Goal: Task Accomplishment & Management: Manage account settings

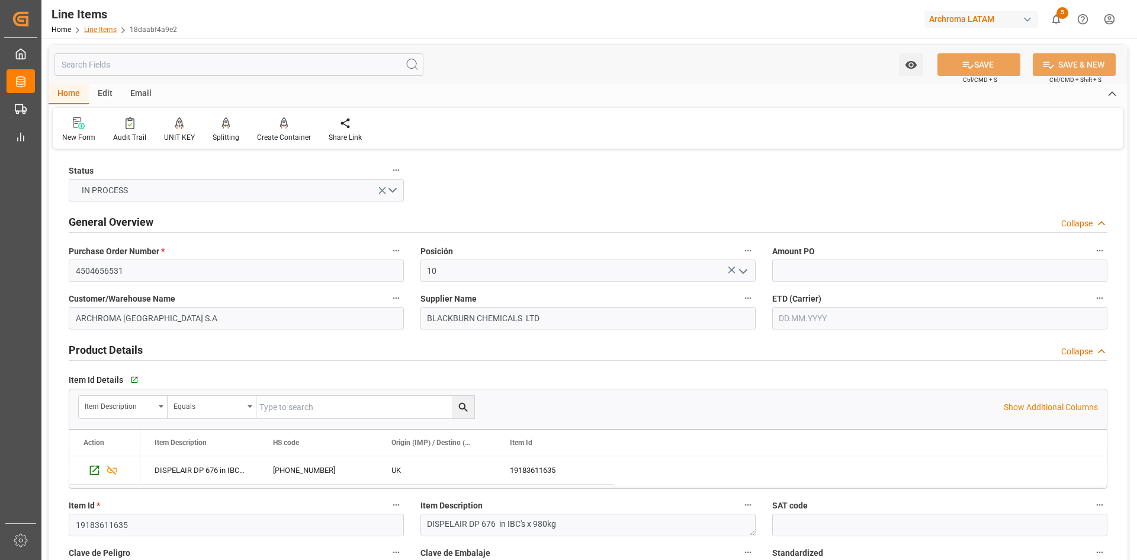
click at [96, 28] on link "Line Items" at bounding box center [100, 29] width 33 height 8
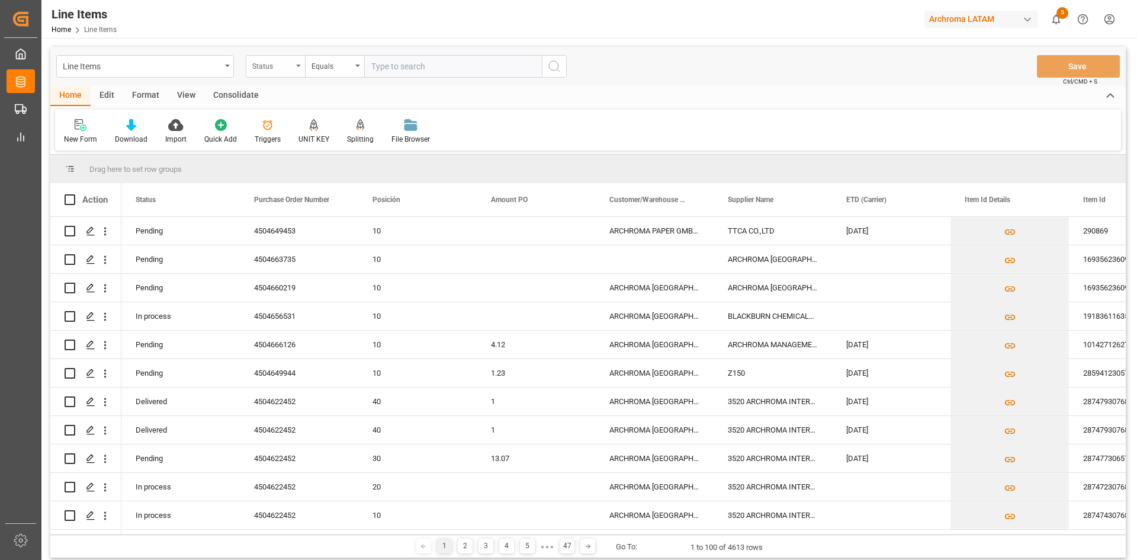
click at [284, 65] on div "Status" at bounding box center [272, 65] width 40 height 14
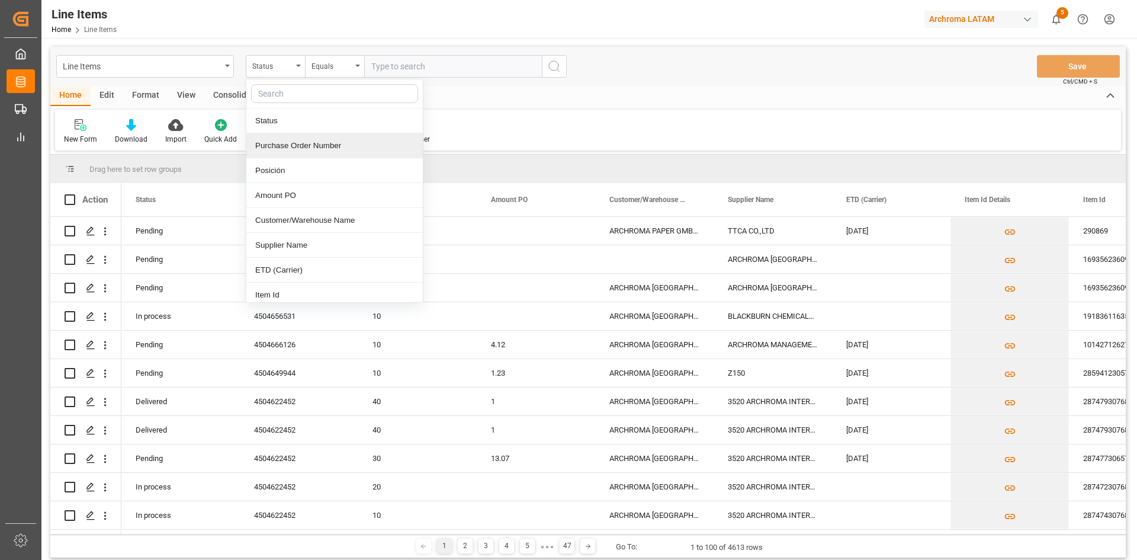
click at [323, 151] on div "Purchase Order Number" at bounding box center [334, 145] width 177 height 25
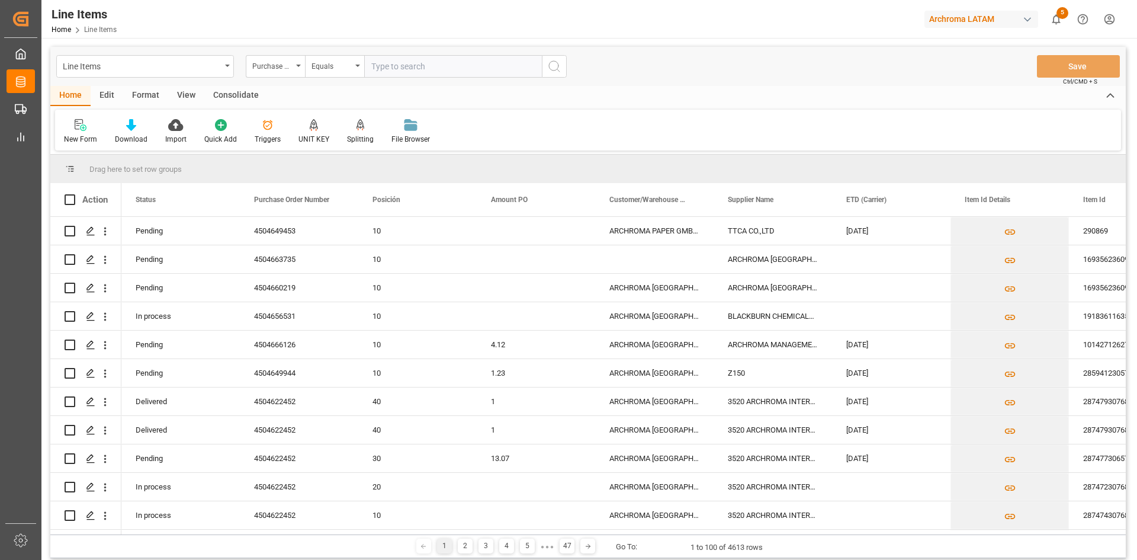
click at [400, 63] on input "text" at bounding box center [453, 66] width 178 height 23
paste input "4504641442"
type input "4504641442"
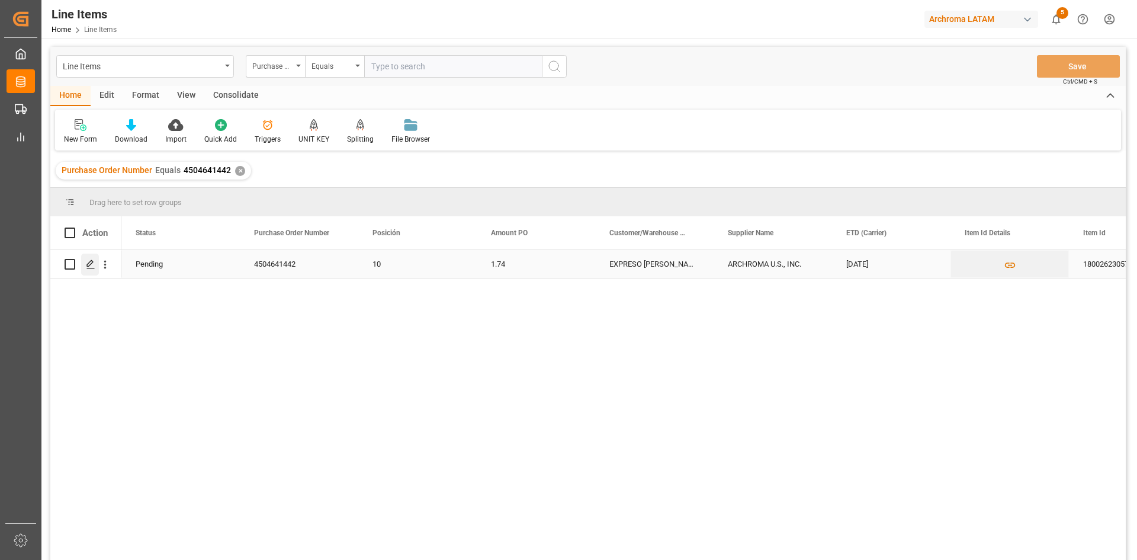
click at [92, 264] on polygon "Press SPACE to select this row." at bounding box center [90, 264] width 6 height 6
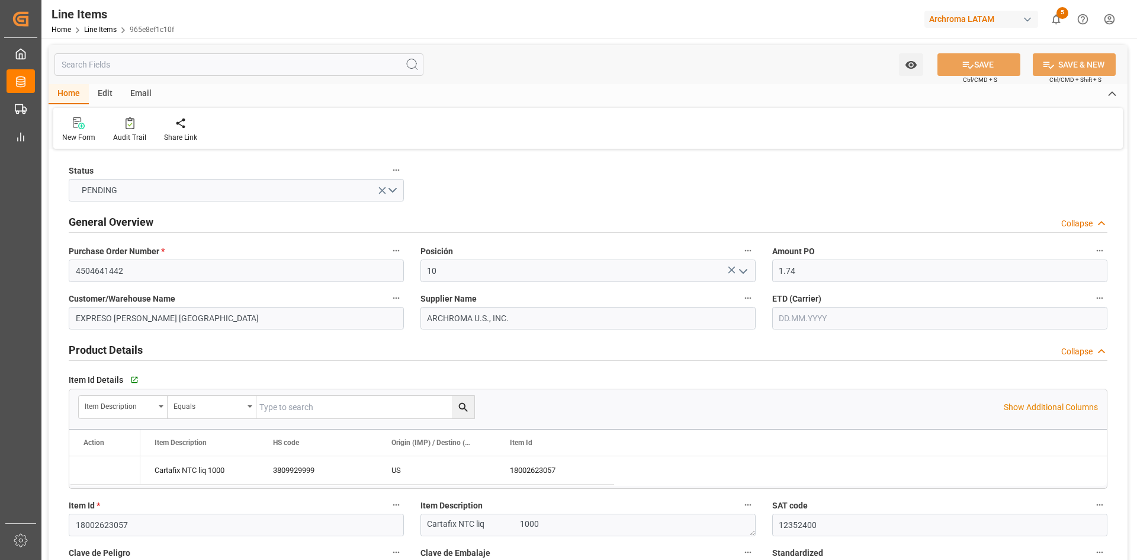
type input "1.74"
type input "12352400"
type input "18"
type input "18000"
type input "31320"
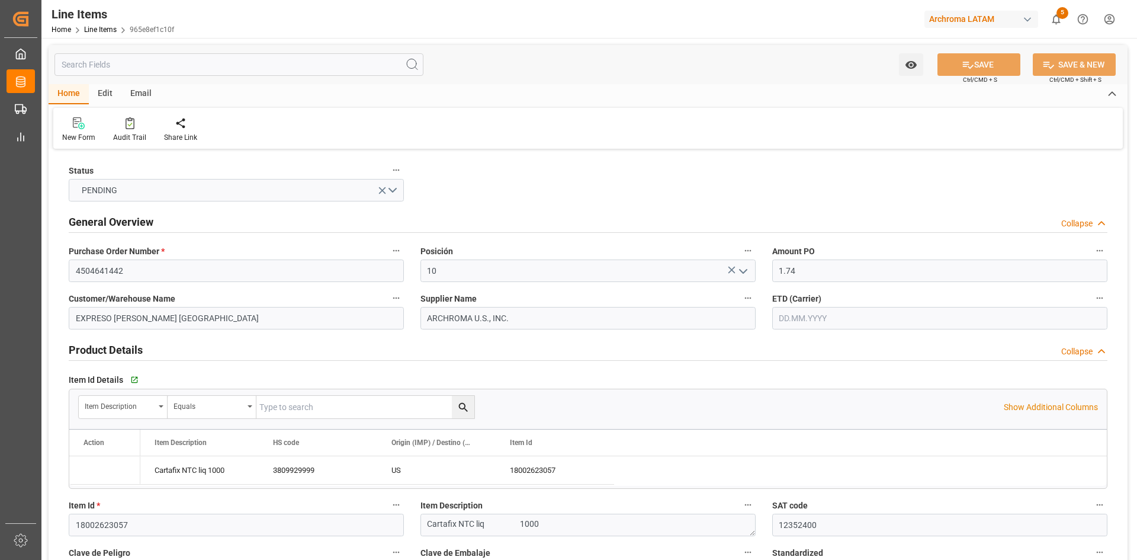
type input "3809929999"
type input "11"
type input "14.10.2025"
type input "23.09.2025"
type input "08.10.2025 08:57"
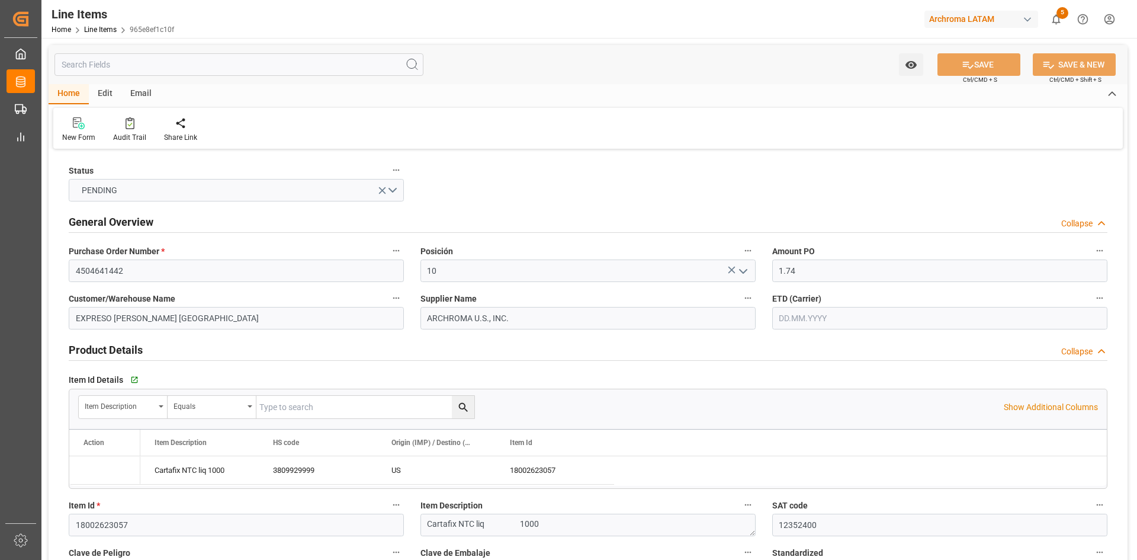
type input "10.07.2025 16:16"
type input "10.07.2025"
type input "23.09.2025"
type input "08.10.2025"
type input "19.10.2025"
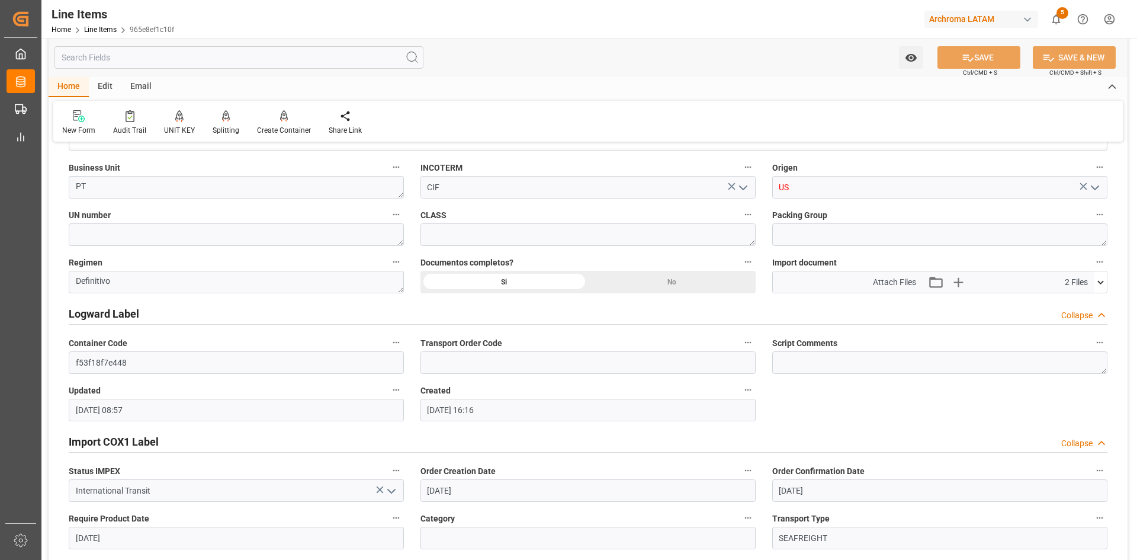
scroll to position [888, 0]
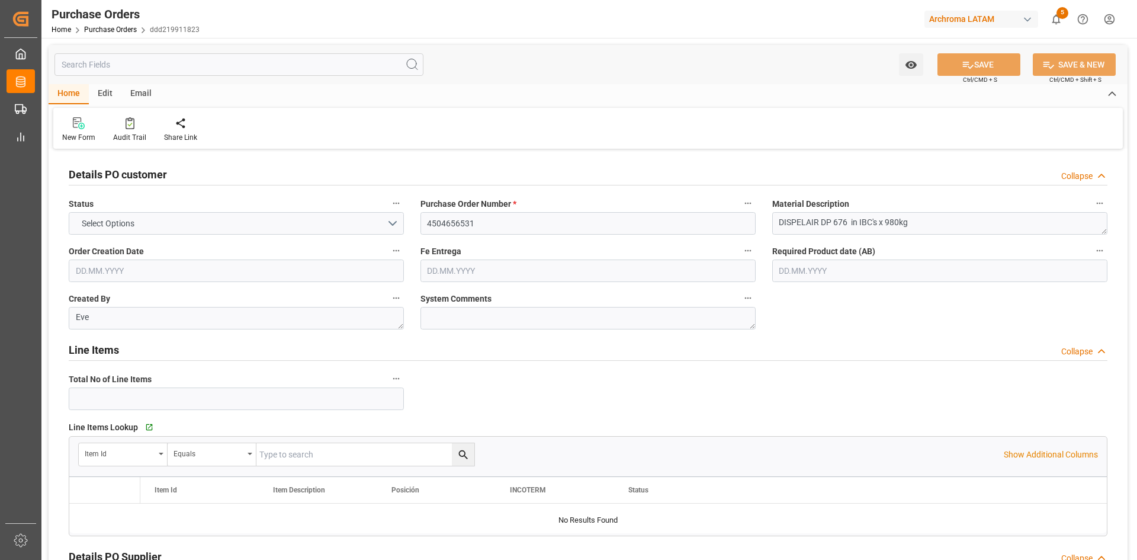
type input "1"
type input "[DATE]"
type input "14.11.2025"
type input "06.10.2025"
type input "07.11.2025"
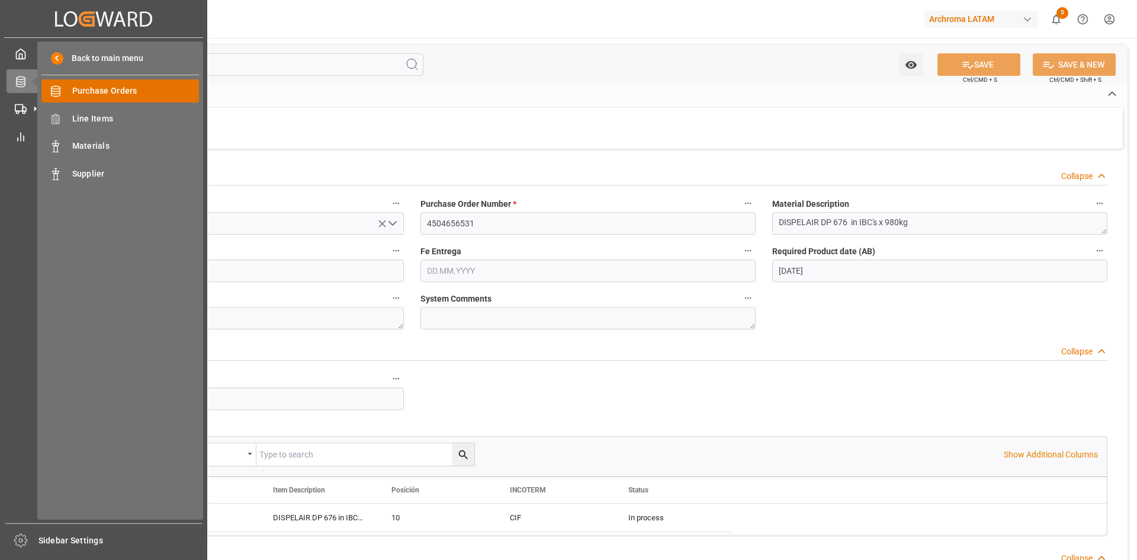
click at [104, 85] on span "Purchase Orders" at bounding box center [135, 91] width 127 height 12
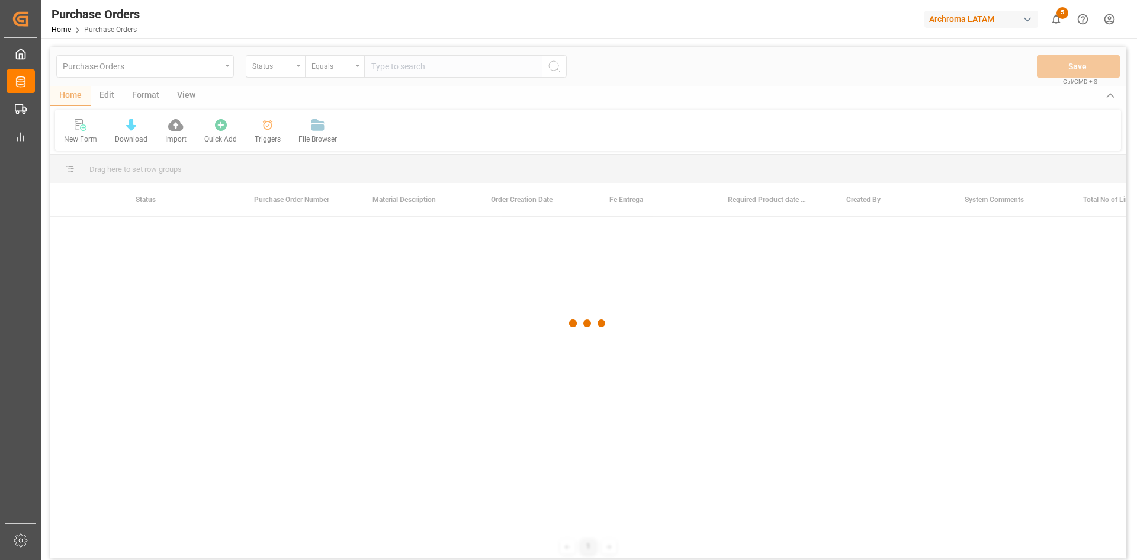
click at [290, 68] on div at bounding box center [588, 323] width 1076 height 553
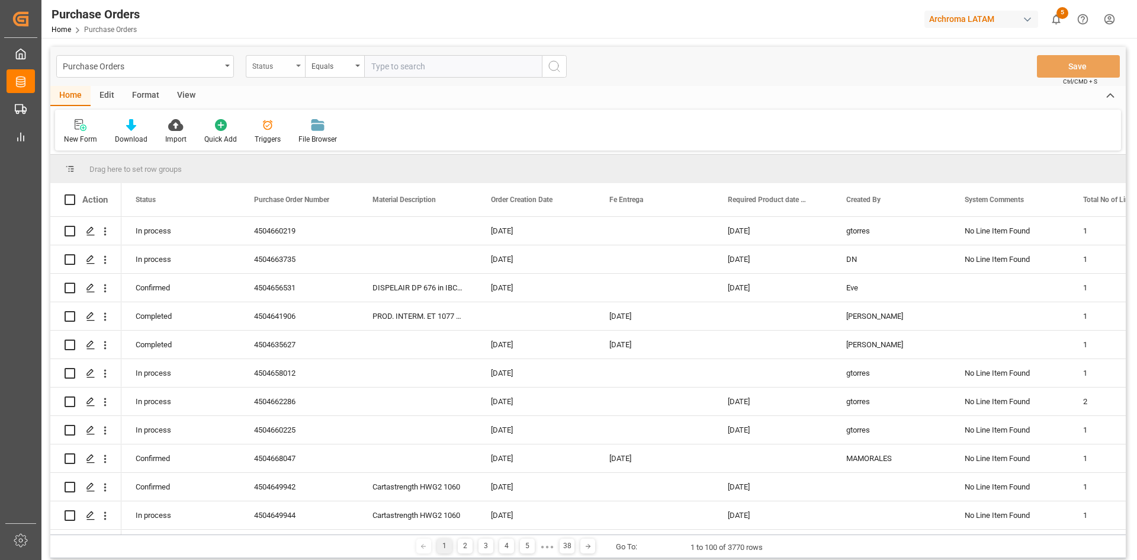
click at [294, 68] on div "Status" at bounding box center [275, 66] width 59 height 23
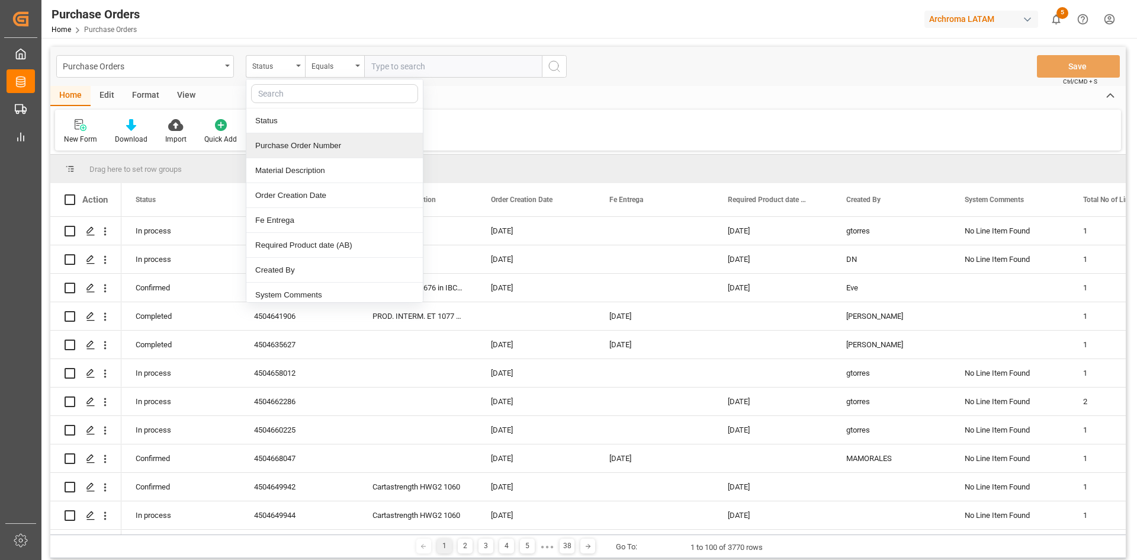
click at [329, 150] on div "Purchase Order Number" at bounding box center [334, 145] width 177 height 25
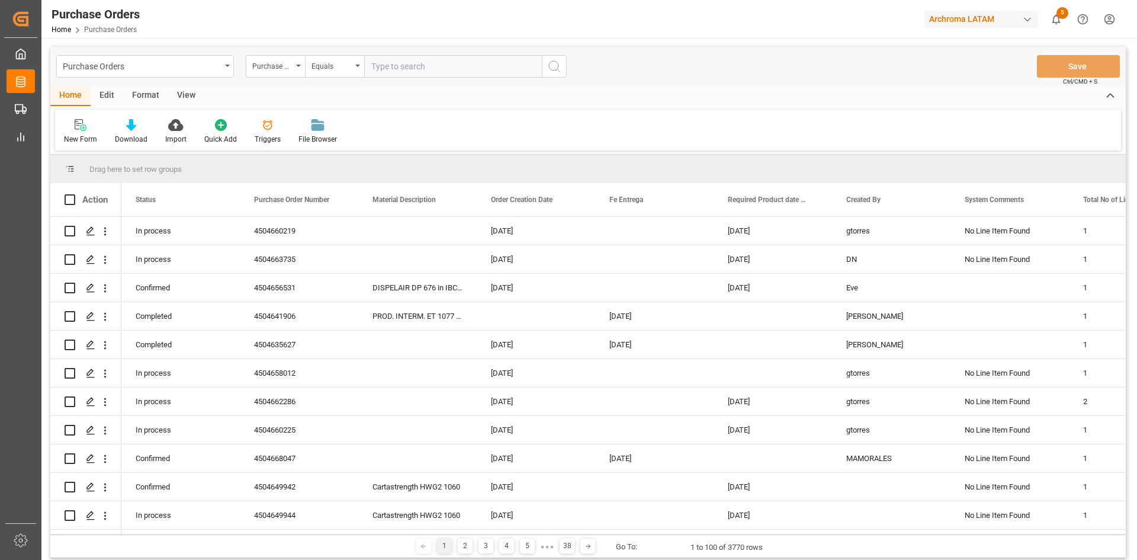
click at [396, 66] on input "text" at bounding box center [453, 66] width 178 height 23
paste input "4504641442"
type input "4504641442"
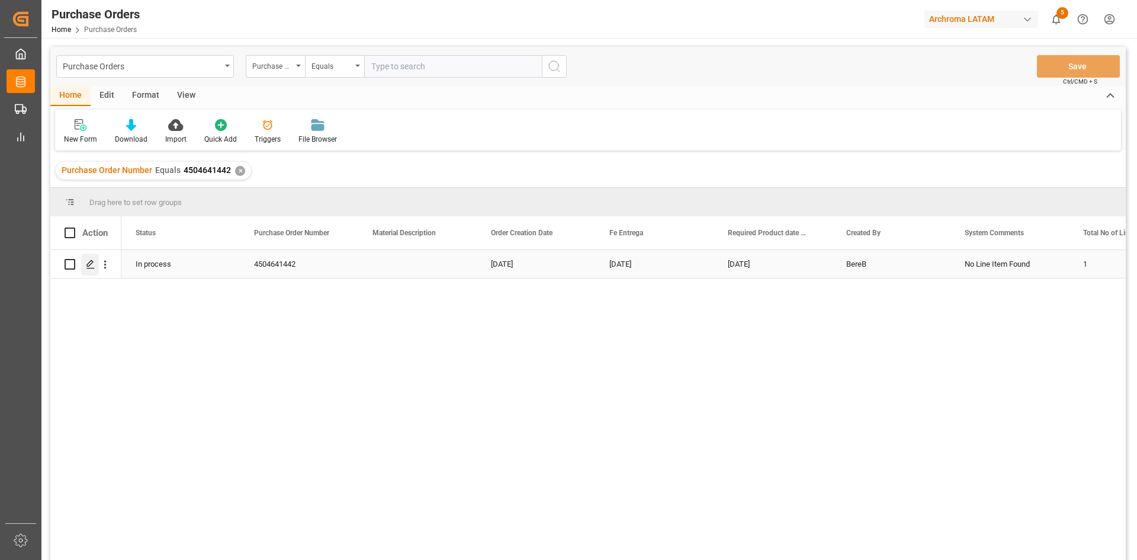
click at [94, 266] on icon "Press SPACE to select this row." at bounding box center [90, 263] width 9 height 9
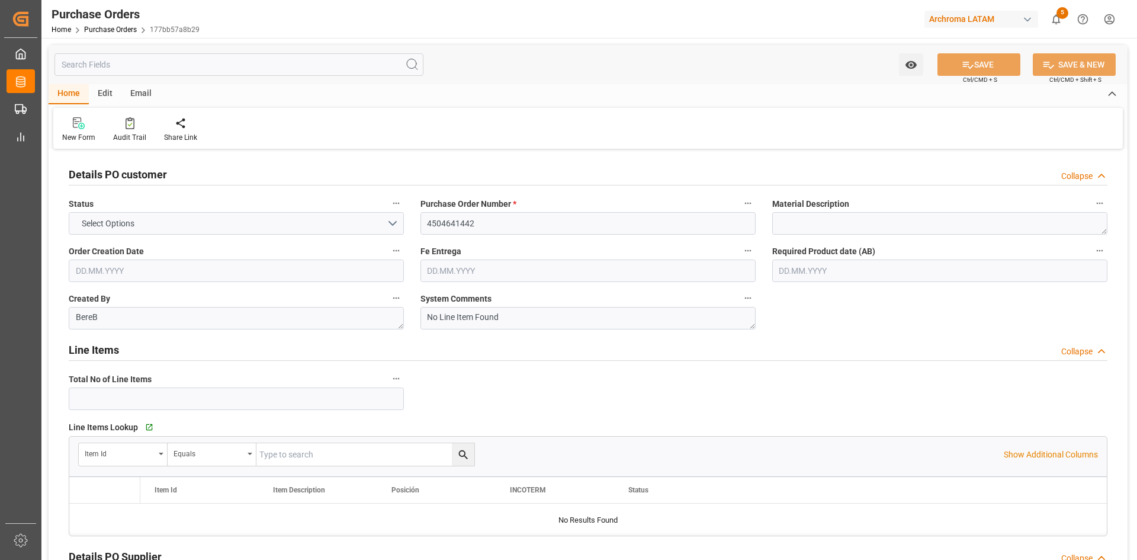
type input "1"
type input "[DATE]"
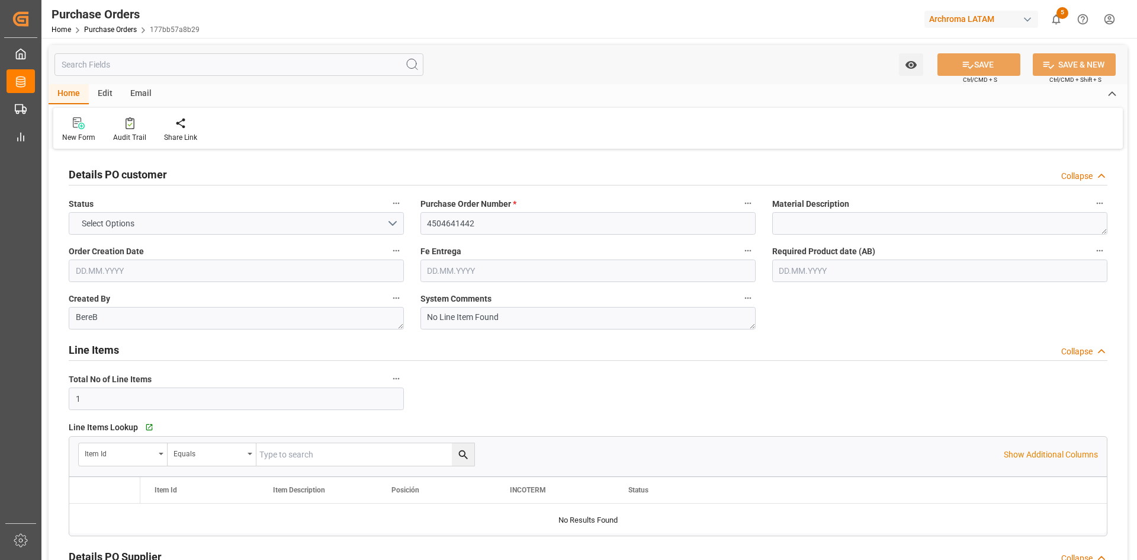
type input "[DATE]"
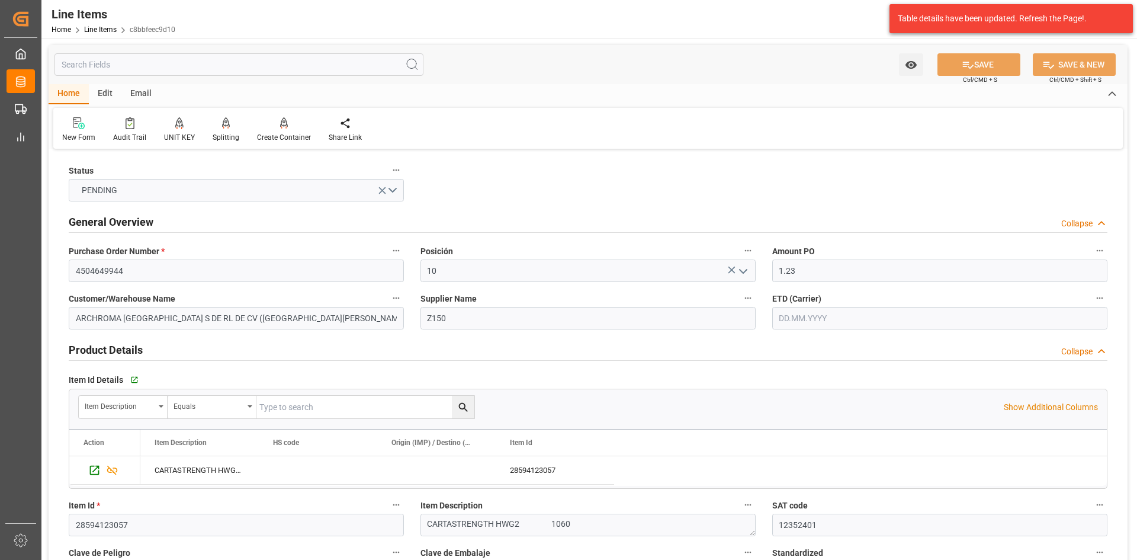
scroll to position [1076, 0]
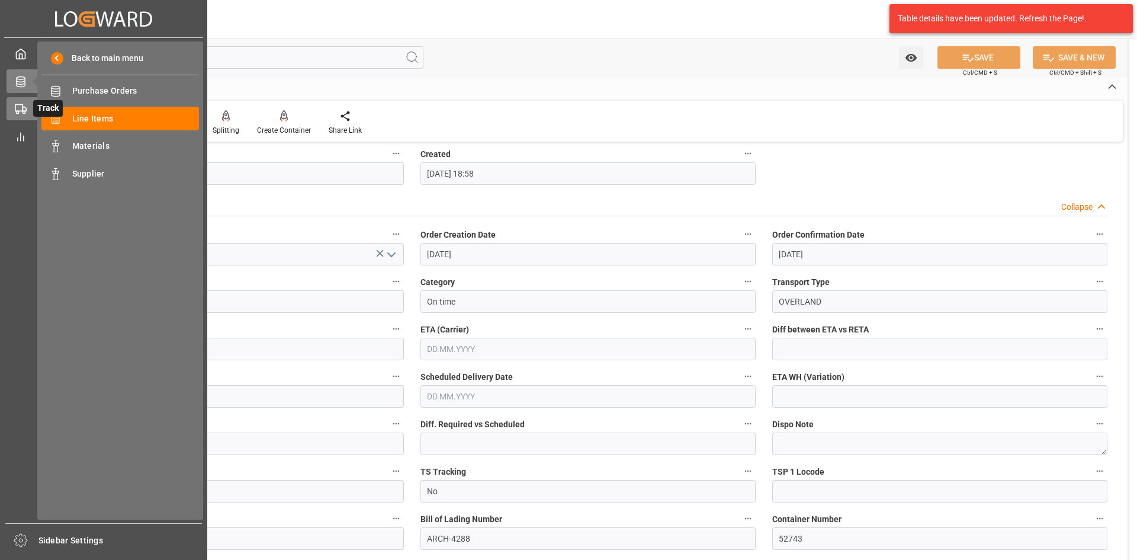
click at [23, 114] on icon at bounding box center [21, 109] width 12 height 12
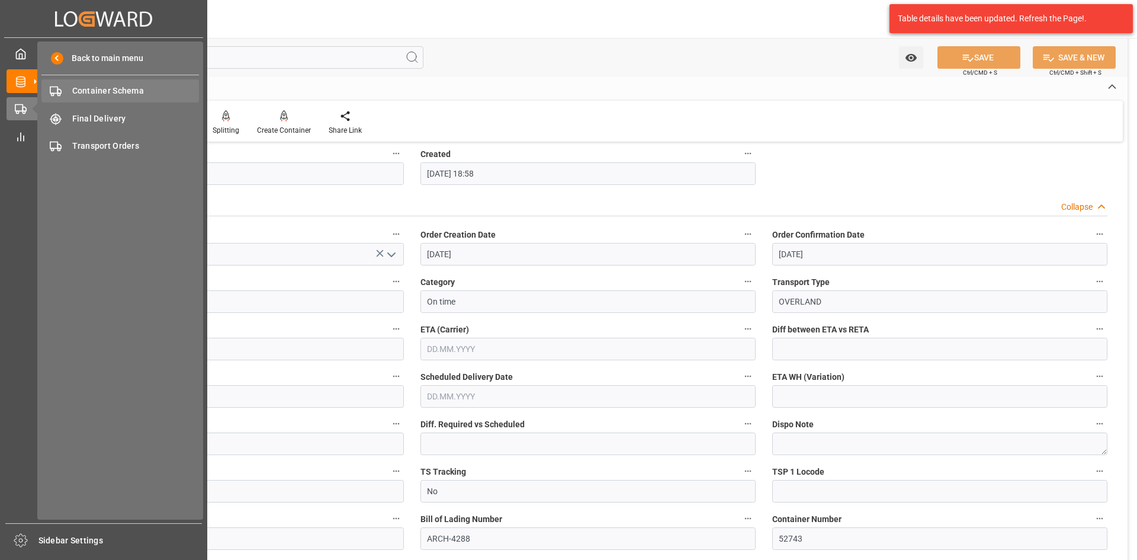
click at [119, 91] on span "Container Schema" at bounding box center [135, 91] width 127 height 12
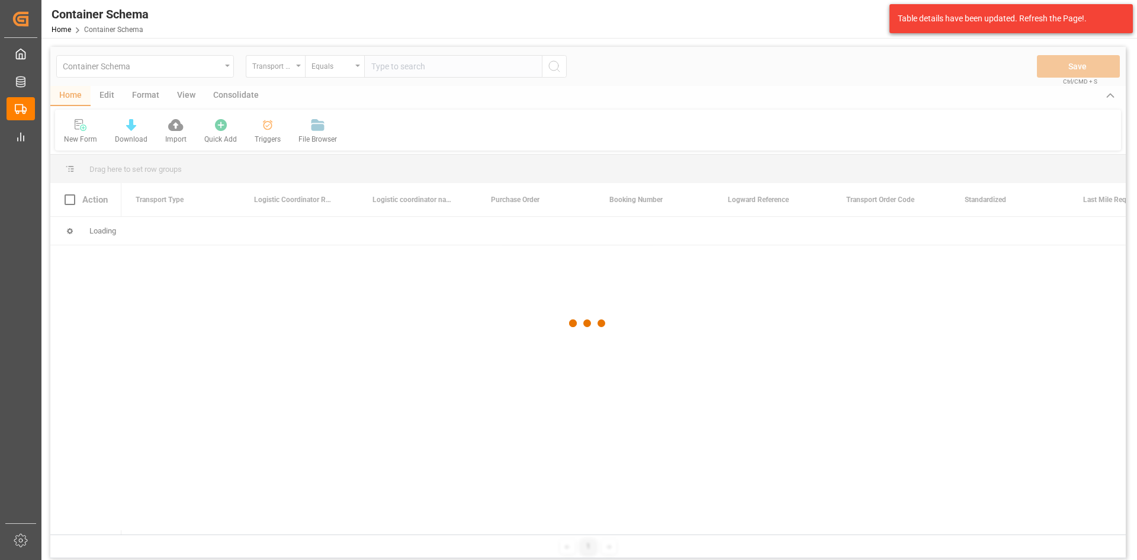
click at [294, 70] on div at bounding box center [588, 323] width 1076 height 553
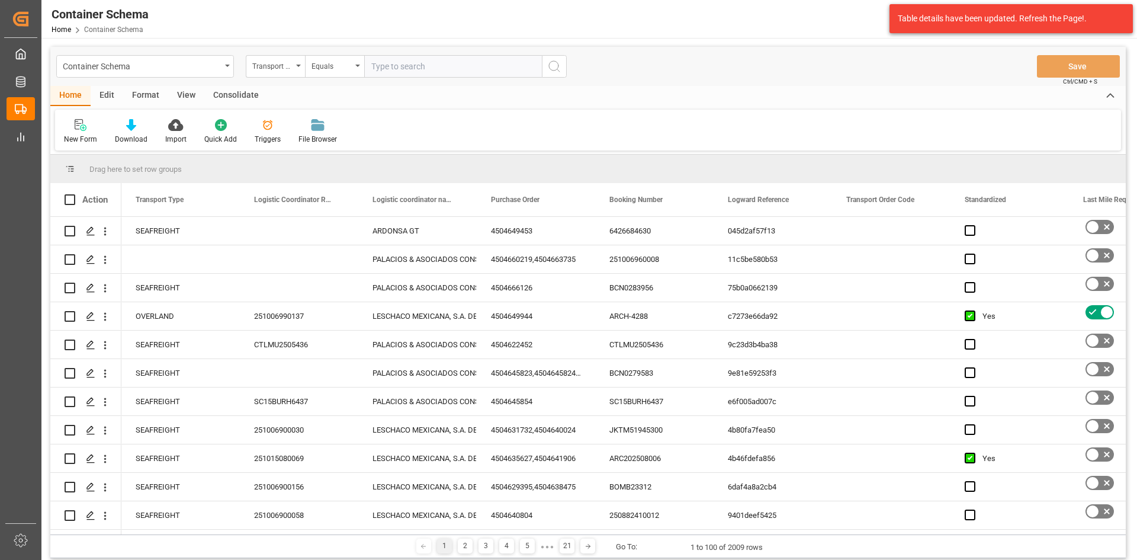
click at [296, 69] on div "Transport Type" at bounding box center [275, 66] width 59 height 23
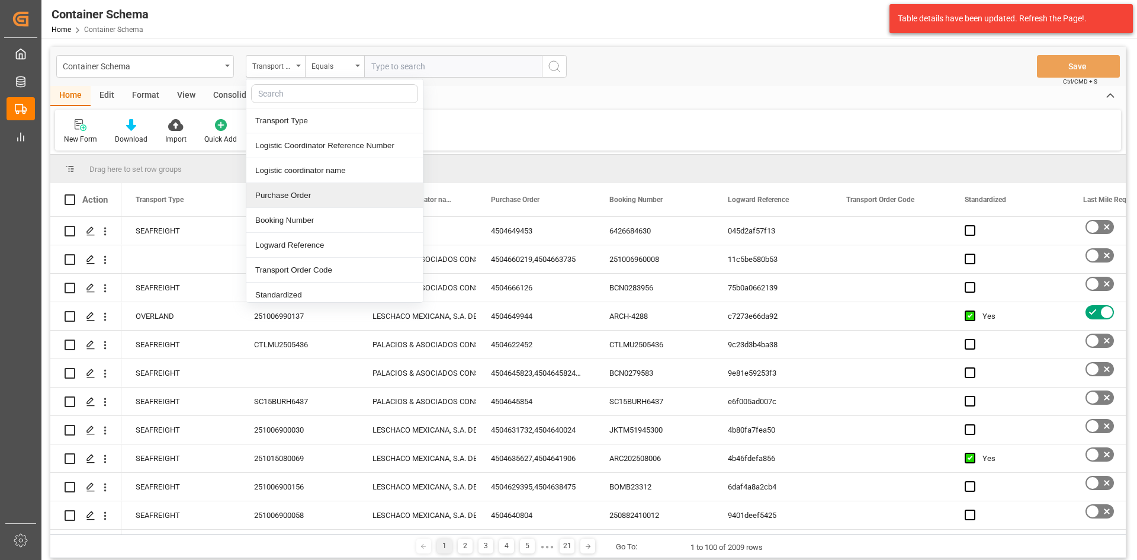
click at [312, 195] on div "Purchase Order" at bounding box center [334, 195] width 177 height 25
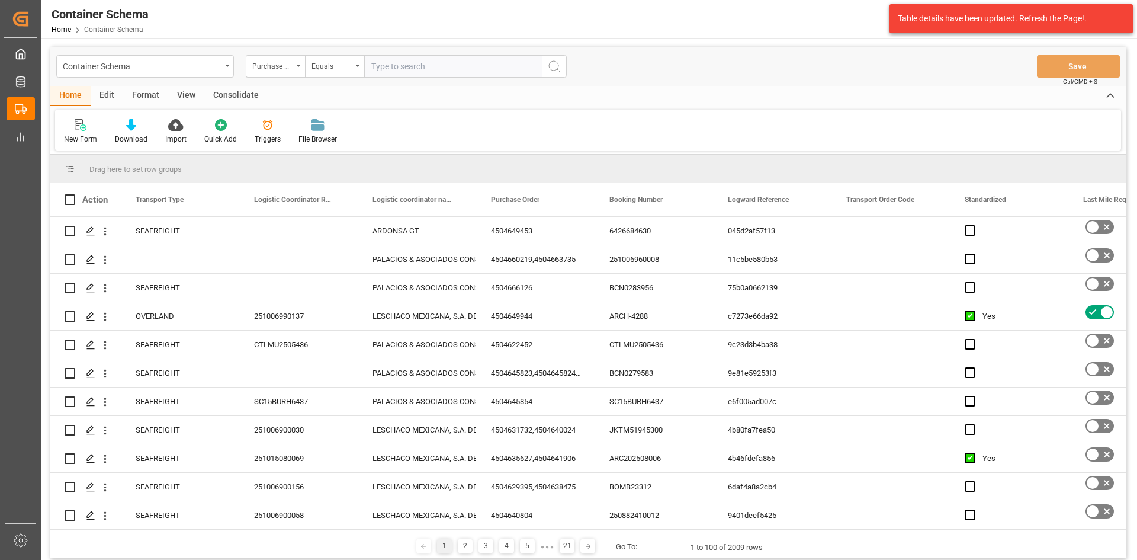
click at [393, 70] on input "text" at bounding box center [453, 66] width 178 height 23
paste input "4504641442"
type input "4504641442"
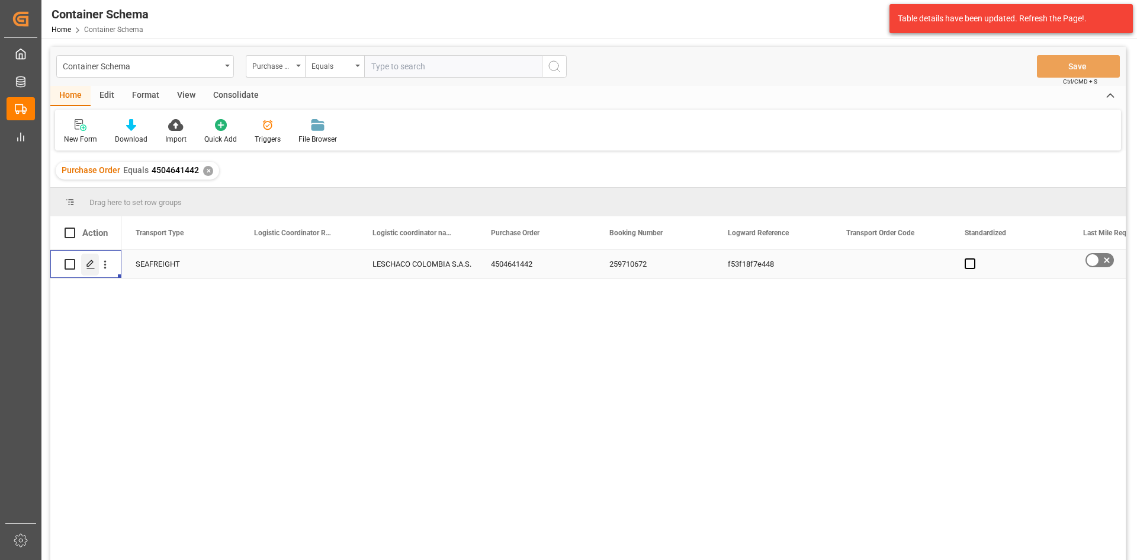
click at [94, 264] on icon "Press SPACE to select this row." at bounding box center [90, 263] width 9 height 9
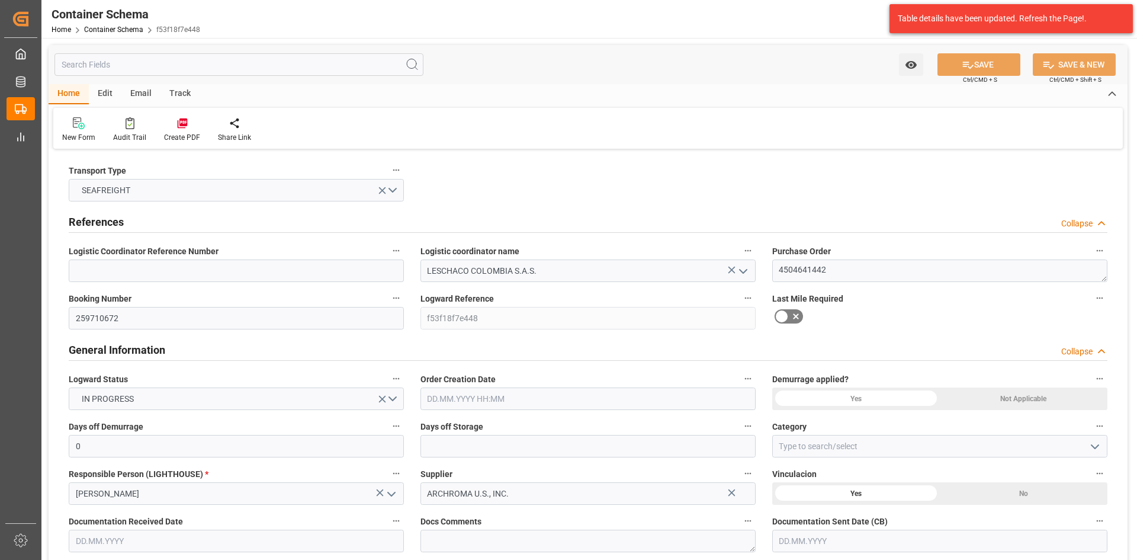
type input "0"
type input "1"
type input "18"
type input "18000"
type input "0"
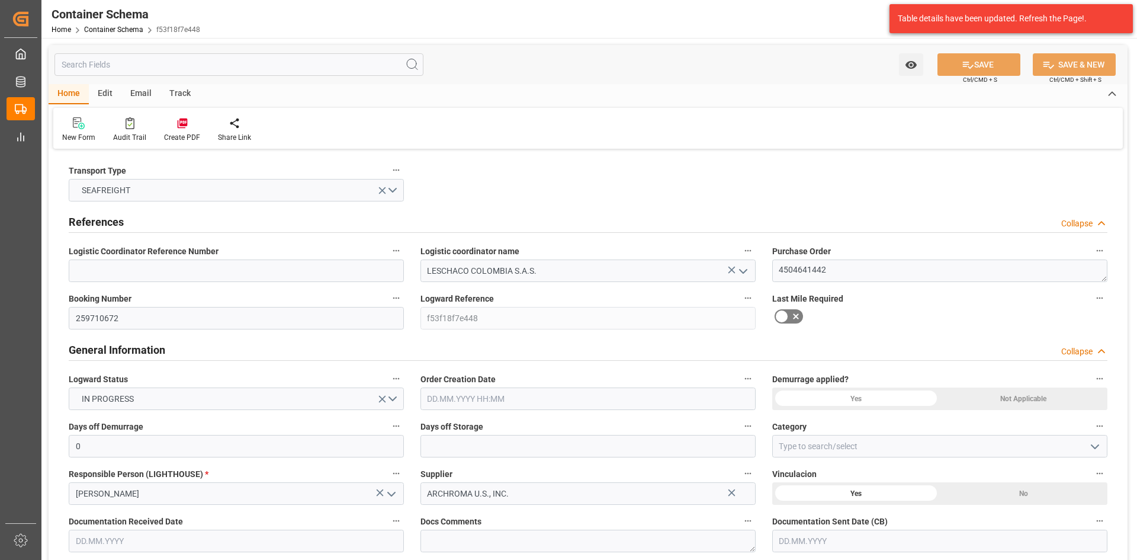
type input "Maersk"
type input "Maersk Line AS"
type input "USCHS"
type input "COCTG"
type input "9190743"
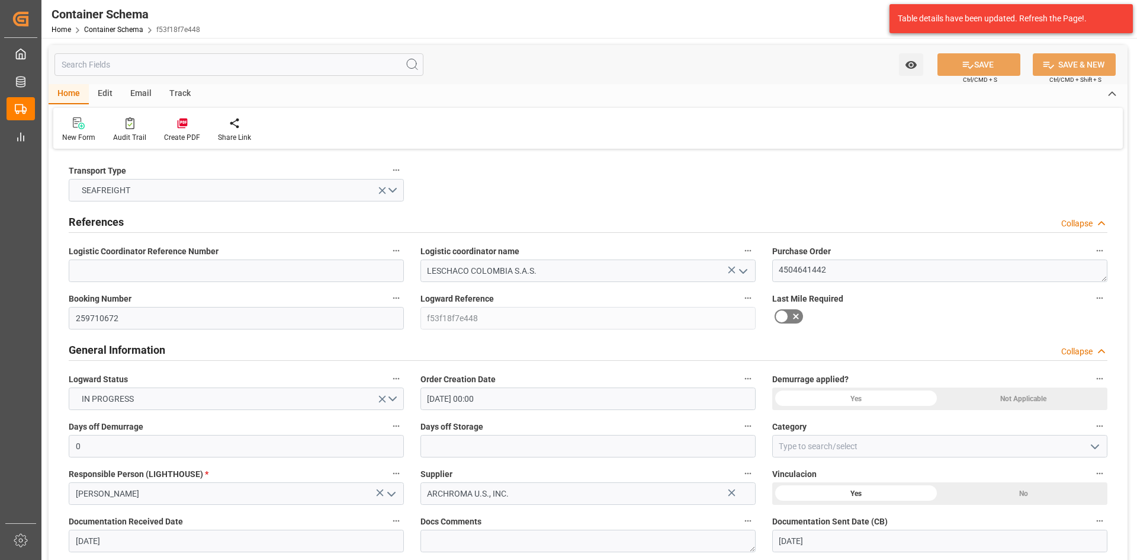
type input "01.10.2025 00:00"
type input "29.09.2025"
type input "01.10.2025"
click at [184, 278] on input at bounding box center [236, 270] width 335 height 23
paste input "4504641442"
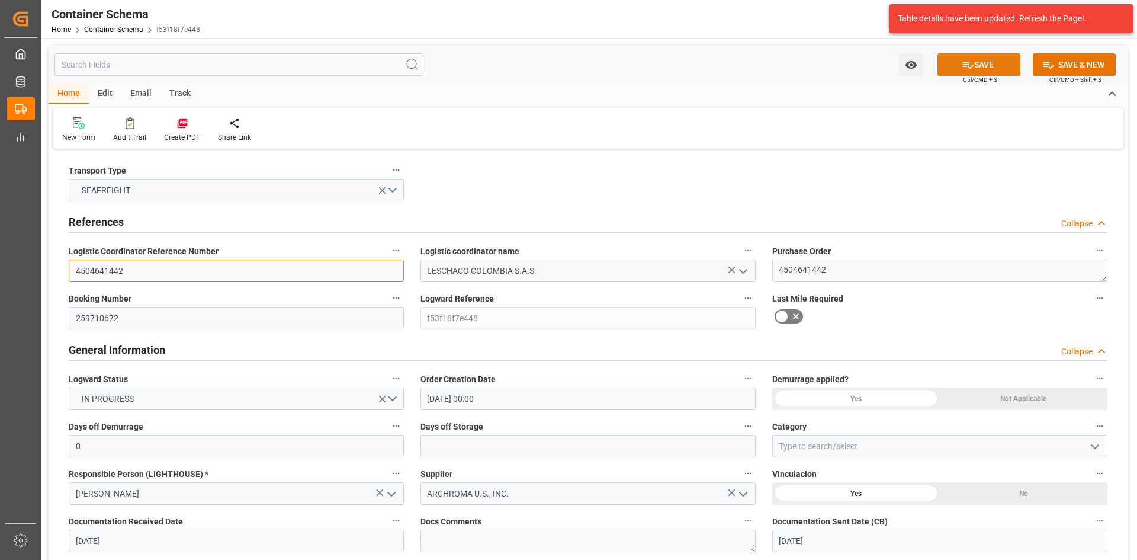
type input "4504641442"
click at [989, 64] on button "SAVE" at bounding box center [979, 64] width 83 height 23
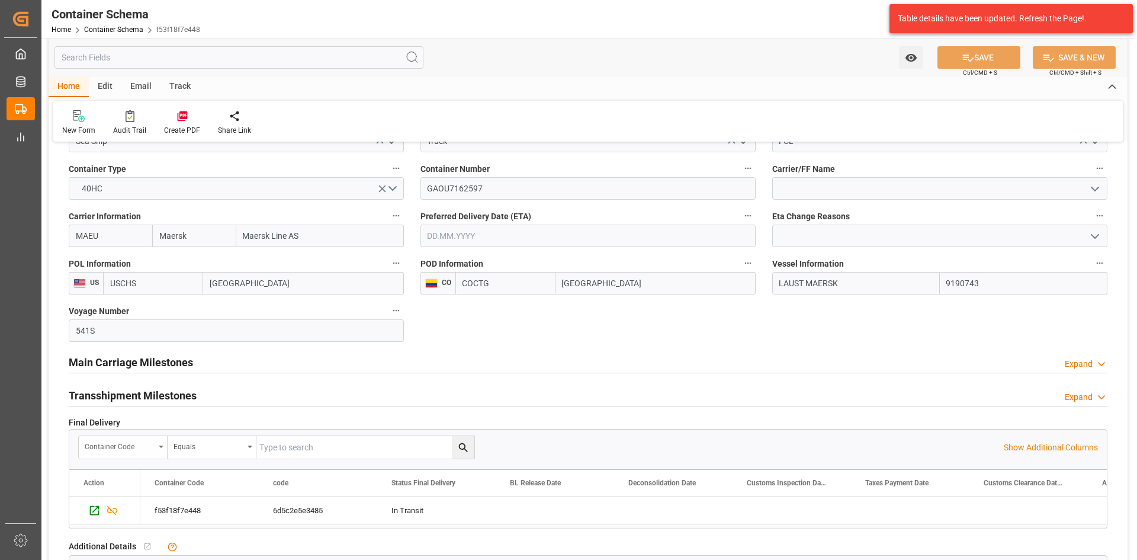
scroll to position [1185, 0]
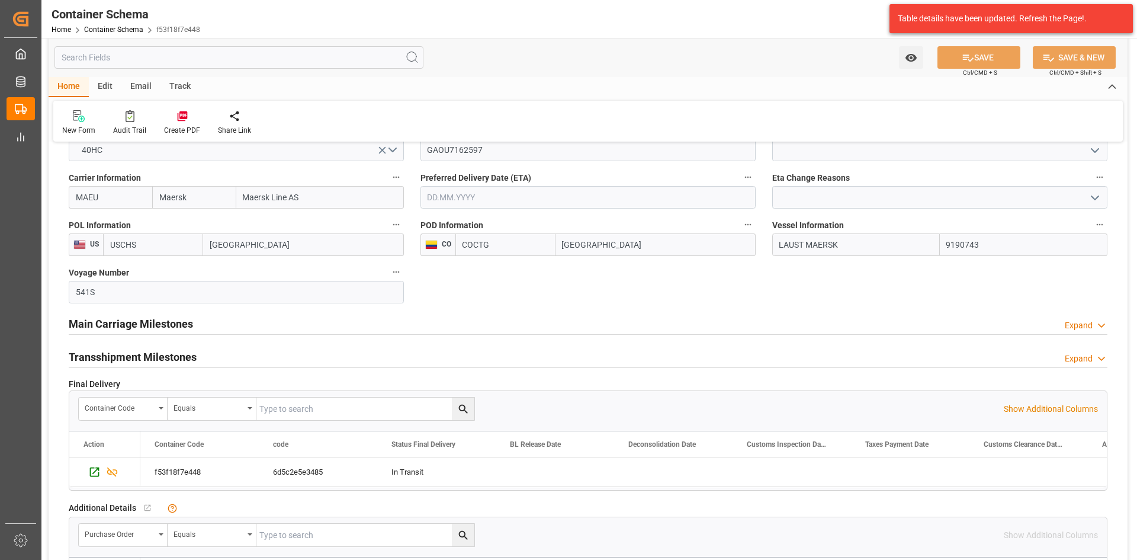
click at [163, 326] on h2 "Main Carriage Milestones" at bounding box center [131, 324] width 124 height 16
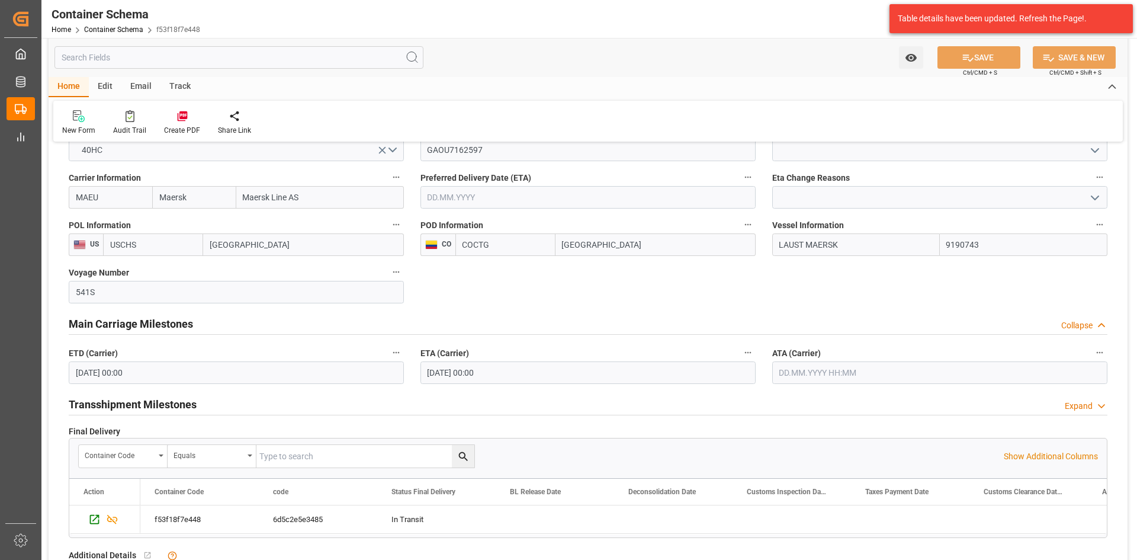
click at [203, 372] on input "14.10.2025 00:00" at bounding box center [236, 372] width 335 height 23
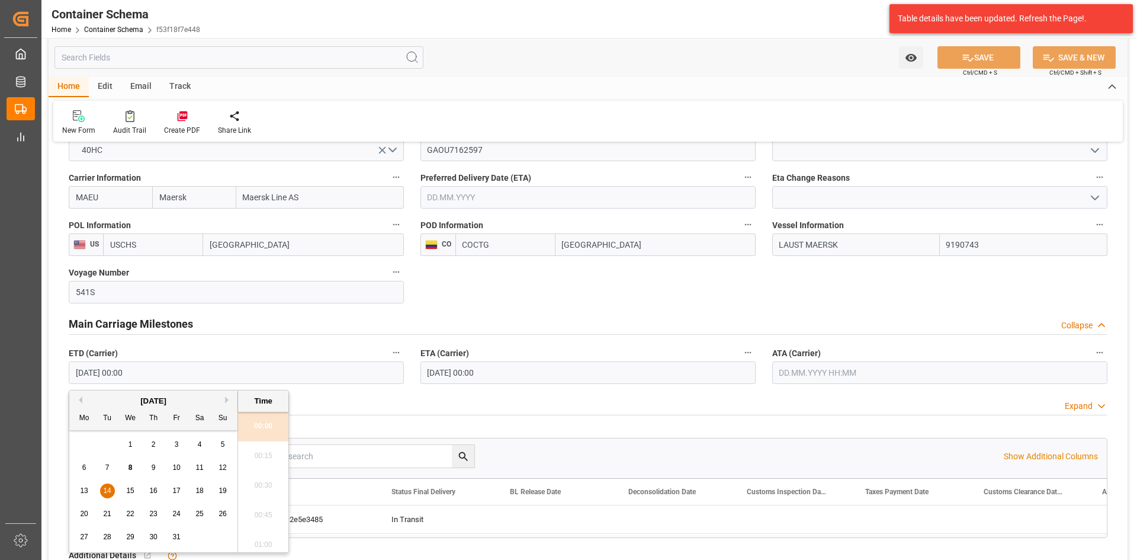
click at [498, 310] on div "Main Carriage Milestones Collapse" at bounding box center [588, 323] width 1056 height 33
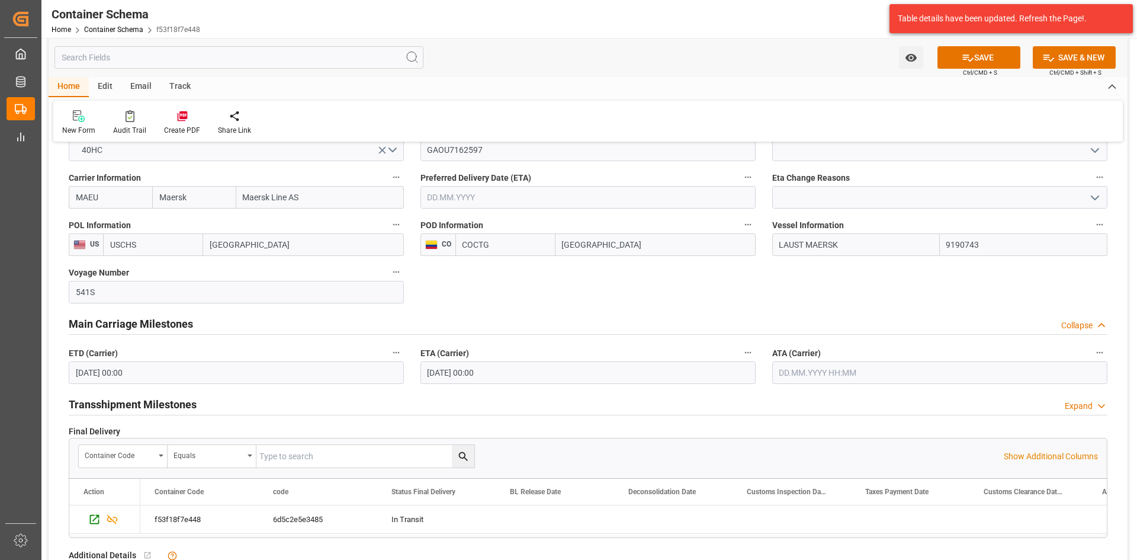
click at [139, 81] on div "Email" at bounding box center [140, 87] width 39 height 20
click at [79, 123] on div "Send Email" at bounding box center [80, 123] width 54 height 26
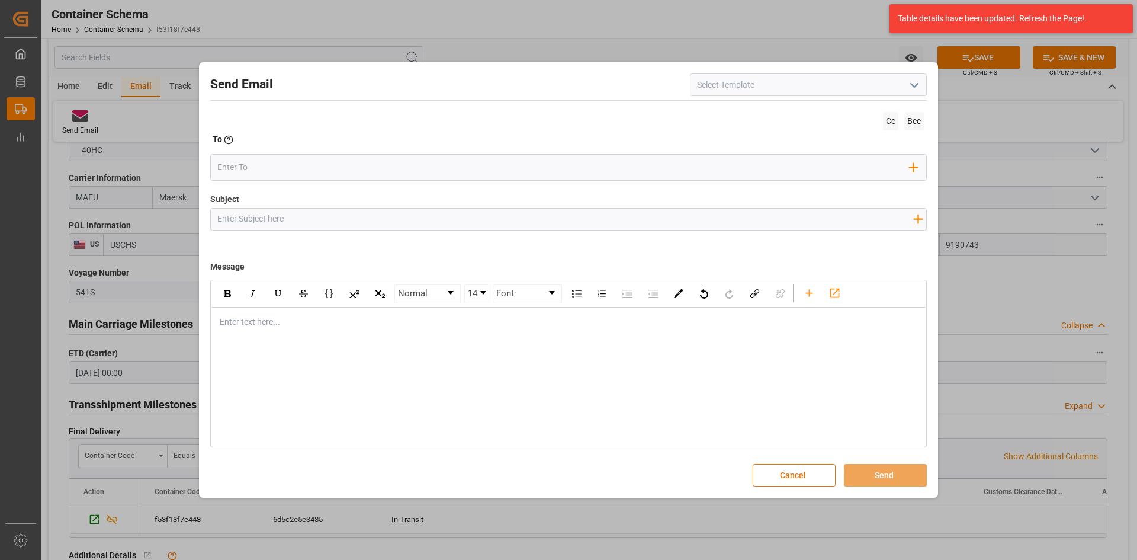
click at [922, 88] on button "open menu" at bounding box center [914, 85] width 18 height 18
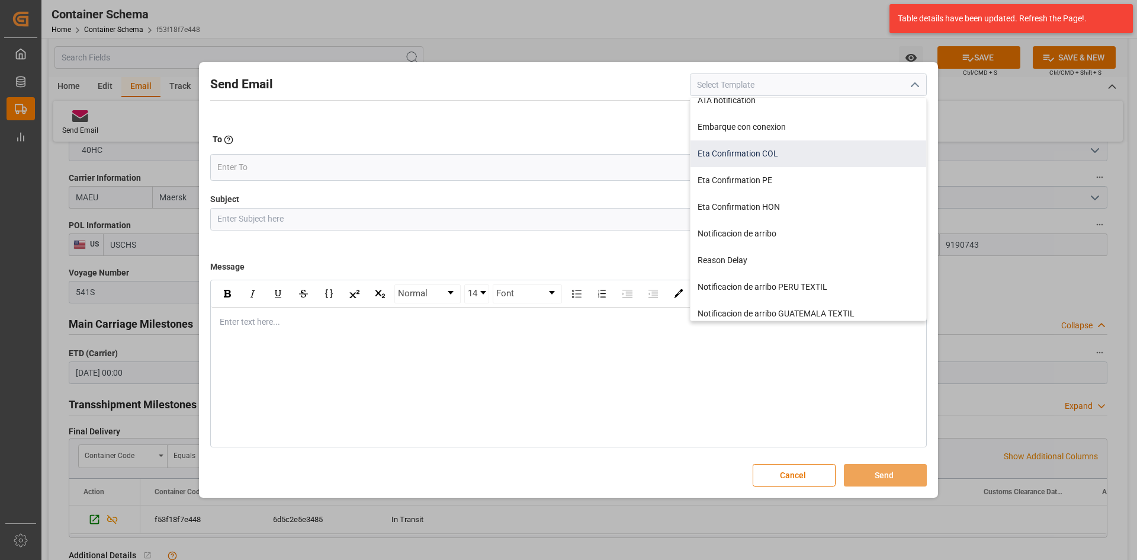
scroll to position [178, 0]
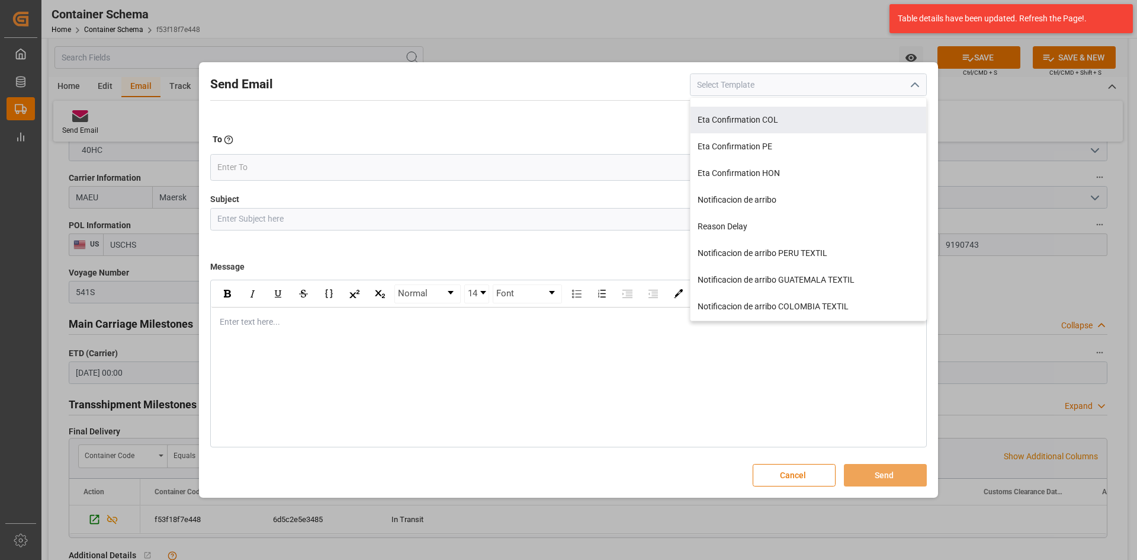
click at [790, 470] on button "Cancel" at bounding box center [794, 475] width 83 height 23
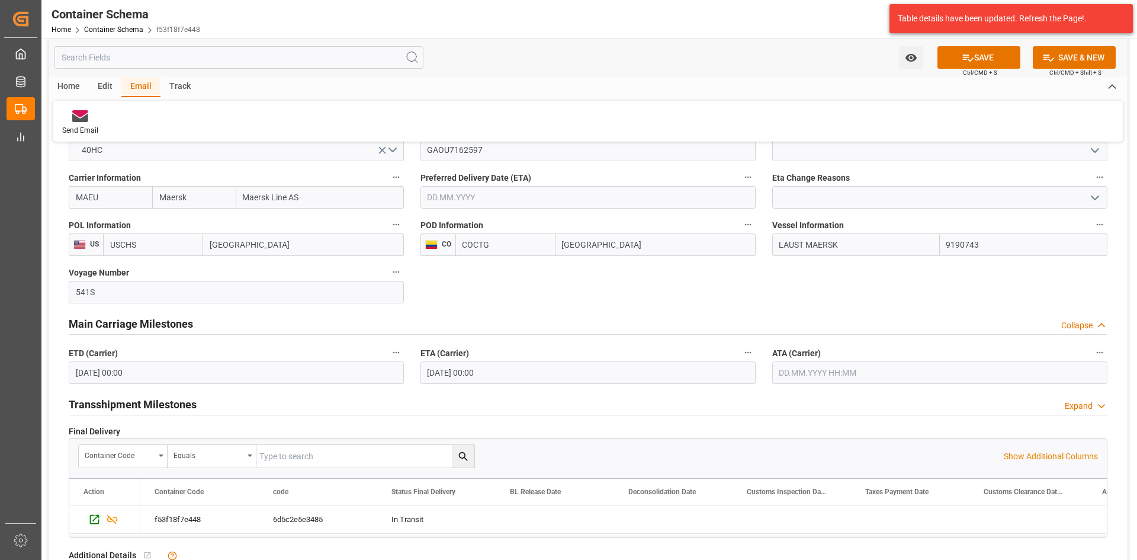
click at [106, 84] on div "Edit" at bounding box center [105, 87] width 33 height 20
click at [71, 85] on div "Home" at bounding box center [69, 87] width 40 height 20
click at [136, 120] on div at bounding box center [129, 116] width 33 height 12
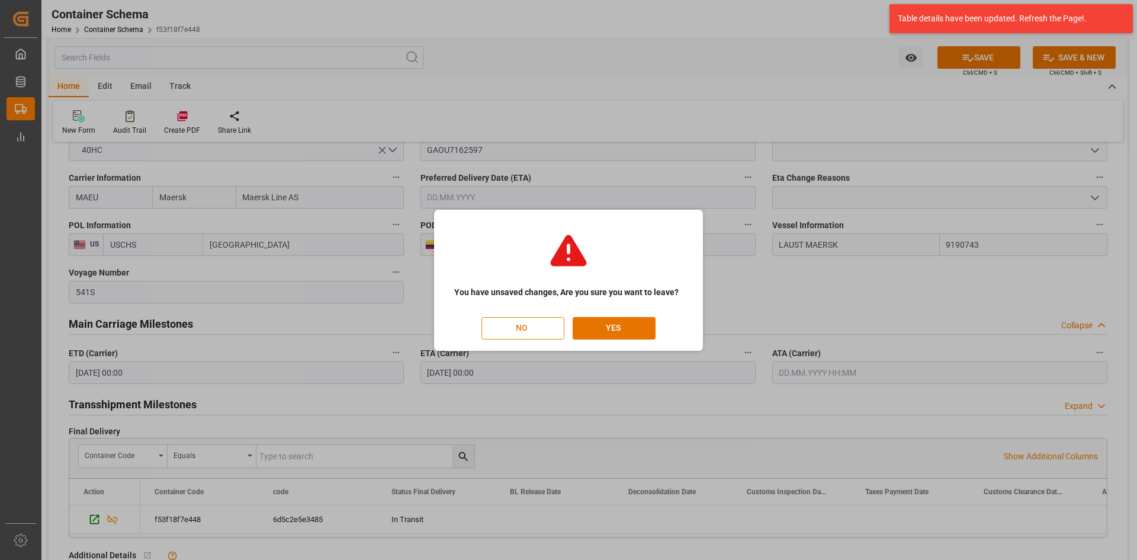
click at [543, 329] on button "NO" at bounding box center [523, 328] width 83 height 23
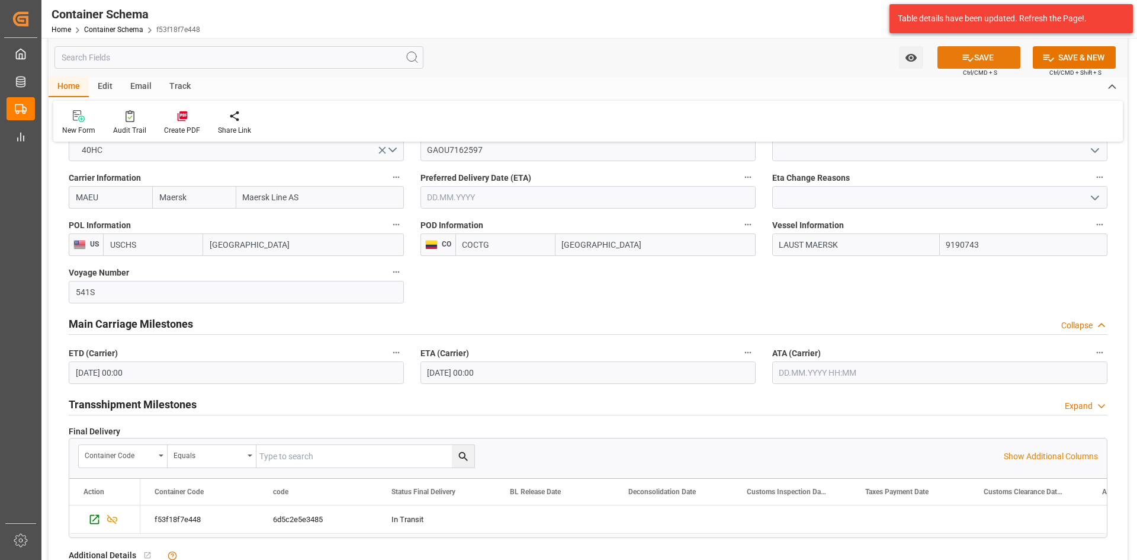
click at [984, 60] on button "SAVE" at bounding box center [979, 57] width 83 height 23
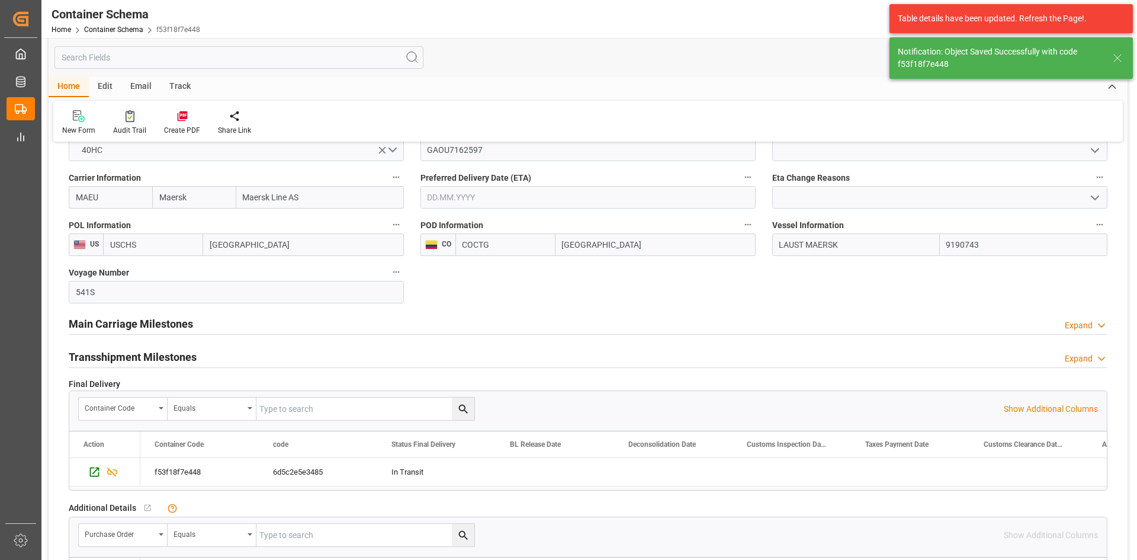
click at [126, 120] on icon at bounding box center [130, 116] width 9 height 12
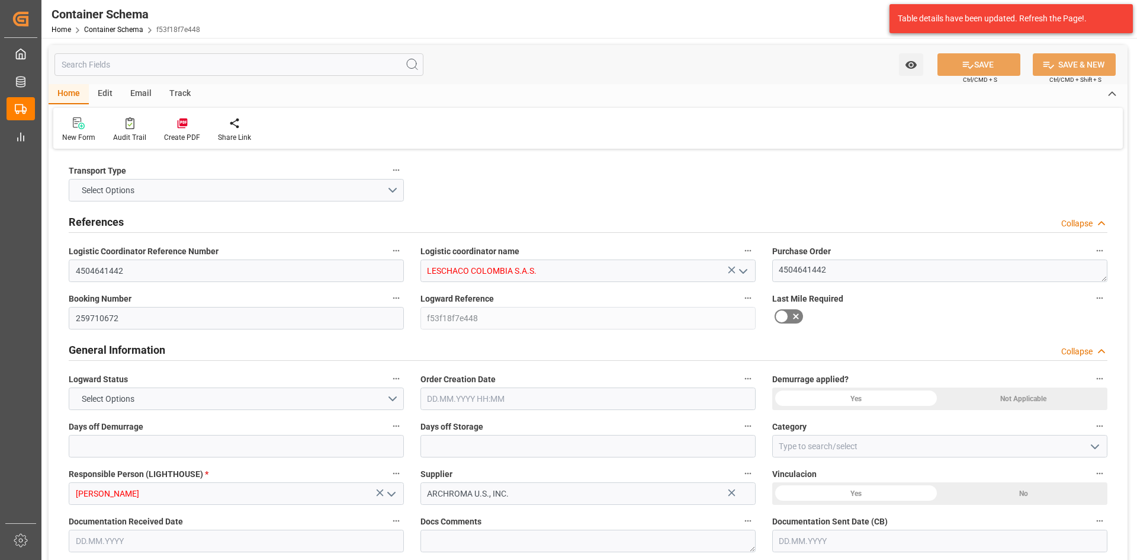
type input "4504641442"
type input "LESCHACO COLOMBIA S.A.S."
type textarea "4504641442"
type input "259710672"
type input "f53f18f7e448"
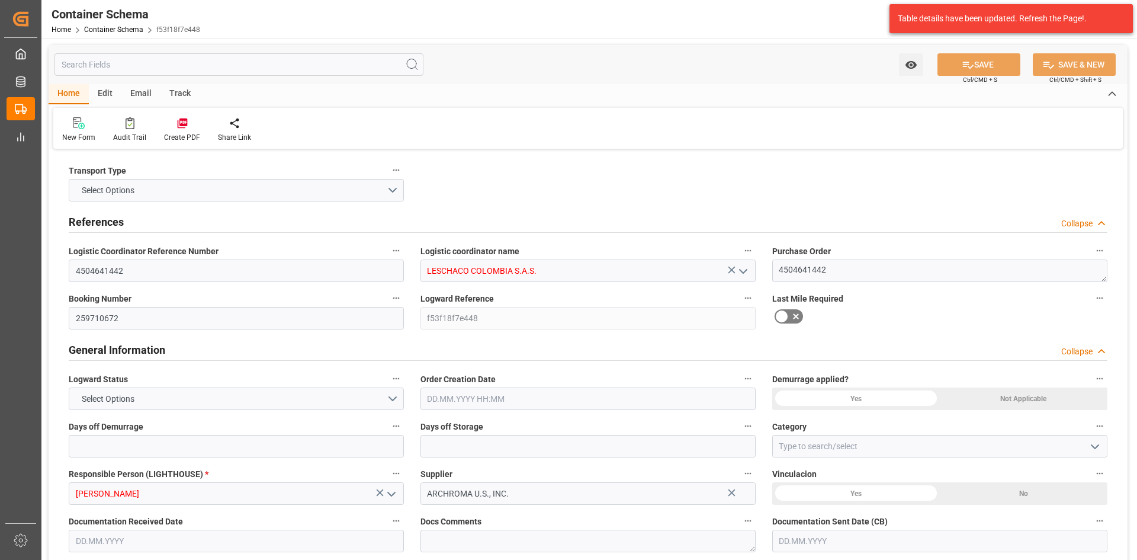
type input "Dalia Gutierrez"
type input "ARCHROMA U.S., INC."
type input "Document Sent"
type input "CARTAGENA"
type input "PT"
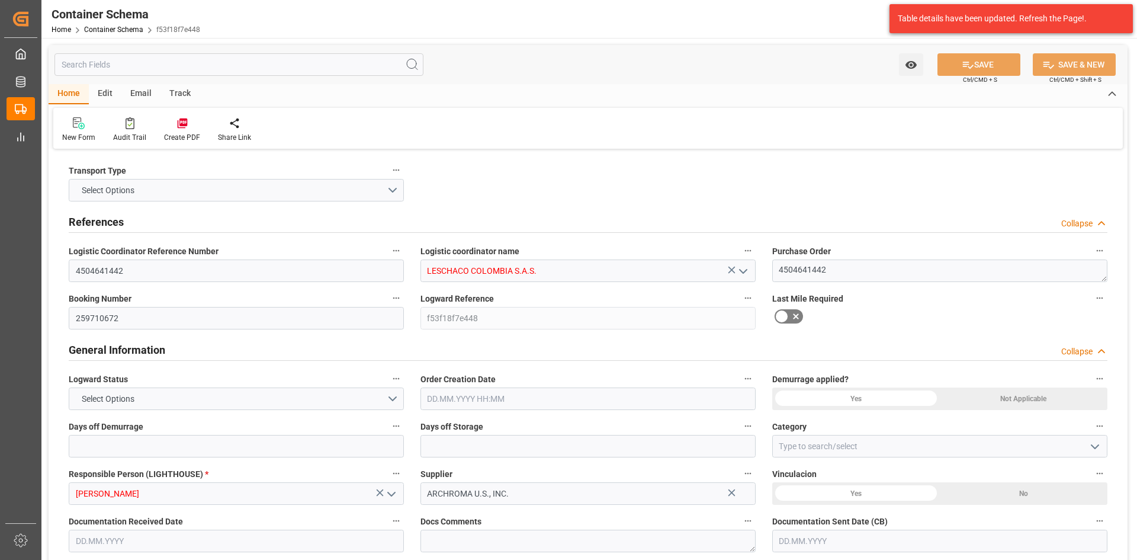
type textarea "IBC"
type input "18 IBC"
type input "EXPRESO ANDINO BOGOTÁ"
type textarea "B 116 05 BG 6,, COLOMBIA, BOGOTA,CALLE 14 , C.P."
type input "HOUSE"
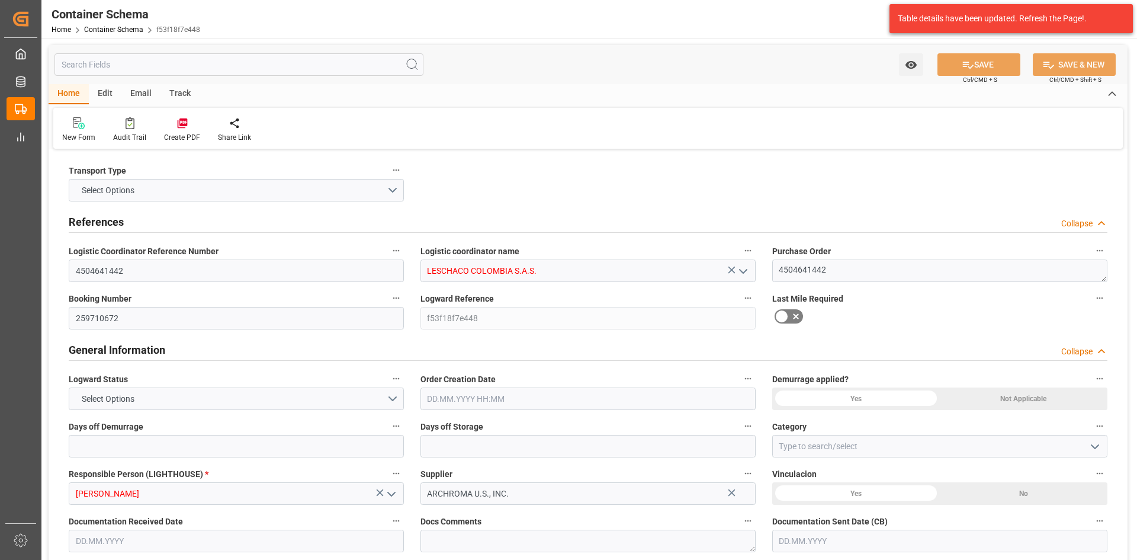
type input "CIF"
type input "Truck"
type input "Sea Ship"
type input "Truck"
type input "FCL"
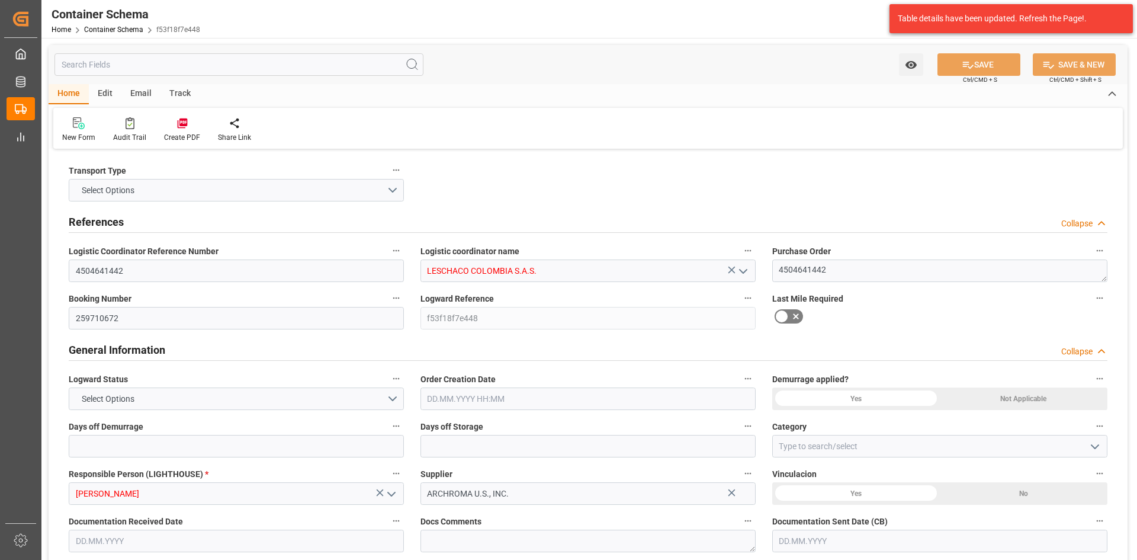
type input "GAOU7162597"
type input "MAEU"
type input "Charleston"
type input "Cartagena"
type input "LAUST MAERSK"
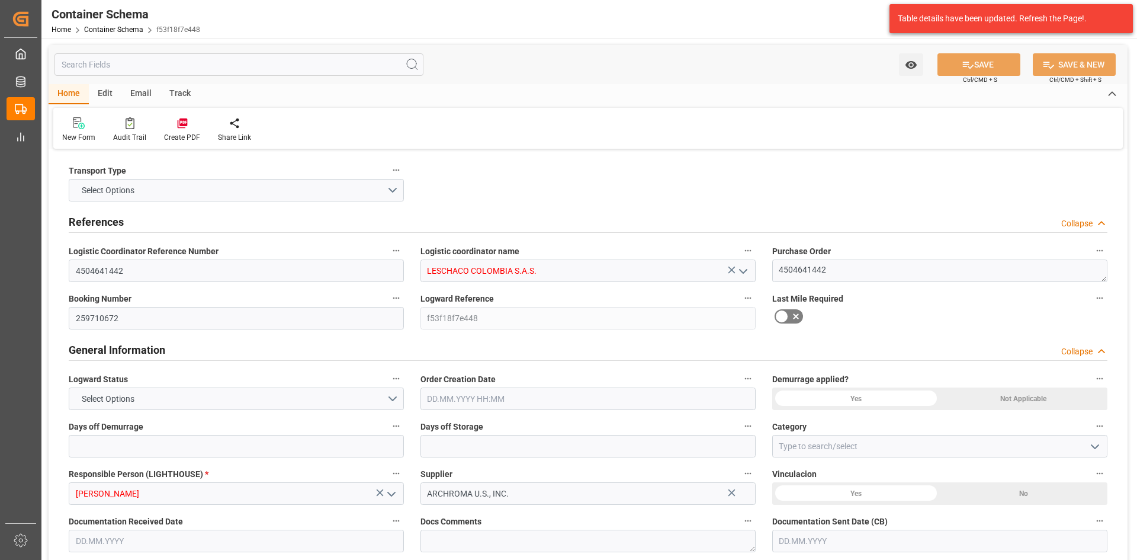
type input "541S"
type input "0"
type input "1"
type input "18"
type input "18000"
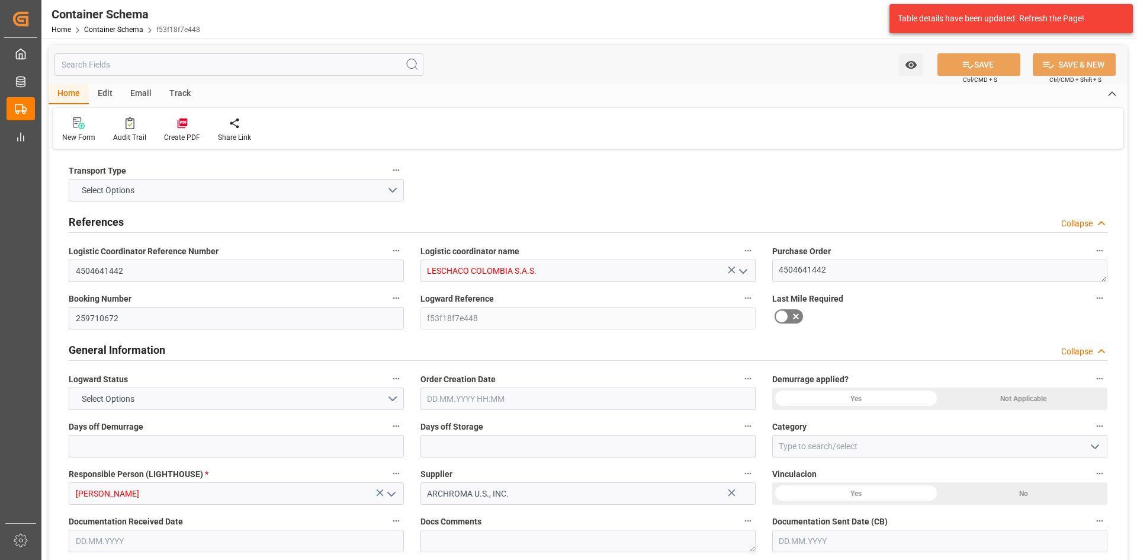
type input "0"
type input "Maersk"
type input "Maersk Line AS"
type input "USCHS"
type input "COCTG"
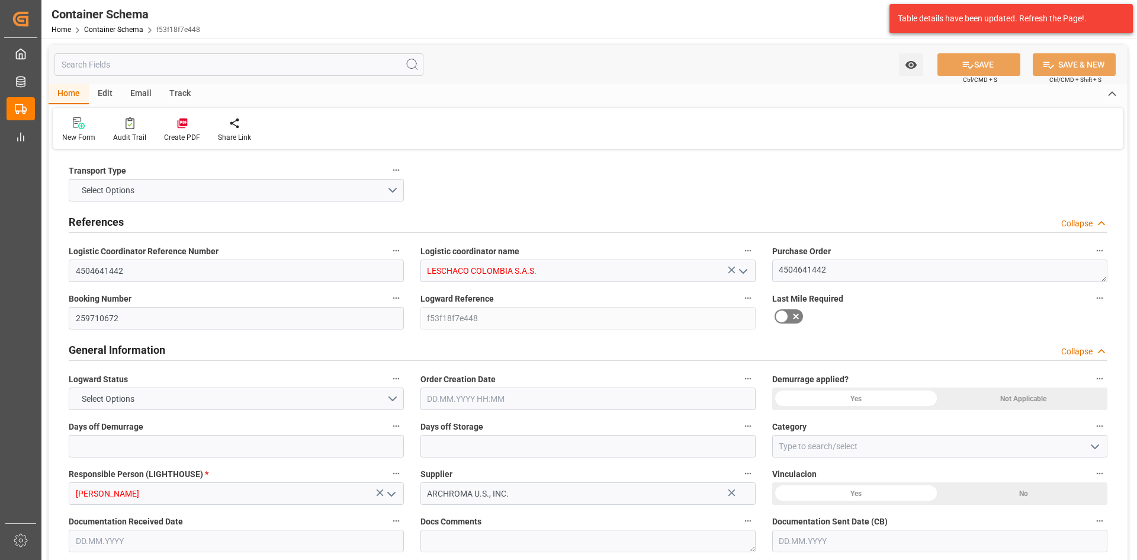
type input "9190743"
type input "01.10.2025 00:00"
type input "29.09.2025"
type input "01.10.2025"
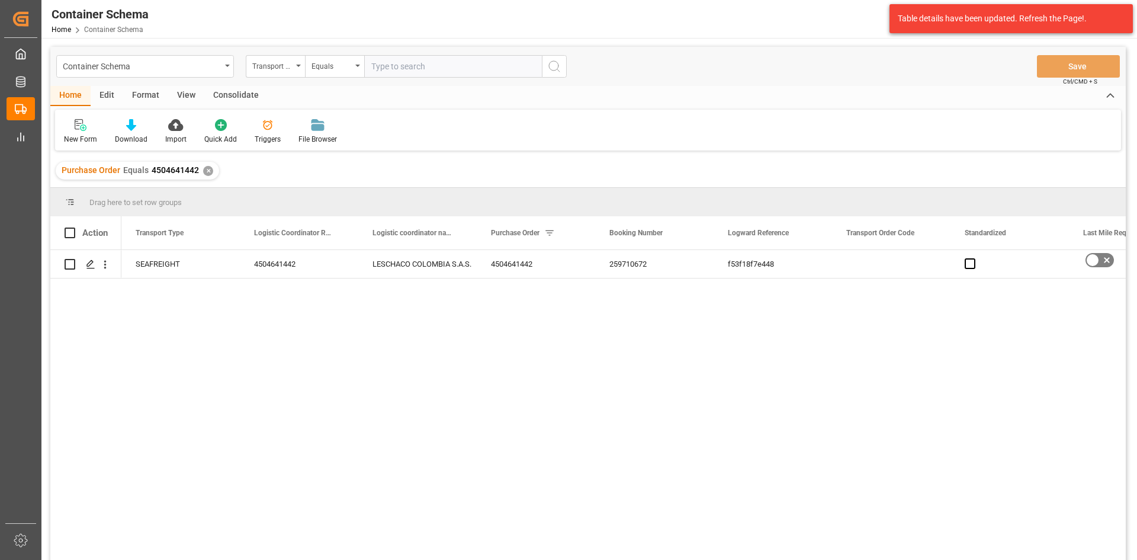
click at [147, 95] on div "Format" at bounding box center [145, 96] width 45 height 20
click at [102, 91] on div "Edit" at bounding box center [107, 96] width 33 height 20
click at [75, 94] on div "Home" at bounding box center [70, 96] width 40 height 20
click at [272, 136] on div "Triggers" at bounding box center [268, 139] width 26 height 11
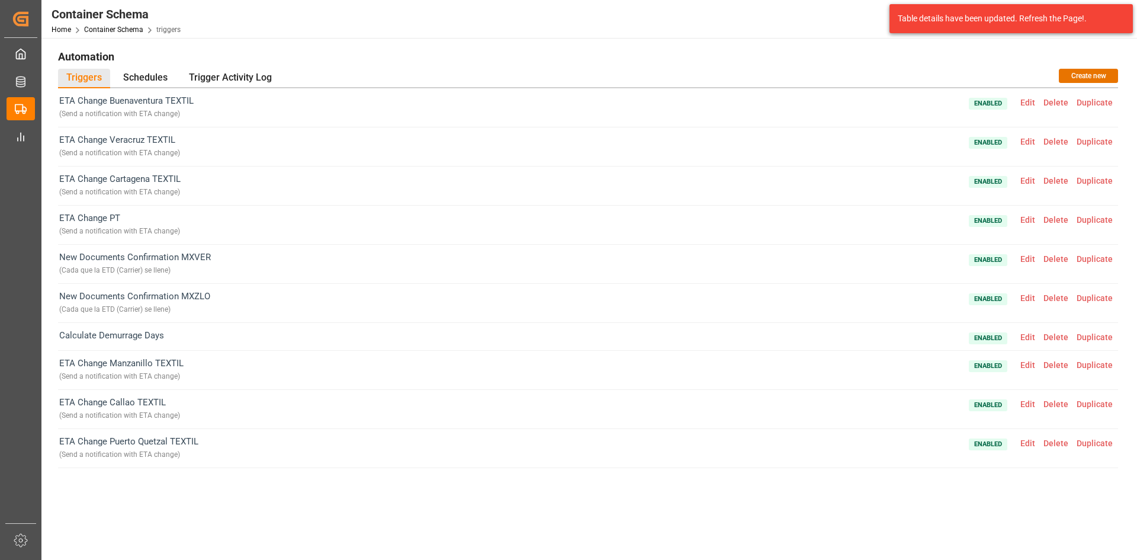
click at [207, 187] on div "ETA Change Cartagena TEXTIL ( Send a notification with ETA change ) Enabled Edi…" at bounding box center [588, 185] width 1060 height 39
click at [1030, 179] on span "Edit" at bounding box center [1027, 180] width 23 height 9
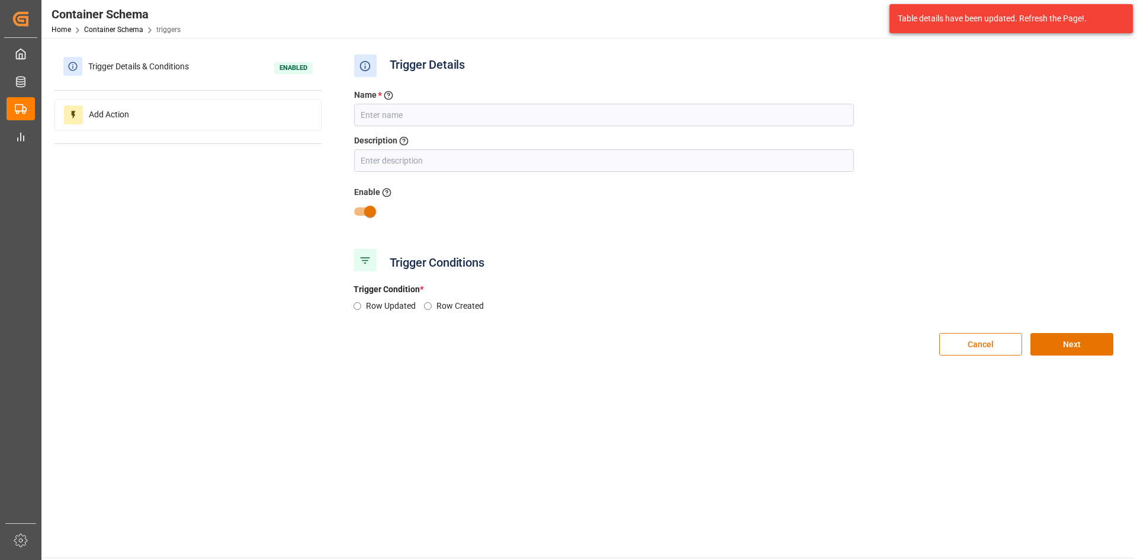
type input "ETA Change Cartagena TEXTIL"
type input "Send a notification with ETA change"
radio input "true"
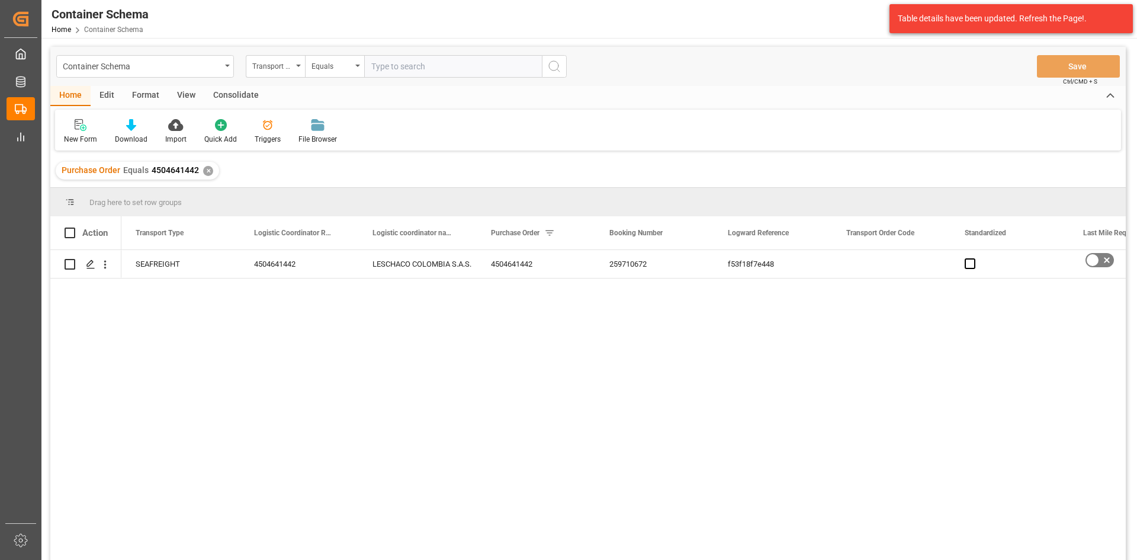
click at [149, 100] on div "Format" at bounding box center [145, 96] width 45 height 20
click at [70, 93] on div "Home" at bounding box center [70, 96] width 40 height 20
click at [263, 136] on div "Triggers" at bounding box center [268, 139] width 26 height 11
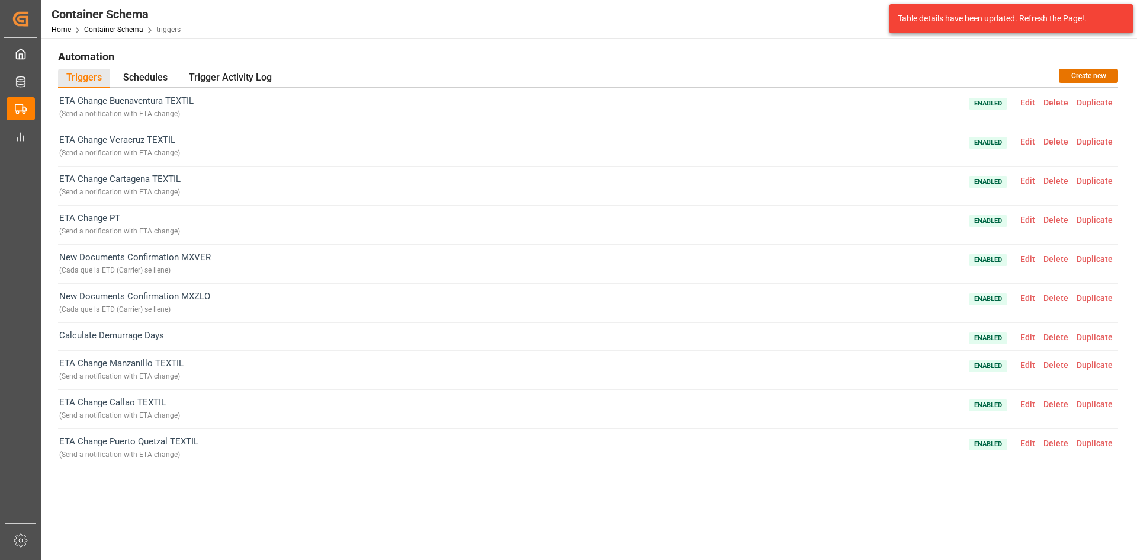
click at [184, 227] on div "ETA Change PT ( Send a notification with ETA change ) Enabled Edit Delete Dupli…" at bounding box center [588, 225] width 1060 height 39
click at [1022, 223] on span "Edit" at bounding box center [1027, 219] width 23 height 9
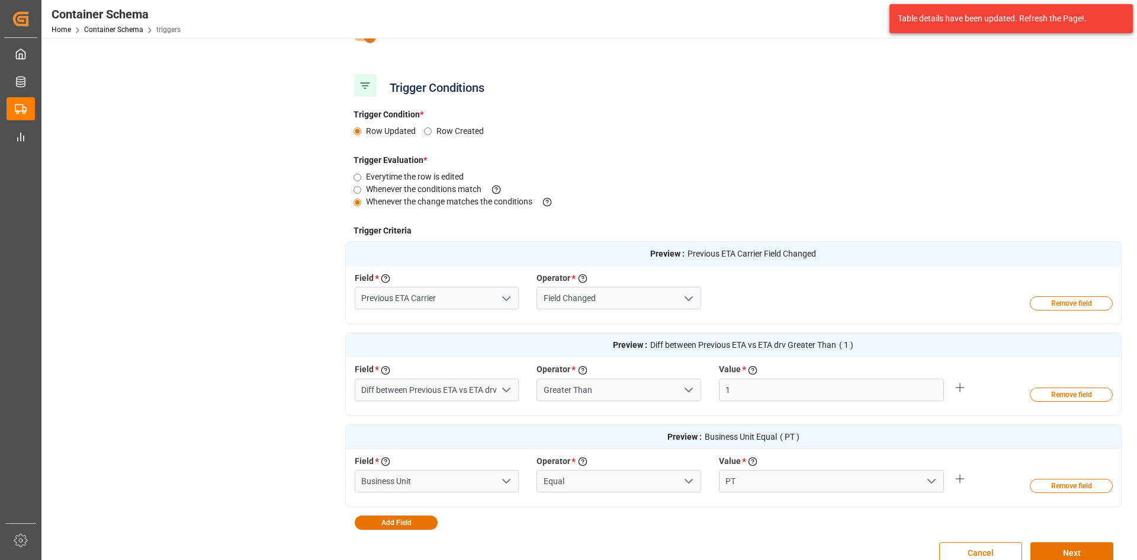
scroll to position [178, 0]
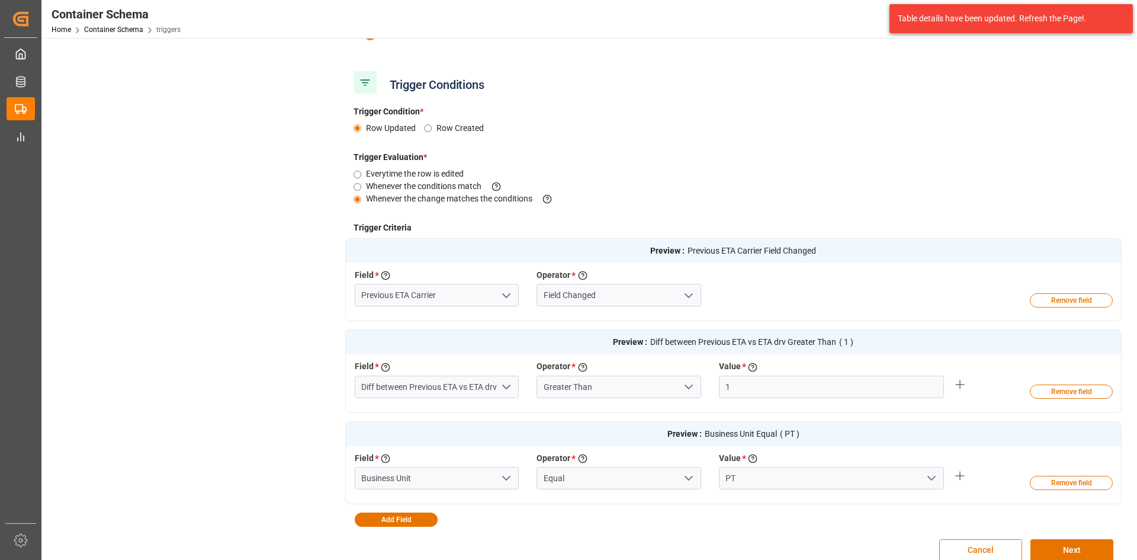
click at [689, 295] on icon "open menu" at bounding box center [689, 295] width 14 height 14
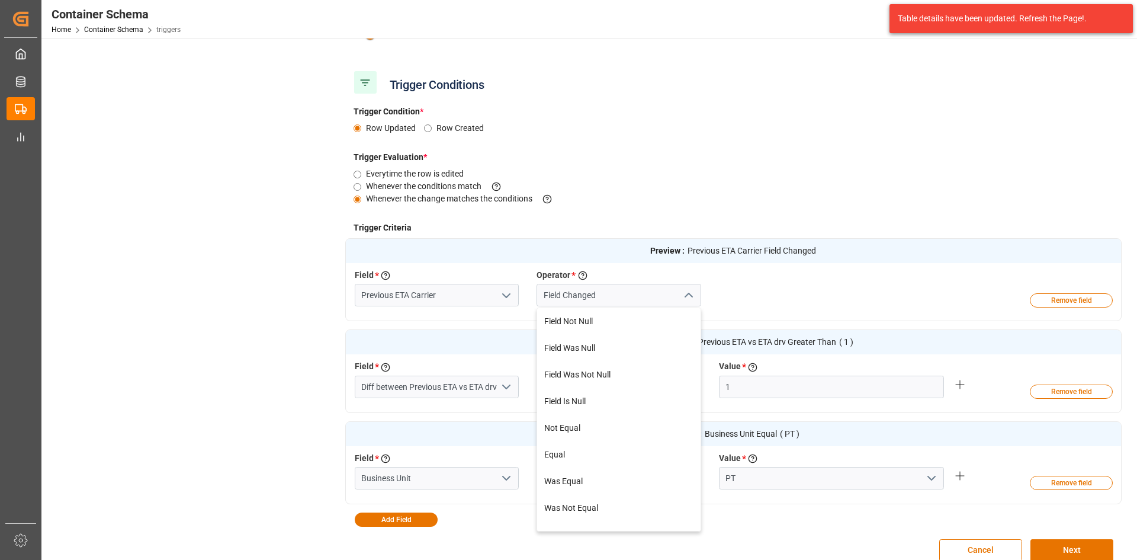
click at [689, 295] on icon "close menu" at bounding box center [689, 295] width 14 height 14
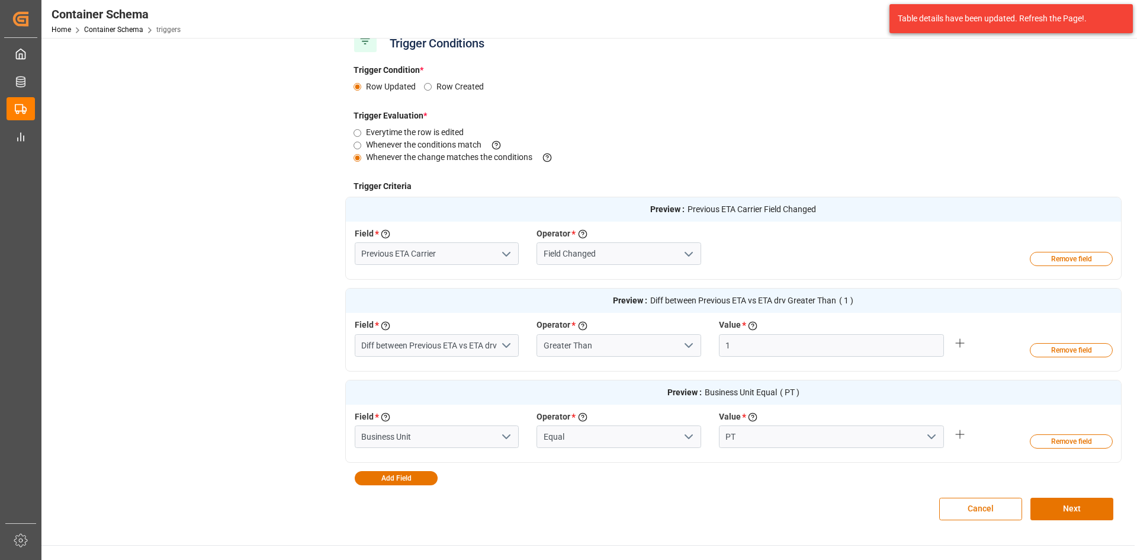
scroll to position [237, 0]
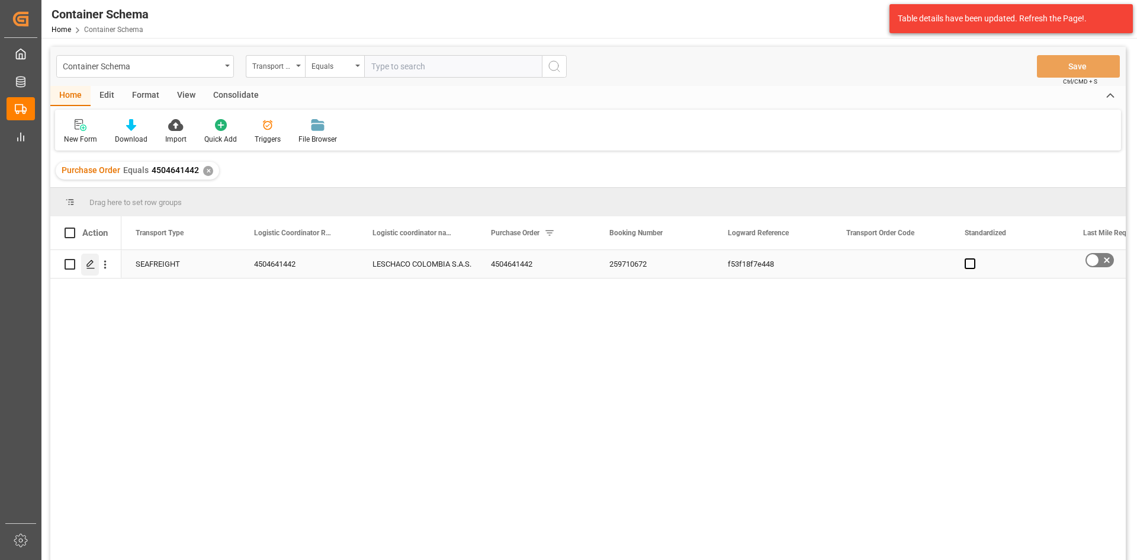
click at [90, 264] on icon "Press SPACE to select this row." at bounding box center [90, 263] width 9 height 9
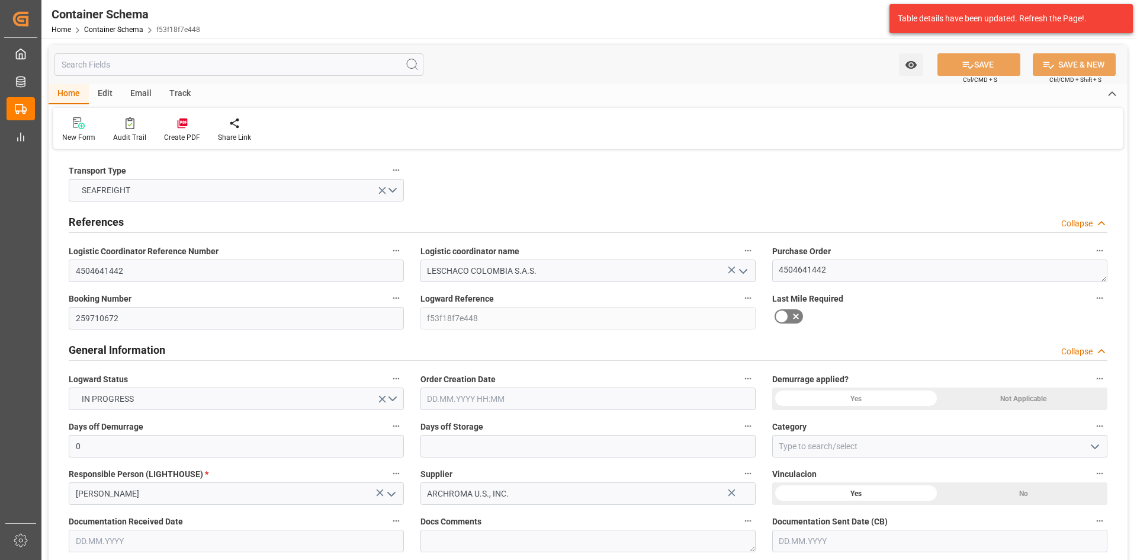
type input "0"
type input "1"
type input "18"
type input "18000"
type input "0"
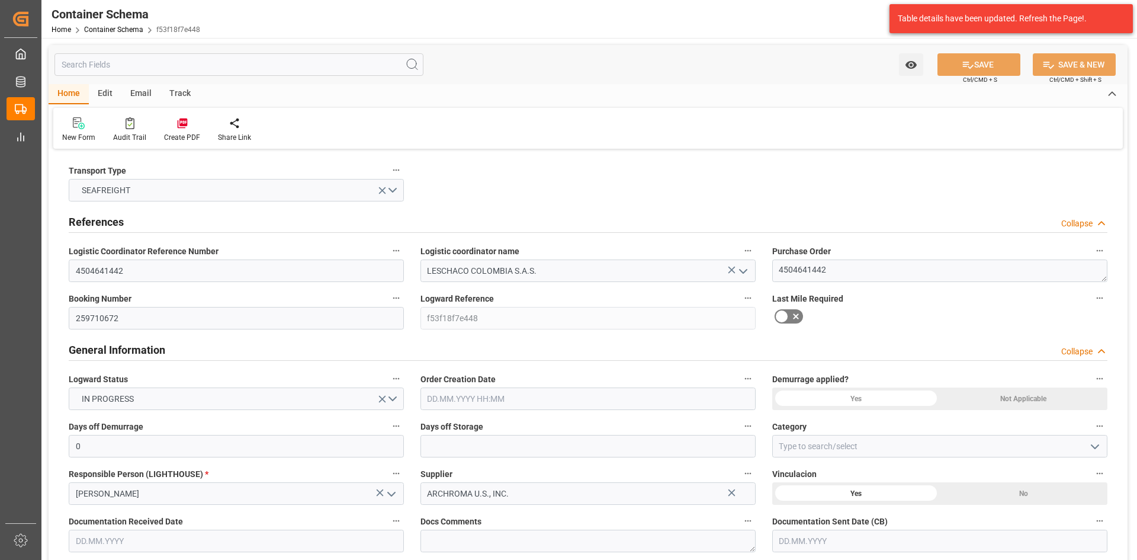
type input "Maersk"
type input "Maersk Line AS"
type input "USCHS"
type input "COCTG"
type input "9190743"
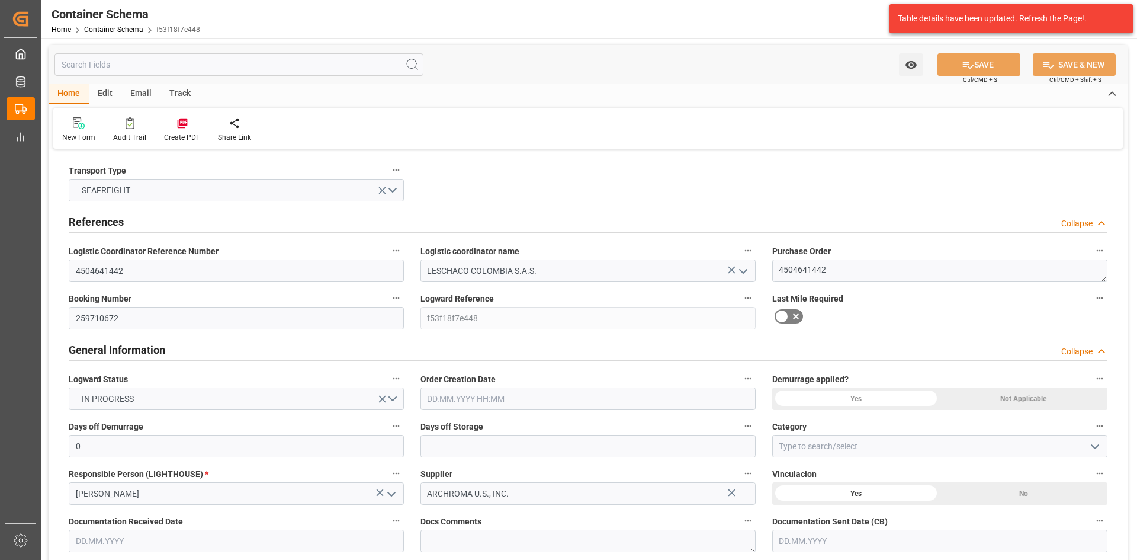
type input "01.10.2025 00:00"
type input "29.09.2025"
type input "01.10.2025"
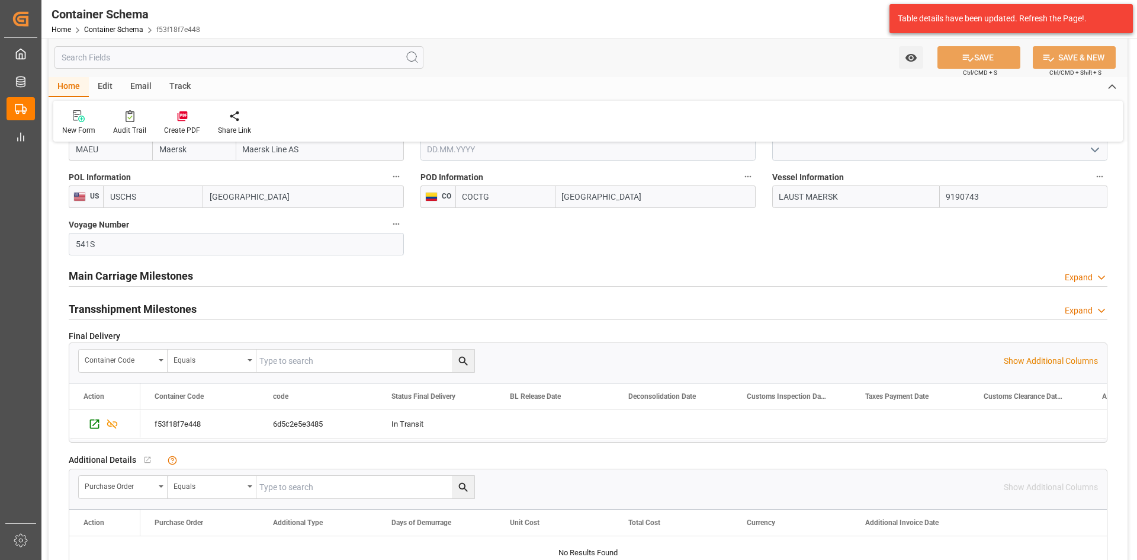
scroll to position [1244, 0]
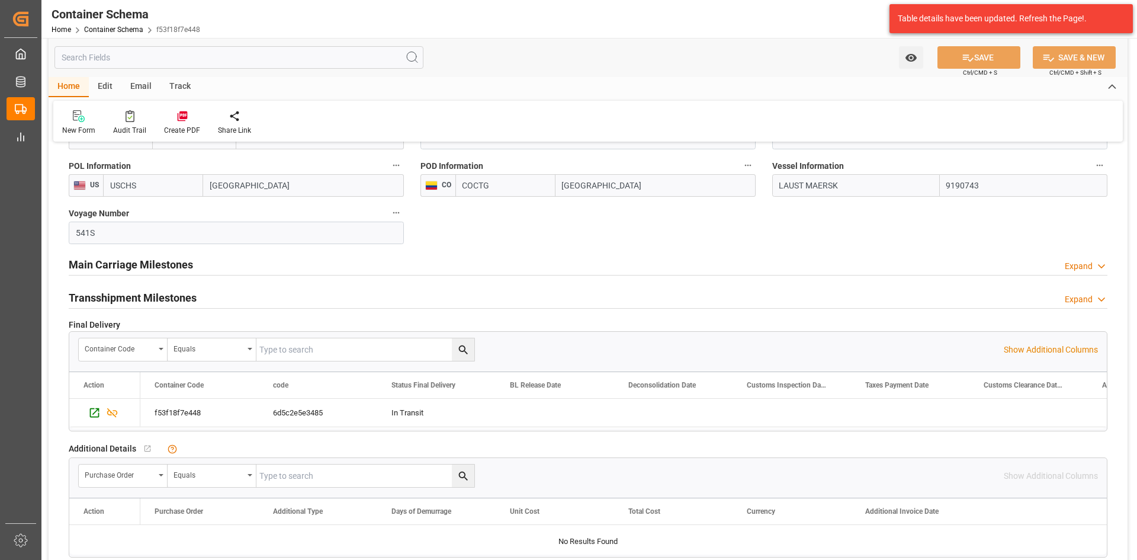
drag, startPoint x: 213, startPoint y: 264, endPoint x: 143, endPoint y: 266, distance: 69.9
click at [213, 264] on div "Main Carriage Milestones Expand" at bounding box center [588, 263] width 1039 height 23
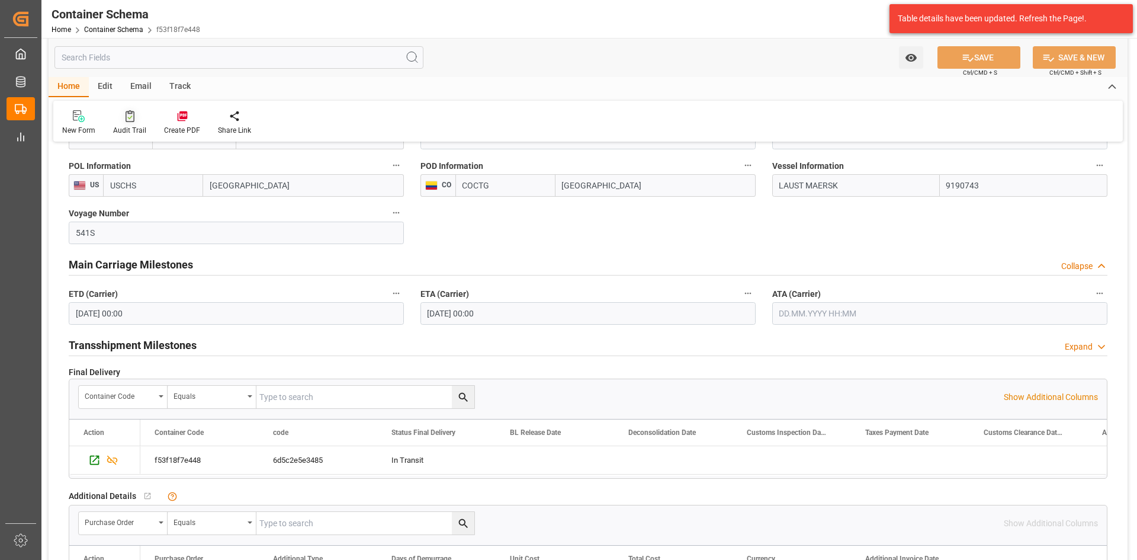
click at [127, 124] on div "Audit Trail" at bounding box center [129, 123] width 51 height 26
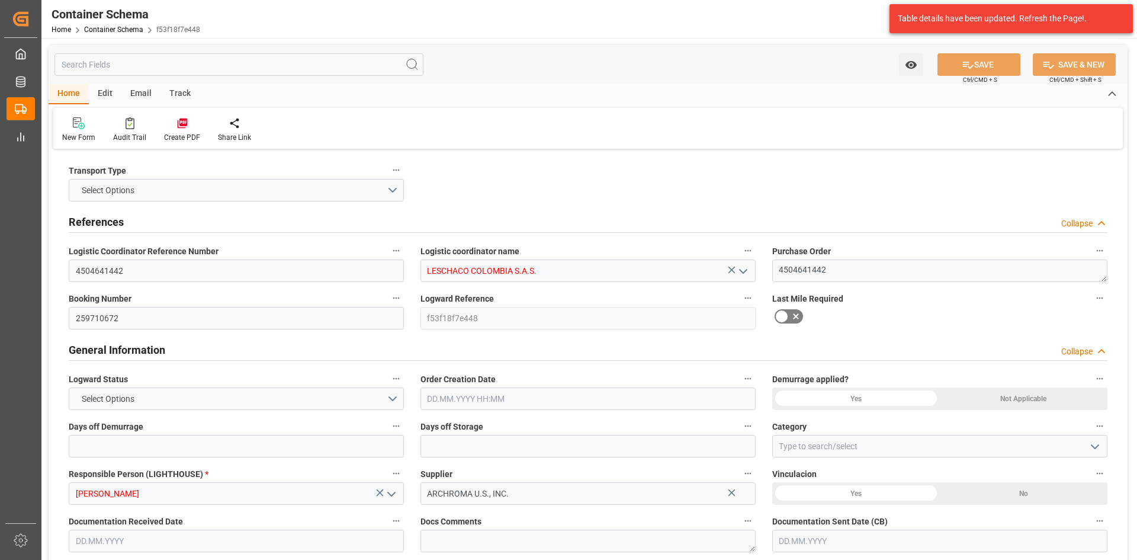
type input "0"
type input "1"
type input "18"
type input "18000"
type input "0"
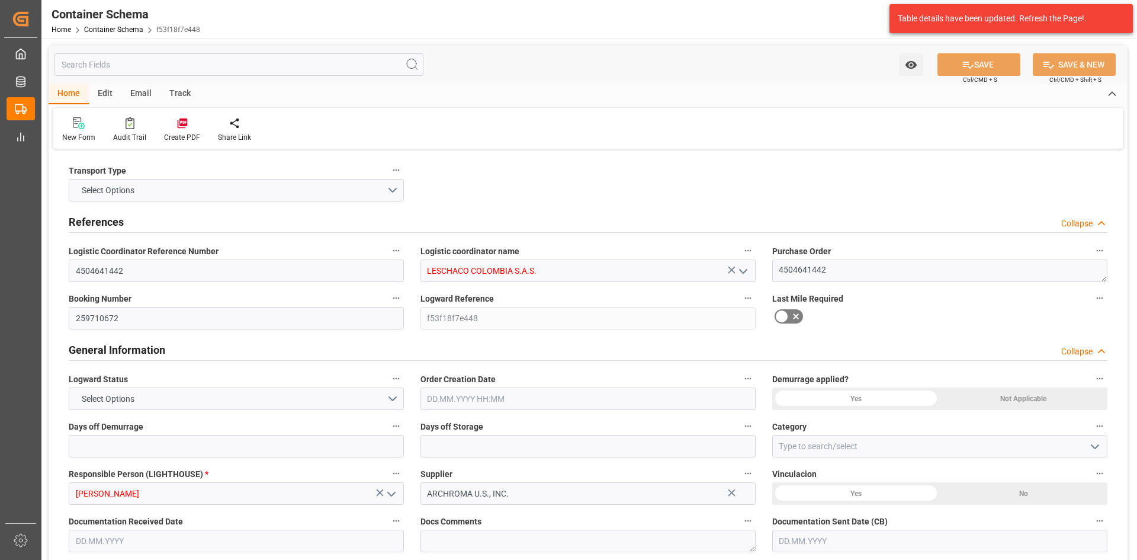
type input "Maersk"
type input "Maersk Line AS"
type input "USCHS"
type input "COCTG"
type input "9190743"
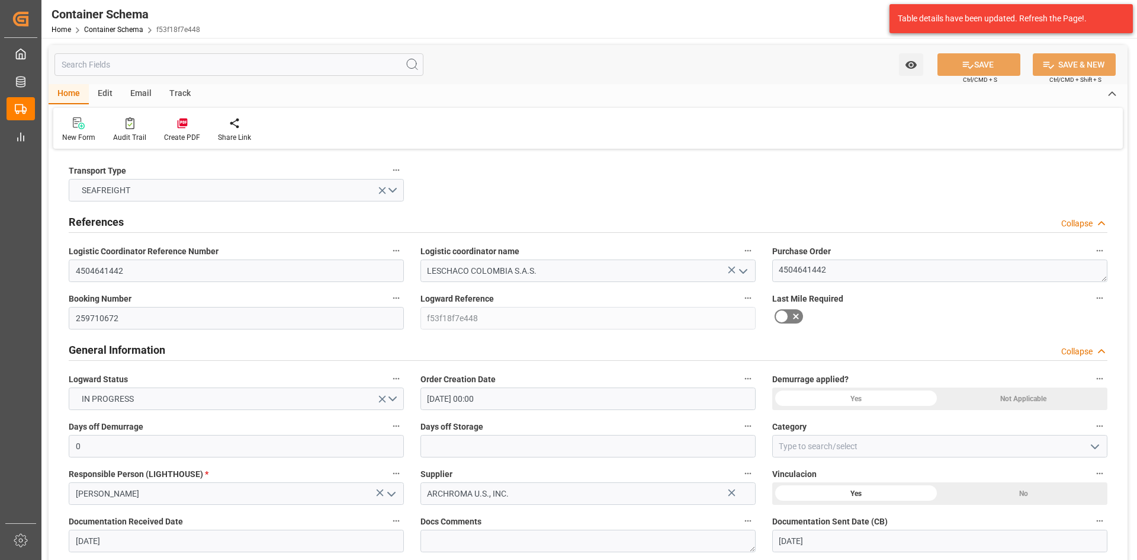
type input "01.10.2025 00:00"
type input "29.09.2025"
type input "01.10.2025"
type input "14.10.2025 00:00"
type input "19.10.2025 00:00"
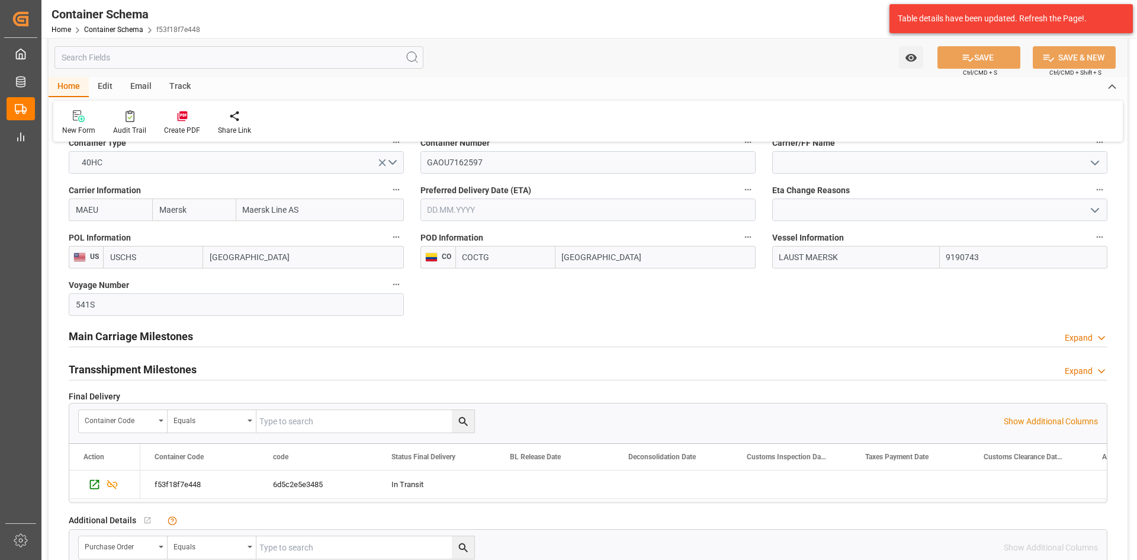
scroll to position [1244, 0]
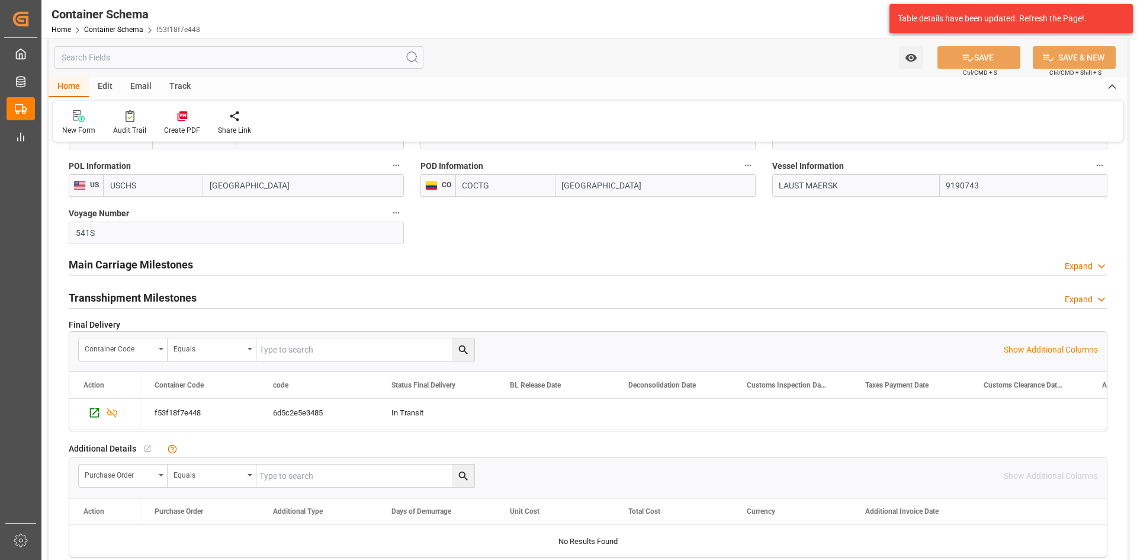
click at [161, 262] on h2 "Main Carriage Milestones" at bounding box center [131, 264] width 124 height 16
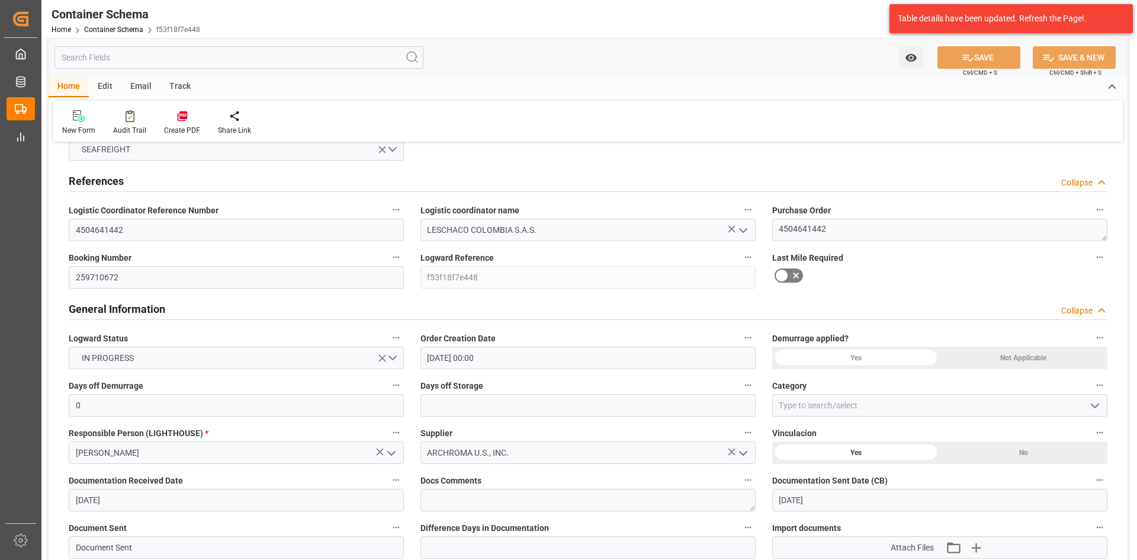
scroll to position [0, 0]
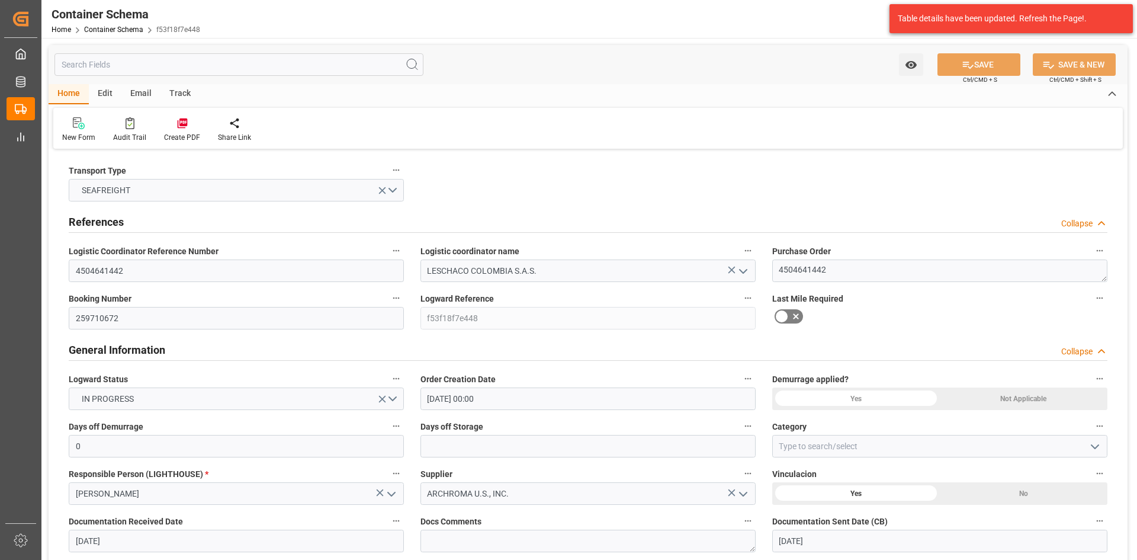
click at [139, 95] on div "Email" at bounding box center [140, 94] width 39 height 20
click at [98, 93] on div "Edit" at bounding box center [105, 94] width 33 height 20
click at [68, 98] on div "Home" at bounding box center [69, 94] width 40 height 20
click at [134, 129] on div at bounding box center [129, 123] width 33 height 12
type input "0"
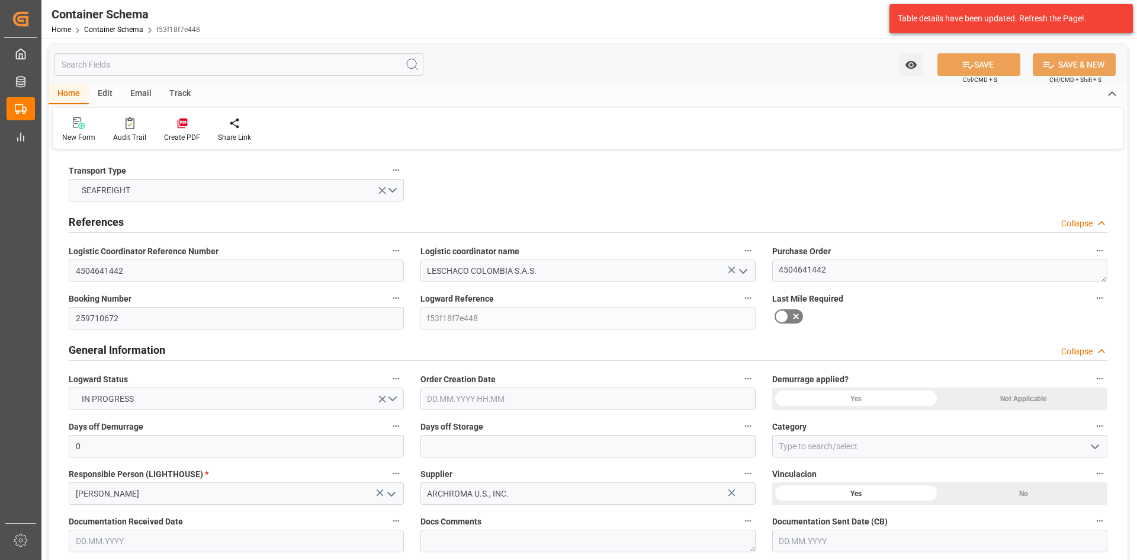
type input "1"
type input "18"
type input "18000"
type input "0"
type input "Maersk"
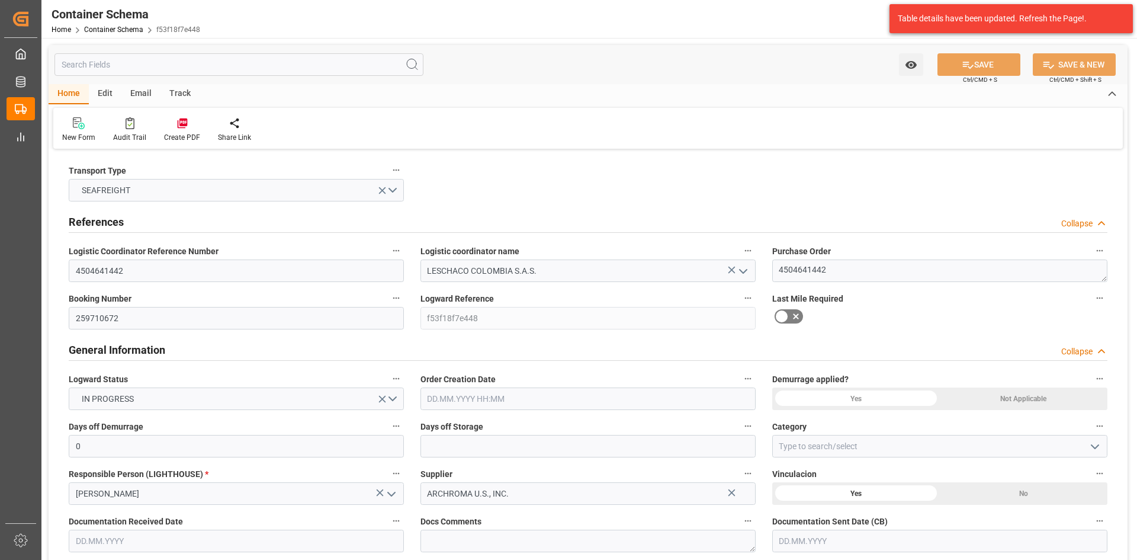
type input "Maersk Line AS"
type input "USCHS"
type input "COCTG"
type input "9190743"
type input "01.10.2025 00:00"
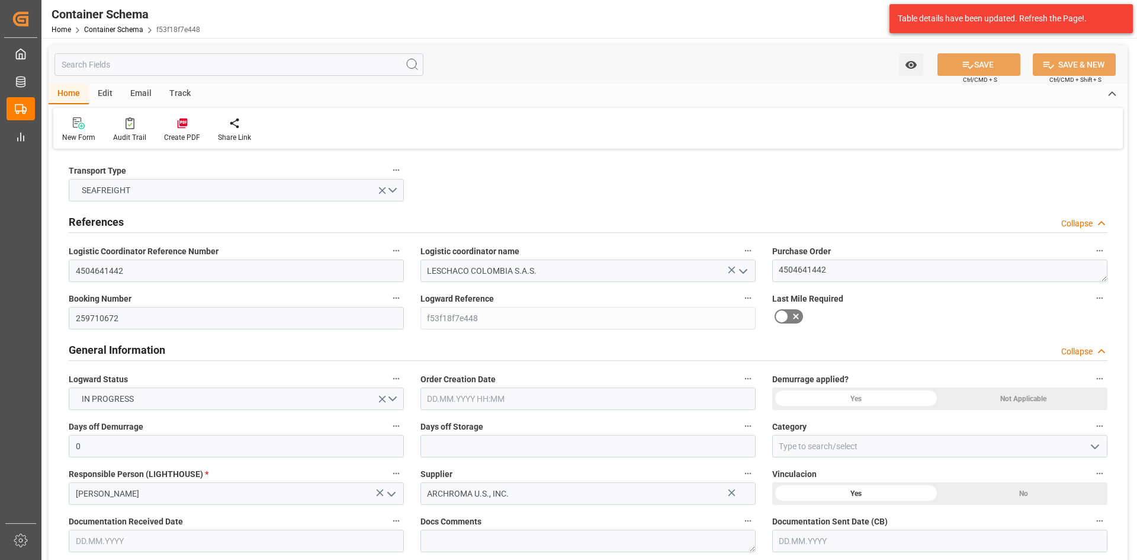
type input "29.09.2025"
type input "01.10.2025"
click at [175, 276] on input "4504641442" at bounding box center [236, 270] width 335 height 23
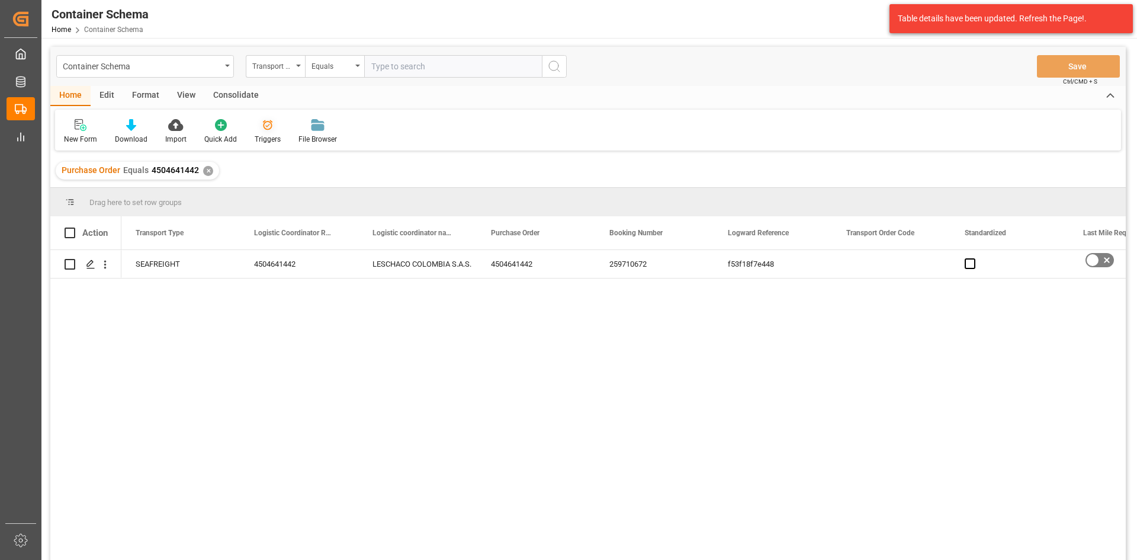
click at [265, 125] on icon at bounding box center [268, 125] width 12 height 12
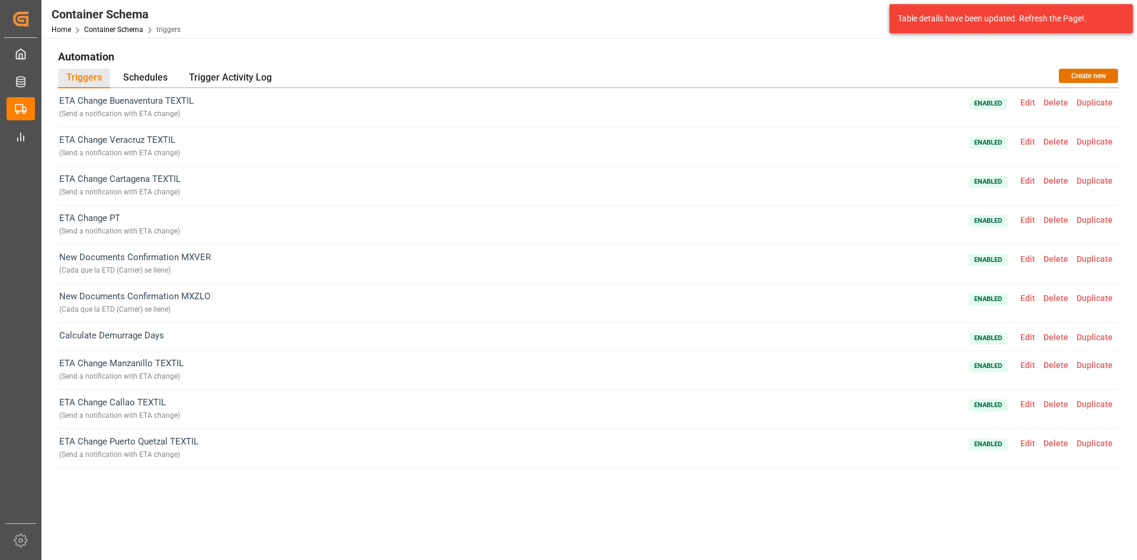
click at [1028, 221] on span "Edit" at bounding box center [1027, 219] width 23 height 9
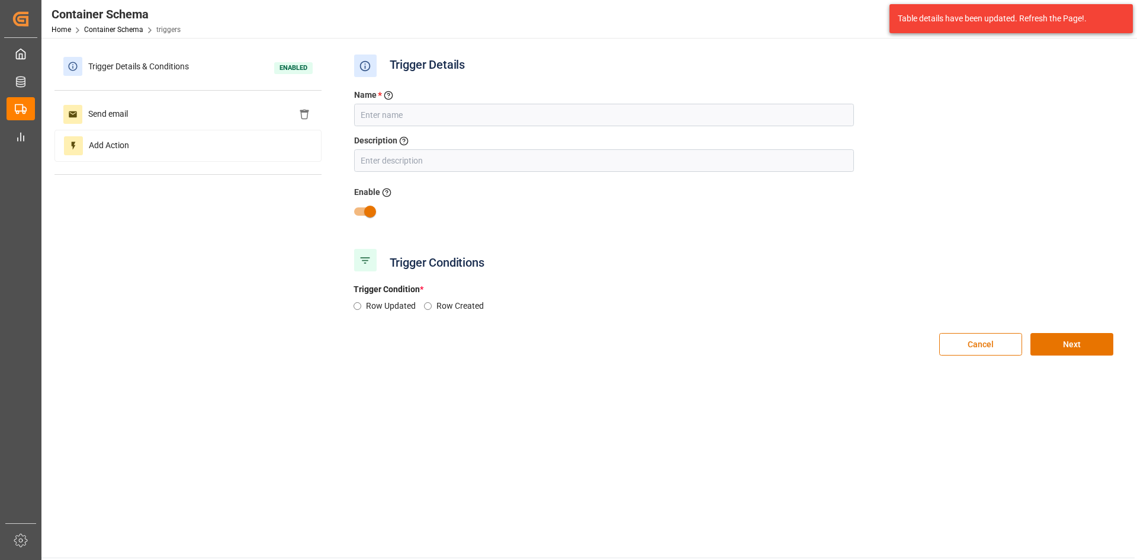
type input "ETA Change PT"
type input "Send a notification with ETA change"
radio input "true"
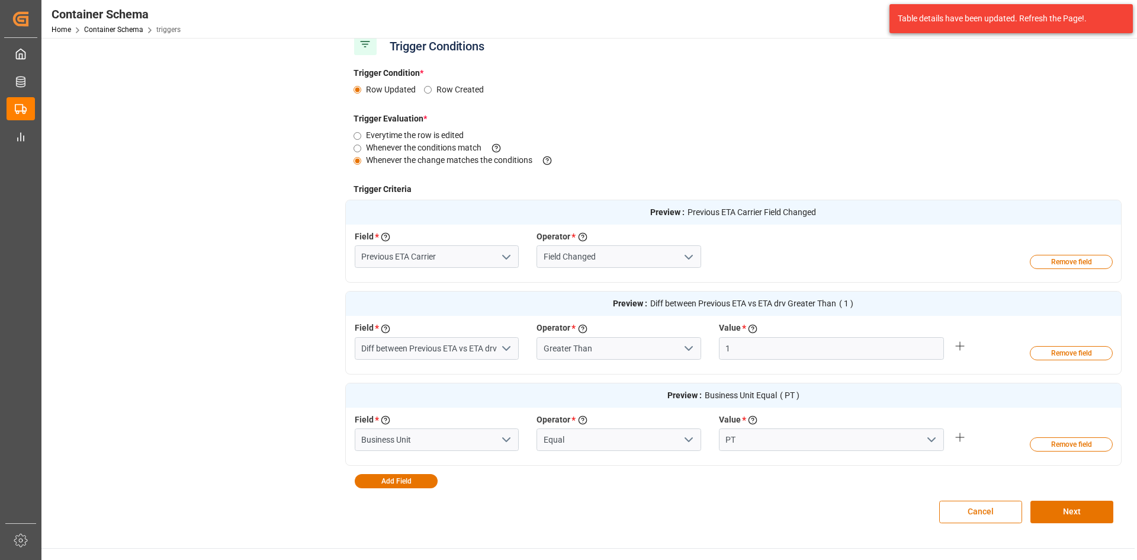
scroll to position [237, 0]
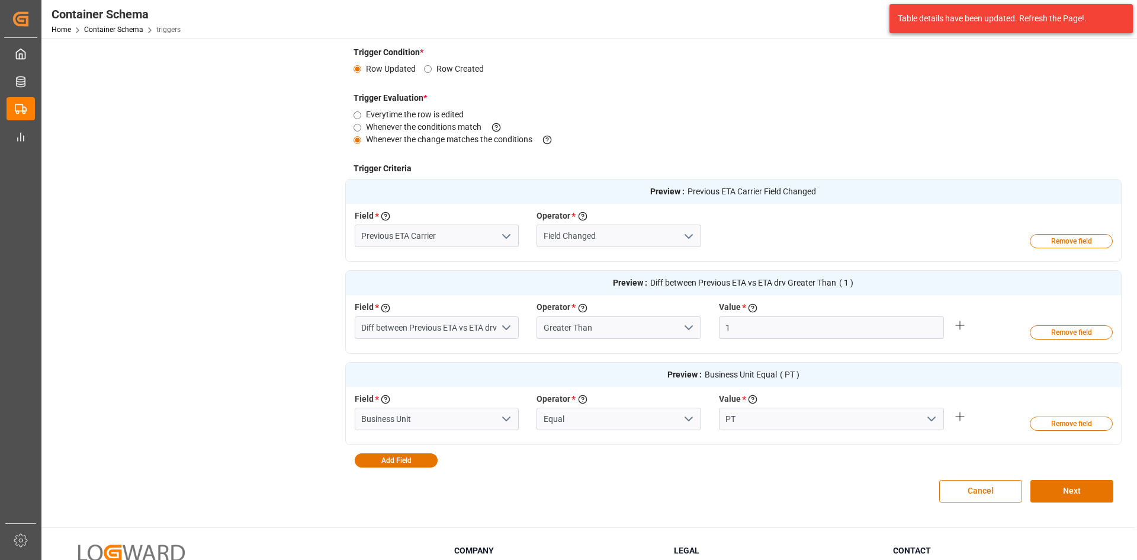
click at [505, 328] on polyline "open menu" at bounding box center [506, 328] width 7 height 4
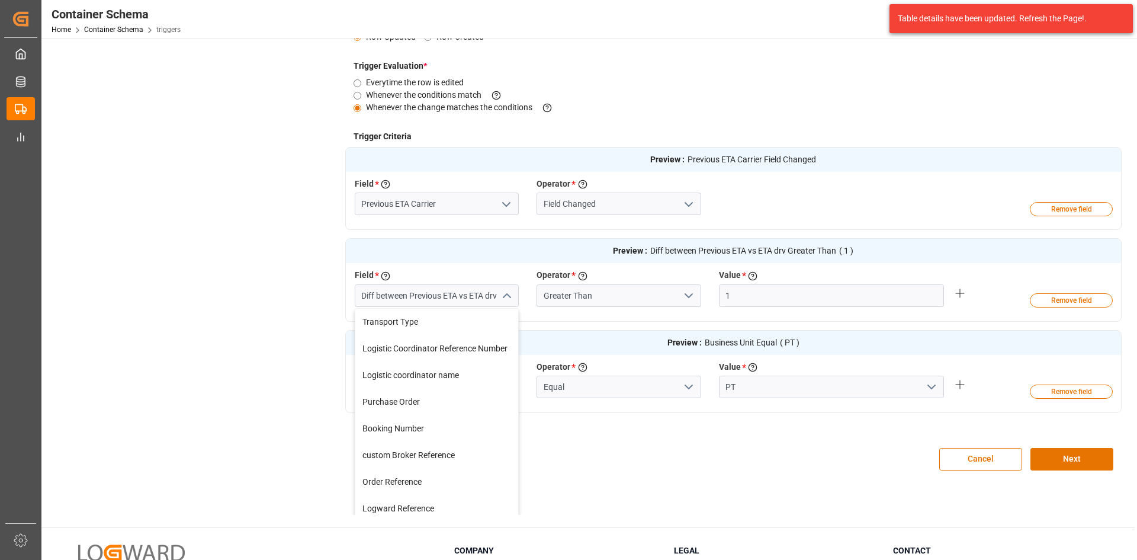
scroll to position [49, 0]
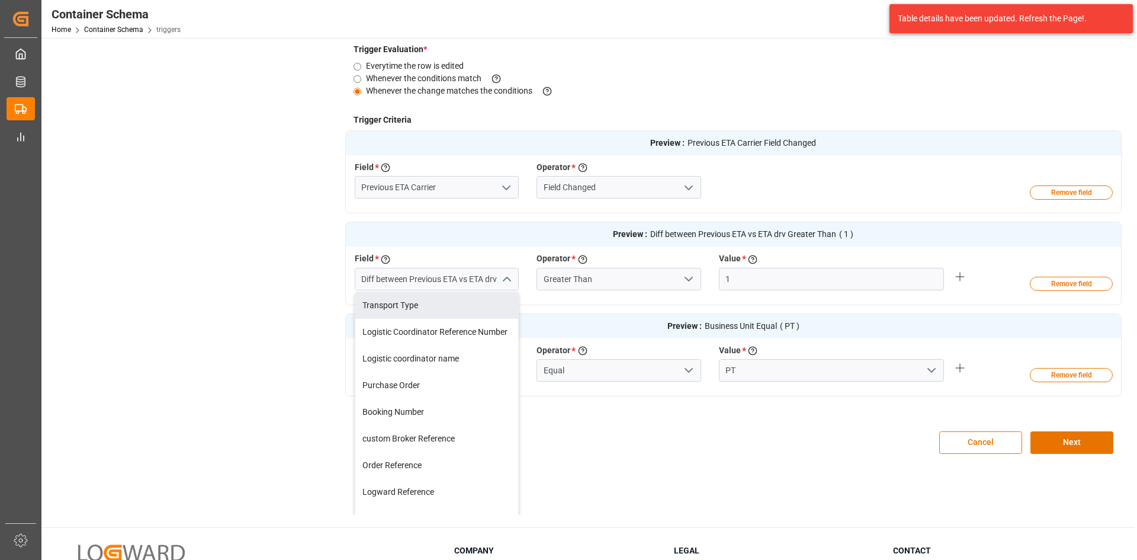
click at [498, 275] on button "close menu" at bounding box center [506, 279] width 18 height 18
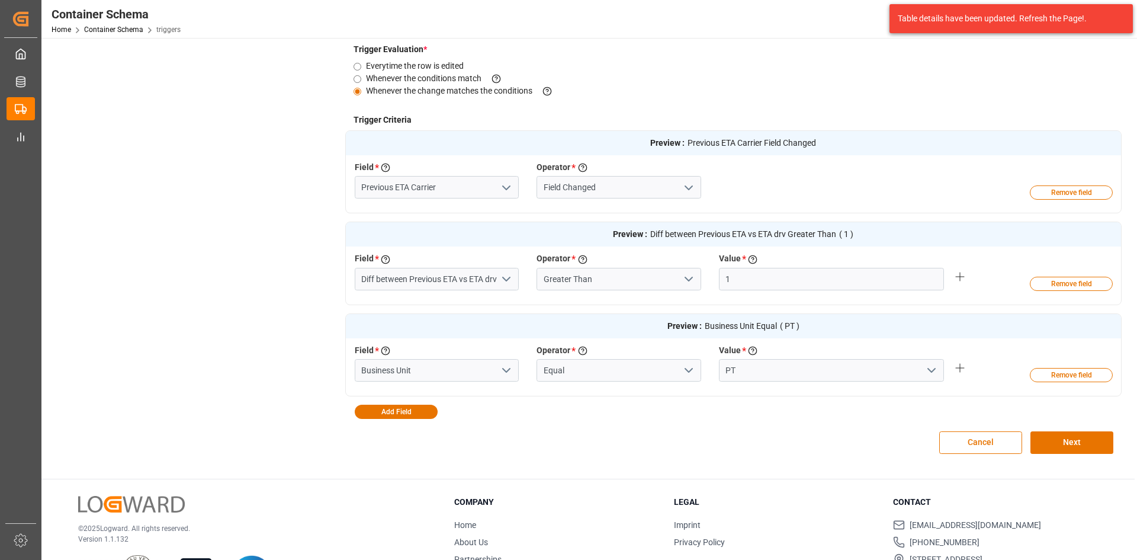
click at [503, 277] on icon "open menu" at bounding box center [506, 279] width 14 height 14
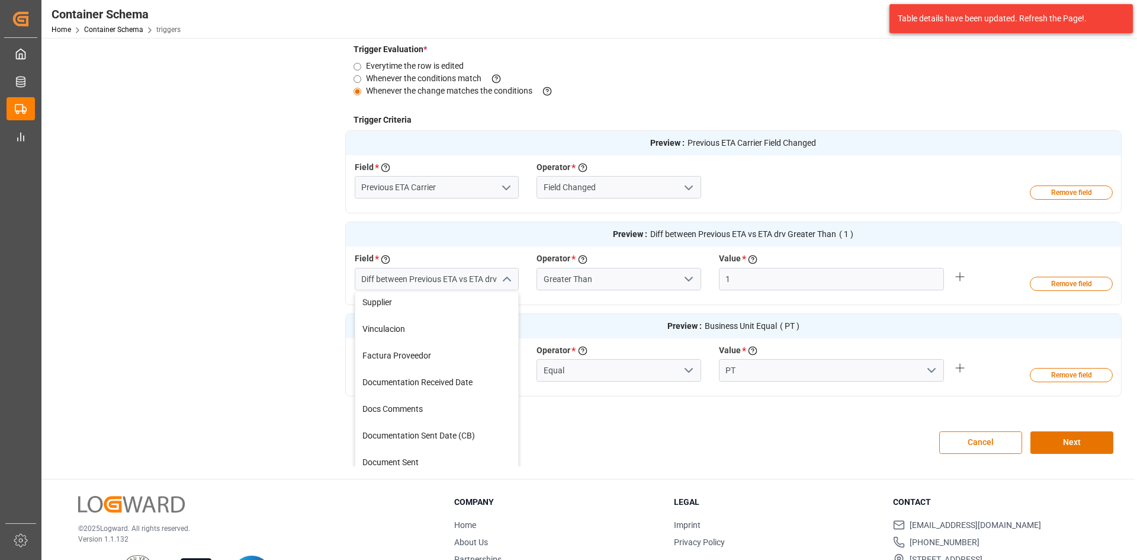
scroll to position [592, 0]
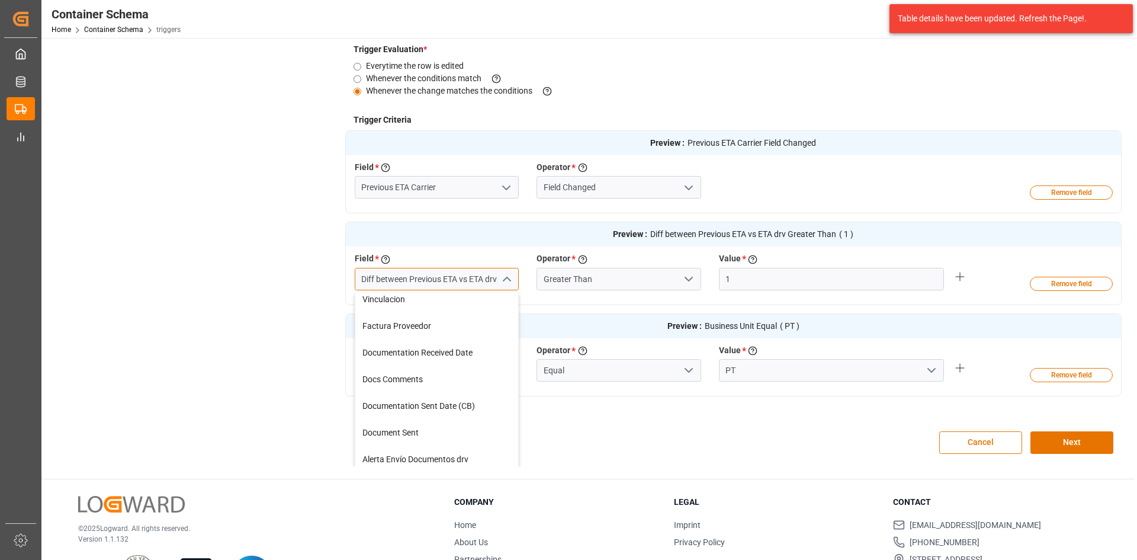
click at [473, 281] on input "Diff between Previous ETA vs ETA drv" at bounding box center [437, 279] width 165 height 23
click at [495, 278] on input "Diff between Previous ETA vs ETA drv" at bounding box center [437, 279] width 165 height 23
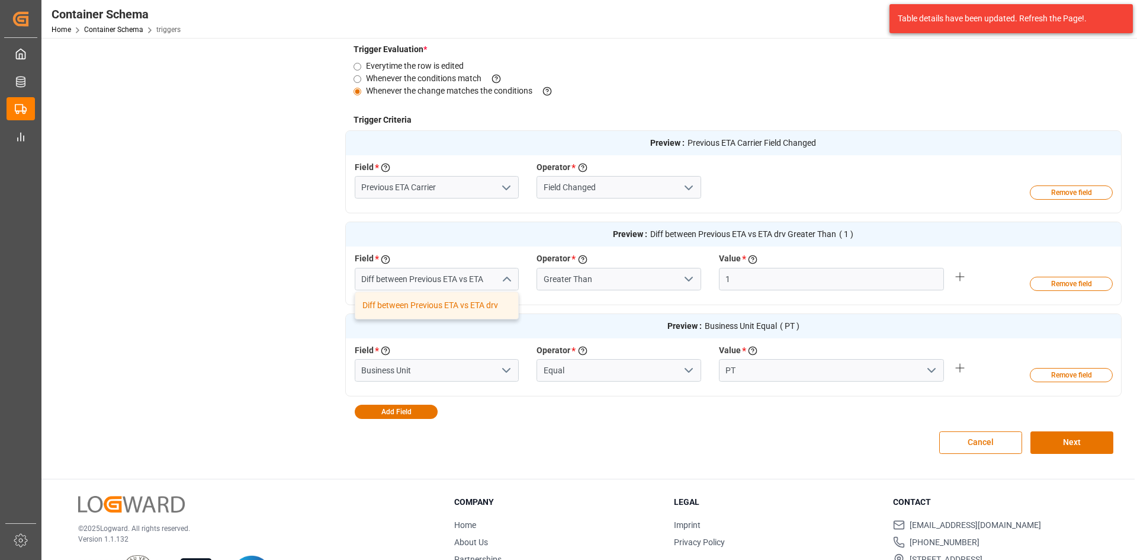
click at [536, 417] on div "Preview : Previous ETA Carrier Field Changed Field * Select a field to create a…" at bounding box center [733, 274] width 777 height 288
click at [493, 280] on input "Diff between Previous ETA vs ETA drv" at bounding box center [437, 279] width 165 height 23
type input "Diff between Previous ETA vs ETA"
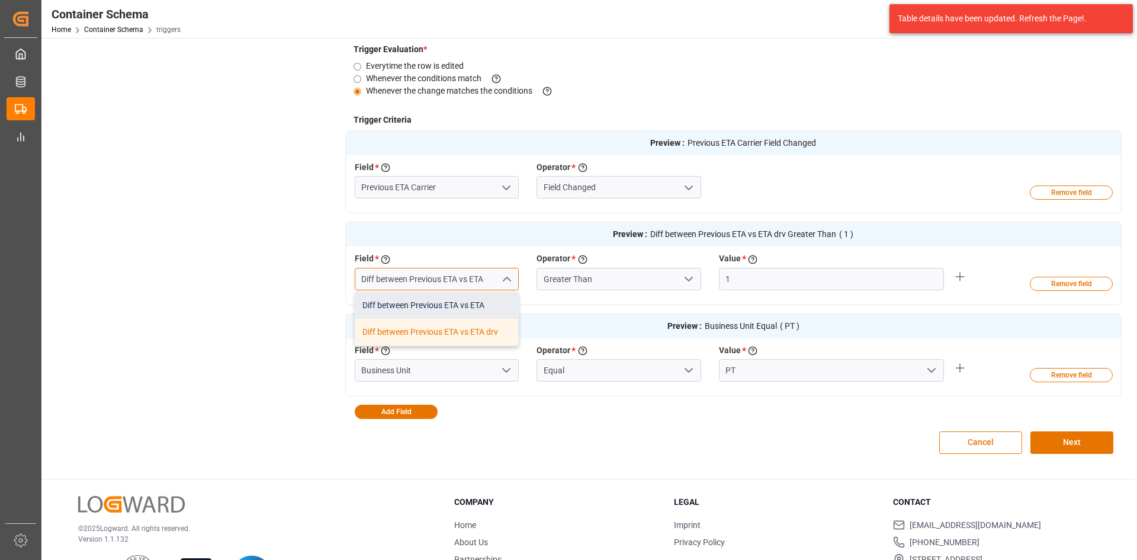
click at [487, 306] on div "Diff between Previous ETA vs ETA" at bounding box center [436, 305] width 163 height 27
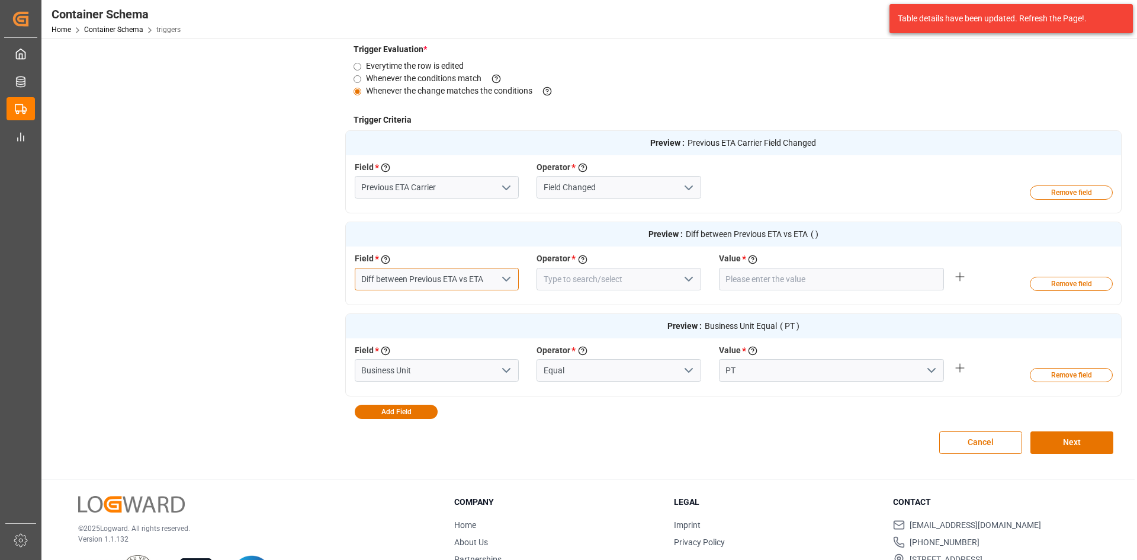
type input "Diff between Previous ETA vs ETA"
click at [688, 279] on icon "open menu" at bounding box center [689, 279] width 14 height 14
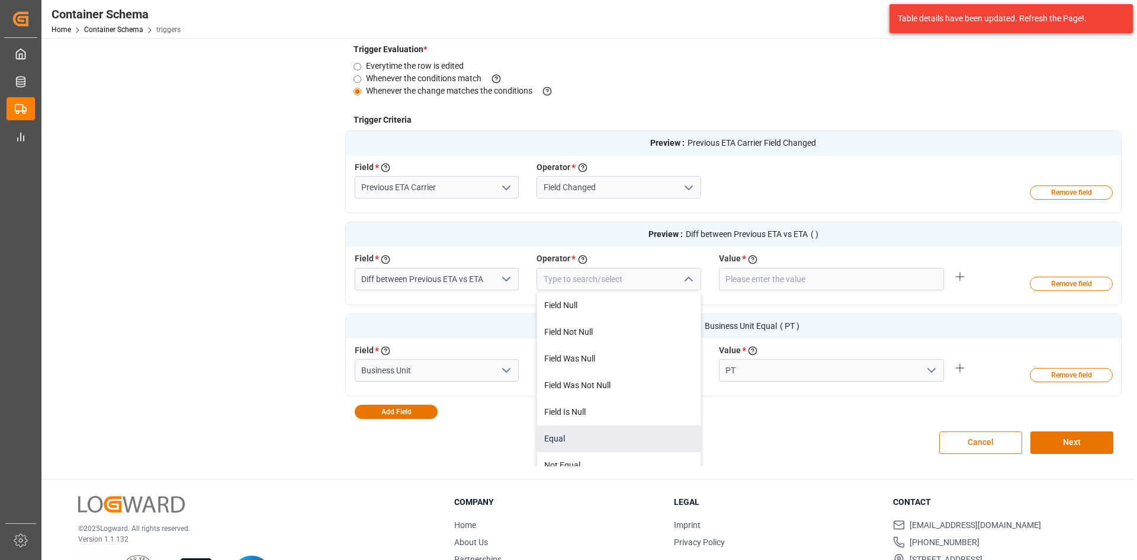
click at [563, 438] on div "Equal" at bounding box center [618, 438] width 163 height 27
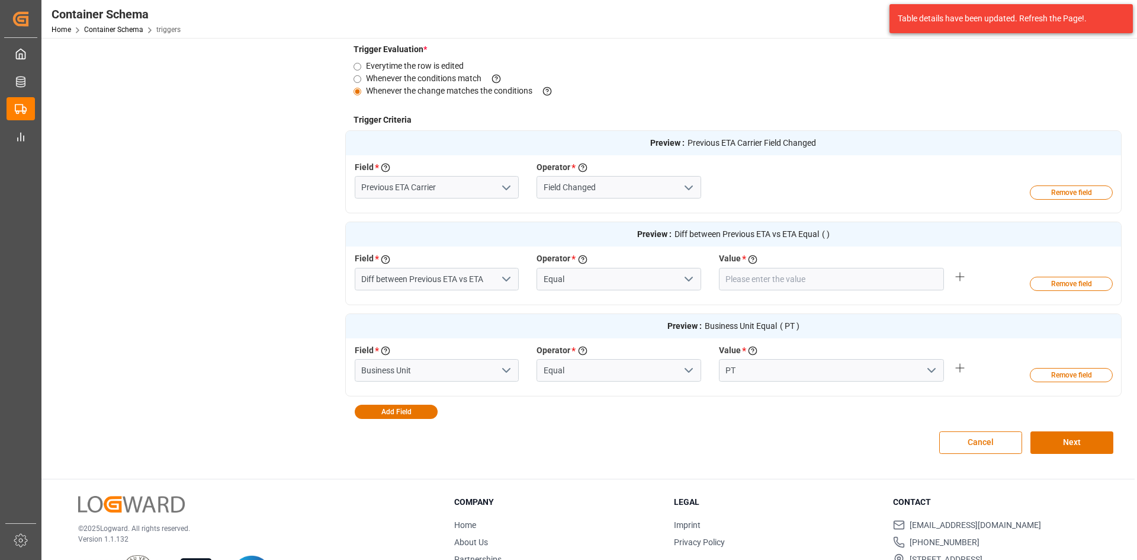
click at [691, 275] on icon "open menu" at bounding box center [689, 279] width 14 height 14
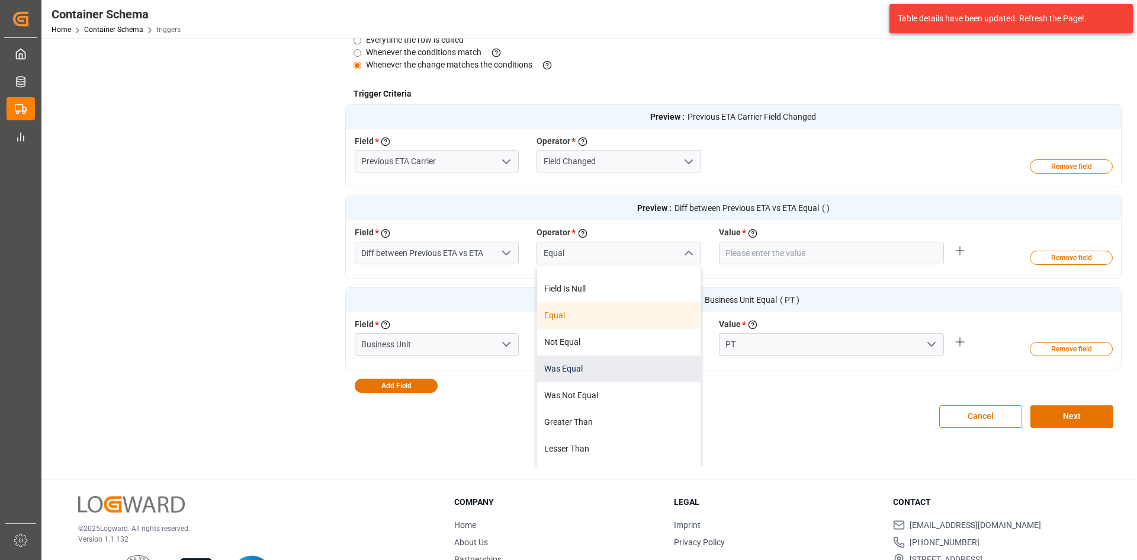
scroll to position [49, 0]
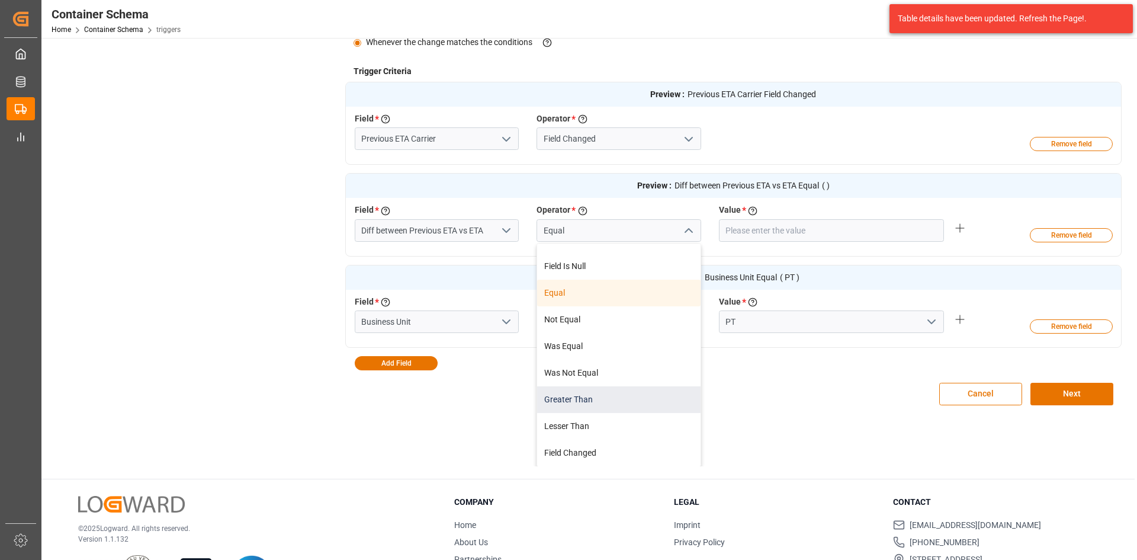
click at [598, 395] on div "Greater Than" at bounding box center [618, 399] width 163 height 27
type input "Greater Than"
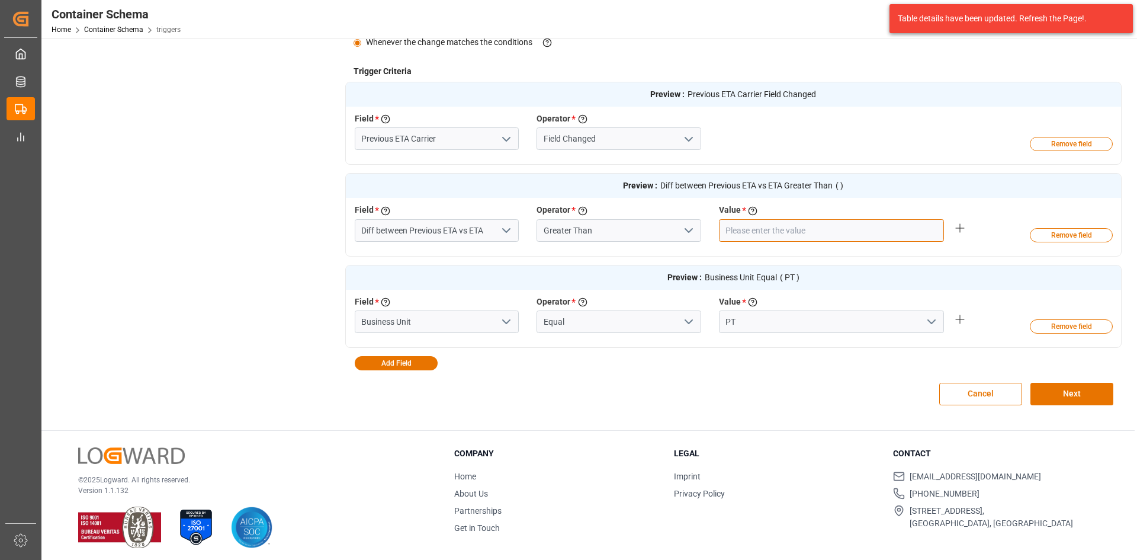
click at [880, 231] on input "number" at bounding box center [831, 230] width 225 height 23
type input "1"
click at [933, 228] on input "1" at bounding box center [831, 230] width 225 height 23
click at [1054, 394] on button "Next" at bounding box center [1072, 394] width 83 height 23
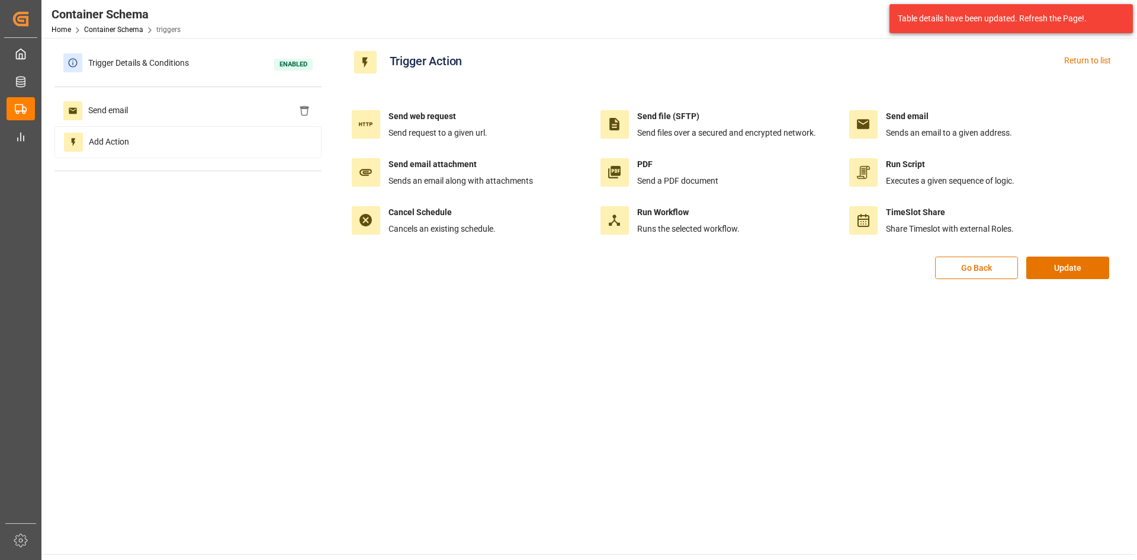
scroll to position [0, 0]
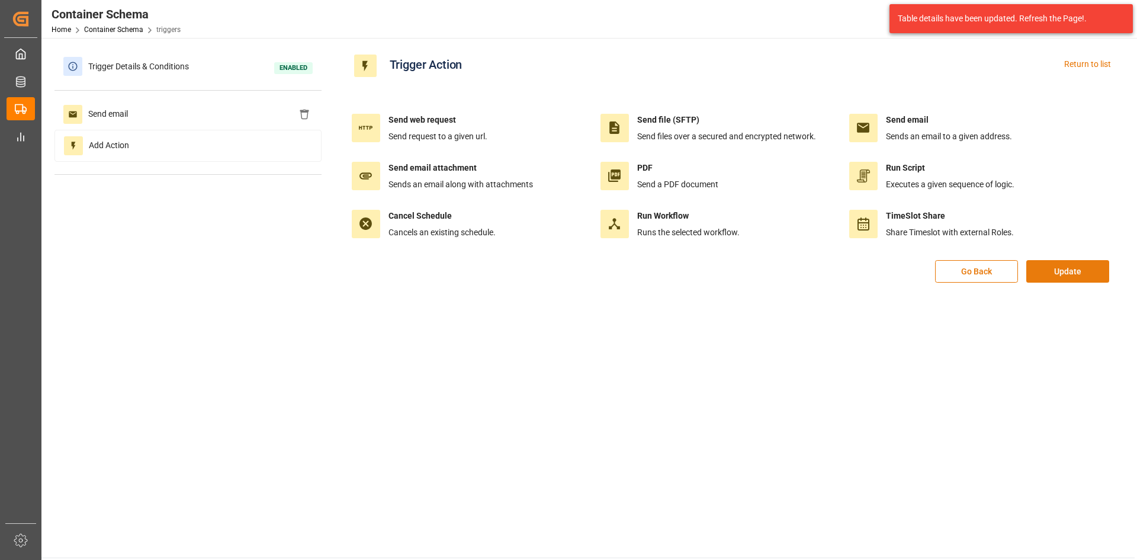
click at [1066, 268] on button "Update" at bounding box center [1068, 271] width 83 height 23
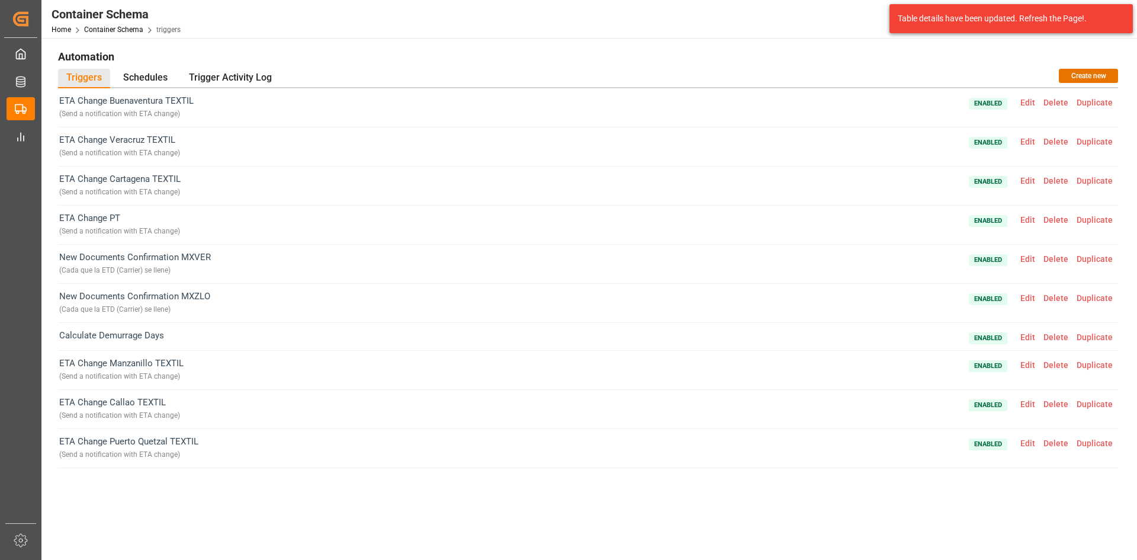
click at [1029, 220] on span "Edit" at bounding box center [1027, 219] width 23 height 9
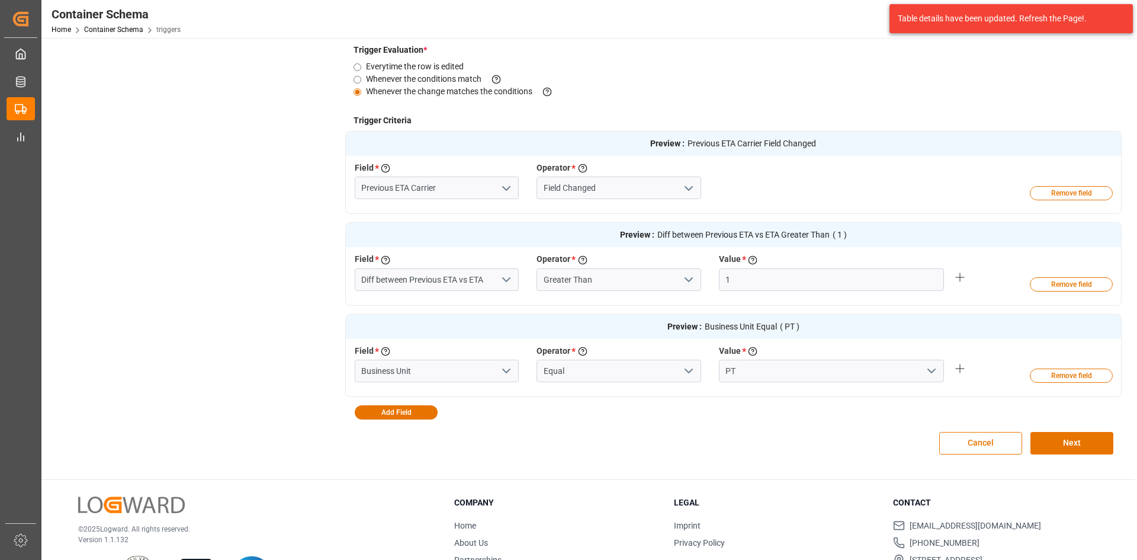
scroll to position [339, 0]
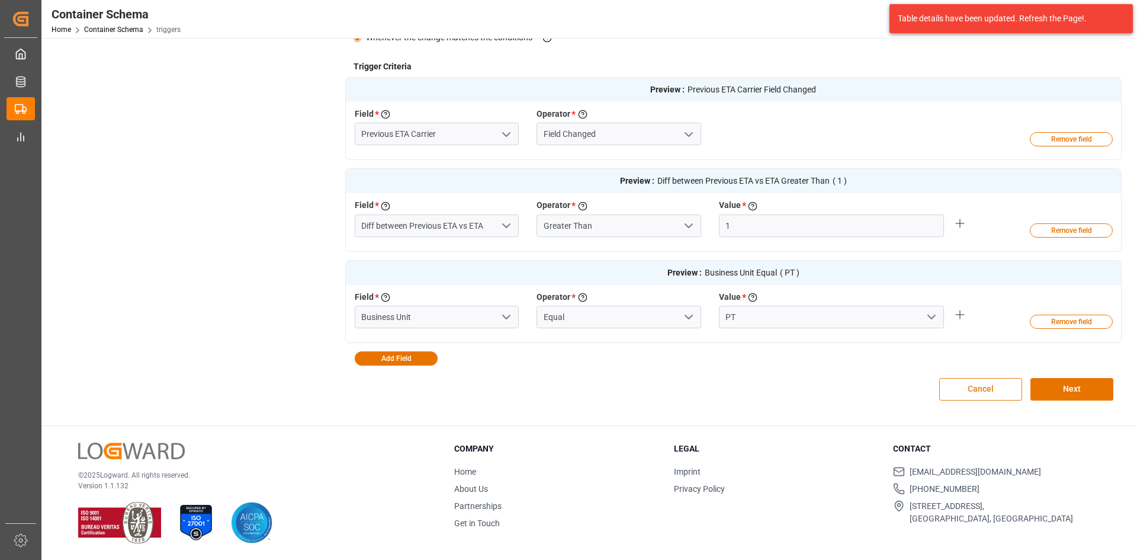
click at [981, 393] on button "Cancel" at bounding box center [980, 389] width 83 height 23
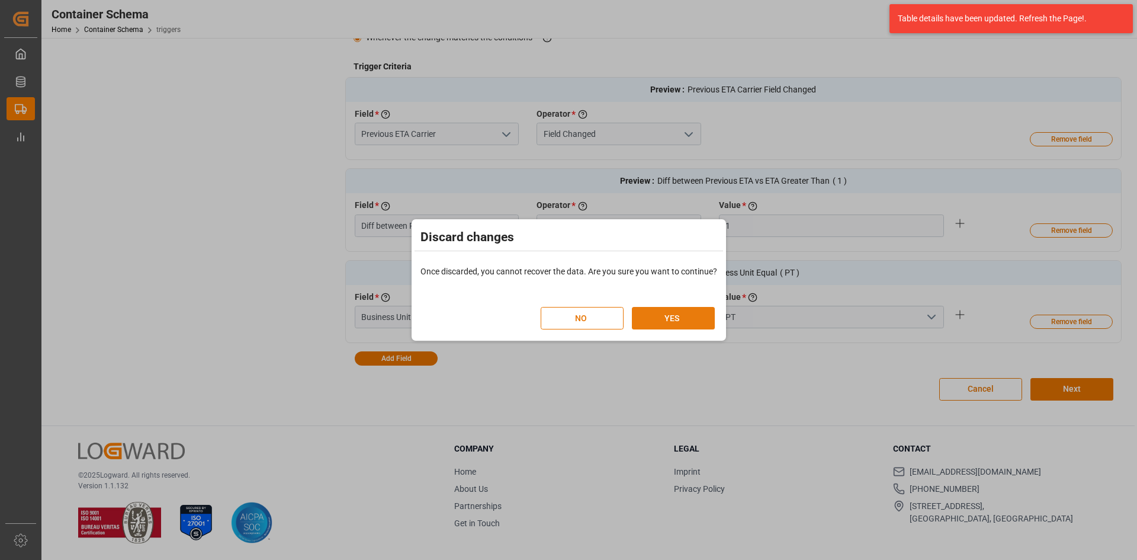
click at [670, 320] on button "YES" at bounding box center [673, 318] width 83 height 23
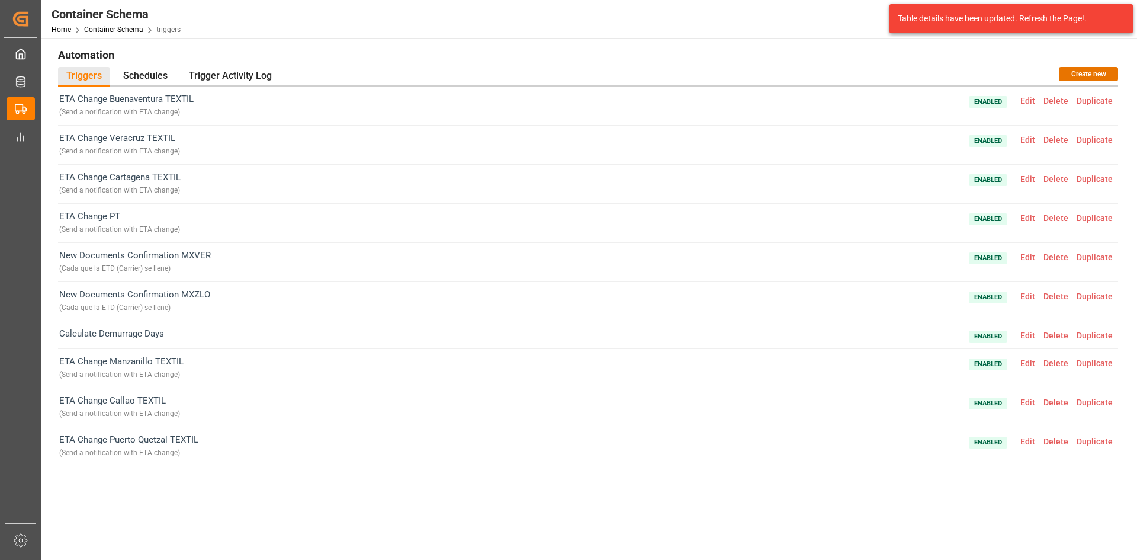
scroll to position [0, 0]
click at [150, 222] on span "ETA Change PT ( Send a notification with ETA change )" at bounding box center [119, 224] width 121 height 27
click at [1029, 221] on span "Edit" at bounding box center [1027, 219] width 23 height 9
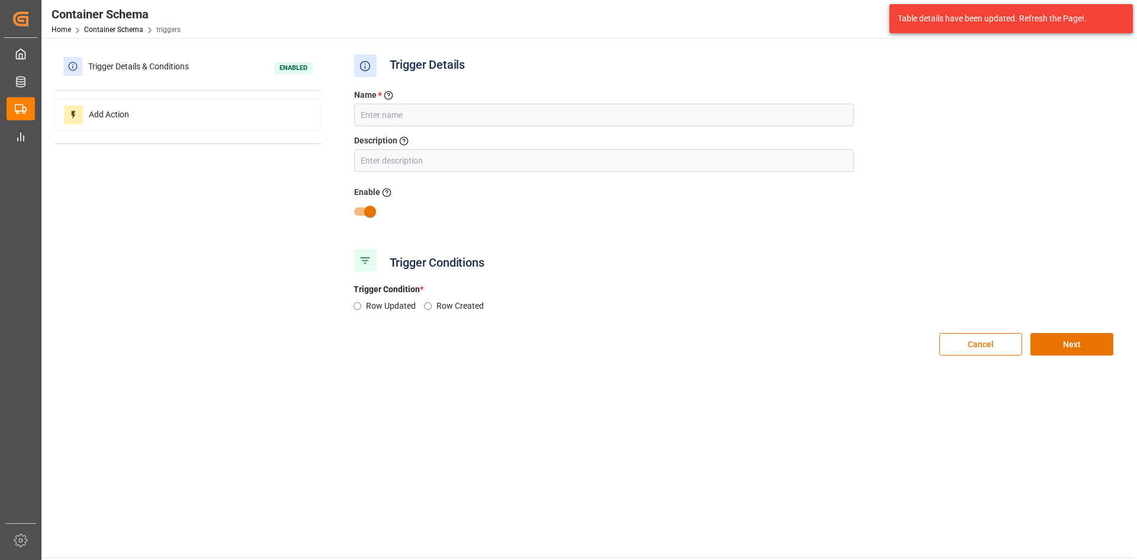
type input "ETA Change PT"
type input "Send a notification with ETA change"
radio input "true"
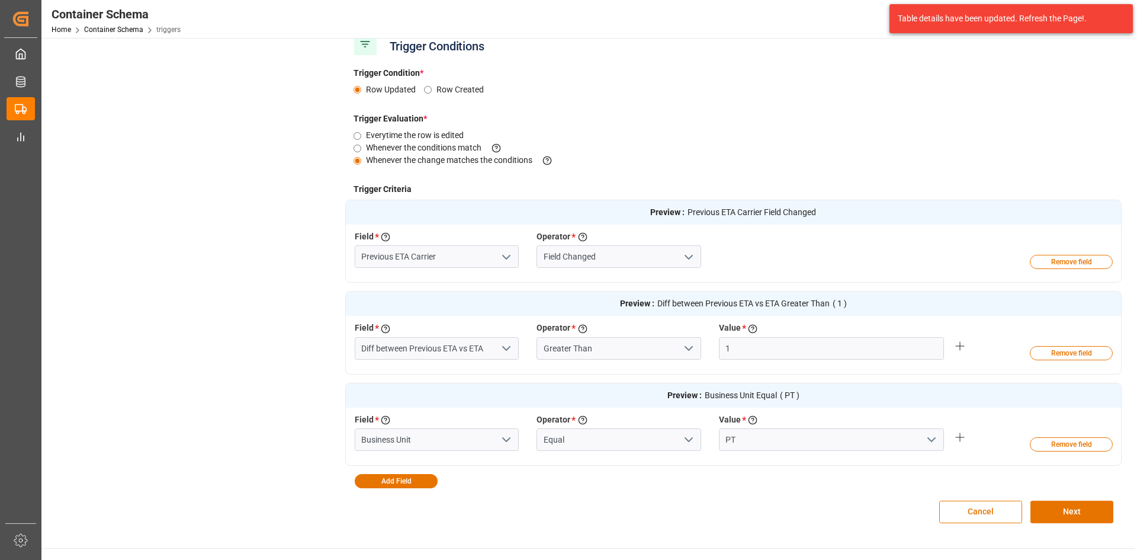
scroll to position [237, 0]
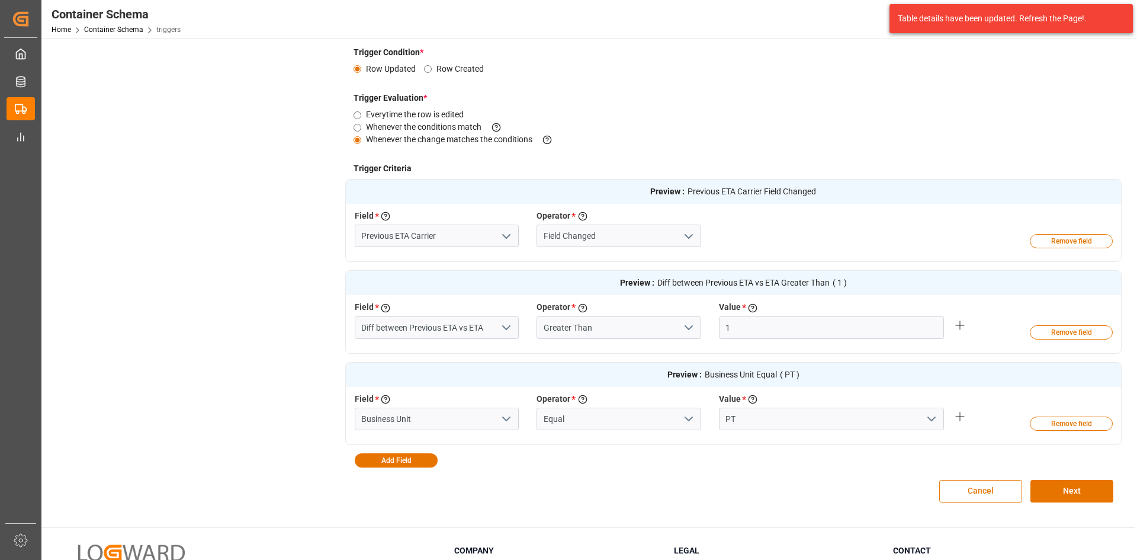
click at [1008, 490] on button "Cancel" at bounding box center [980, 491] width 83 height 23
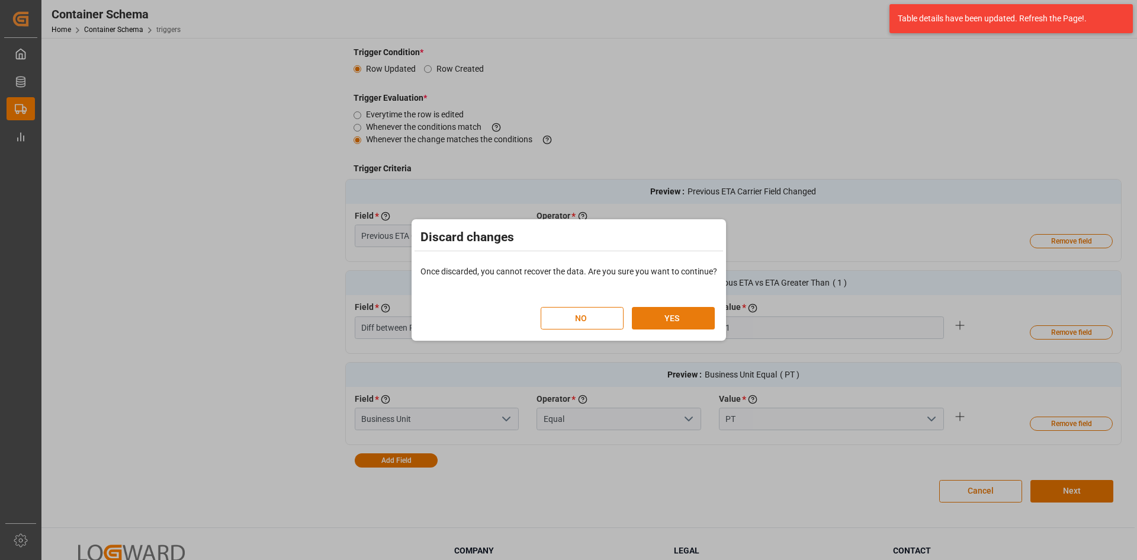
click at [689, 317] on button "YES" at bounding box center [673, 318] width 83 height 23
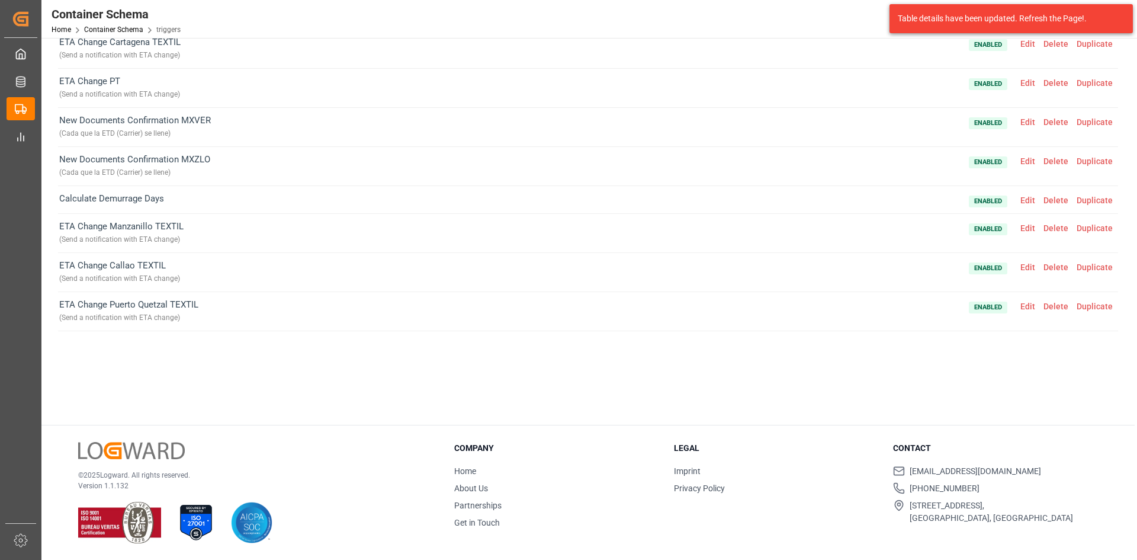
scroll to position [137, 0]
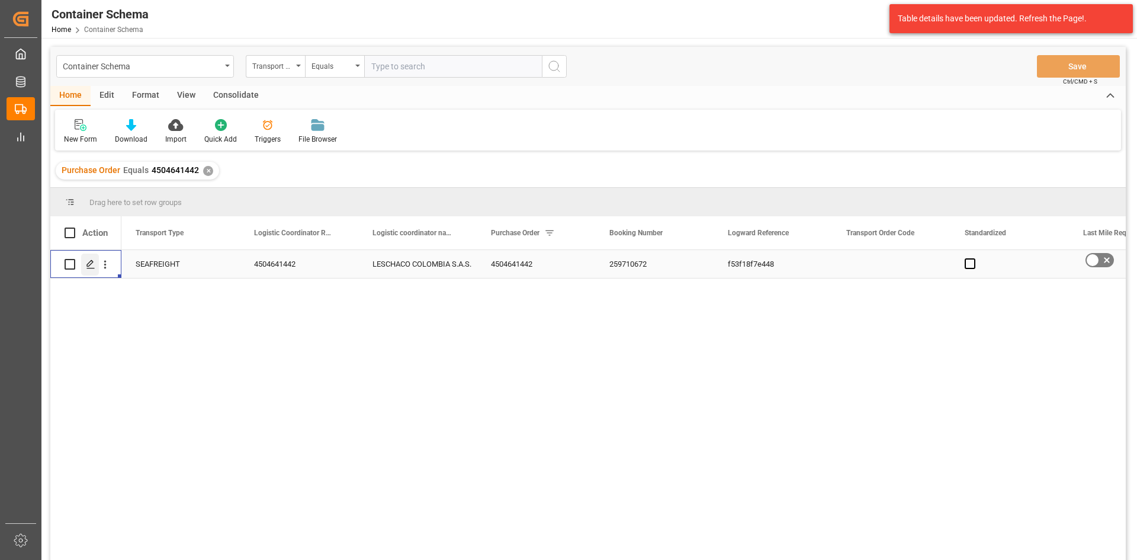
click at [92, 266] on icon "Press SPACE to select this row." at bounding box center [90, 263] width 9 height 9
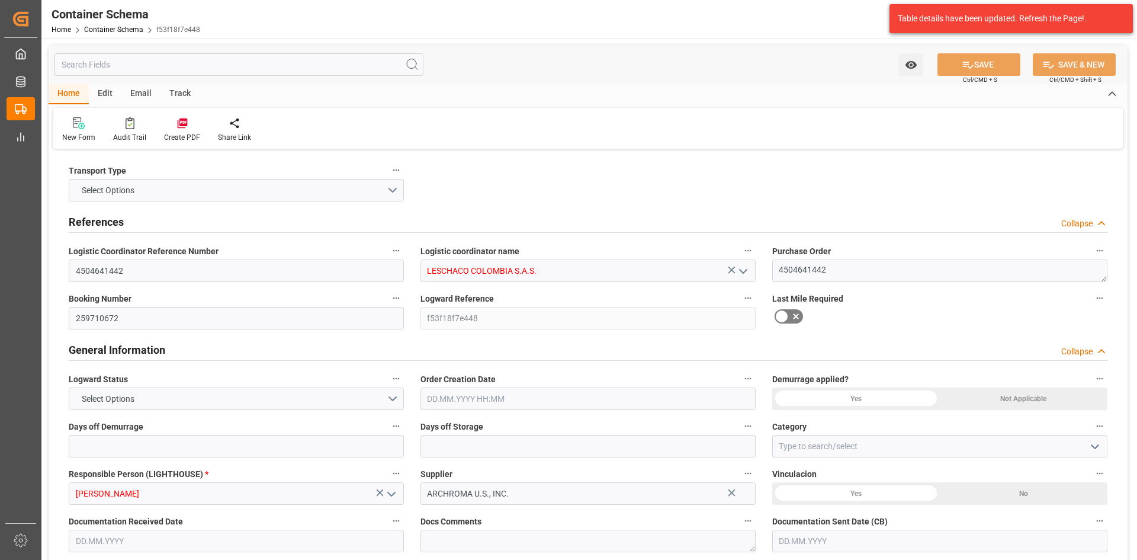
type input "0"
type input "1"
type input "18"
type input "18000"
type input "0"
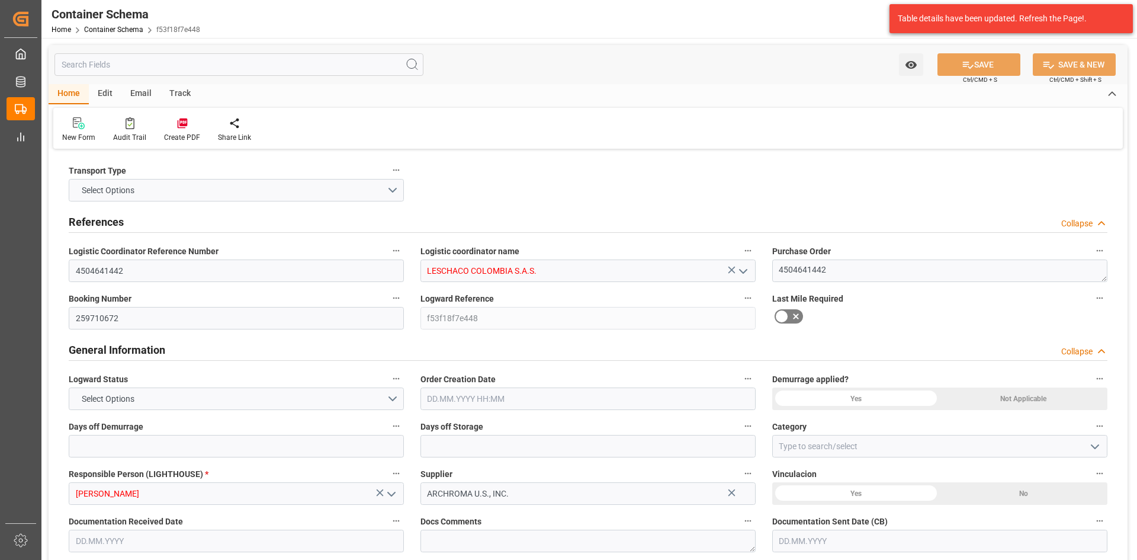
type input "Maersk"
type input "Maersk Line AS"
type input "USCHS"
type input "COCTG"
type input "9190743"
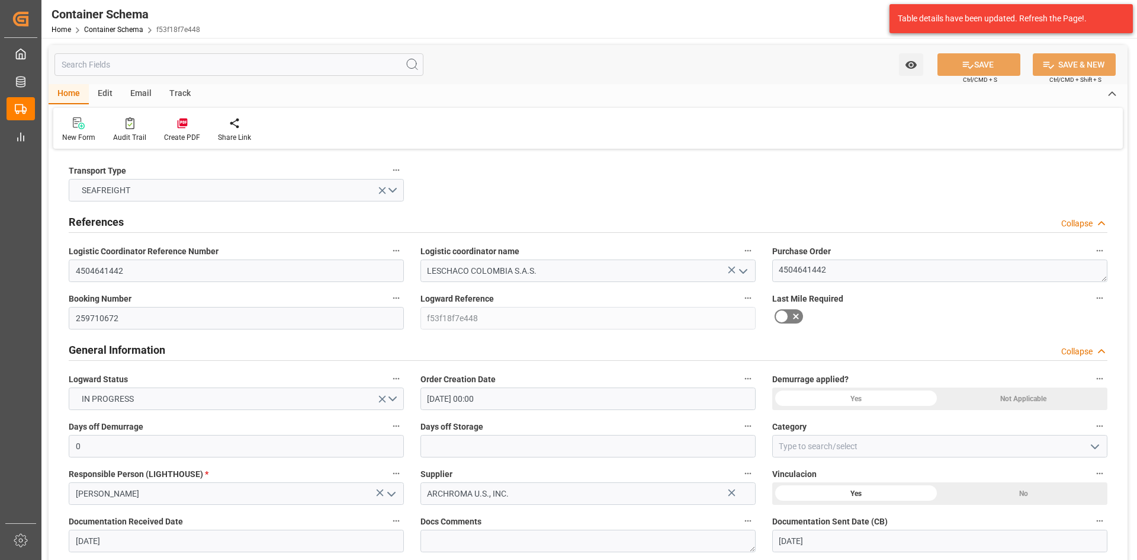
type input "01.10.2025 00:00"
type input "29.09.2025"
type input "01.10.2025"
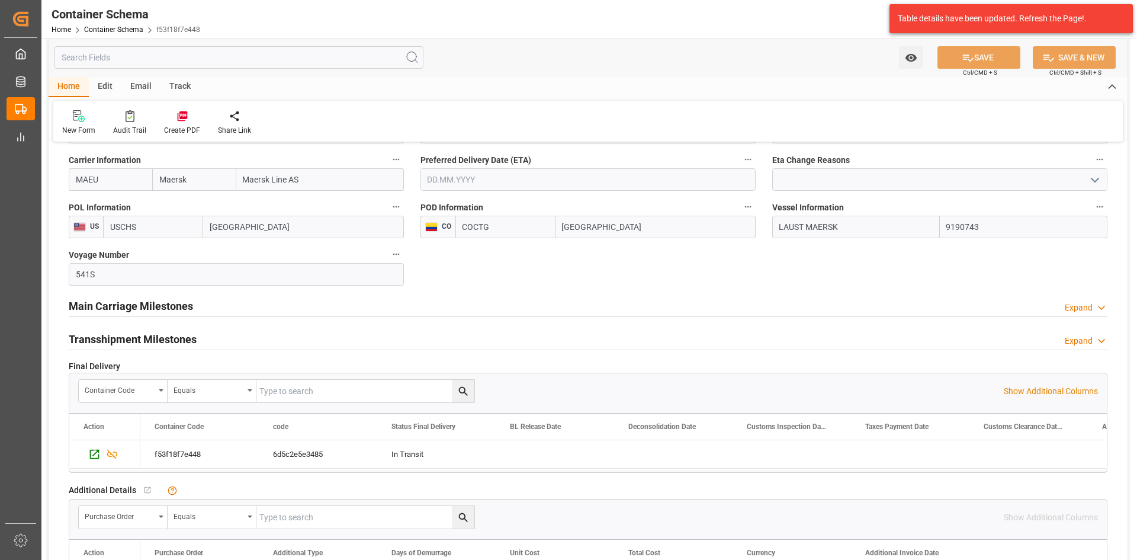
scroll to position [1223, 0]
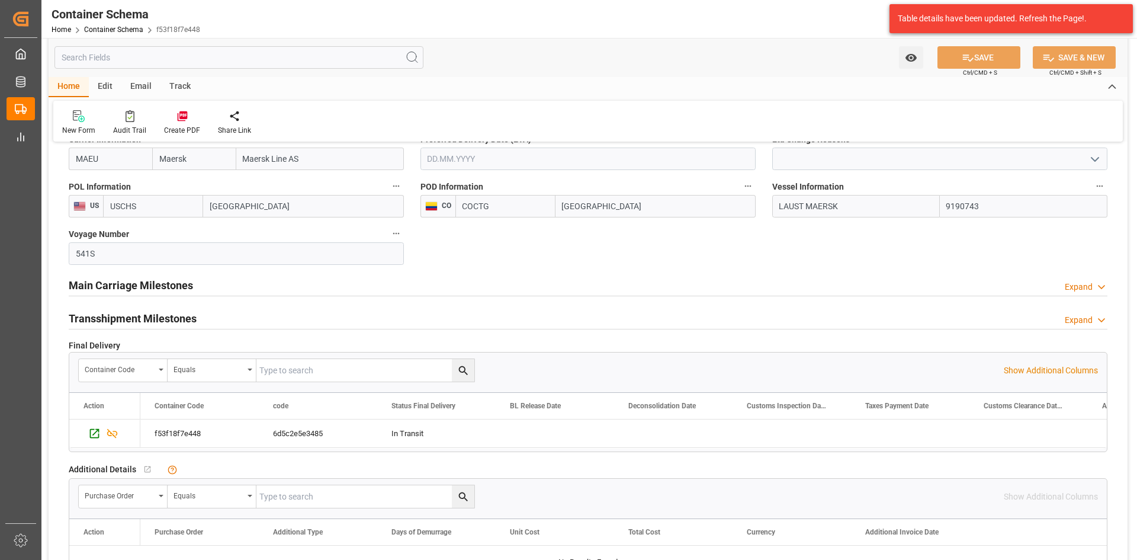
click at [146, 282] on h2 "Main Carriage Milestones" at bounding box center [131, 285] width 124 height 16
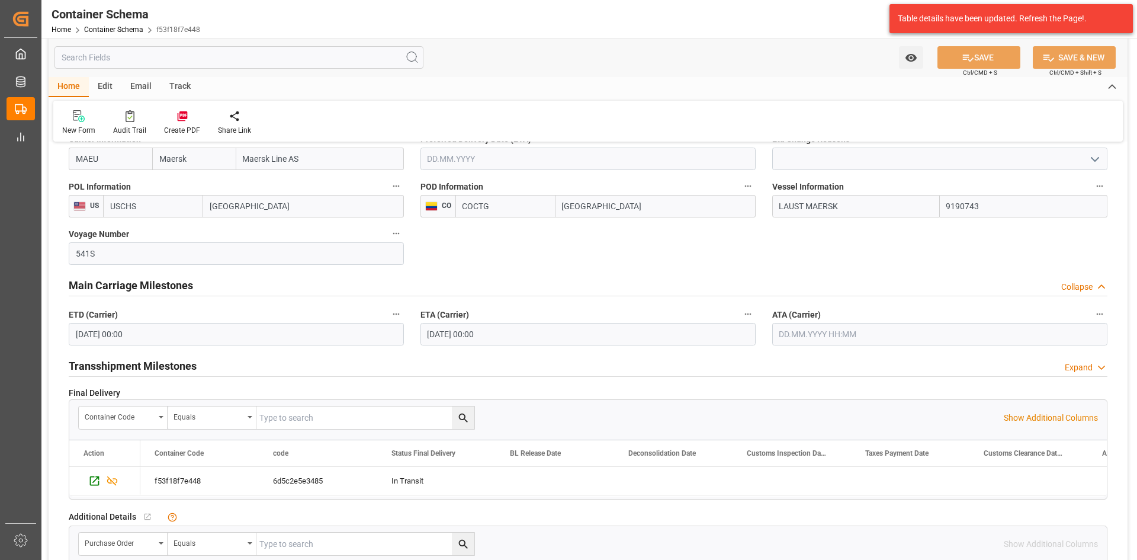
click at [182, 341] on input "14.10.2025 00:00" at bounding box center [236, 334] width 335 height 23
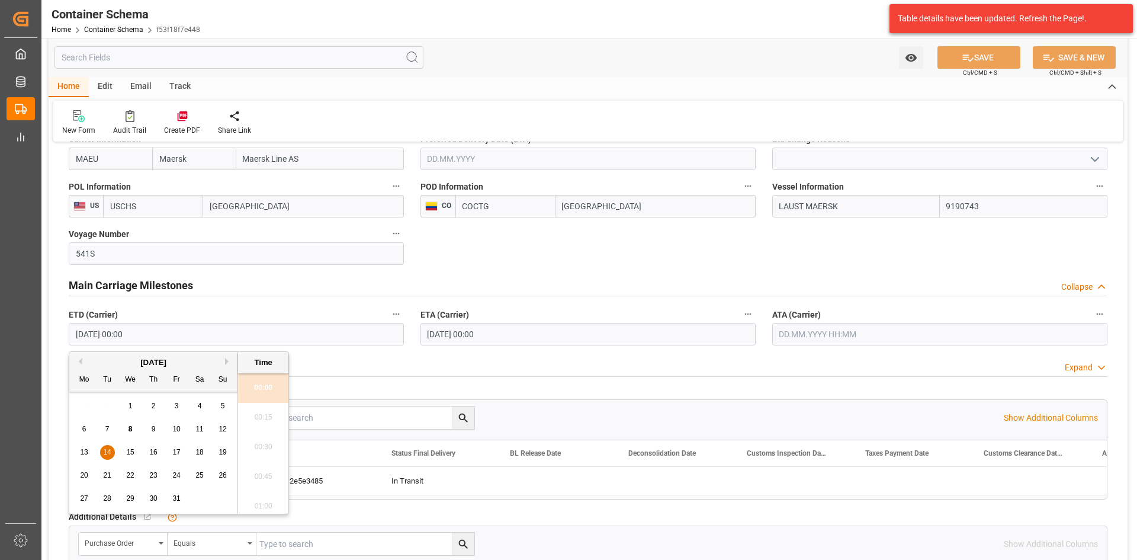
click at [85, 452] on span "13" at bounding box center [84, 452] width 8 height 8
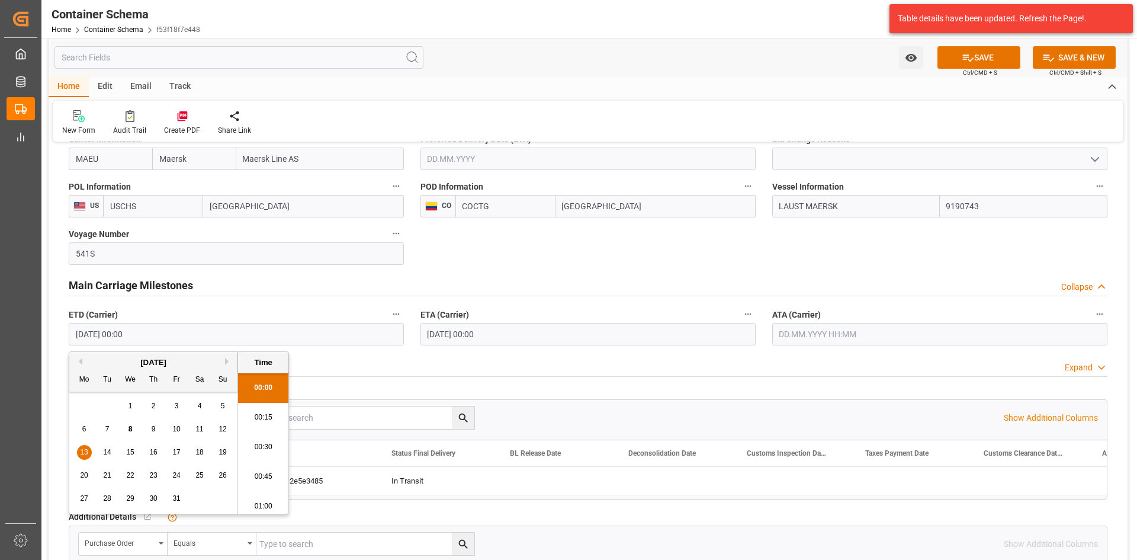
click at [106, 450] on span "14" at bounding box center [107, 452] width 8 height 8
type input "14.10.2025 00:00"
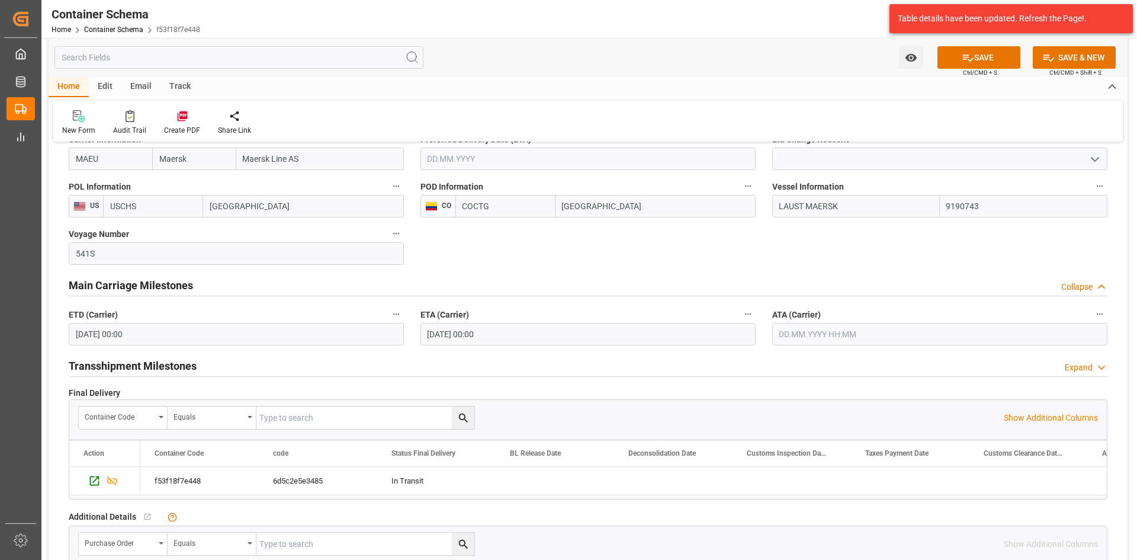
click at [600, 272] on div "Main Carriage Milestones Collapse" at bounding box center [588, 285] width 1056 height 33
click at [988, 62] on button "SAVE" at bounding box center [979, 57] width 83 height 23
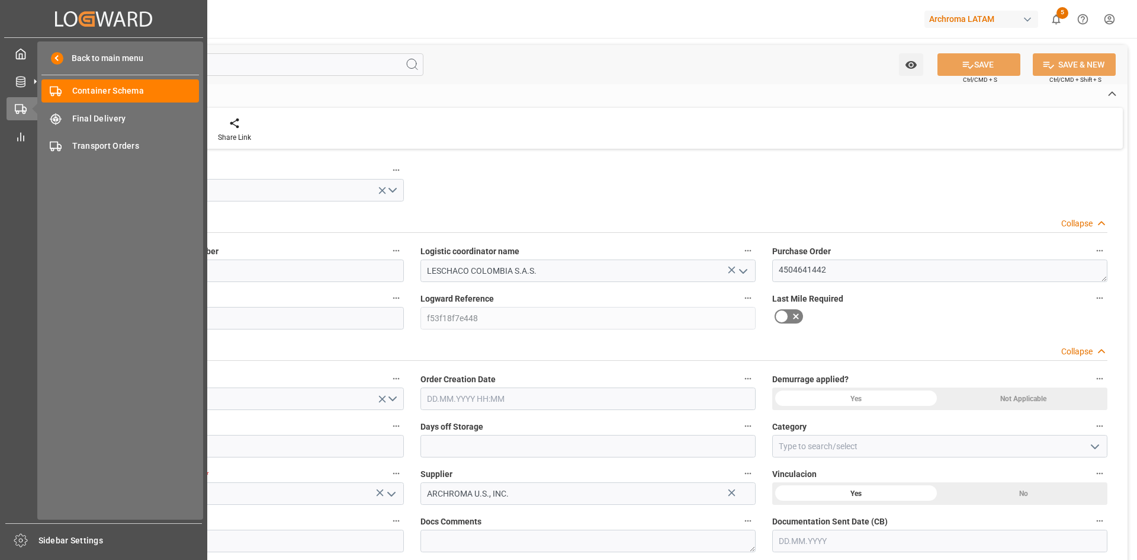
type input "0"
type input "1"
type input "18"
type input "18000"
type input "0"
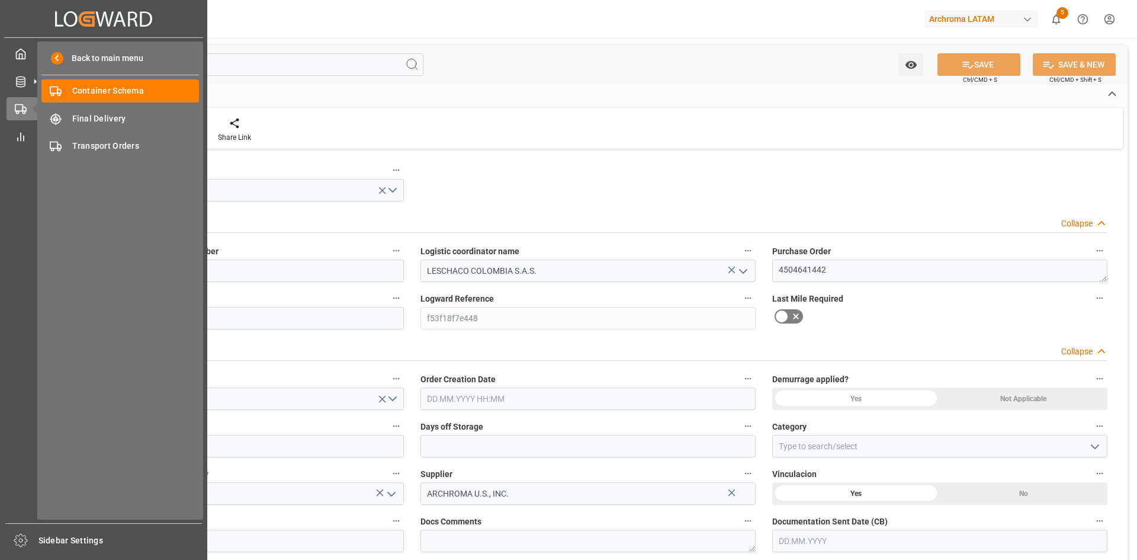
type input "Maersk"
type input "Maersk Line AS"
type input "USCHS"
type input "COCTG"
type input "9190743"
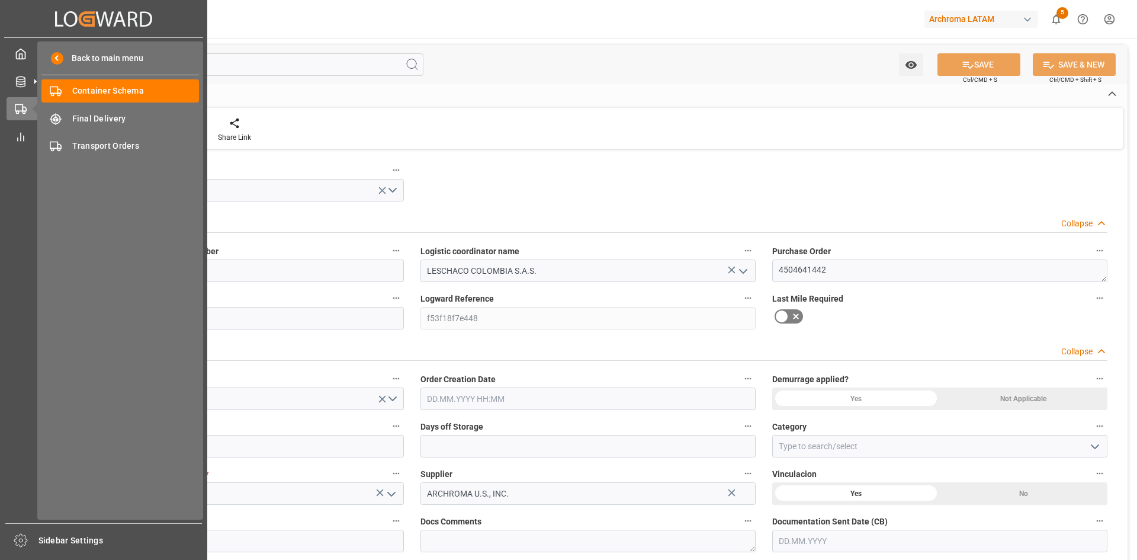
type input "01.10.2025 00:00"
type input "29.09.2025"
type input "[DATE]"
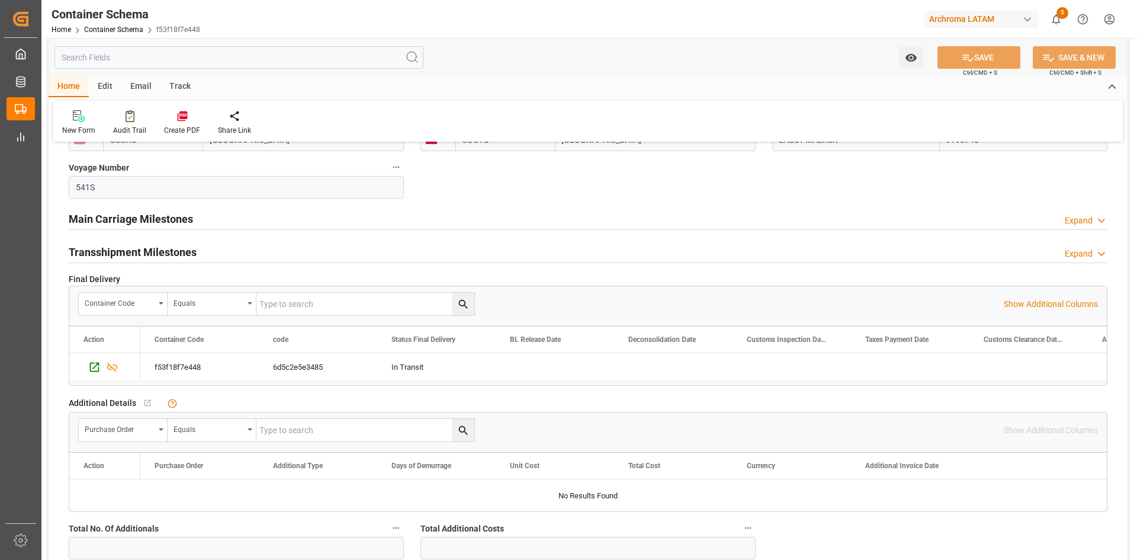
scroll to position [1244, 0]
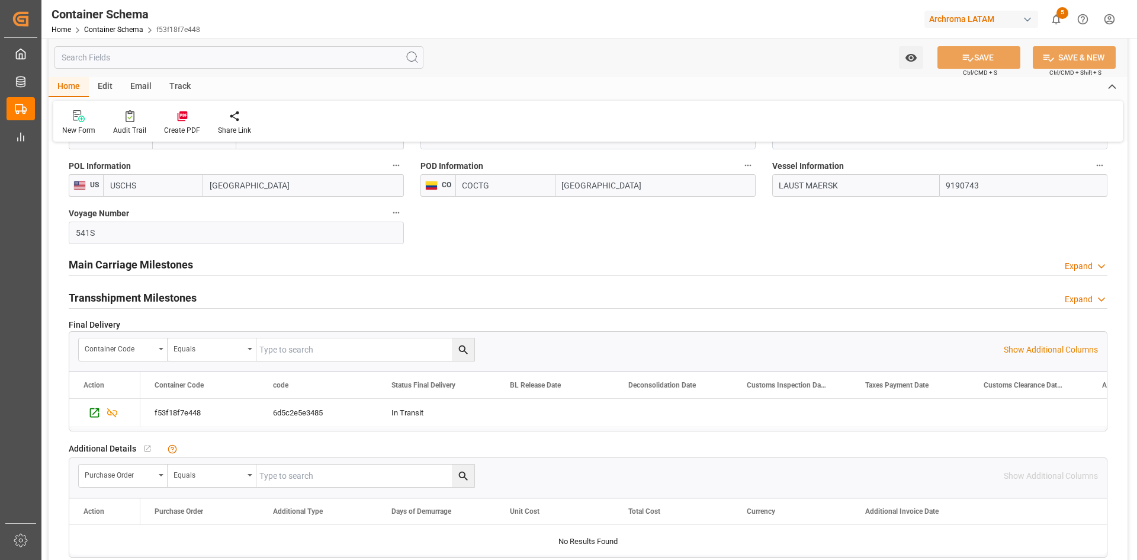
click at [169, 264] on h2 "Main Carriage Milestones" at bounding box center [131, 264] width 124 height 16
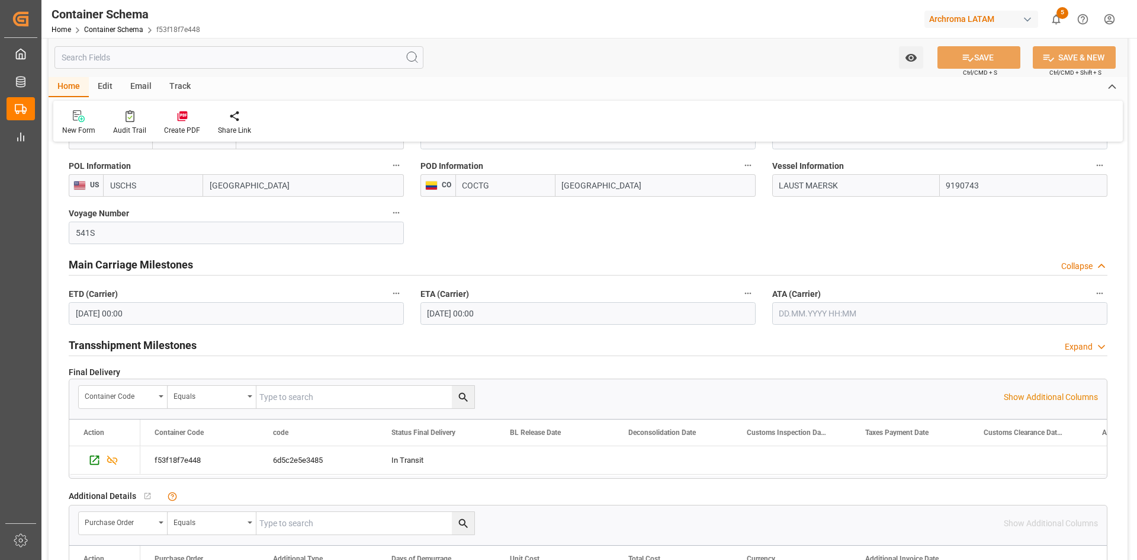
click at [80, 315] on input "14.10.2025 00:00" at bounding box center [236, 313] width 335 height 23
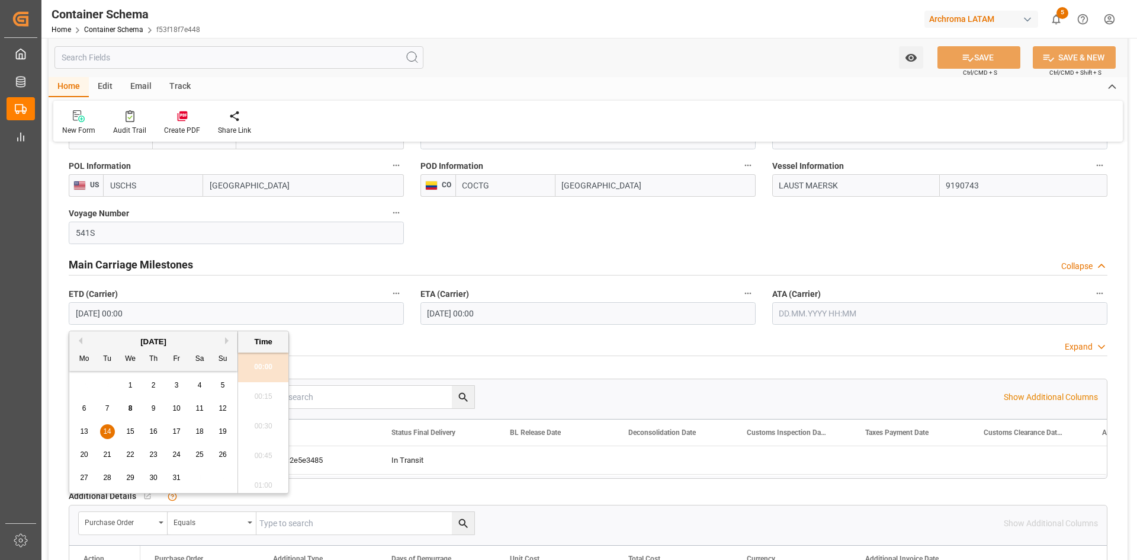
click at [84, 425] on div "13" at bounding box center [84, 432] width 15 height 14
type input "13.10.2025 00:00"
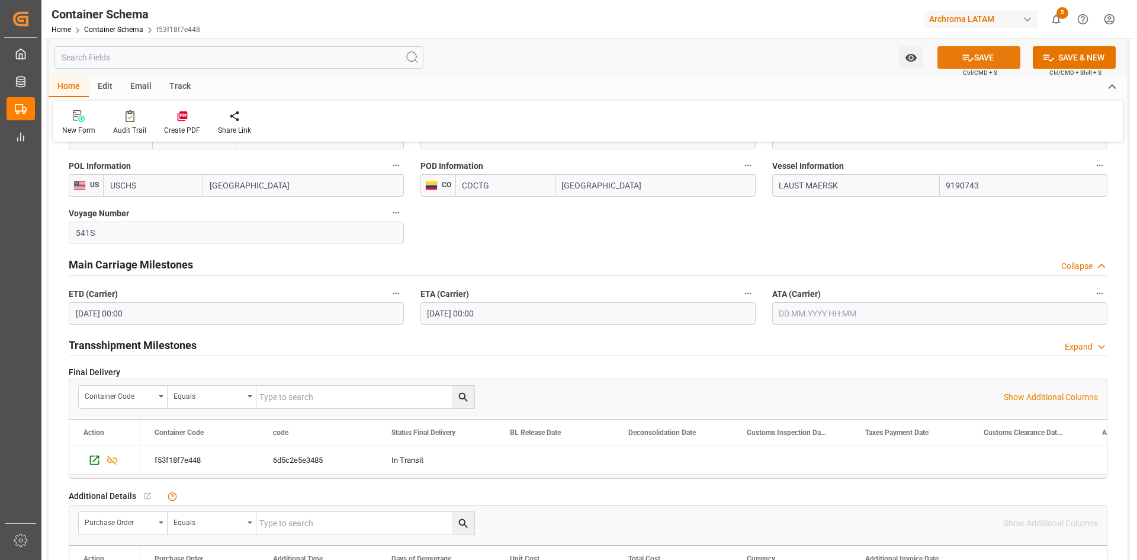
click at [973, 62] on button "SAVE" at bounding box center [979, 57] width 83 height 23
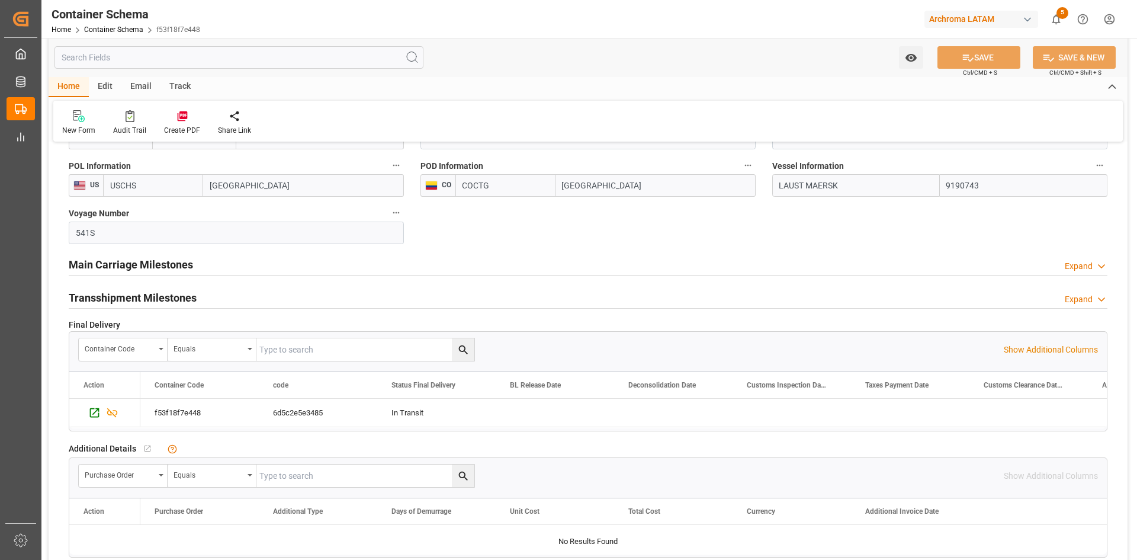
click at [190, 267] on h2 "Main Carriage Milestones" at bounding box center [131, 264] width 124 height 16
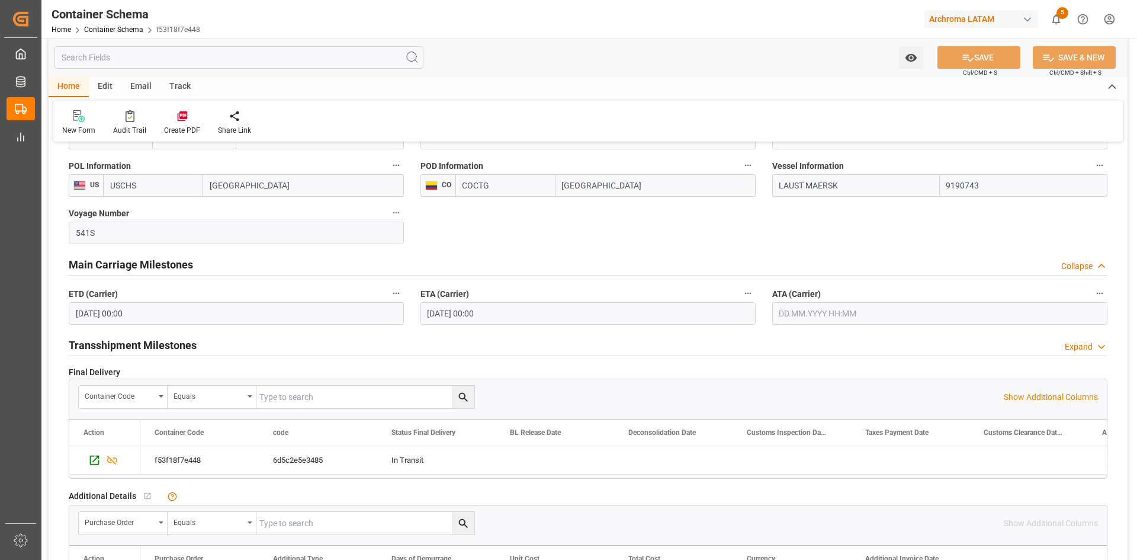
click at [165, 312] on input "13.10.2025 00:00" at bounding box center [236, 313] width 335 height 23
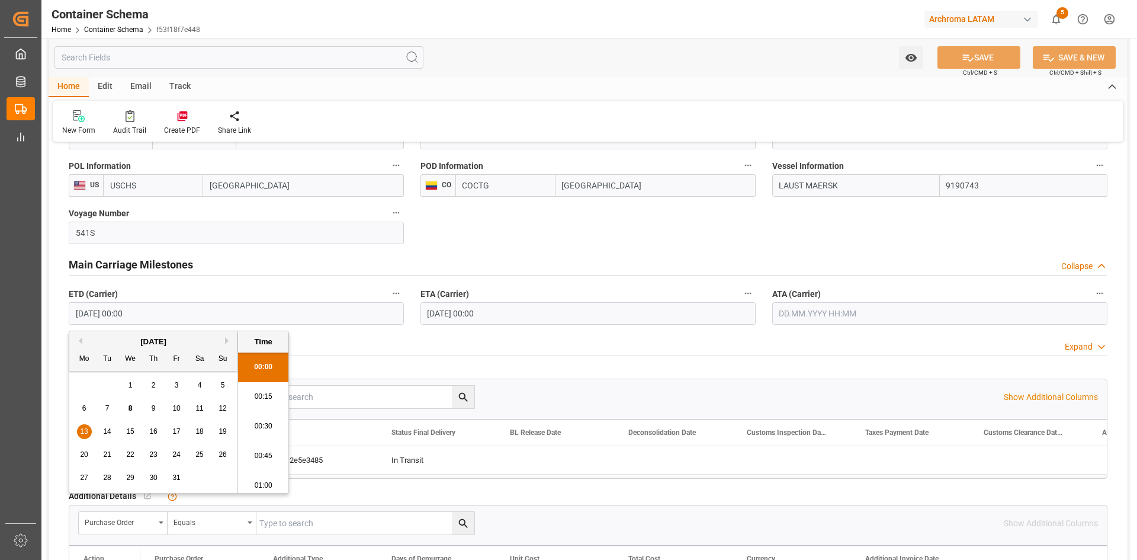
drag, startPoint x: 162, startPoint y: 313, endPoint x: 51, endPoint y: 312, distance: 111.4
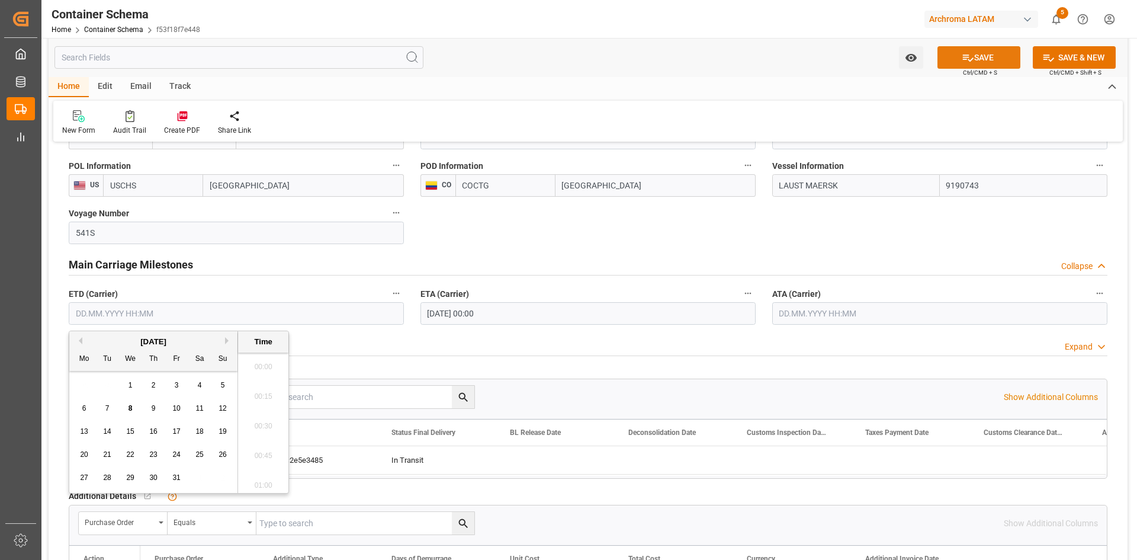
click at [974, 48] on button "SAVE" at bounding box center [979, 57] width 83 height 23
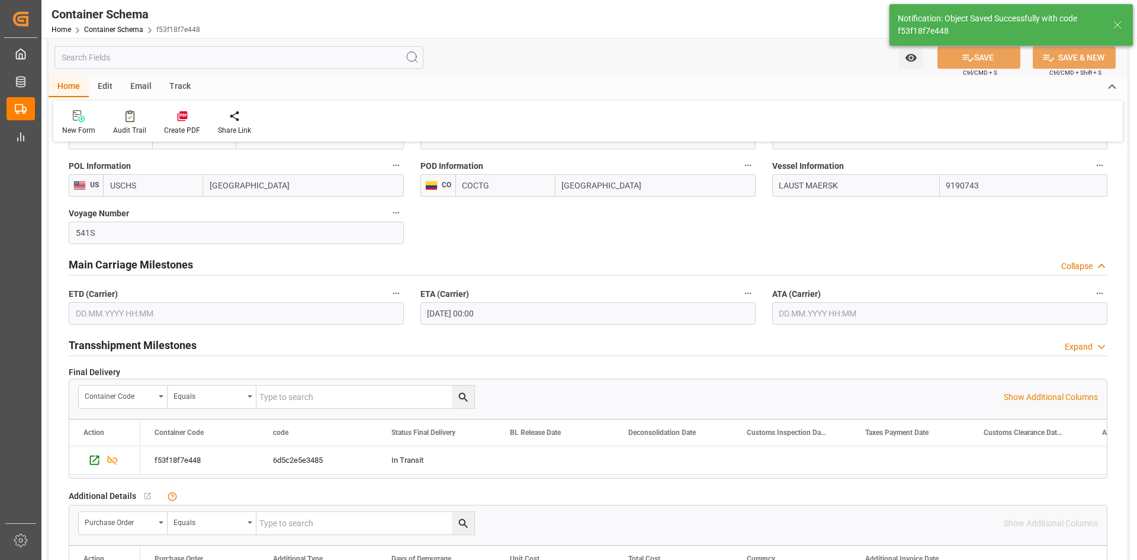
click at [239, 313] on input "text" at bounding box center [236, 313] width 335 height 23
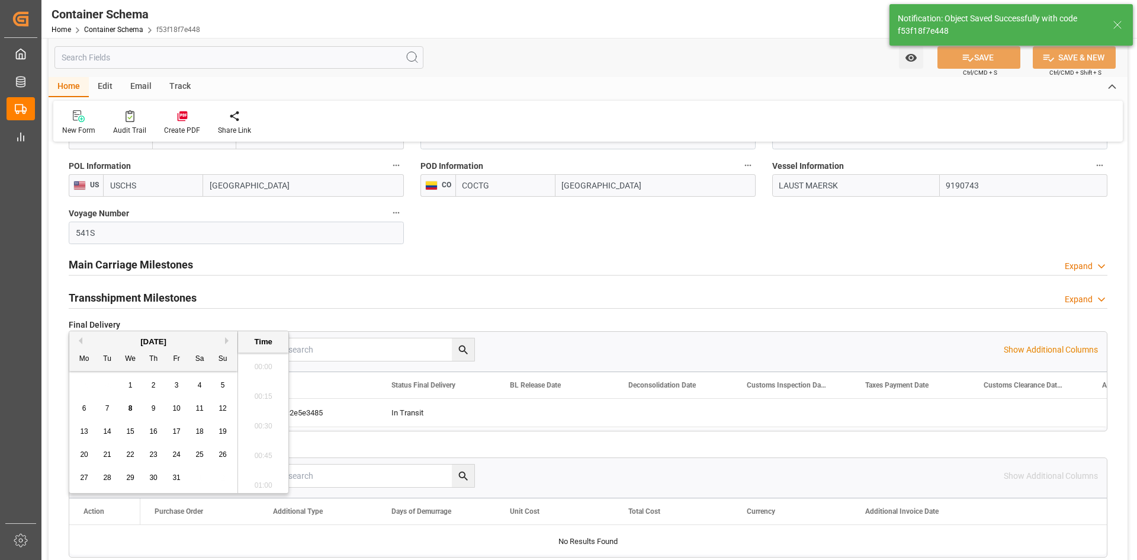
scroll to position [1929, 0]
click at [217, 266] on div "Main Carriage Milestones Expand" at bounding box center [588, 263] width 1039 height 23
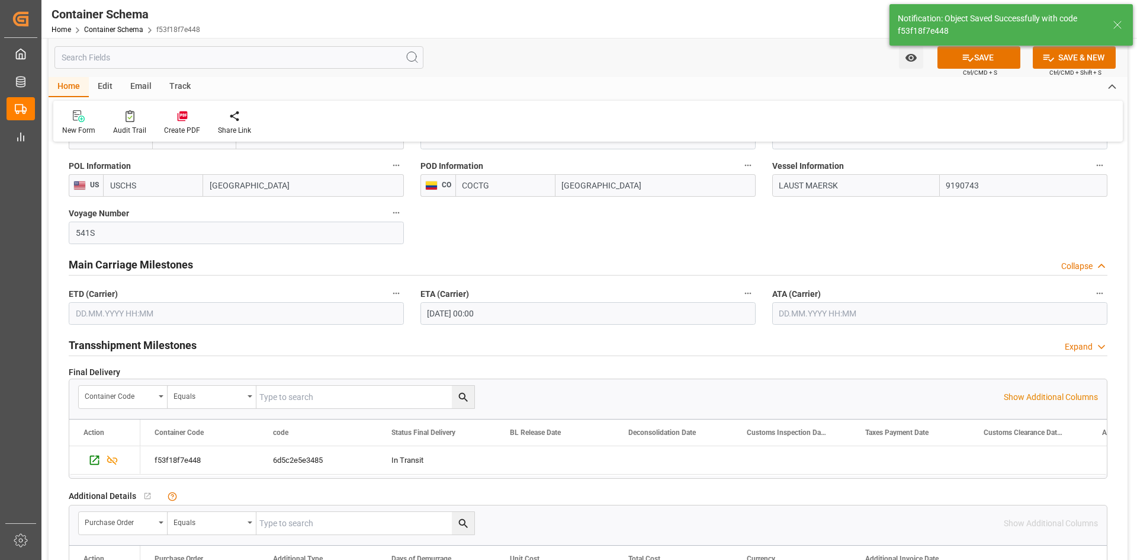
click at [131, 317] on input "text" at bounding box center [236, 313] width 335 height 23
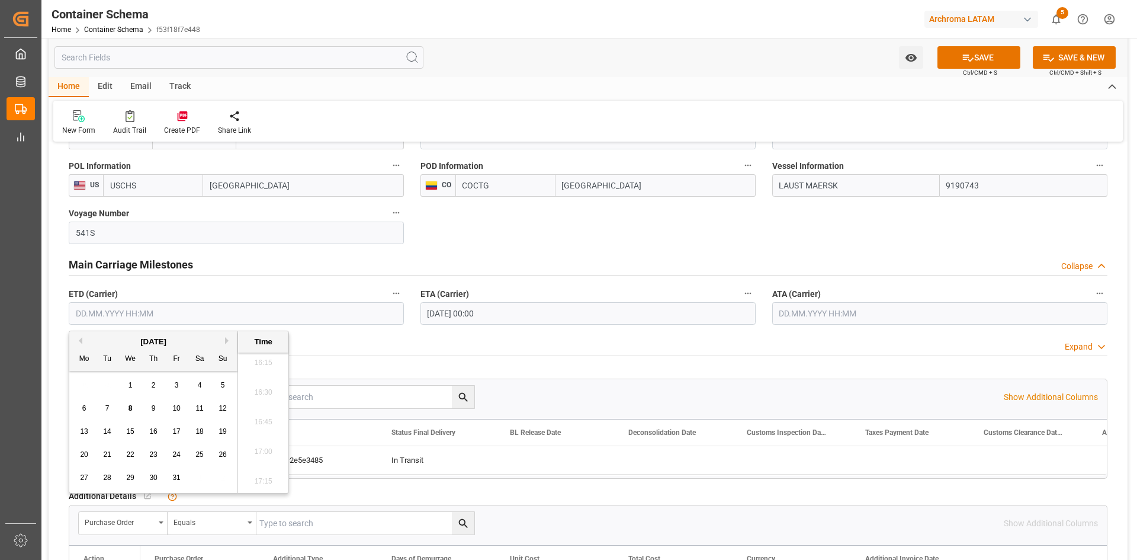
click at [110, 434] on span "14" at bounding box center [107, 431] width 8 height 8
type input "14.10.2025 00:00"
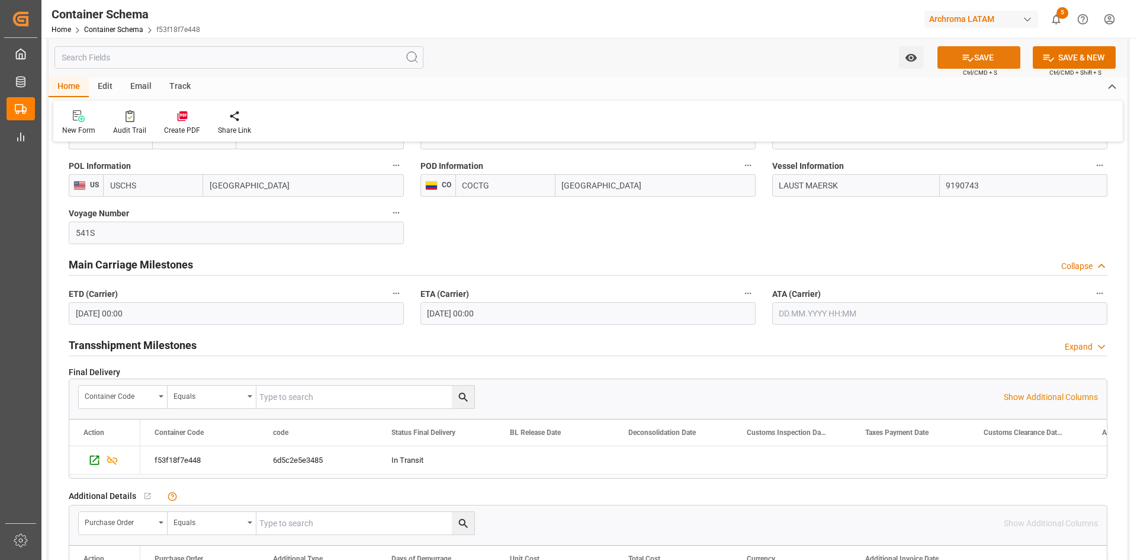
click at [1009, 54] on button "SAVE" at bounding box center [979, 57] width 83 height 23
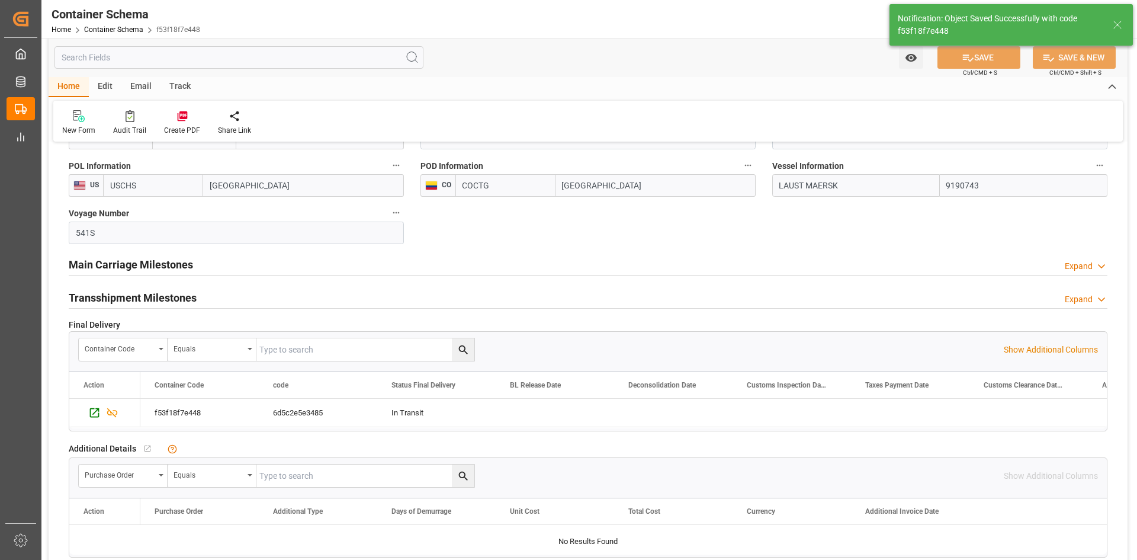
click at [236, 271] on div "Main Carriage Milestones Expand" at bounding box center [588, 263] width 1039 height 23
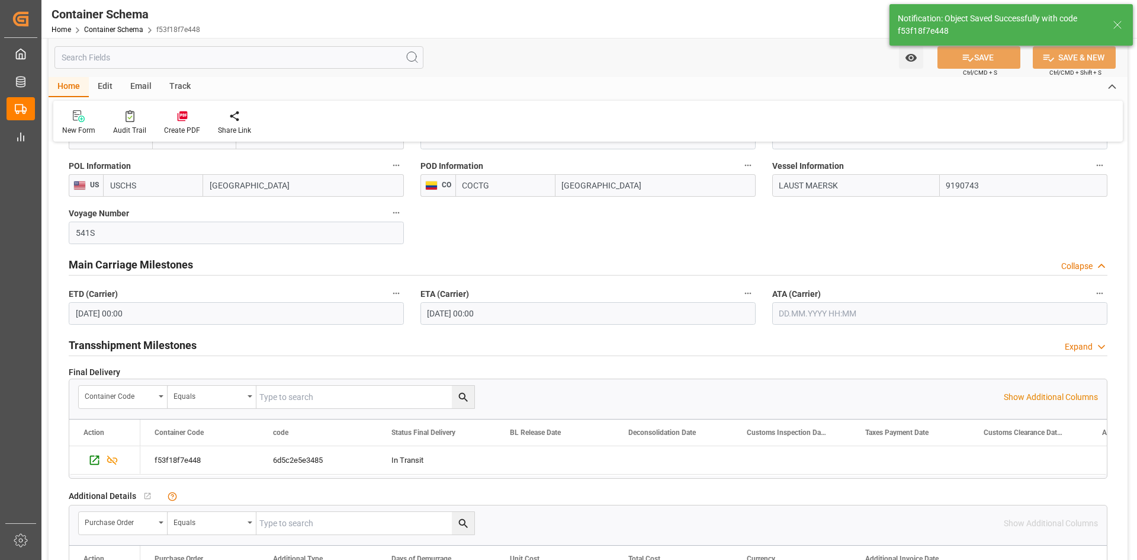
click at [538, 315] on input "19.10.2025 00:00" at bounding box center [588, 313] width 335 height 23
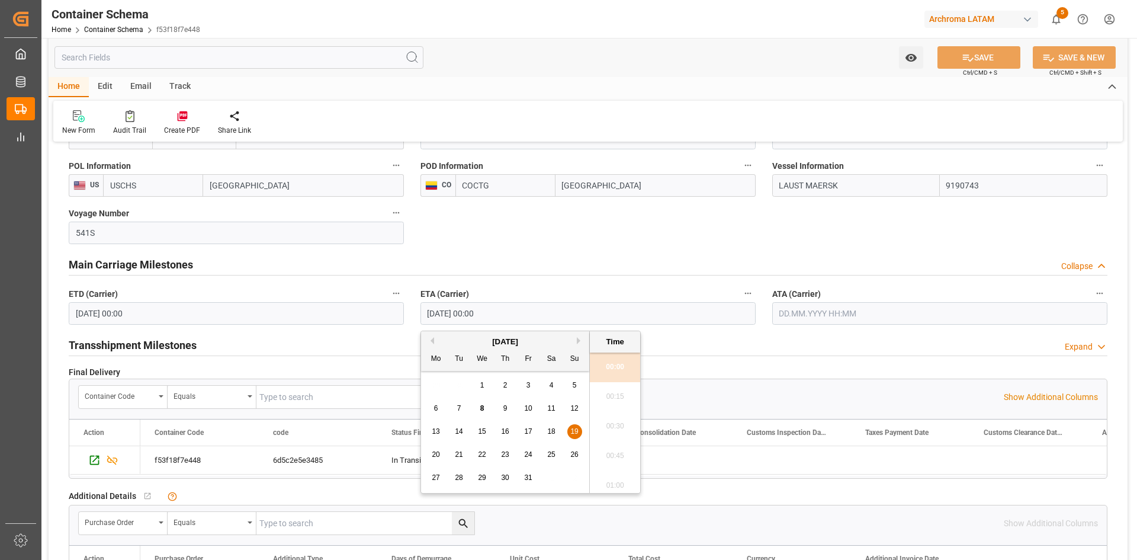
drag, startPoint x: 509, startPoint y: 311, endPoint x: 426, endPoint y: 313, distance: 83.0
click at [426, 313] on input "19.10.2025 00:00" at bounding box center [588, 313] width 335 height 23
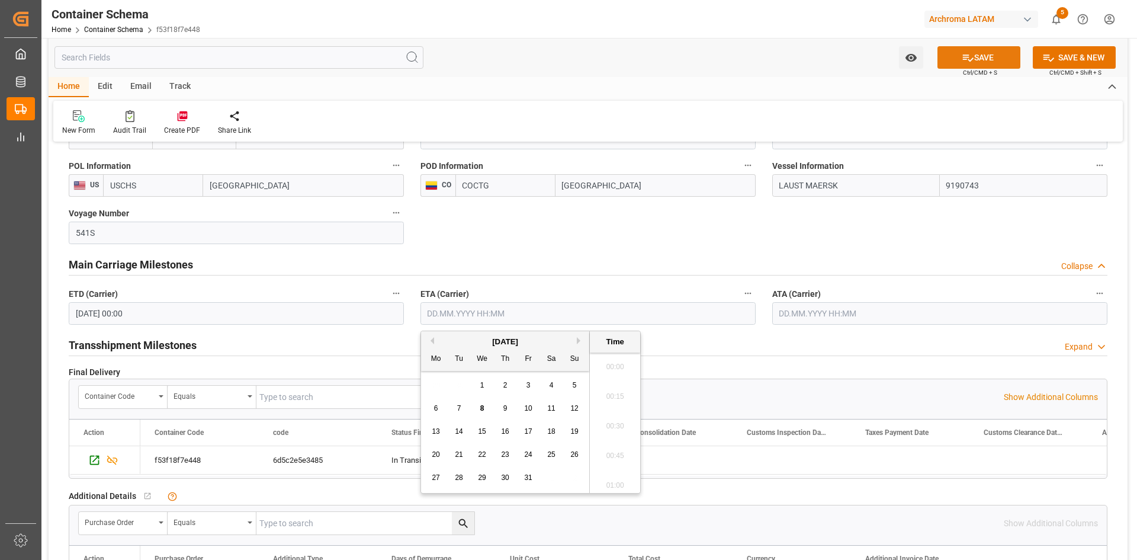
click at [991, 53] on button "SAVE" at bounding box center [979, 57] width 83 height 23
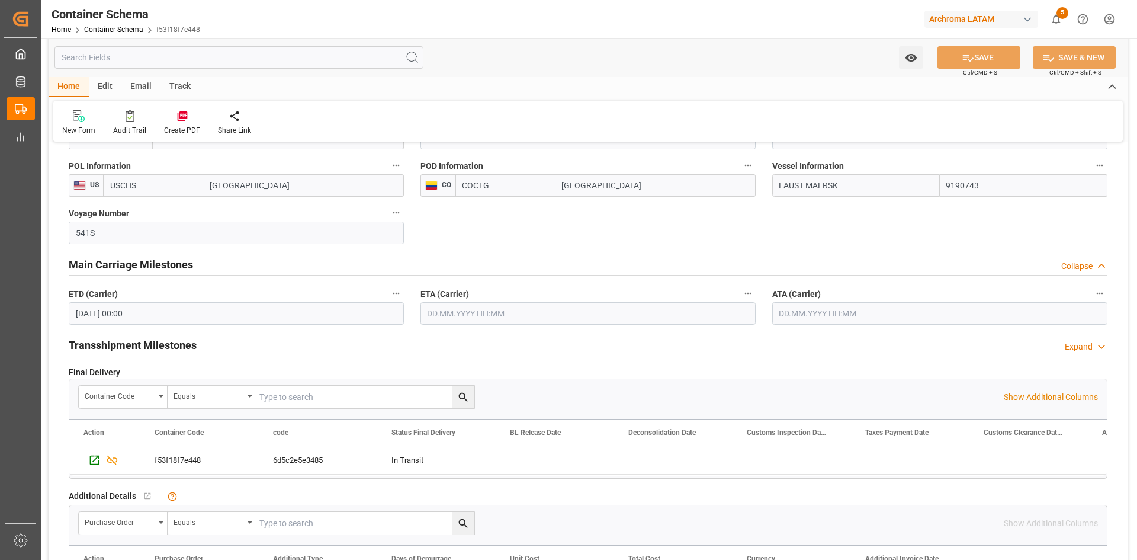
click at [452, 320] on input "text" at bounding box center [588, 313] width 335 height 23
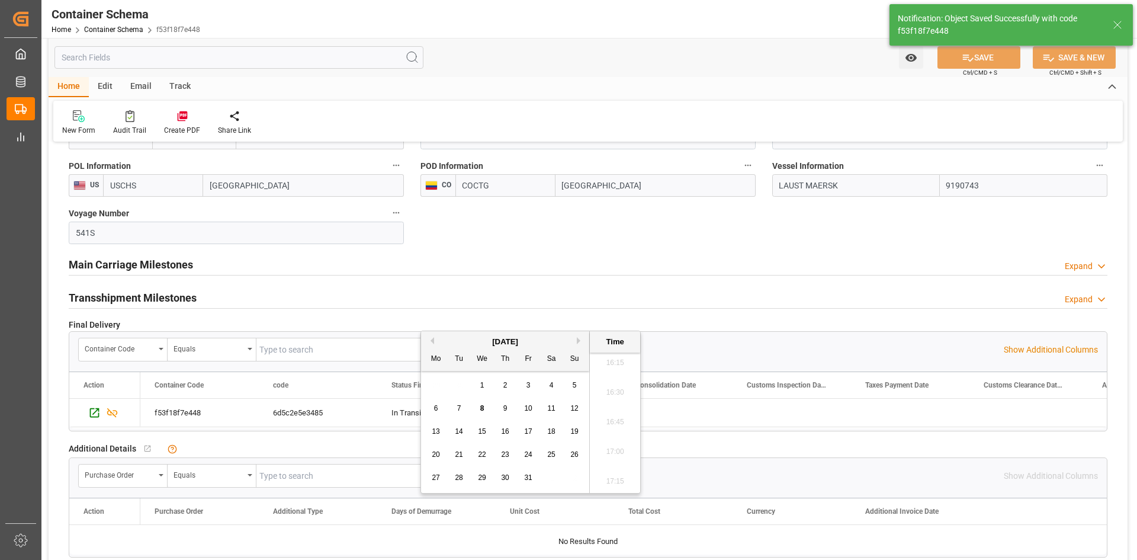
click at [575, 426] on div "19" at bounding box center [574, 432] width 15 height 14
type input "19.10.2025 00:00"
click at [427, 272] on div "Main Carriage Milestones Expand" at bounding box center [588, 263] width 1039 height 23
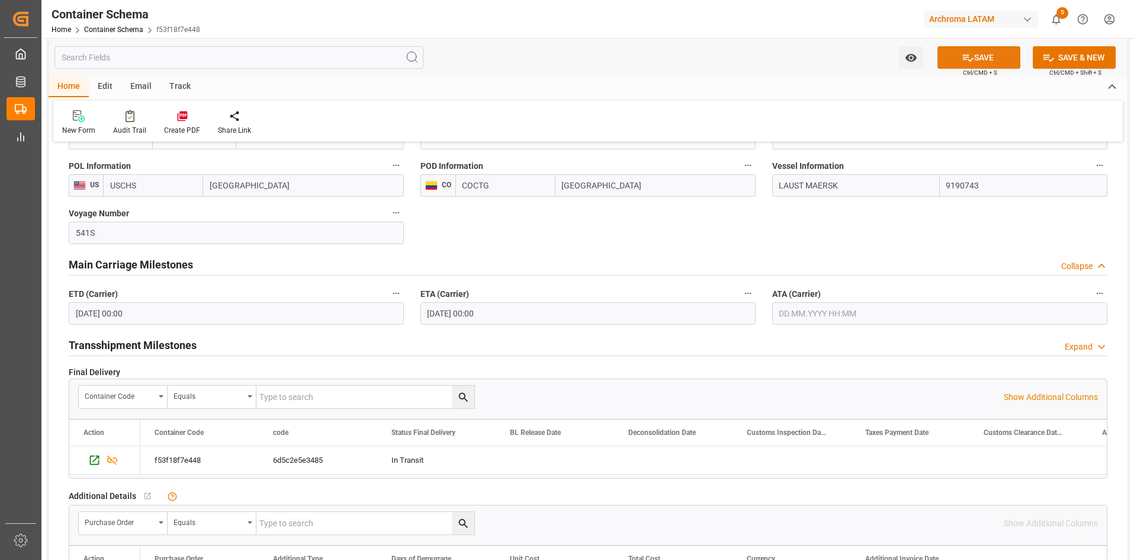
click at [999, 64] on button "SAVE" at bounding box center [979, 57] width 83 height 23
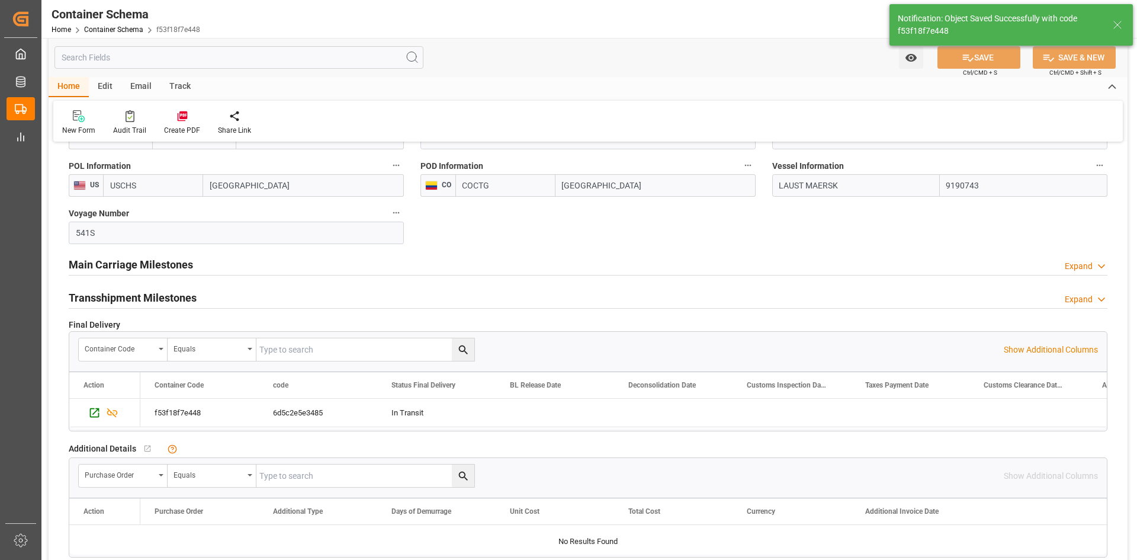
click at [195, 269] on div "Main Carriage Milestones Expand" at bounding box center [588, 263] width 1039 height 23
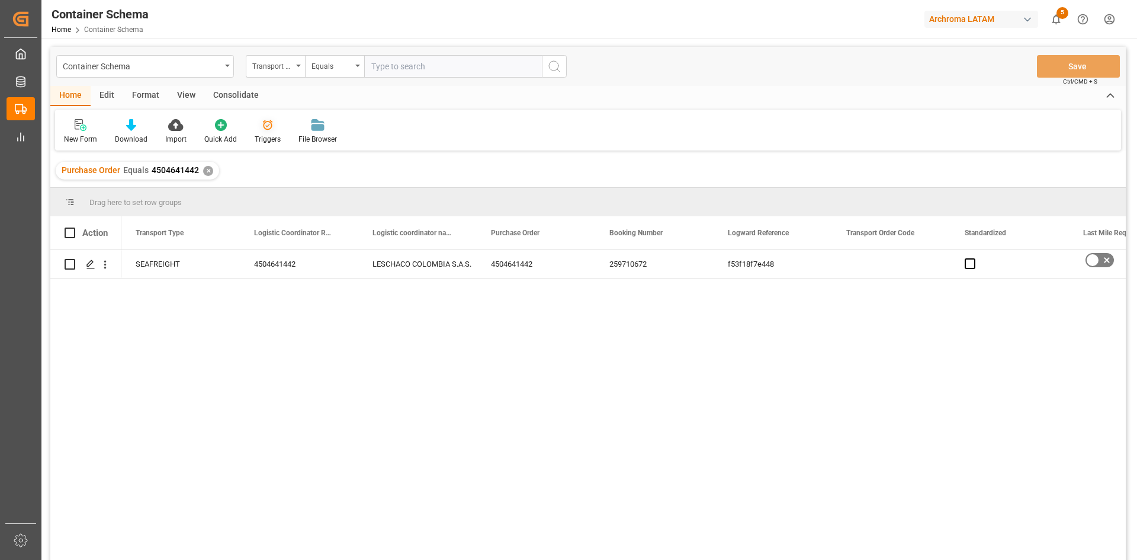
click at [263, 135] on div "Triggers" at bounding box center [268, 139] width 26 height 11
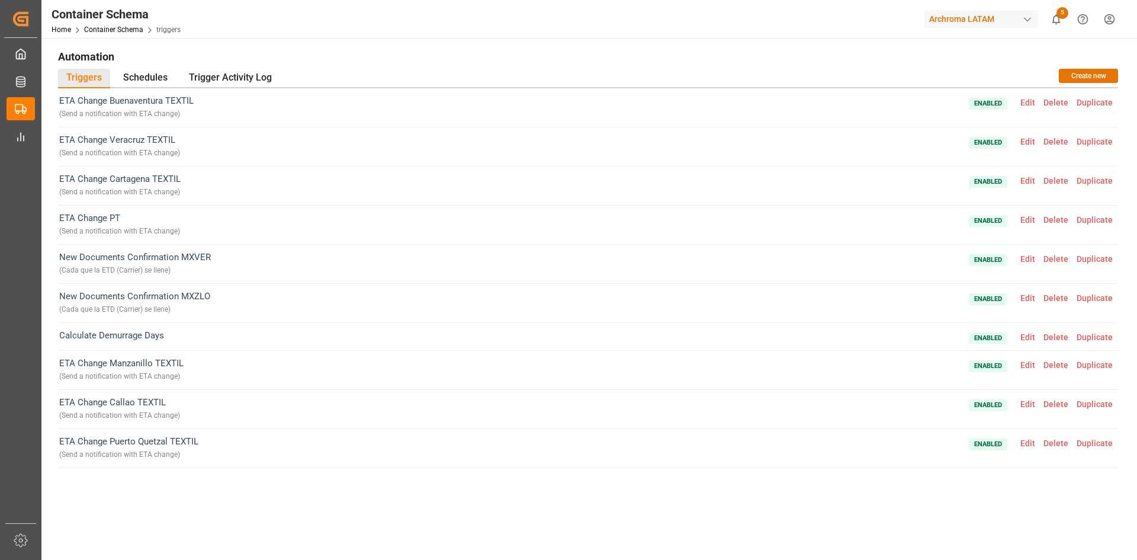
click at [1030, 223] on span "Edit" at bounding box center [1027, 219] width 23 height 9
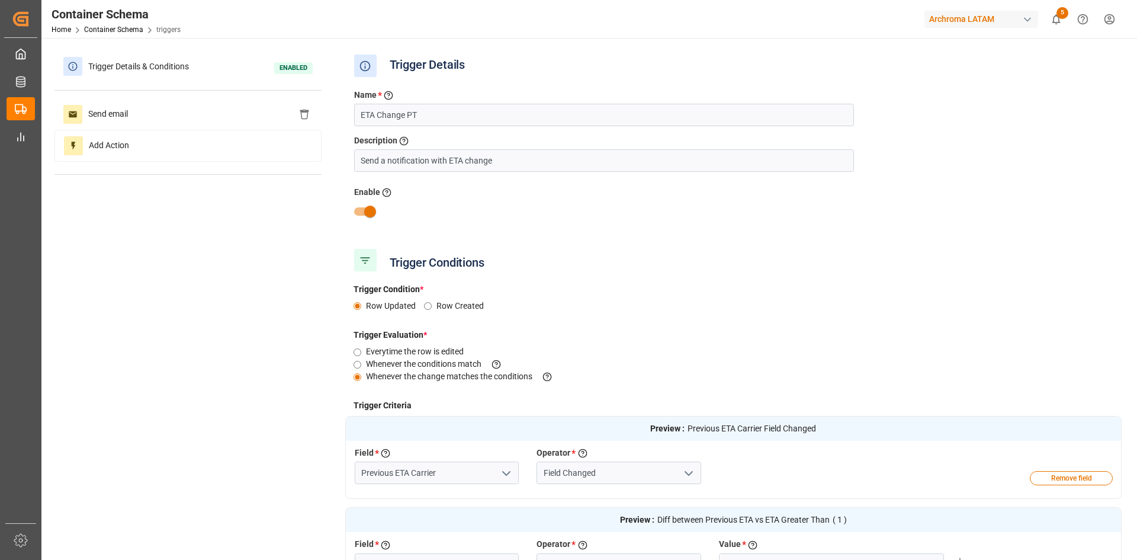
type input "PT"
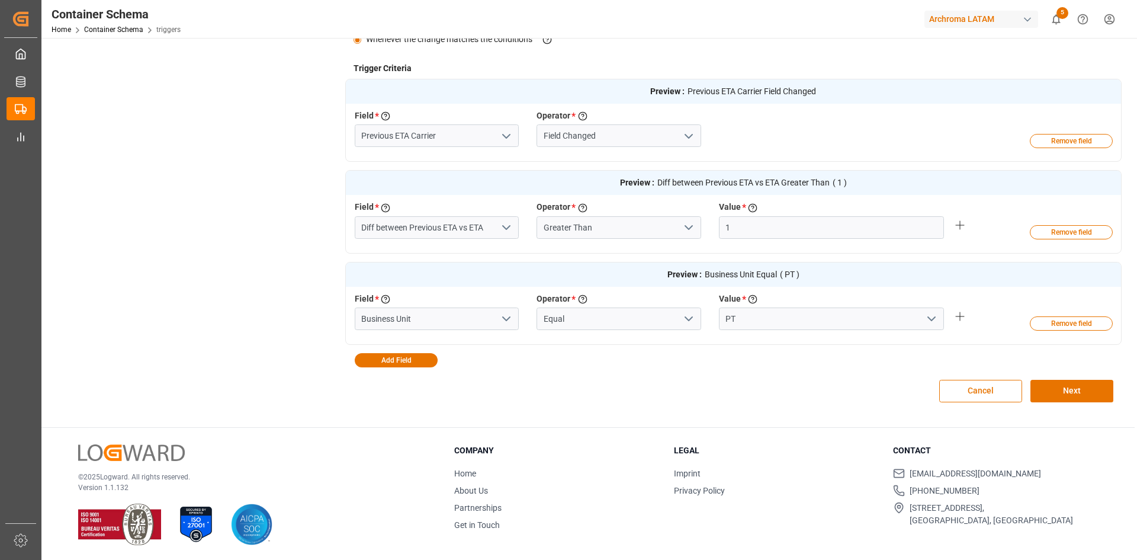
scroll to position [339, 0]
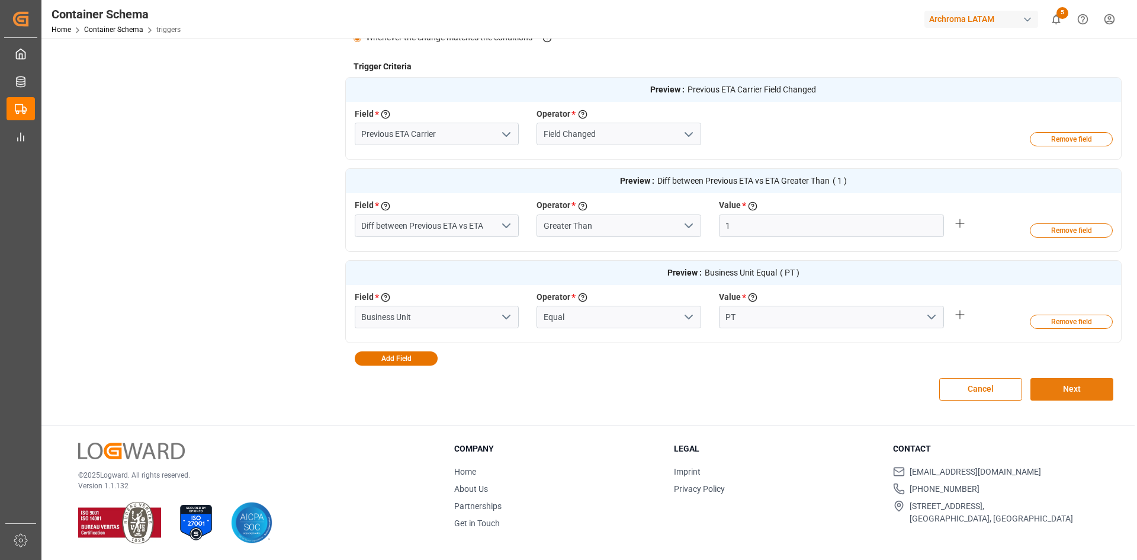
click at [1095, 386] on button "Next" at bounding box center [1072, 389] width 83 height 23
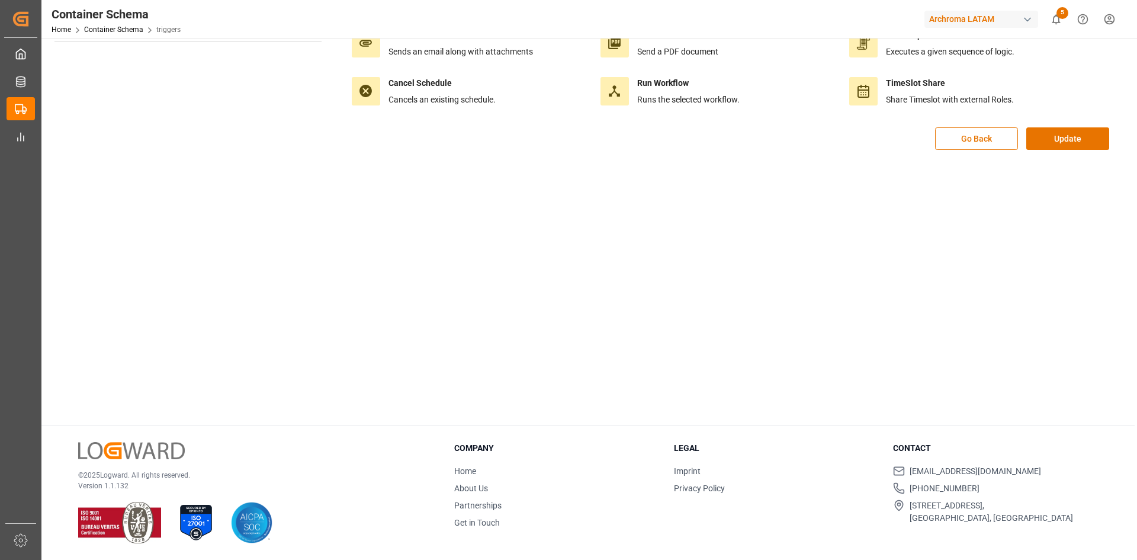
scroll to position [0, 0]
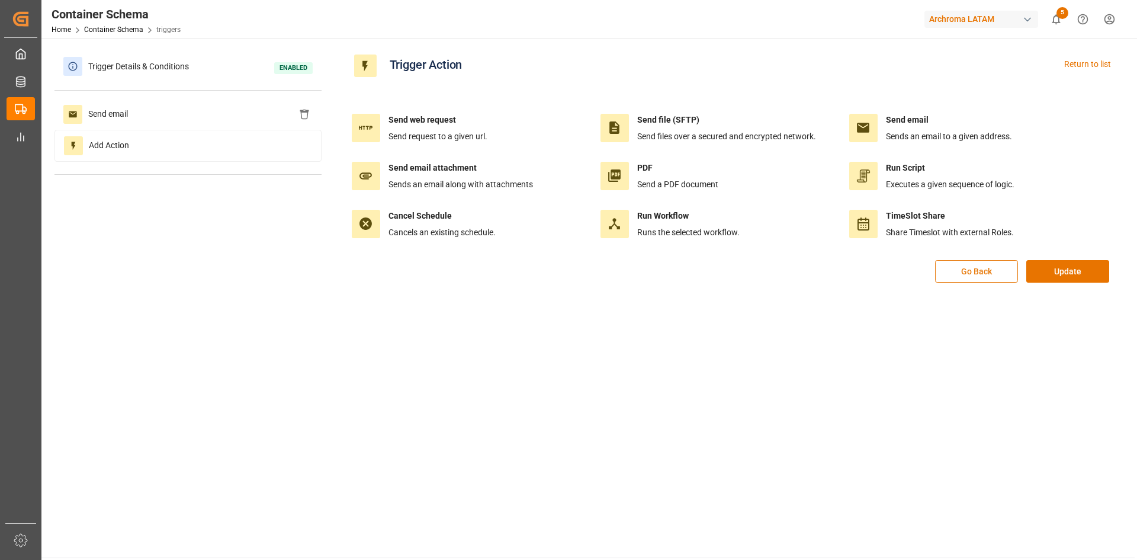
click at [968, 274] on button "Go Back" at bounding box center [976, 271] width 83 height 23
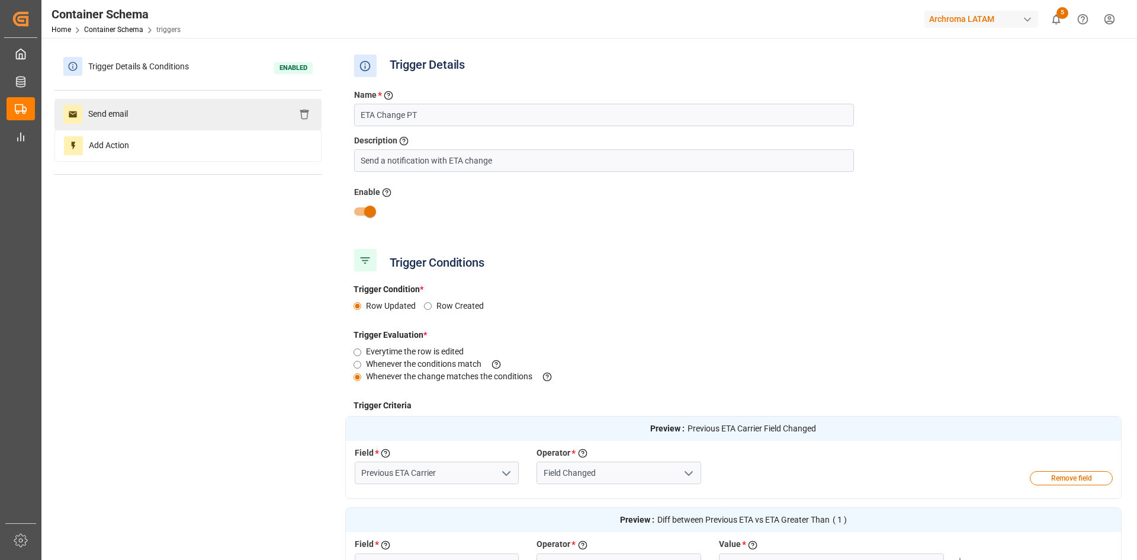
click at [136, 121] on div "Send email" at bounding box center [187, 114] width 267 height 31
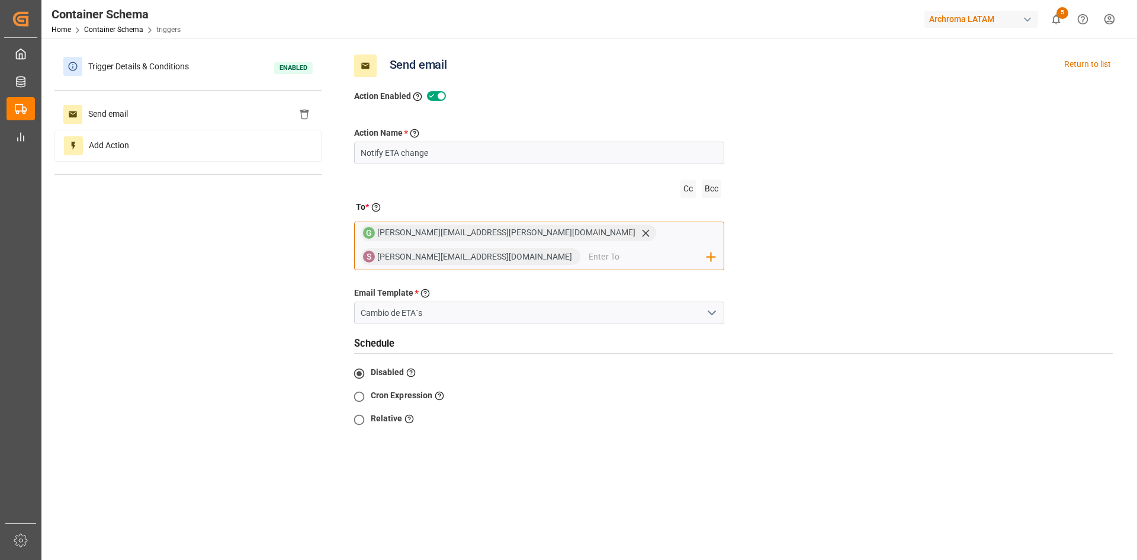
click at [589, 256] on input "email" at bounding box center [648, 257] width 118 height 18
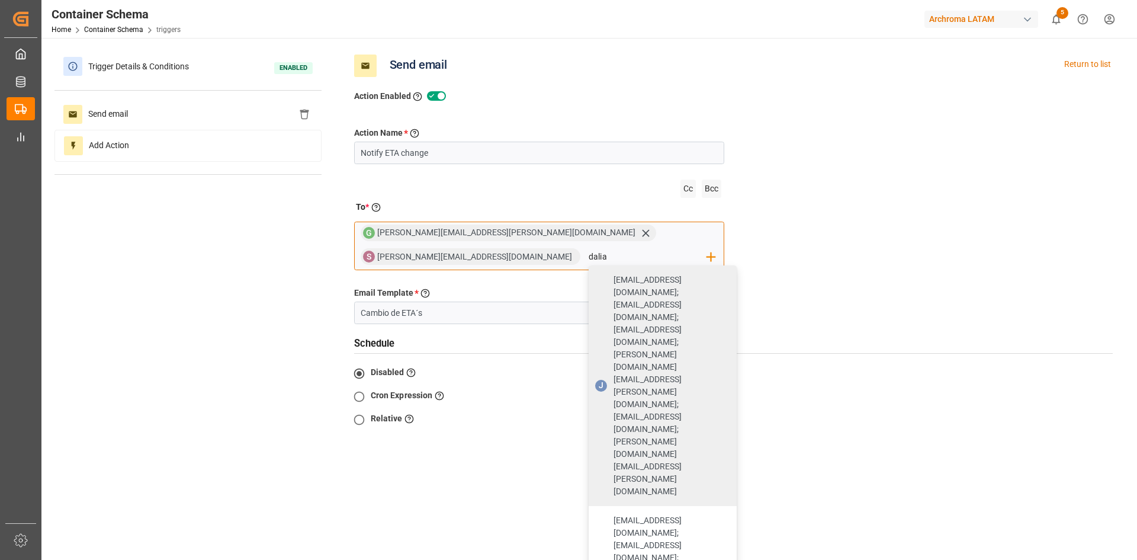
type input "dalia"
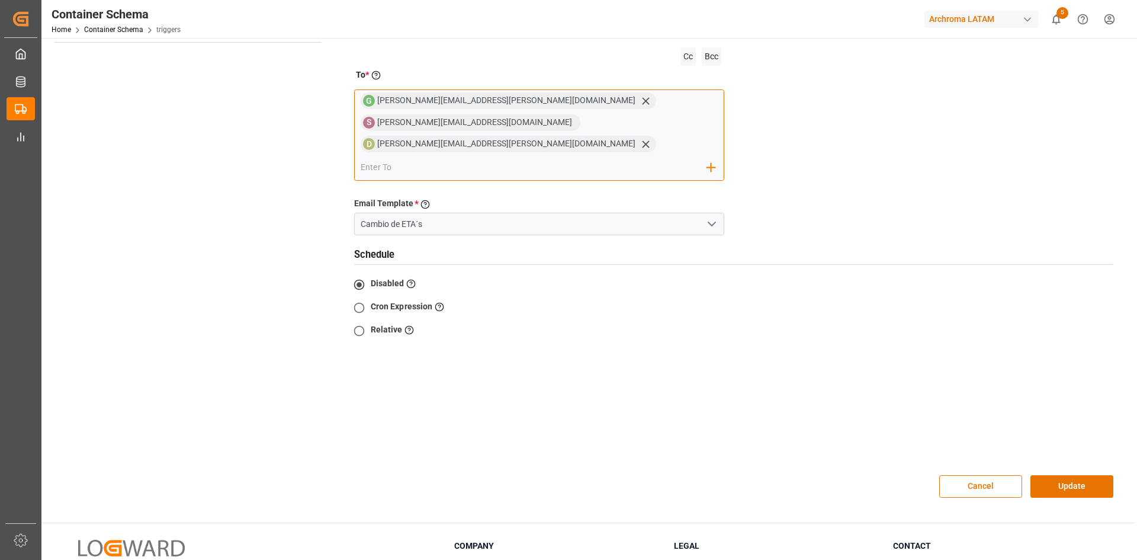
scroll to position [186, 0]
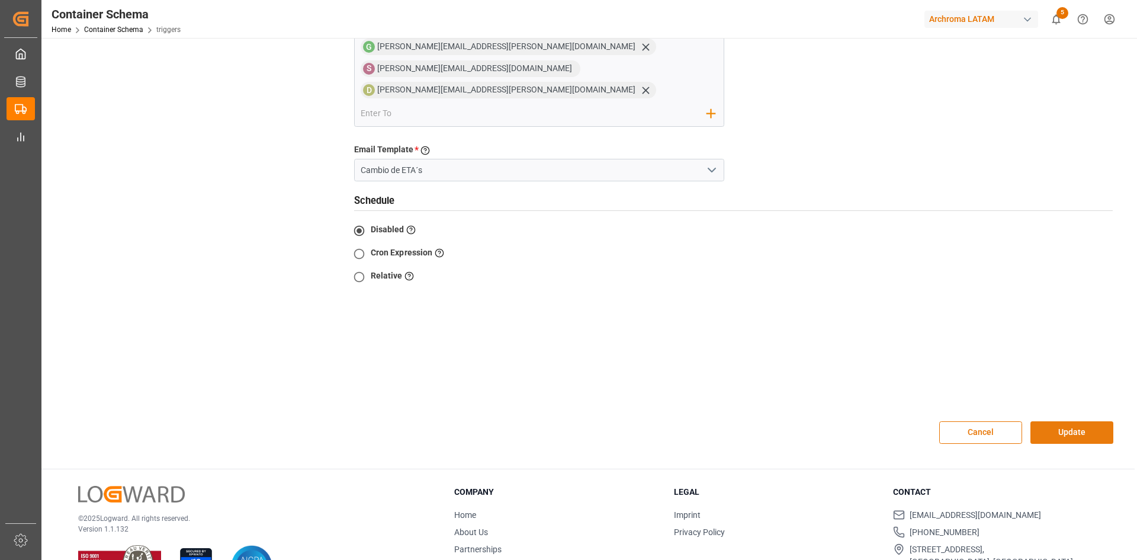
click at [1083, 421] on button "Update" at bounding box center [1072, 432] width 83 height 23
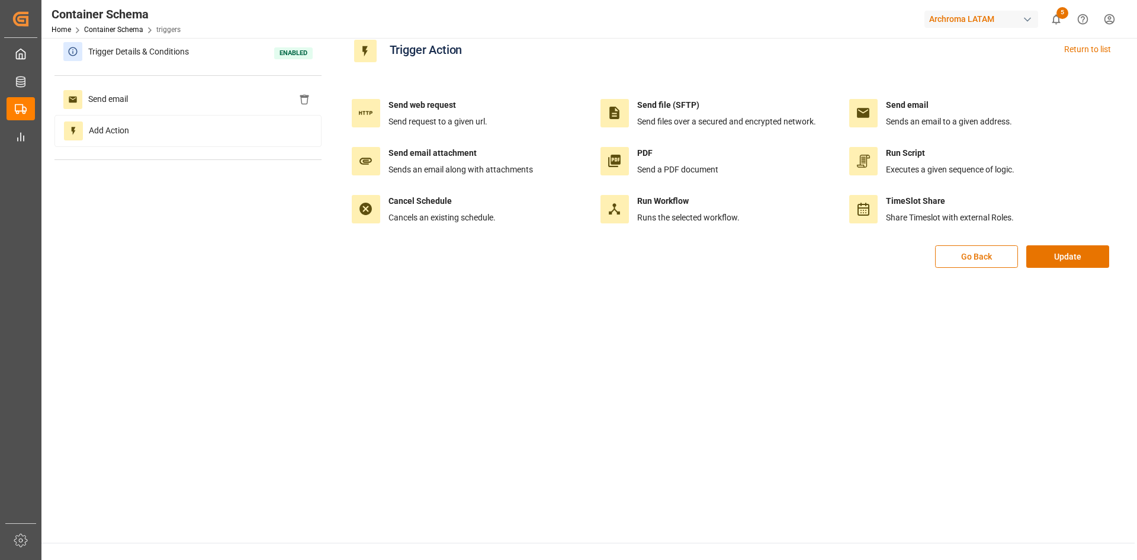
scroll to position [0, 0]
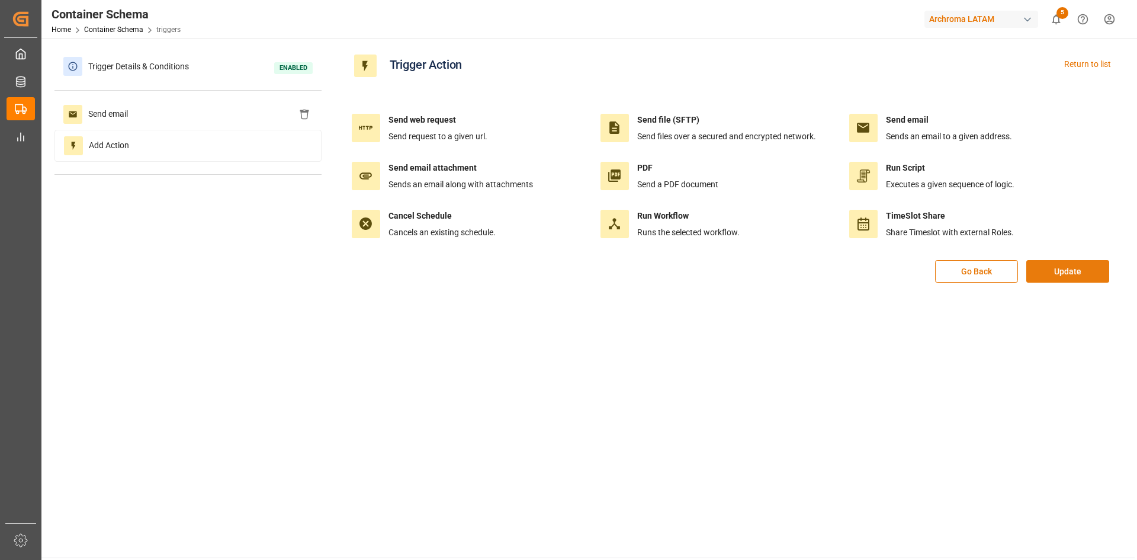
click at [1073, 275] on button "Update" at bounding box center [1068, 271] width 83 height 23
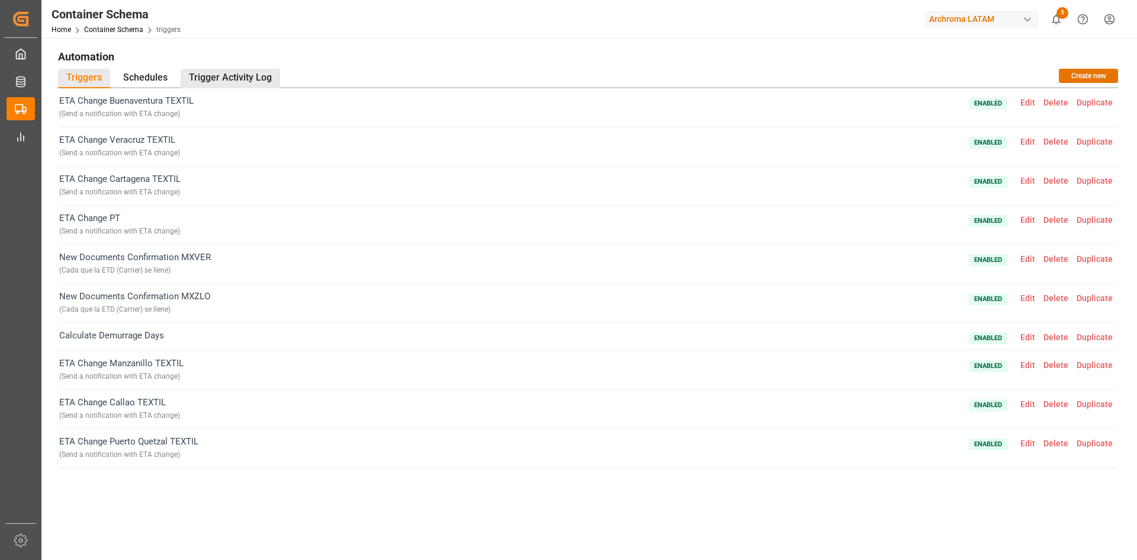
click at [251, 78] on div "Trigger Activity Log" at bounding box center [231, 79] width 100 height 20
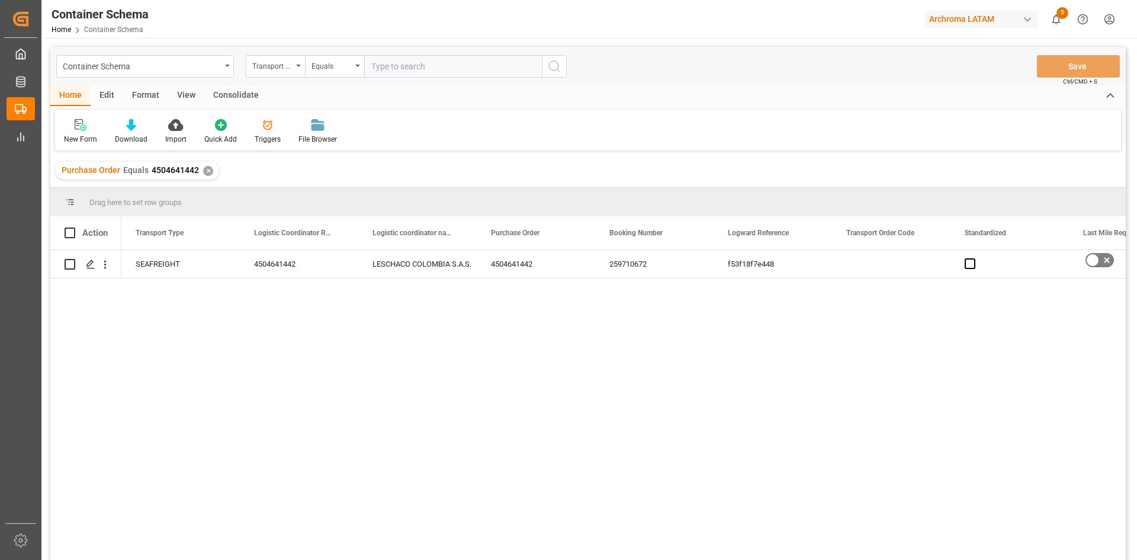
click at [268, 130] on icon at bounding box center [268, 125] width 12 height 12
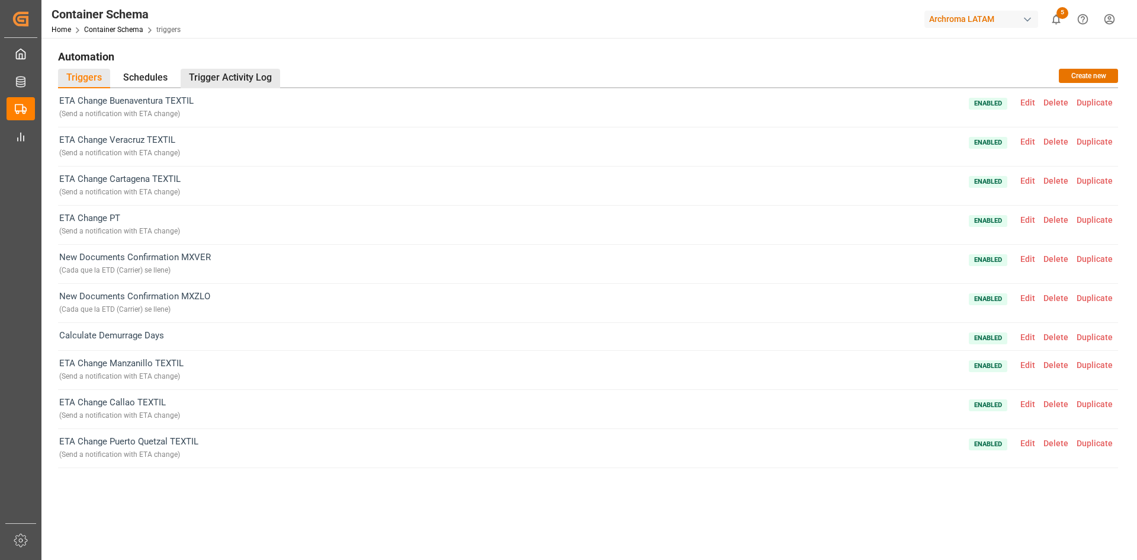
click at [235, 69] on div "Trigger Activity Log" at bounding box center [231, 79] width 100 height 20
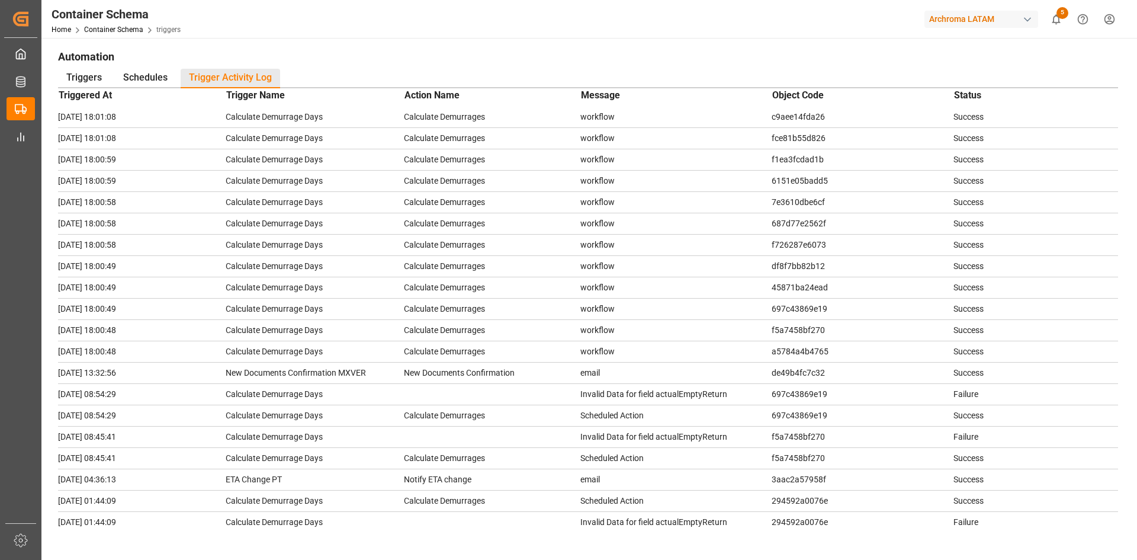
scroll to position [1540, 0]
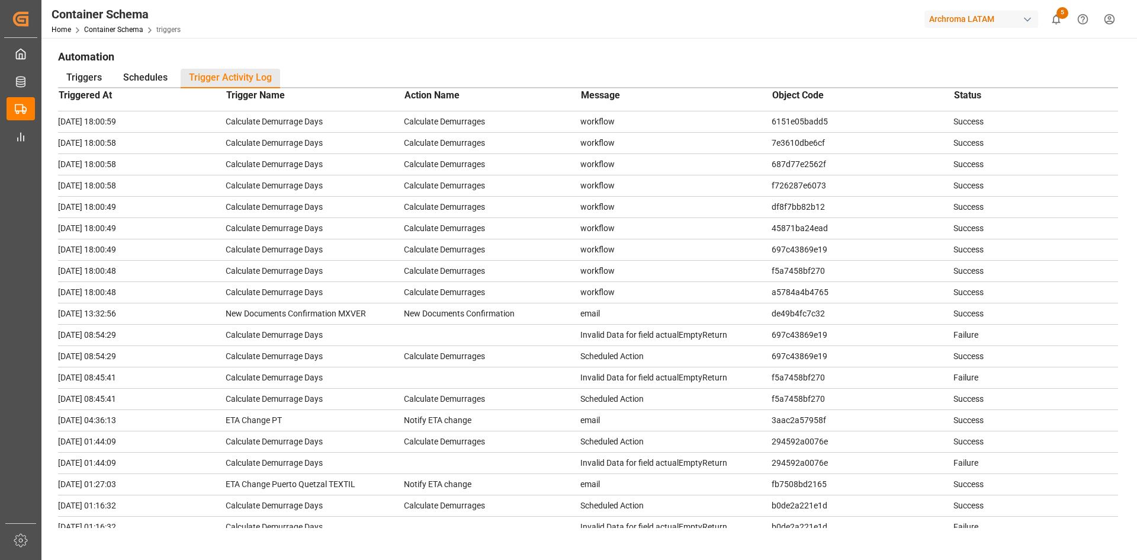
click at [503, 419] on td "Notify ETA change" at bounding box center [492, 419] width 177 height 21
click at [832, 421] on td "3aac2a57958f" at bounding box center [863, 419] width 182 height 21
drag, startPoint x: 829, startPoint y: 421, endPoint x: 758, endPoint y: 422, distance: 71.1
click at [758, 422] on tr "2025-10-06 04:36:13 ETA Change PT Notify ETA change email 3aac2a57958f Success" at bounding box center [588, 419] width 1060 height 21
copy tr "3aac2a57958f"
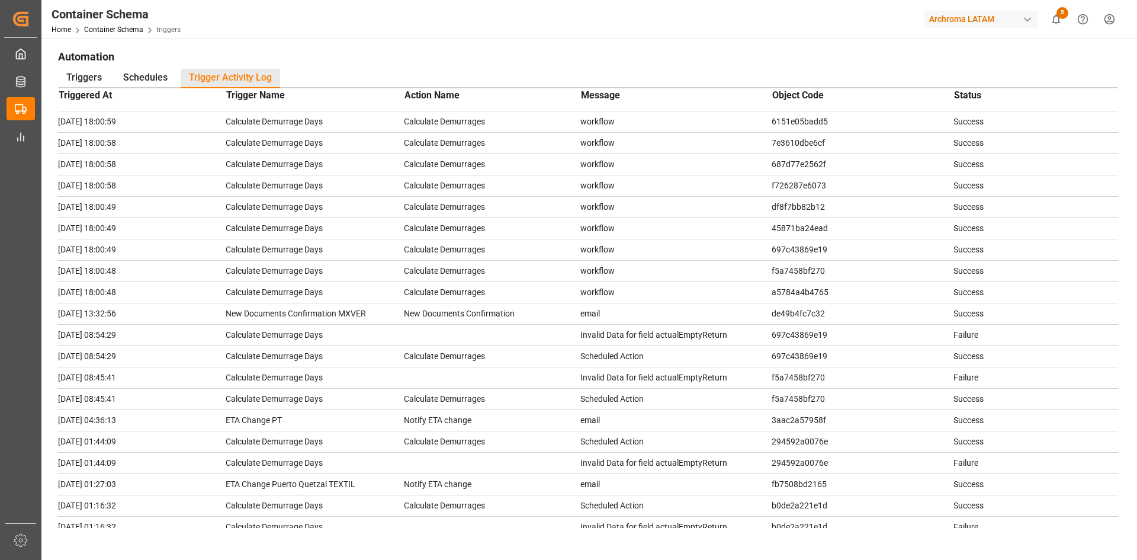
click at [146, 425] on td "2025-10-06 04:36:13" at bounding box center [142, 419] width 168 height 21
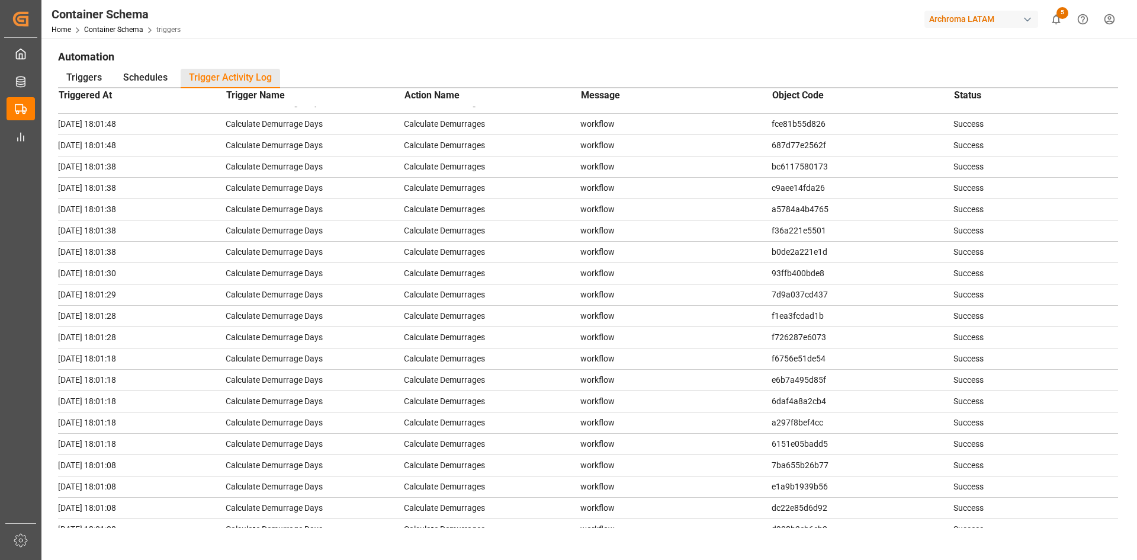
scroll to position [0, 0]
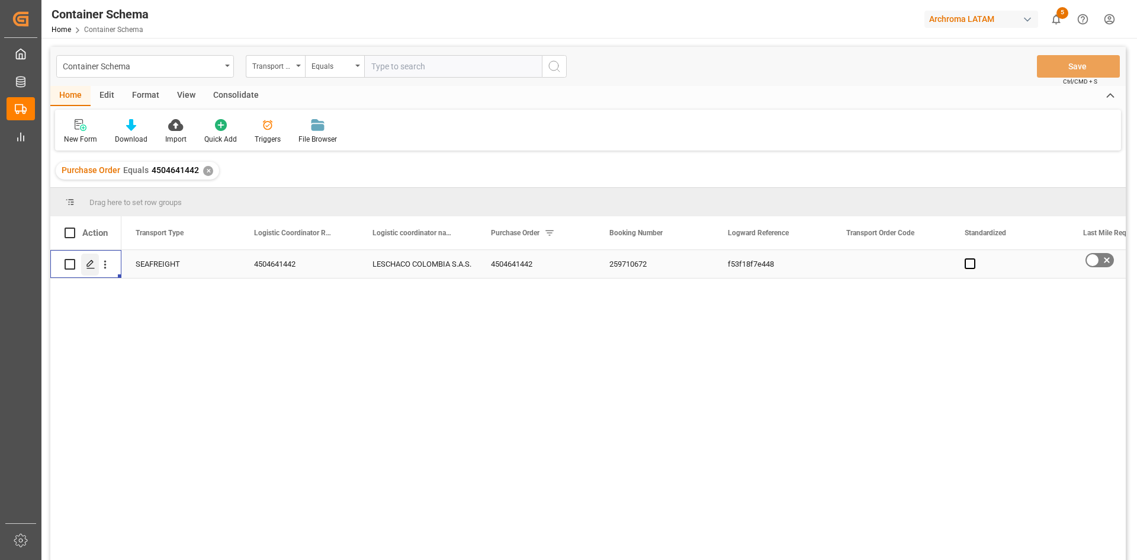
click at [86, 261] on icon "Press SPACE to select this row." at bounding box center [90, 263] width 9 height 9
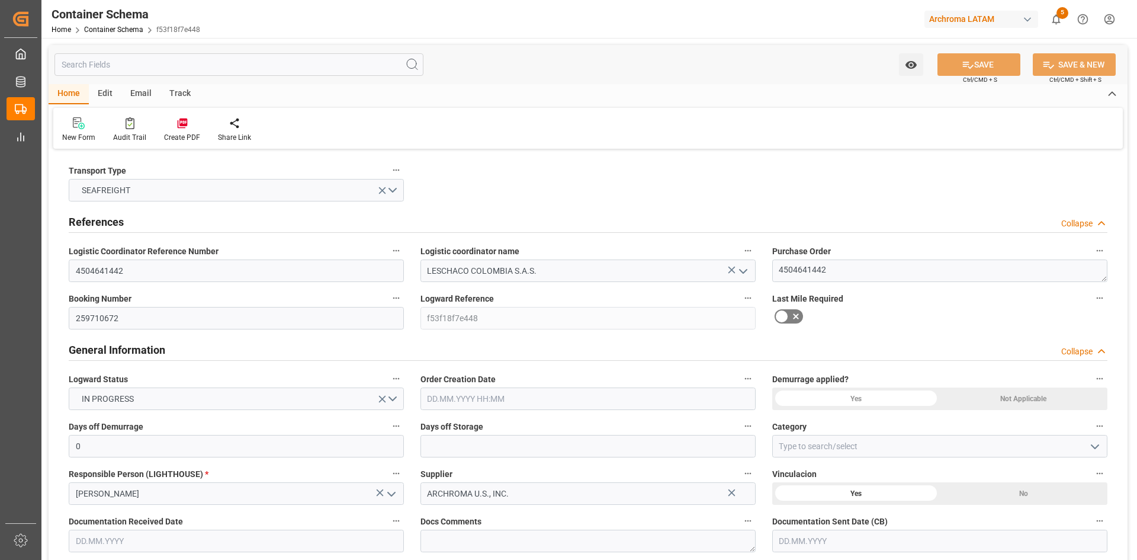
type input "0"
type input "1"
type input "18"
type input "18000"
type input "0"
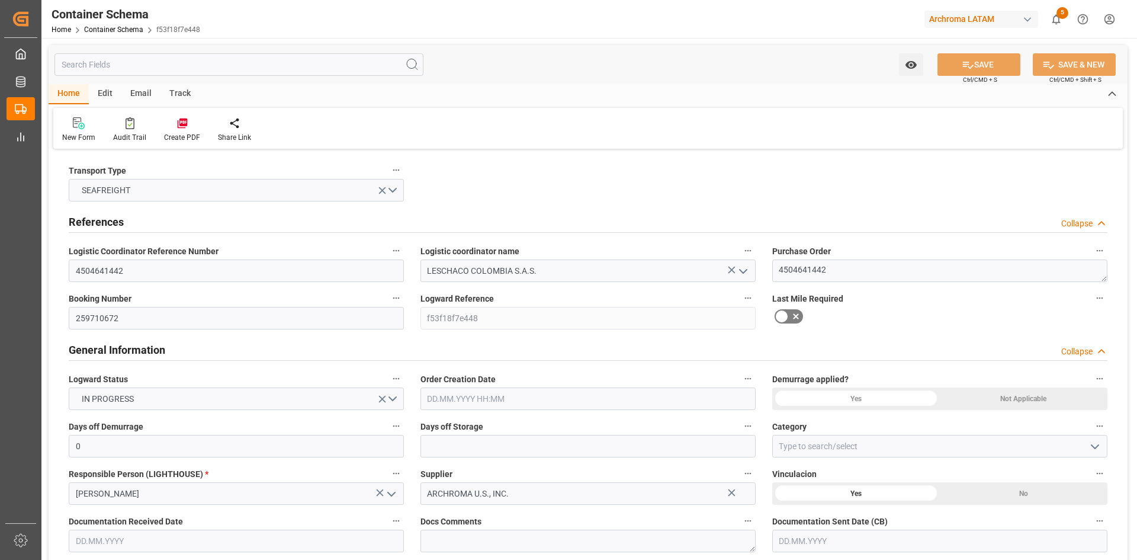
type input "Maersk"
type input "Maersk Line AS"
type input "USCHS"
type input "COCTG"
type input "9190743"
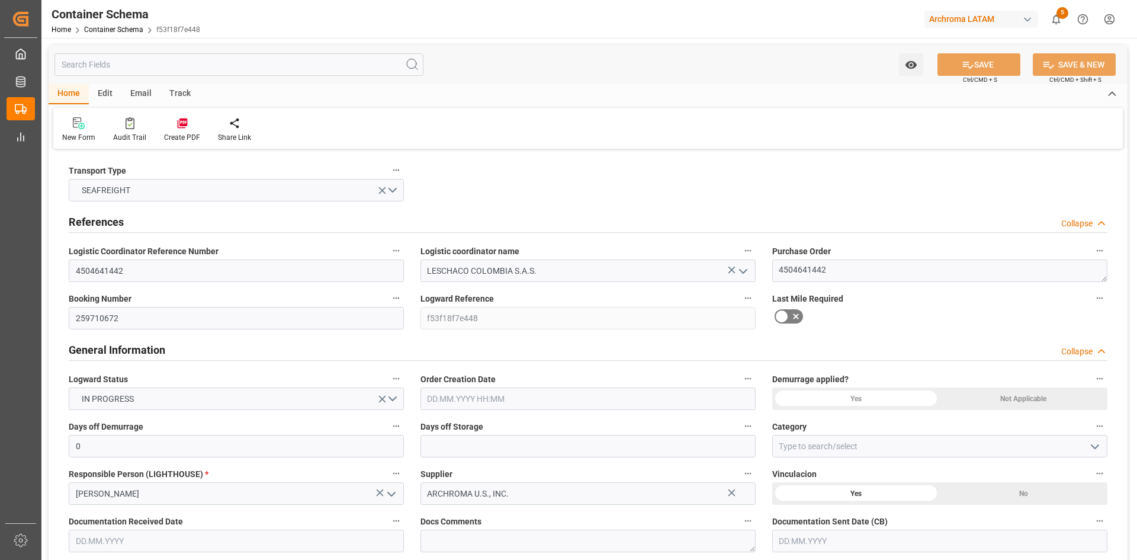
type input "01.10.2025 00:00"
type input "29.09.2025"
type input "01.10.2025"
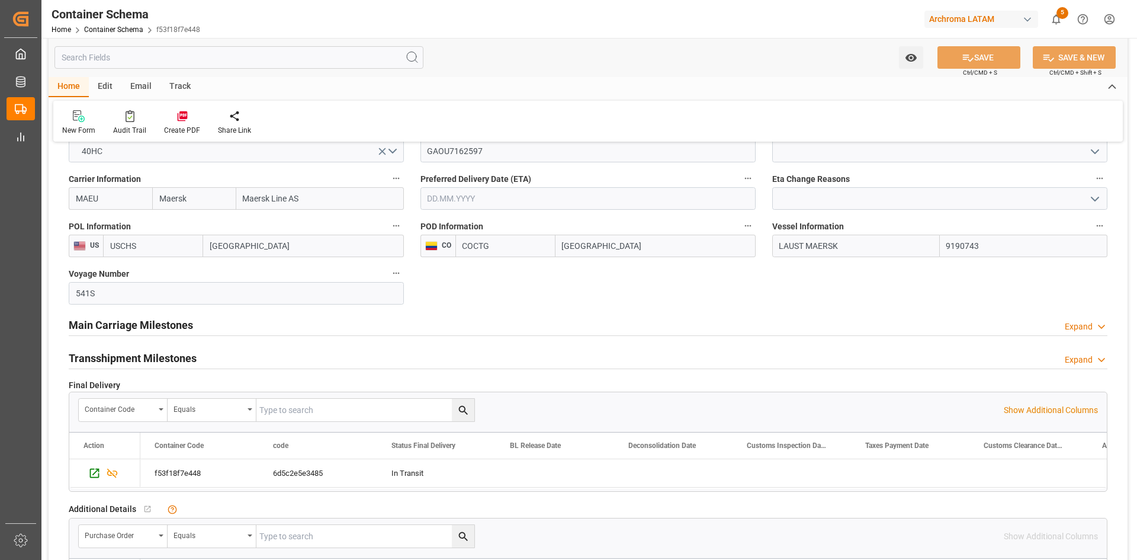
scroll to position [1185, 0]
click at [169, 326] on h2 "Main Carriage Milestones" at bounding box center [131, 324] width 124 height 16
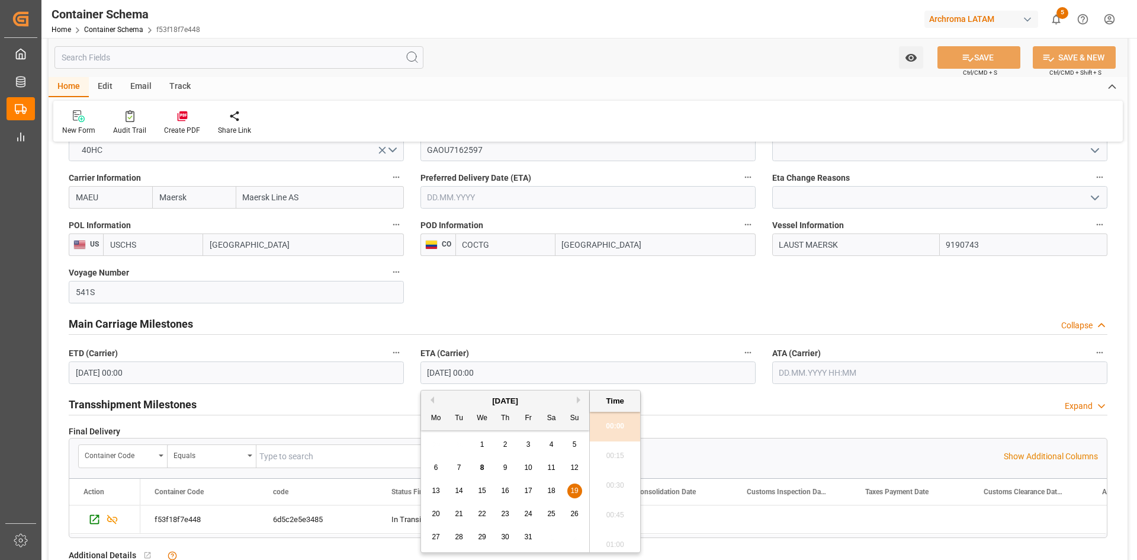
drag, startPoint x: 524, startPoint y: 374, endPoint x: 386, endPoint y: 374, distance: 138.0
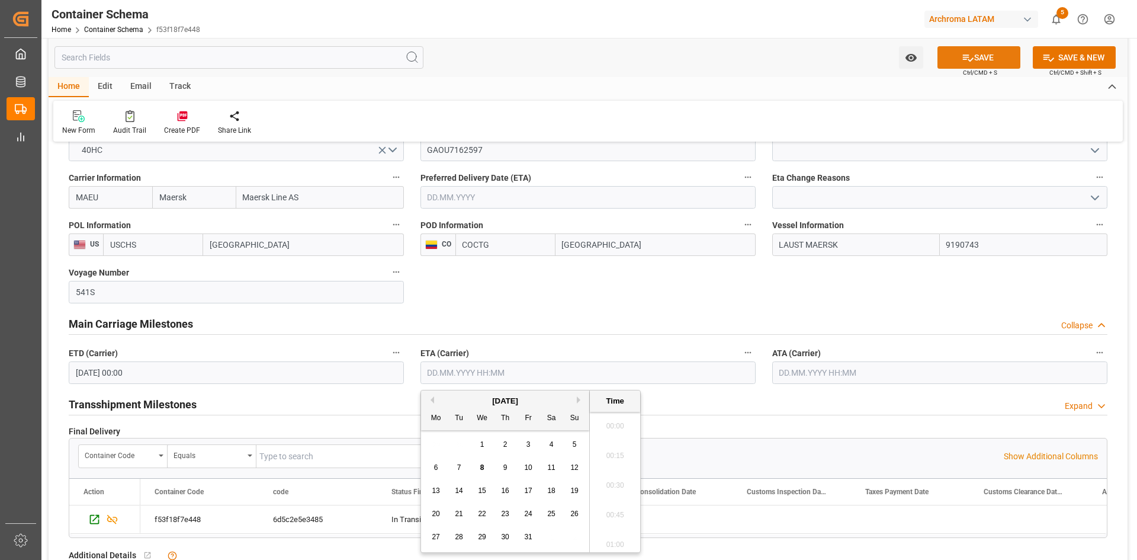
click at [986, 51] on button "SAVE" at bounding box center [979, 57] width 83 height 23
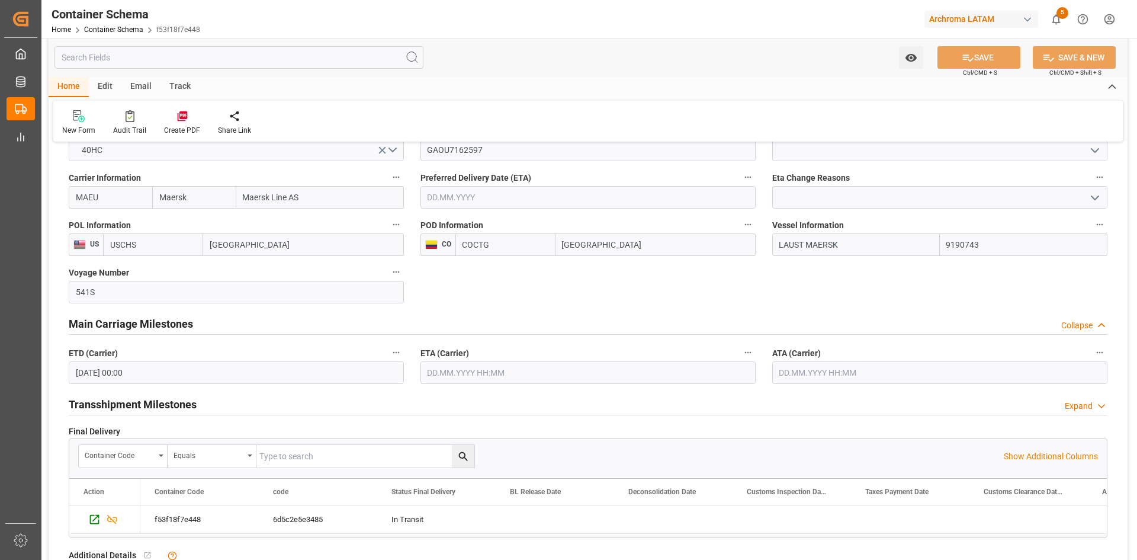
click at [477, 370] on input "text" at bounding box center [588, 372] width 335 height 23
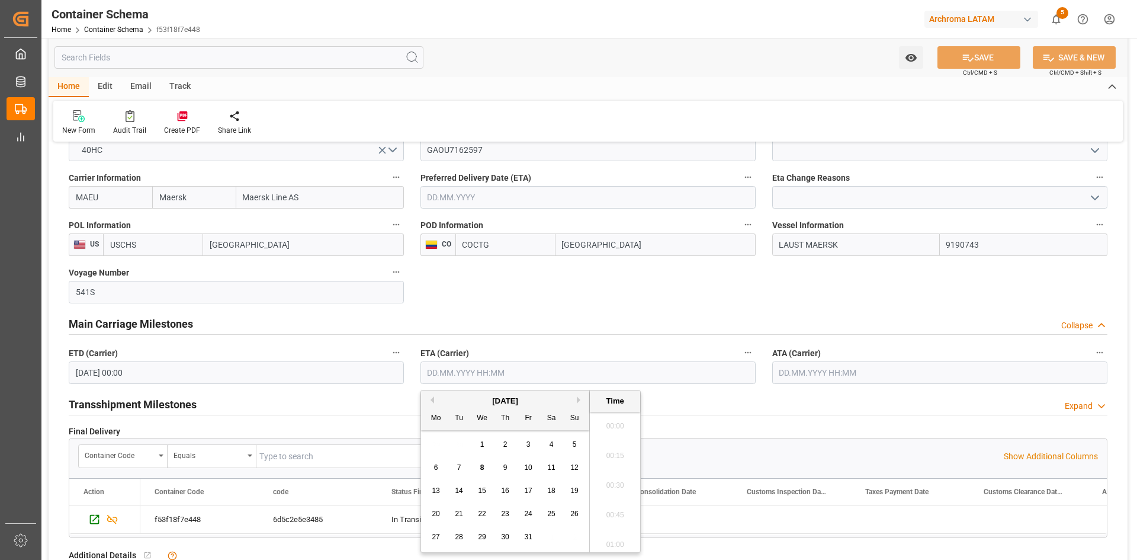
scroll to position [1929, 0]
paste input "3aac2a57958f"
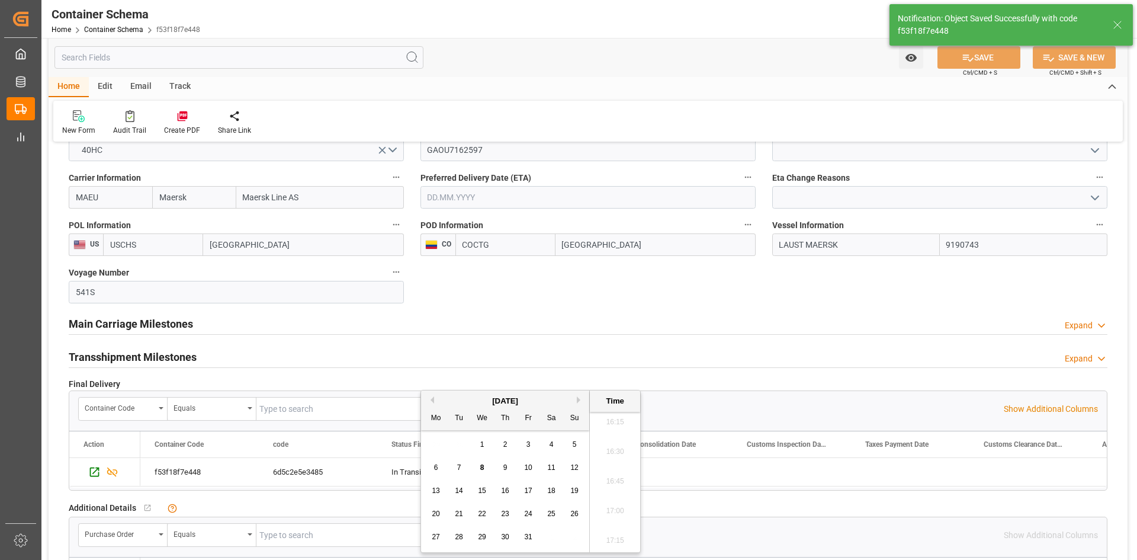
type input "3aac2a57958f"
click at [229, 325] on div "Main Carriage Milestones Expand" at bounding box center [588, 323] width 1039 height 23
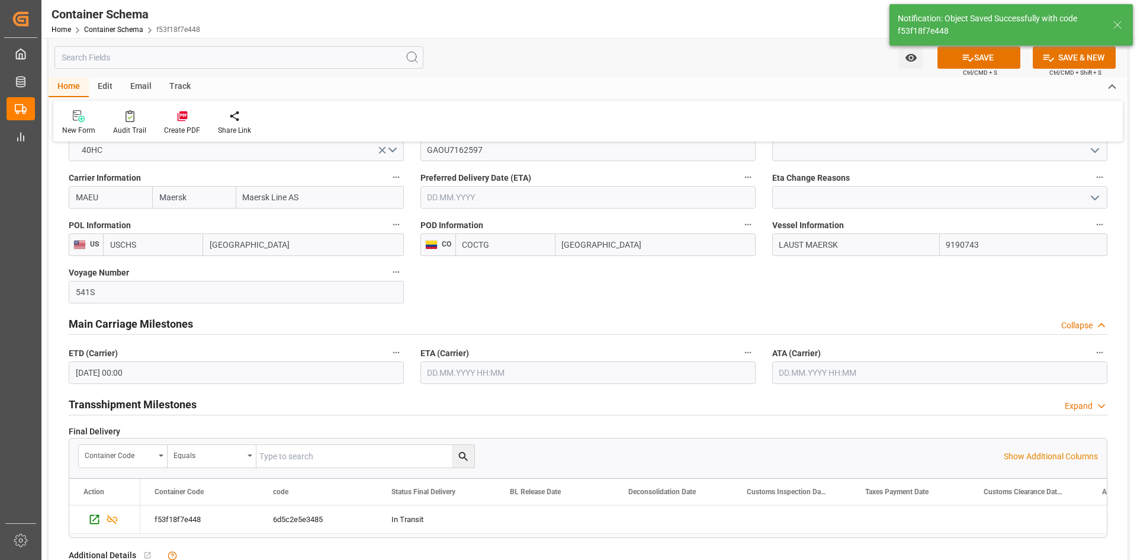
click at [512, 377] on input "text" at bounding box center [588, 372] width 335 height 23
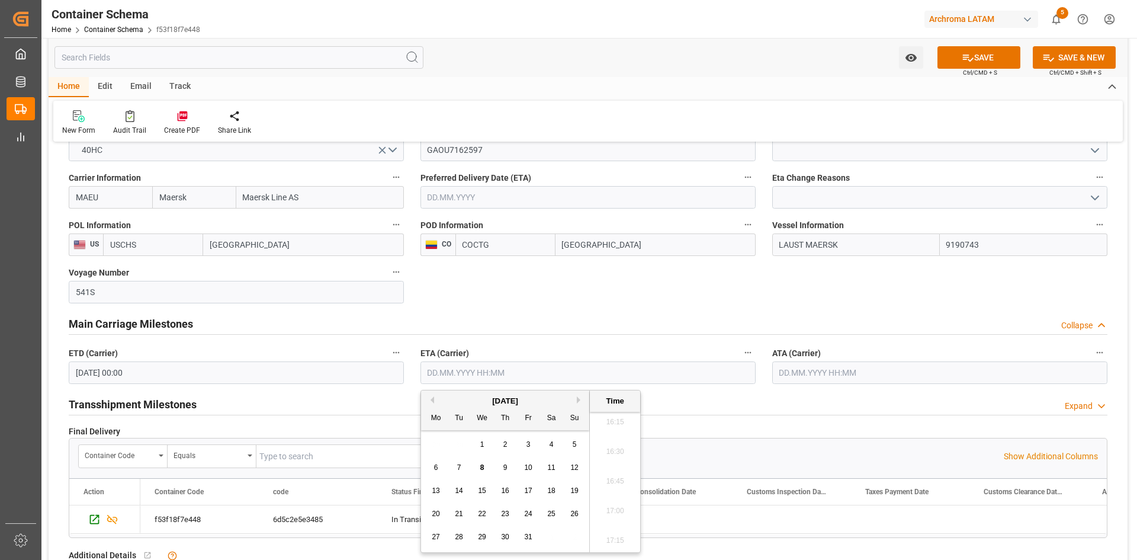
click at [585, 492] on div "13 14 15 16 17 18 19" at bounding box center [506, 490] width 162 height 23
click at [581, 492] on div "19" at bounding box center [574, 491] width 15 height 14
type input "19.10.2025 00:00"
click at [982, 55] on button "SAVE" at bounding box center [979, 57] width 83 height 23
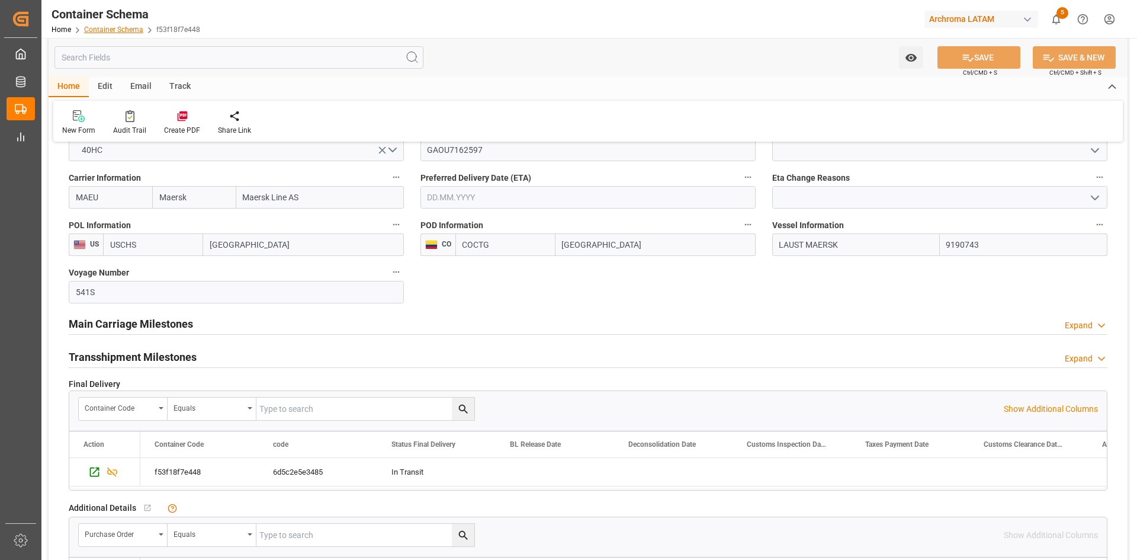
click at [99, 31] on link "Container Schema" at bounding box center [113, 29] width 59 height 8
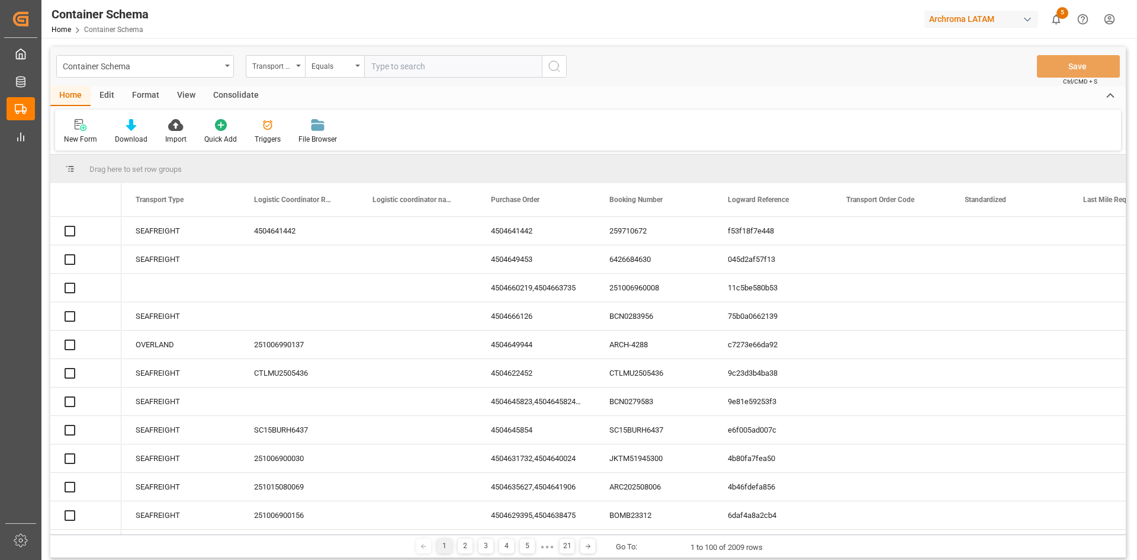
click at [267, 135] on div "Triggers" at bounding box center [268, 139] width 26 height 11
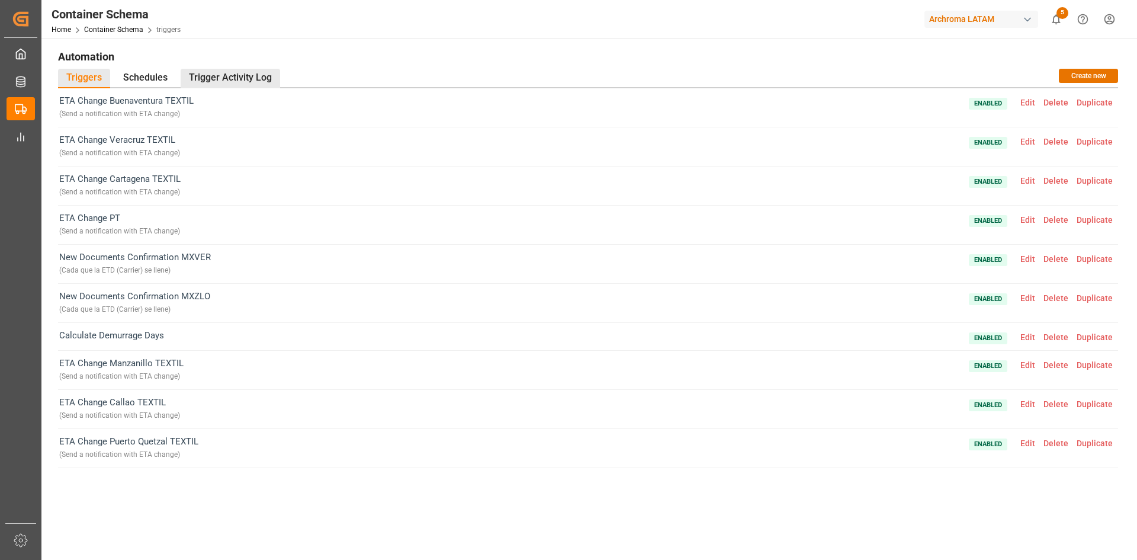
click at [249, 79] on div "Trigger Activity Log" at bounding box center [231, 79] width 100 height 20
click at [209, 79] on div "Trigger Activity Log" at bounding box center [231, 79] width 100 height 20
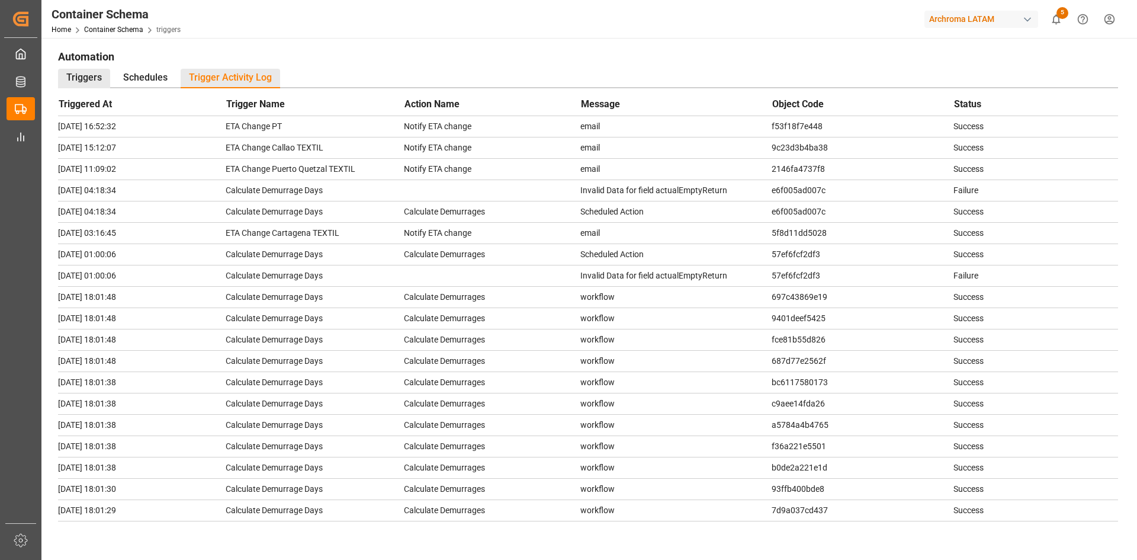
click at [77, 79] on div "Triggers" at bounding box center [84, 79] width 52 height 20
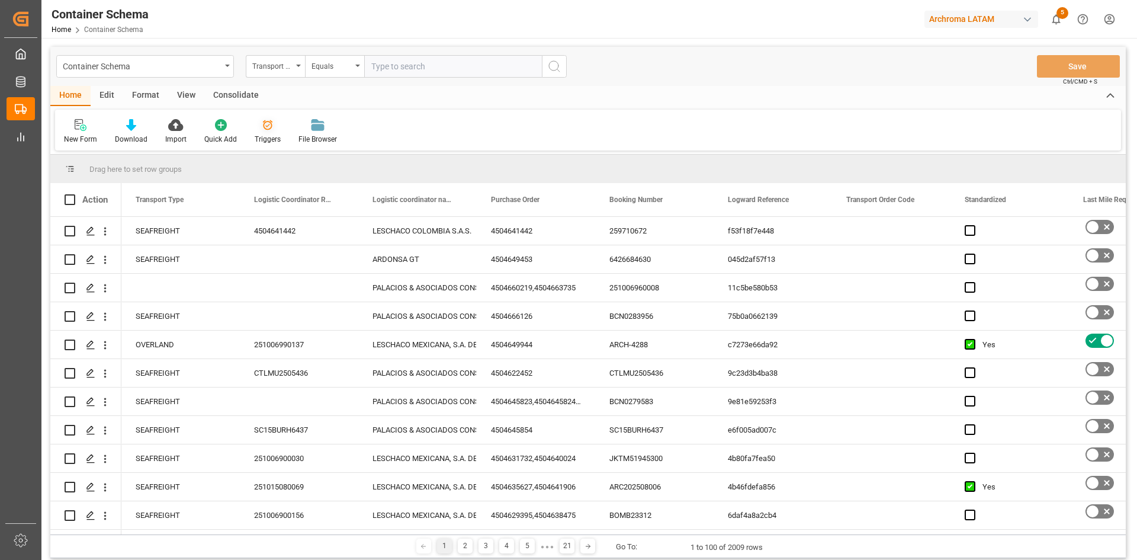
click at [257, 132] on div "Triggers" at bounding box center [268, 131] width 44 height 26
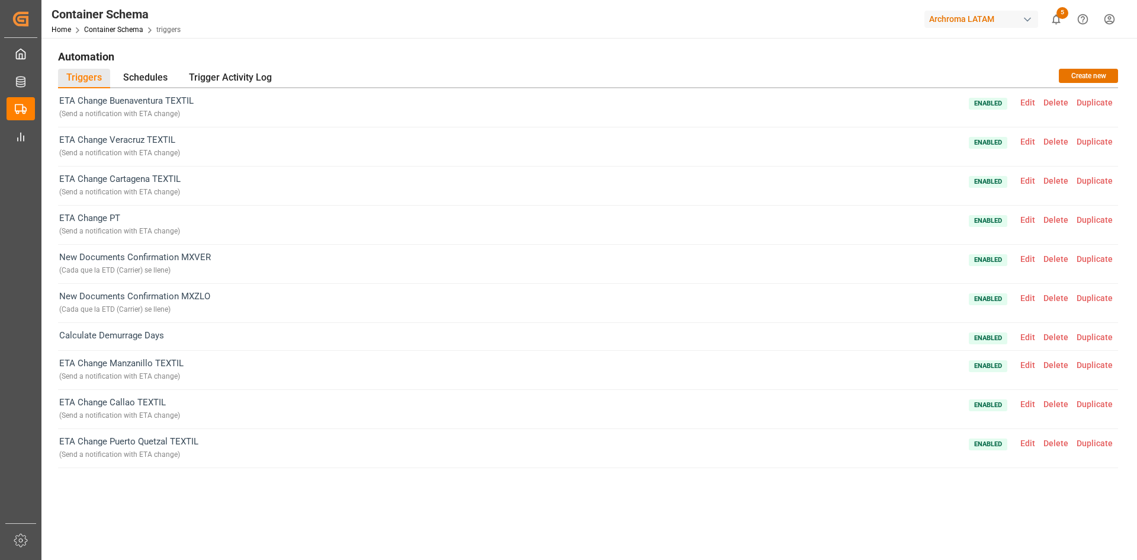
click at [1028, 219] on span "Edit" at bounding box center [1027, 219] width 23 height 9
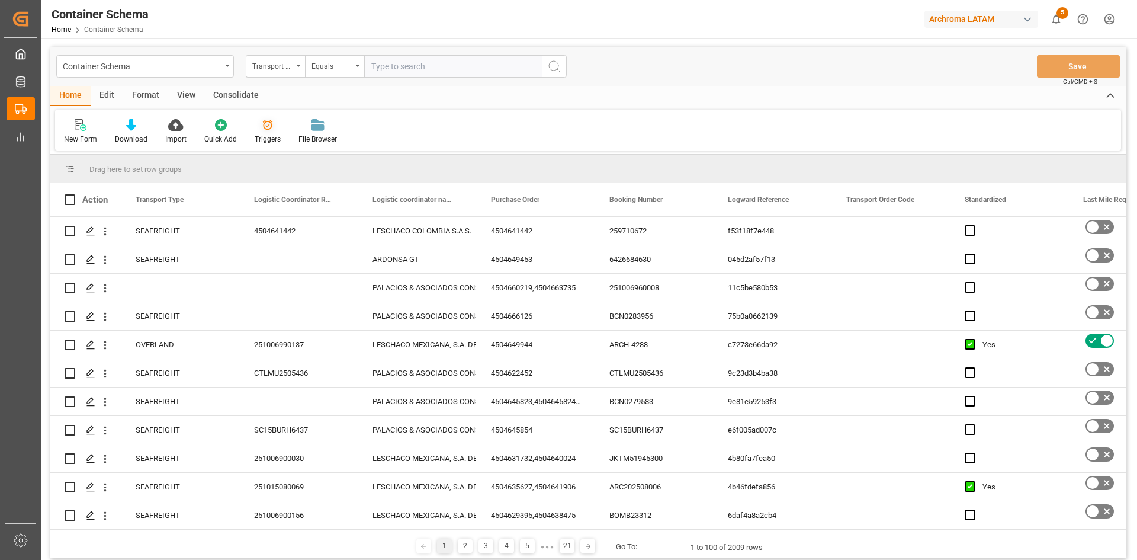
click at [268, 132] on div "Triggers" at bounding box center [268, 131] width 44 height 26
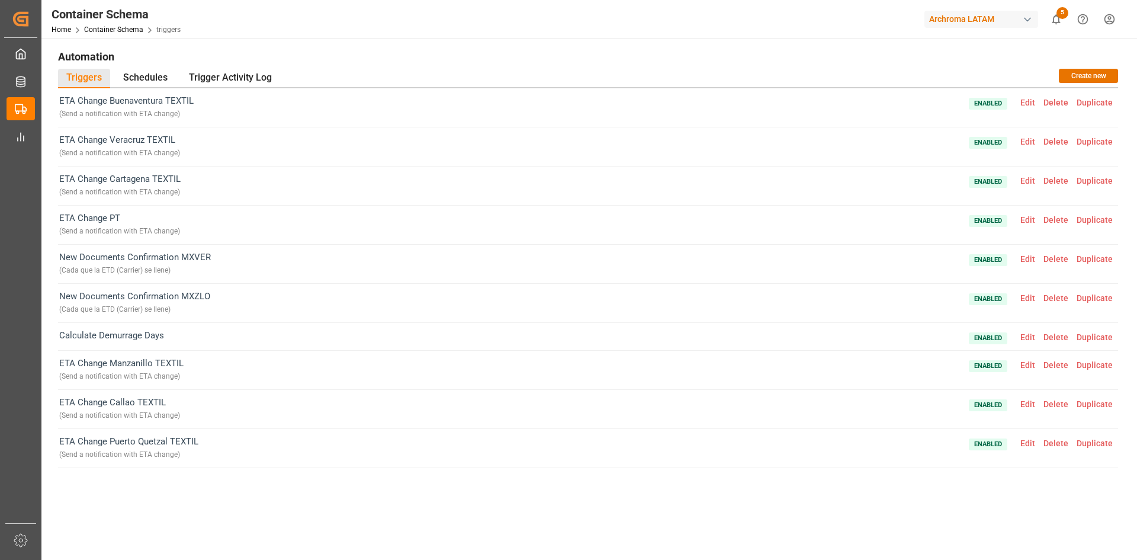
click at [1022, 217] on span "Edit" at bounding box center [1027, 219] width 23 height 9
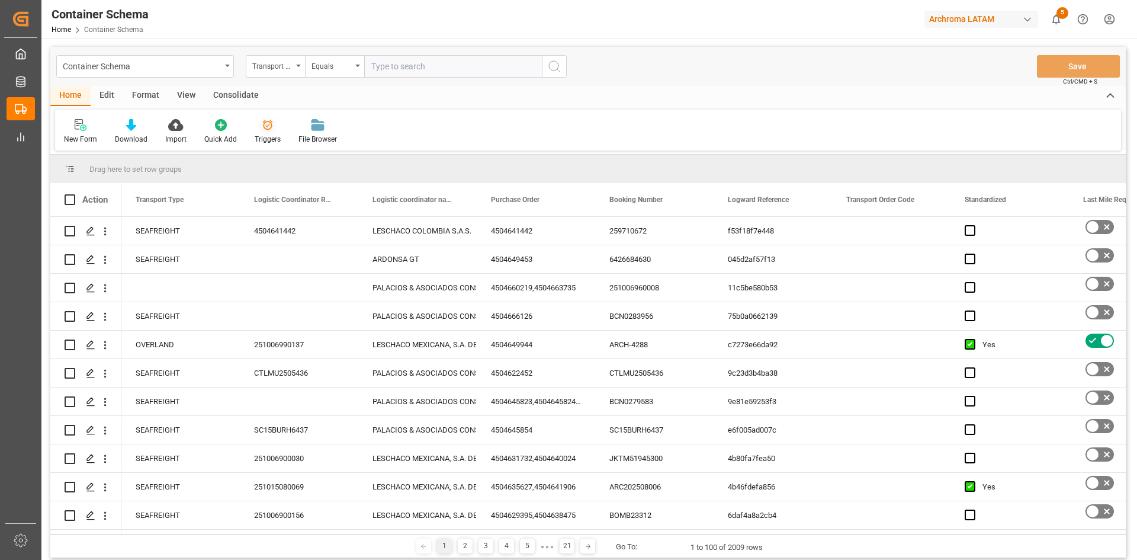
click at [259, 135] on div "Triggers" at bounding box center [268, 139] width 26 height 11
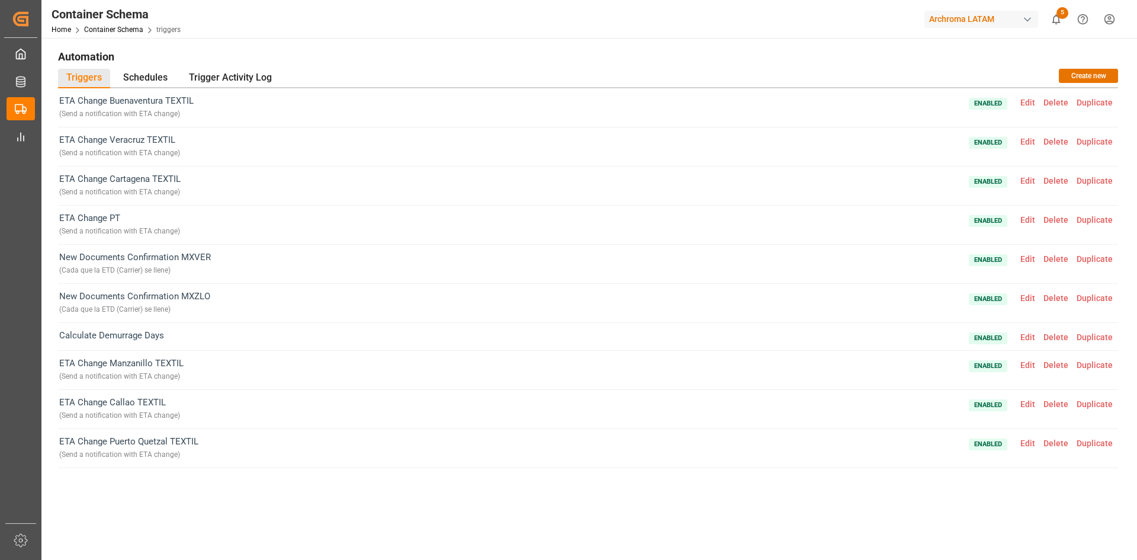
click at [1095, 221] on span "Duplicate" at bounding box center [1095, 219] width 44 height 9
click at [176, 225] on div "( Send a notification with ETA change )" at bounding box center [119, 231] width 121 height 14
click at [213, 224] on div "ETA Change PT ( Send a notification with ETA change ) Enabled Edit Delete Dupli…" at bounding box center [588, 225] width 1060 height 39
click at [1090, 221] on span "Duplicate" at bounding box center [1095, 219] width 44 height 9
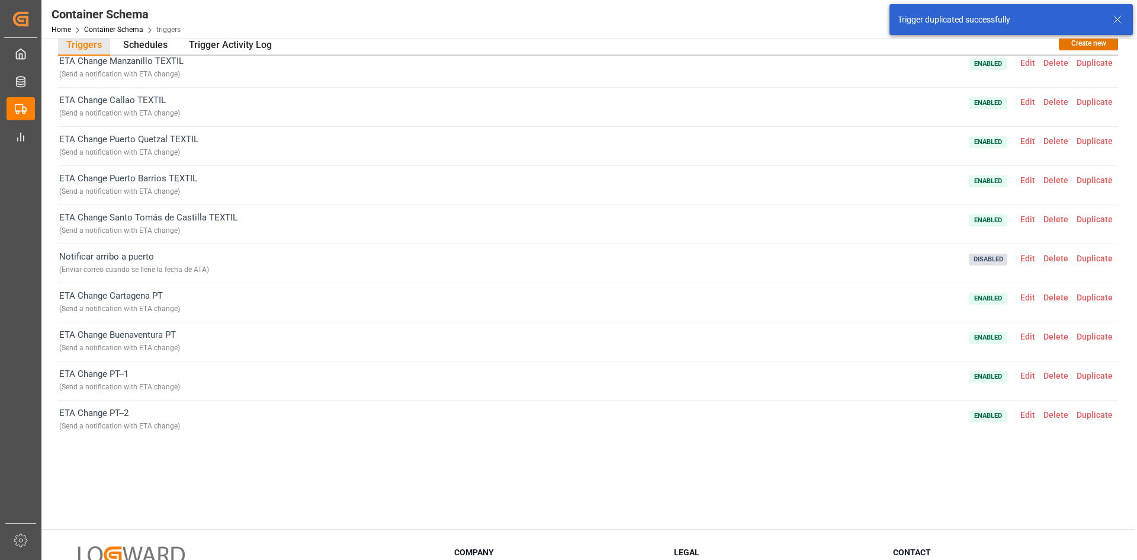
scroll to position [59, 0]
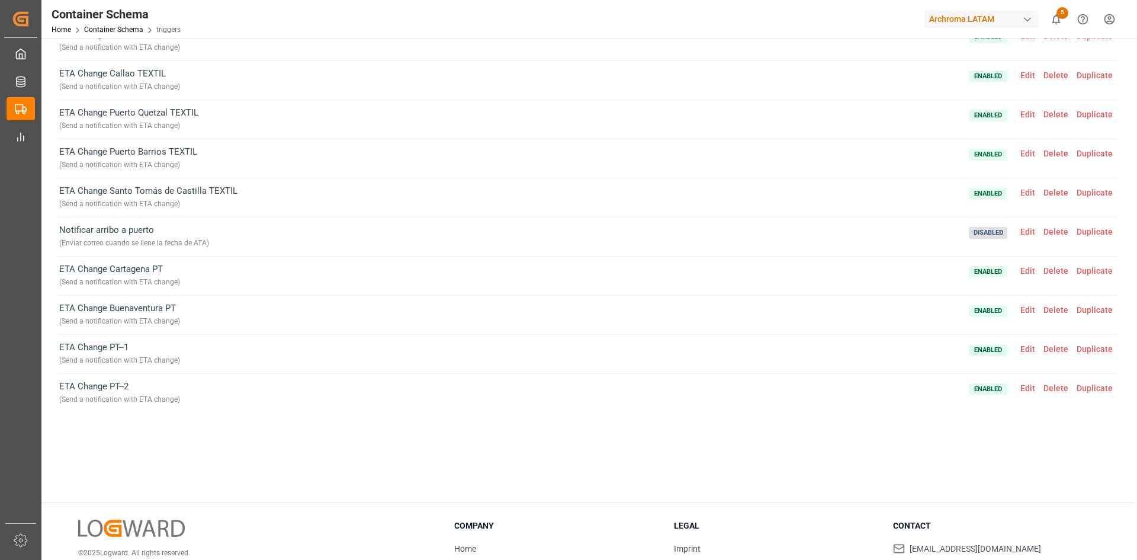
click at [1051, 387] on span "Delete" at bounding box center [1056, 387] width 33 height 9
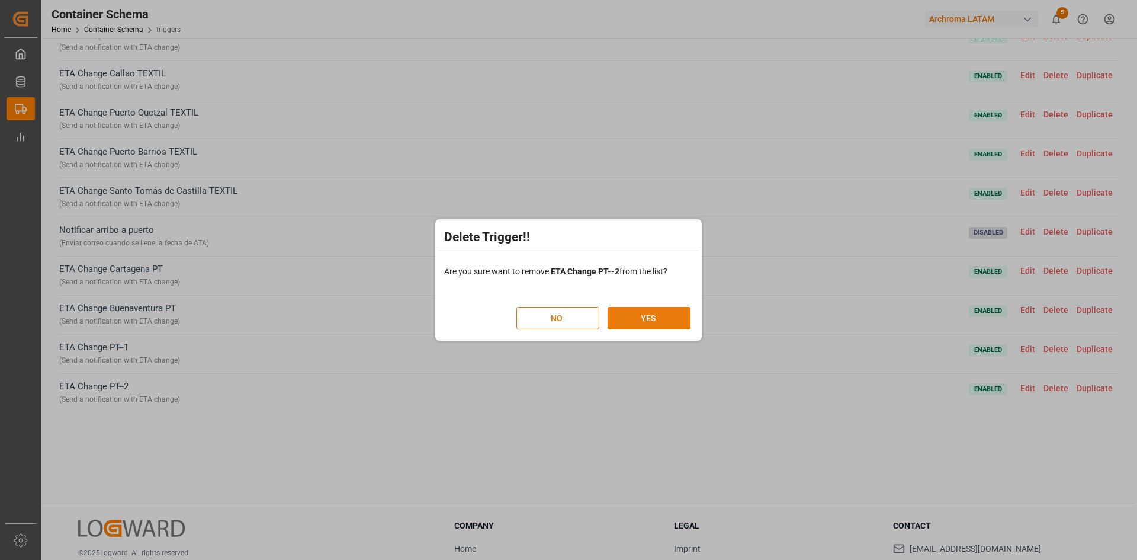
click at [661, 312] on button "YES" at bounding box center [649, 318] width 83 height 23
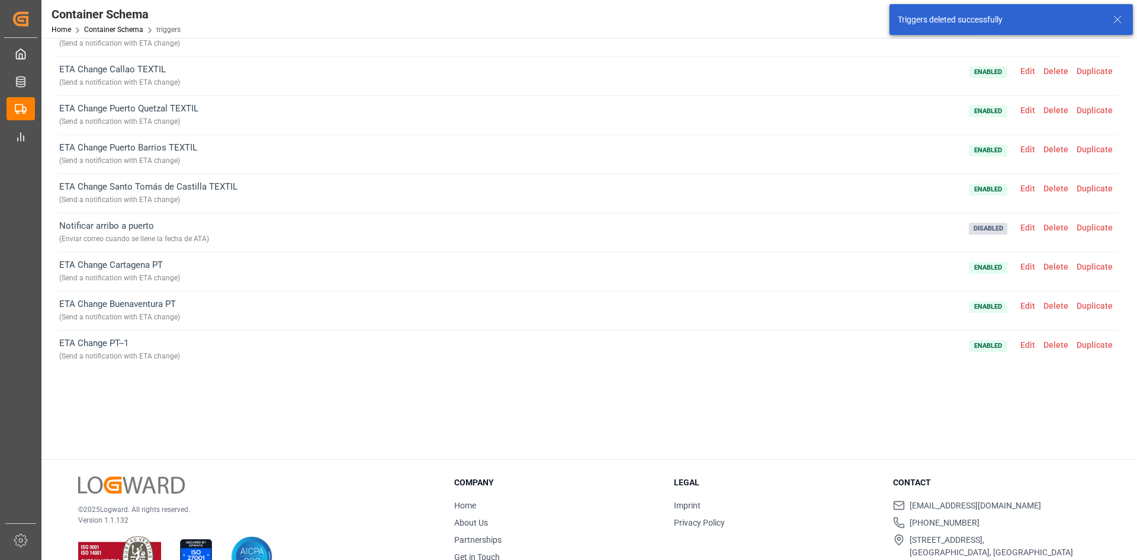
scroll to position [137, 0]
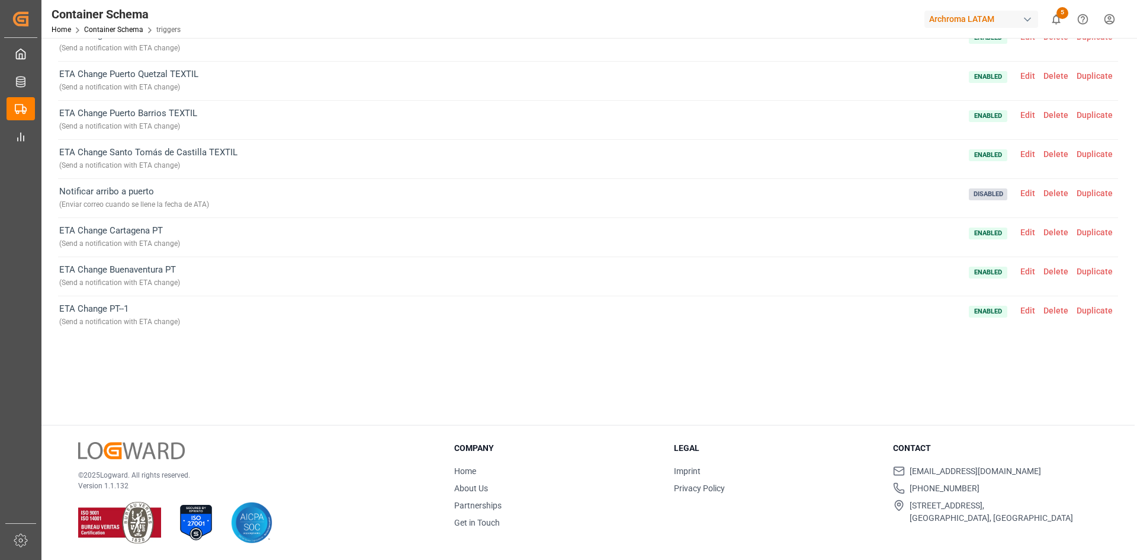
click at [1032, 310] on span "Edit" at bounding box center [1027, 310] width 23 height 9
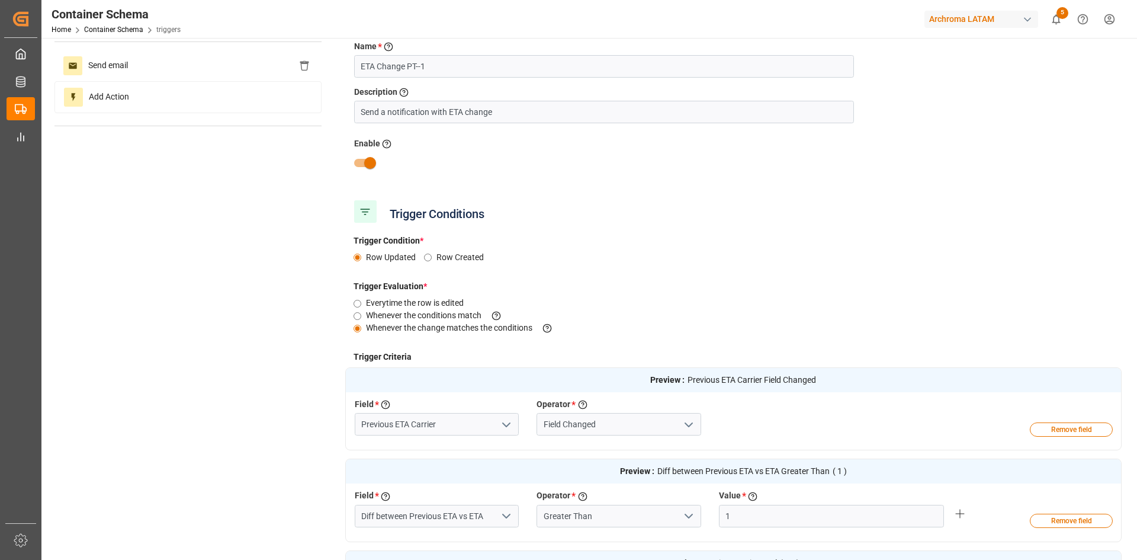
scroll to position [0, 0]
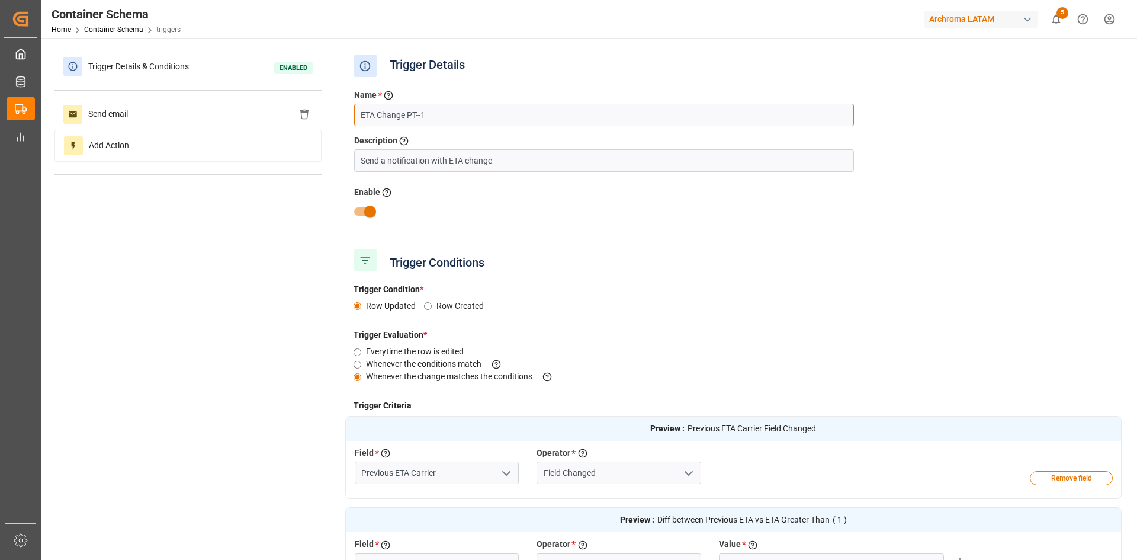
click at [374, 113] on input "ETA Change PT--1" at bounding box center [604, 115] width 500 height 23
click at [431, 118] on input "ETD Change PT--1" at bounding box center [604, 115] width 500 height 23
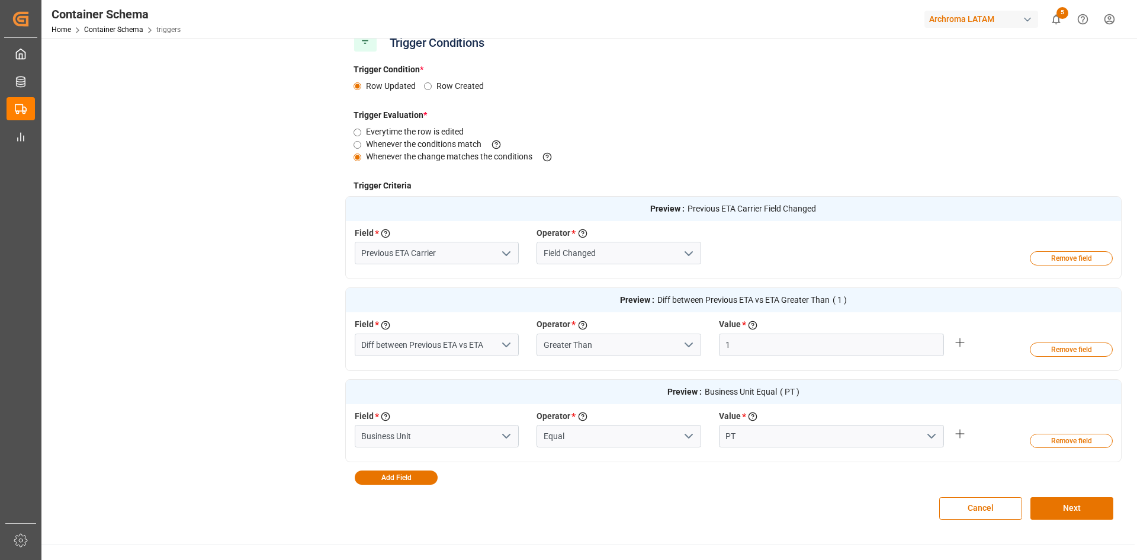
scroll to position [237, 0]
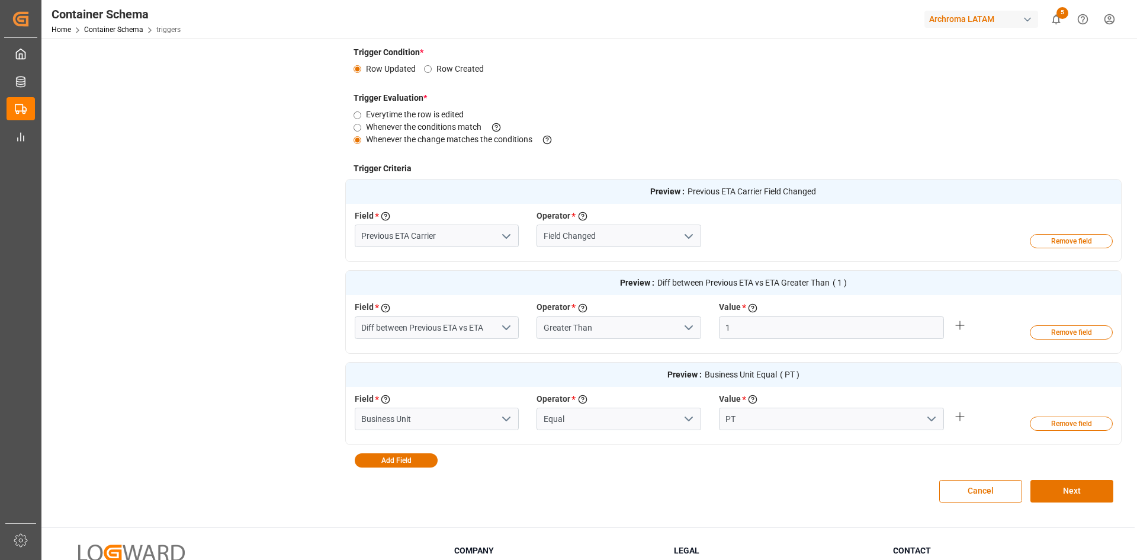
type input "ETD Change PT"
click at [505, 239] on icon "open menu" at bounding box center [506, 236] width 14 height 14
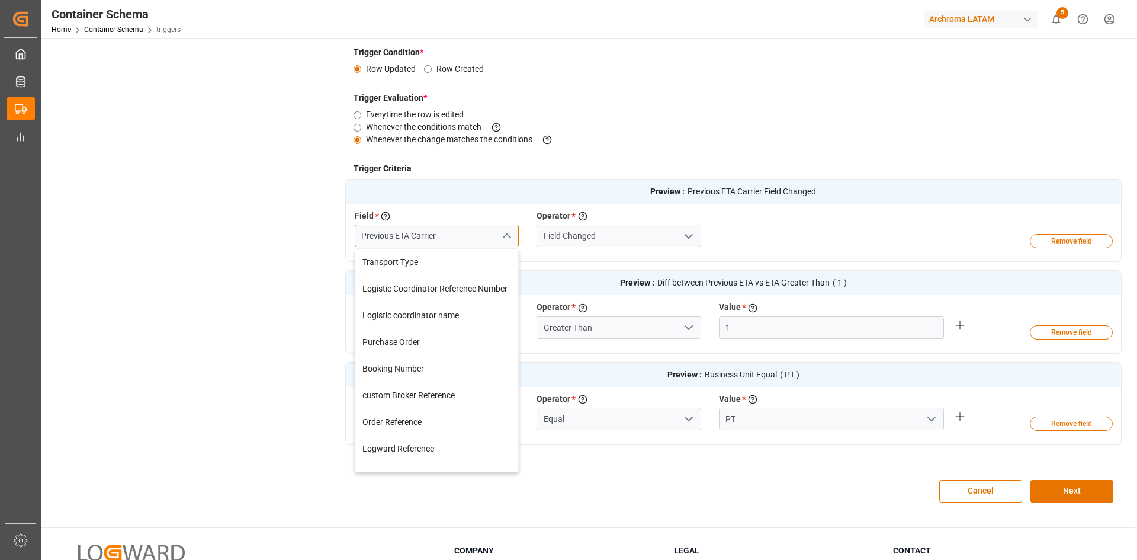
click at [473, 238] on input "Previous ETA Carrier" at bounding box center [437, 235] width 165 height 23
click at [408, 237] on input "Previous ETA Carrier" at bounding box center [437, 235] width 165 height 23
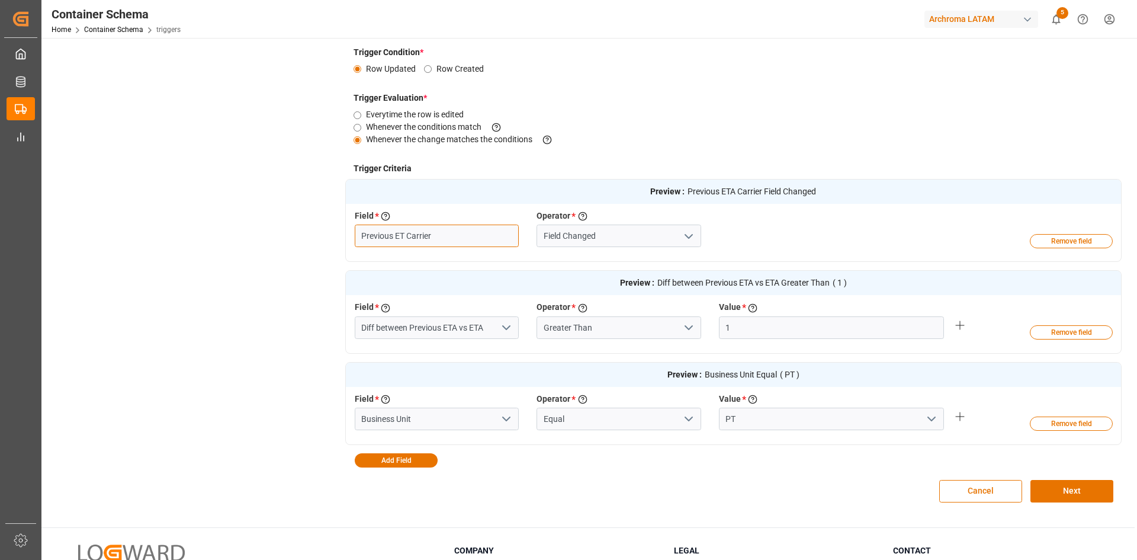
type input "Previous ETD Carrier"
click at [428, 259] on div "Previous ETD Carrier" at bounding box center [436, 262] width 163 height 27
type input "Previous ETD Carrier"
click at [687, 239] on icon "open menu" at bounding box center [689, 236] width 14 height 14
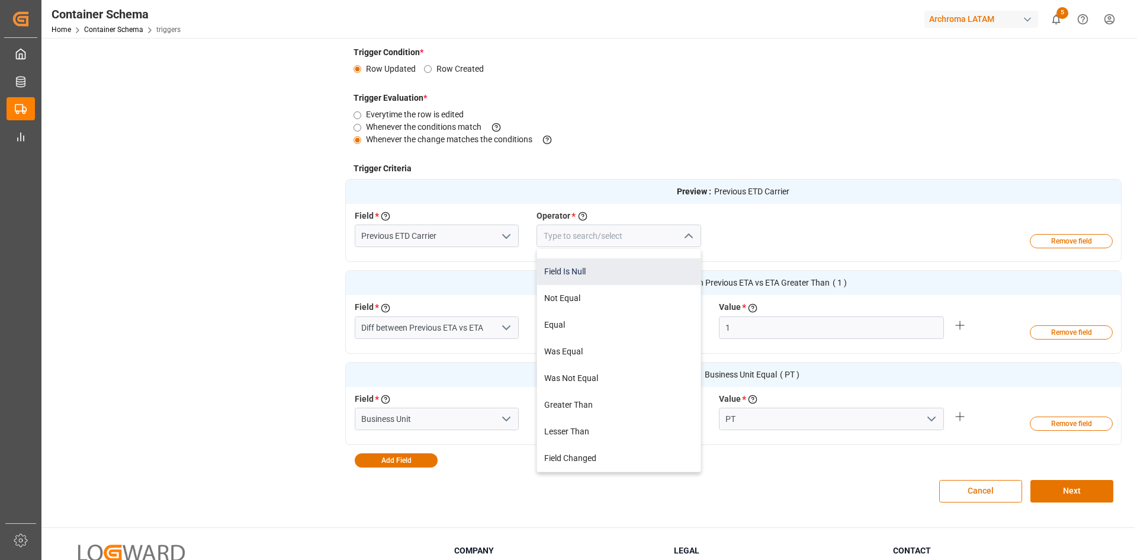
scroll to position [296, 0]
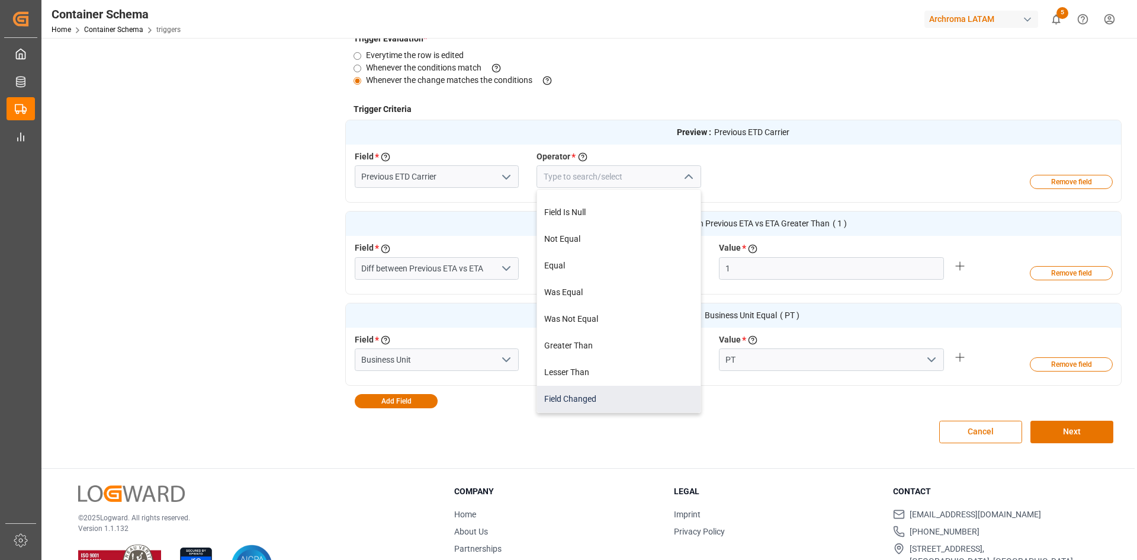
click at [604, 392] on div "Field Changed" at bounding box center [618, 399] width 163 height 27
type input "Field Changed"
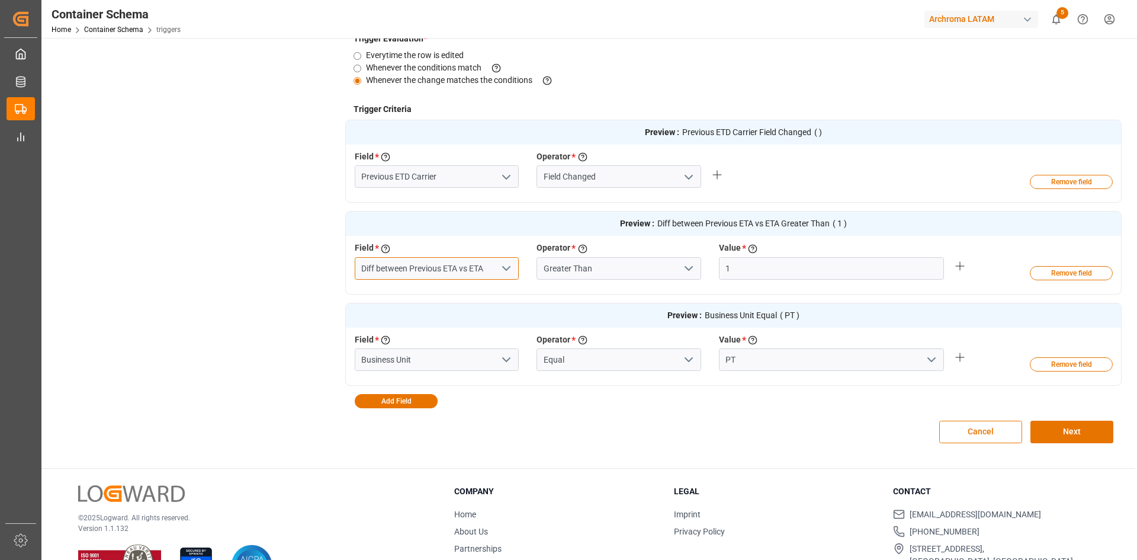
click at [460, 268] on input "Diff between Previous ETA vs ETA" at bounding box center [437, 268] width 165 height 23
click at [487, 267] on input "Diff between Previous ETD vs ETA" at bounding box center [437, 268] width 165 height 23
click at [598, 270] on input "Greater Than" at bounding box center [619, 268] width 165 height 23
click at [487, 270] on input "Diff between Previous ETA vs ETA" at bounding box center [437, 268] width 165 height 23
click at [460, 268] on input "Diff between Previous ETA vs ETA" at bounding box center [437, 268] width 165 height 23
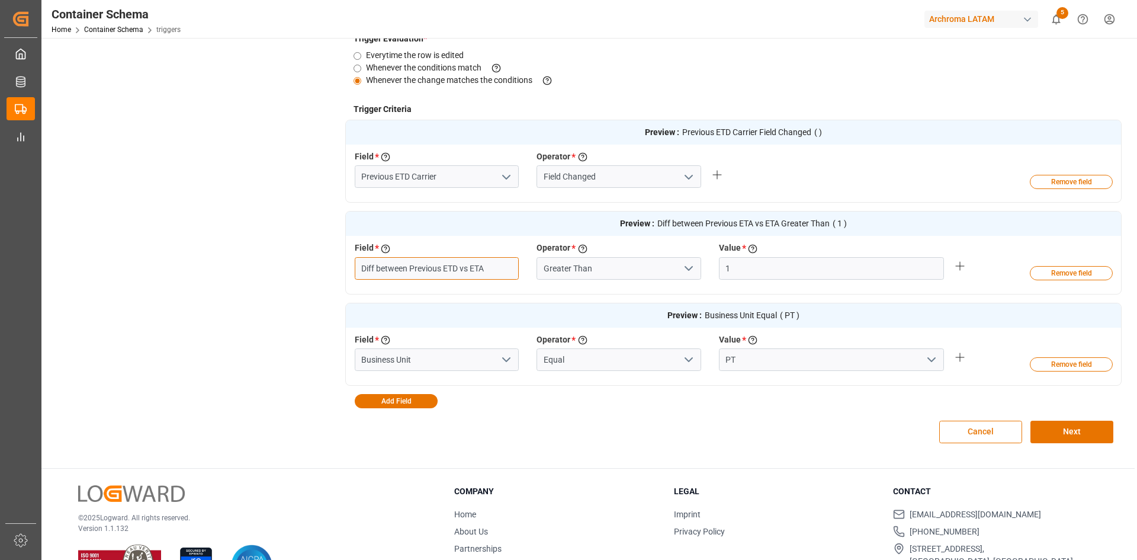
click at [487, 267] on input "Diff between Previous ETD vs ETA" at bounding box center [437, 268] width 165 height 23
click at [492, 268] on input "Diff between Previous ETD vs ETD" at bounding box center [437, 268] width 165 height 23
click at [490, 269] on input "Diff between Previous ETD" at bounding box center [437, 268] width 165 height 23
click at [509, 267] on input "Diff between Previous ETD" at bounding box center [437, 268] width 165 height 23
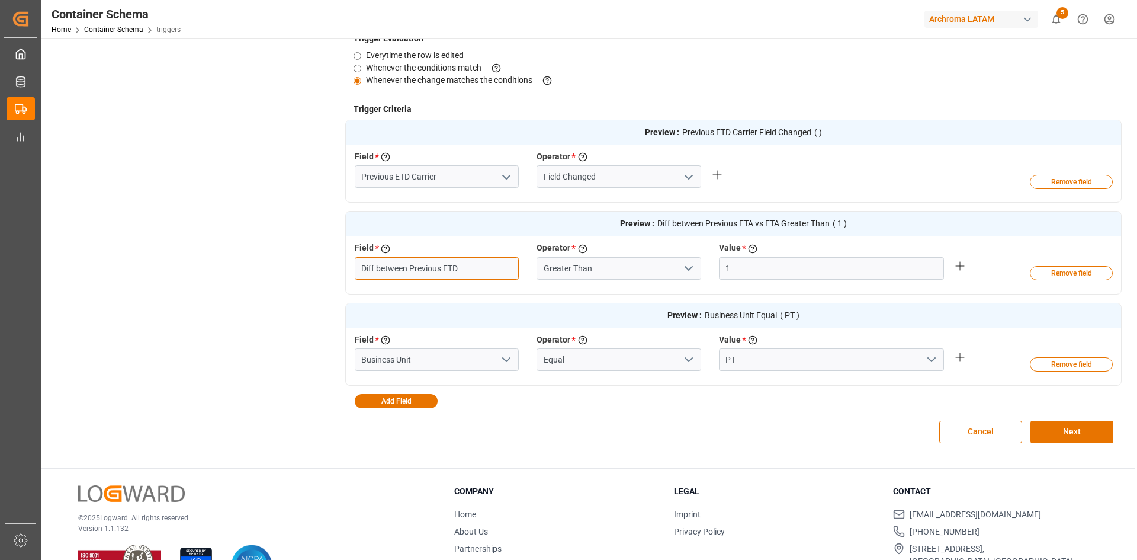
type input "Diff between Previous ETD"
drag, startPoint x: 469, startPoint y: 270, endPoint x: 344, endPoint y: 270, distance: 125.0
click at [344, 270] on div "Trigger Details & Conditions Enabled Send email Add Action Trigger Details Name…" at bounding box center [587, 105] width 1067 height 701
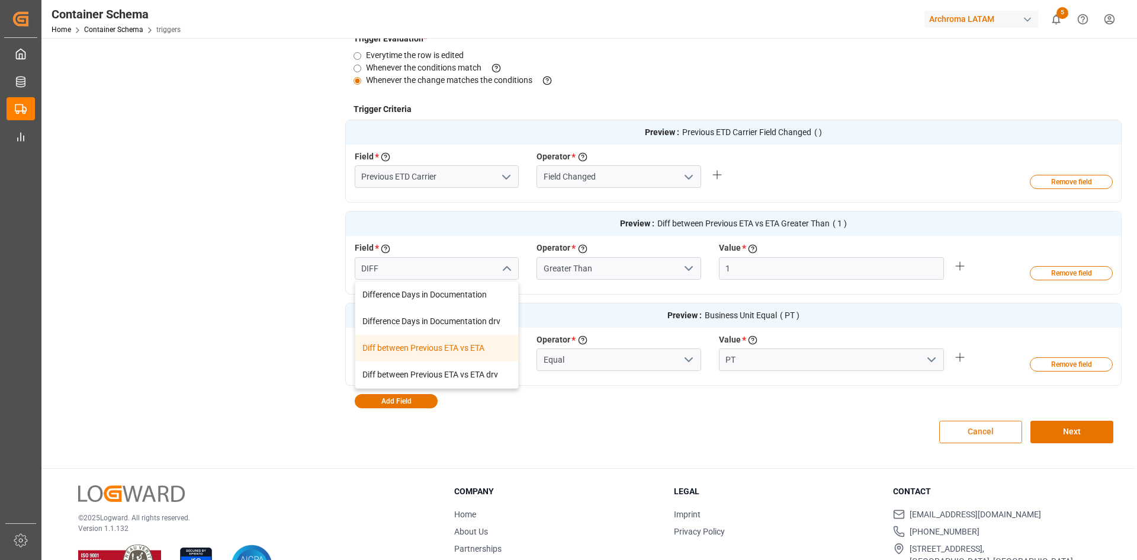
type input "Diff between Previous ETA vs ETA"
click at [989, 434] on button "Cancel" at bounding box center [980, 432] width 83 height 23
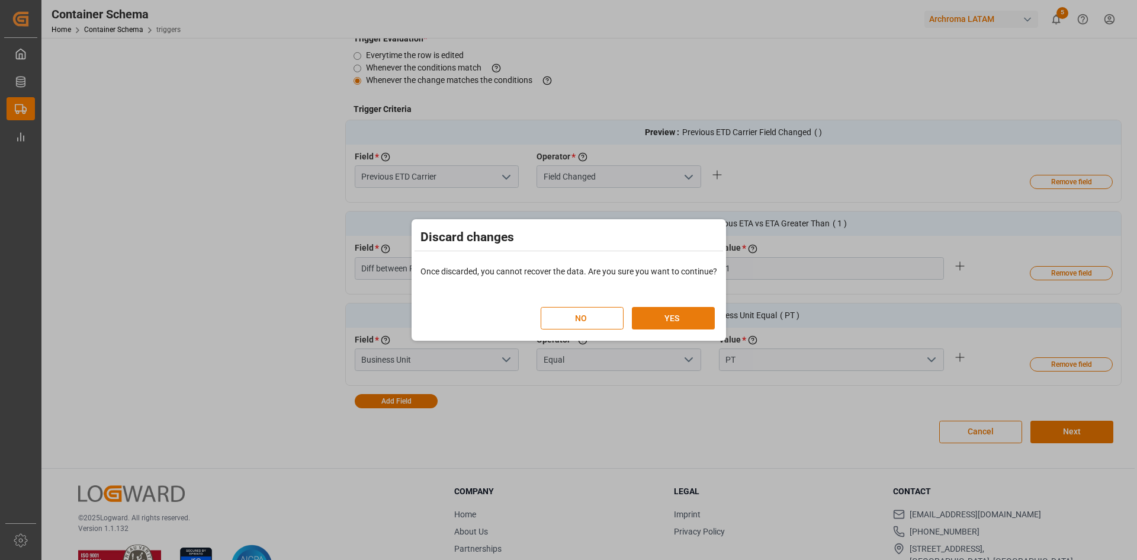
click at [672, 312] on button "YES" at bounding box center [673, 318] width 83 height 23
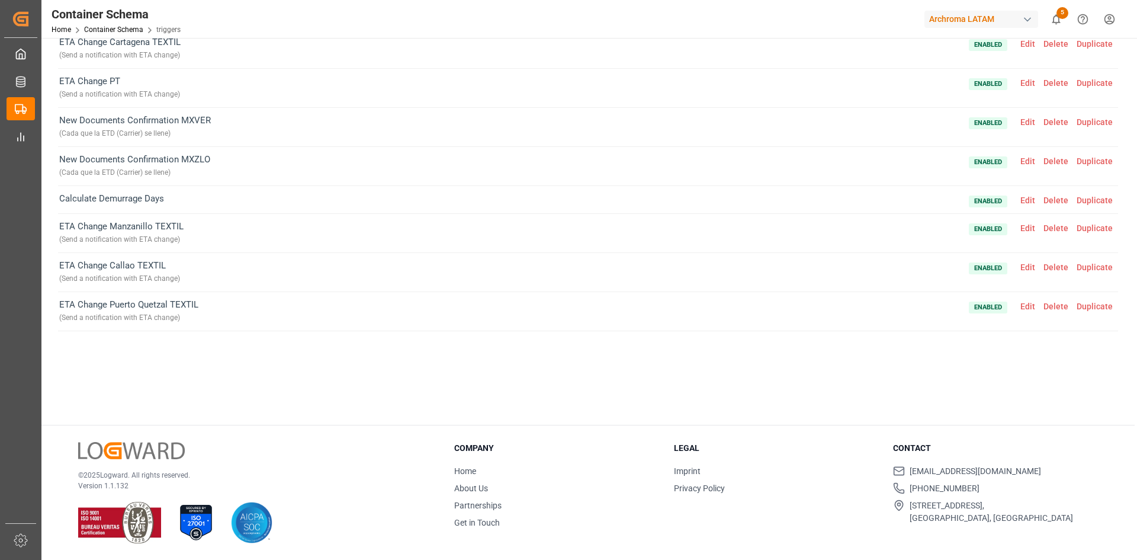
scroll to position [230, 0]
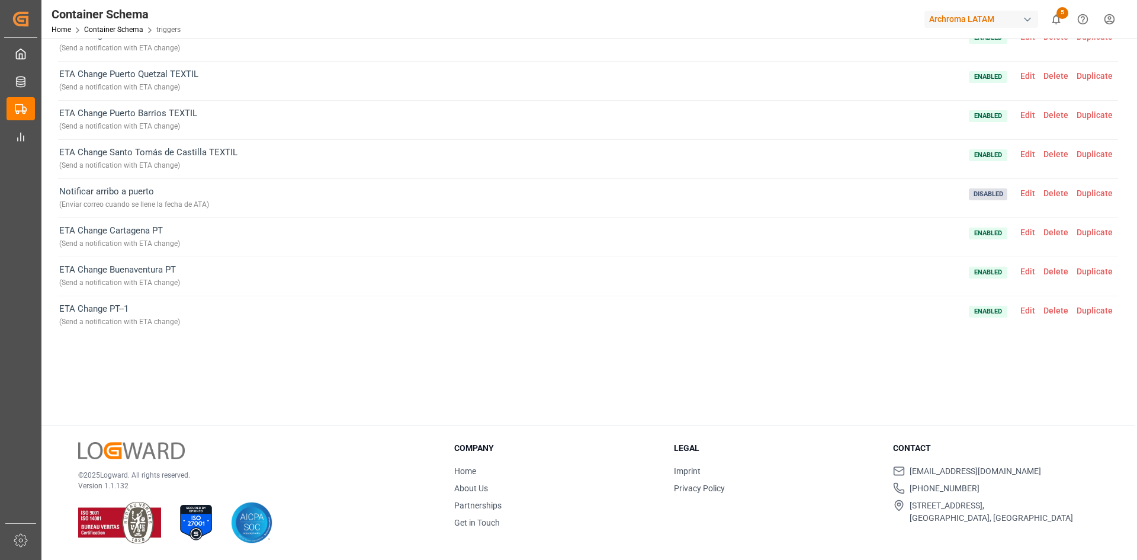
click at [1061, 309] on span "Delete" at bounding box center [1056, 310] width 33 height 9
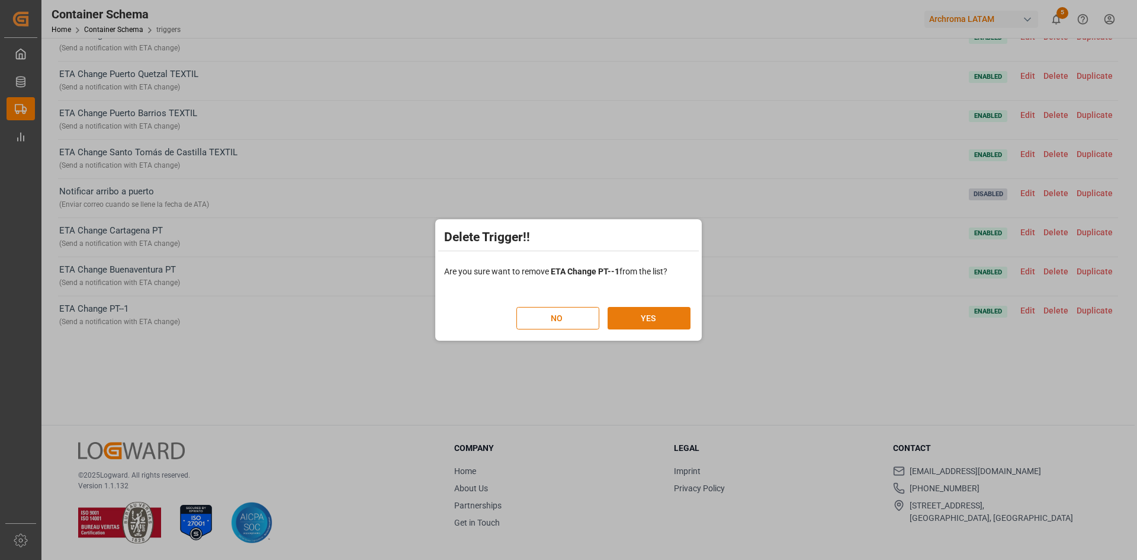
click at [654, 316] on button "YES" at bounding box center [649, 318] width 83 height 23
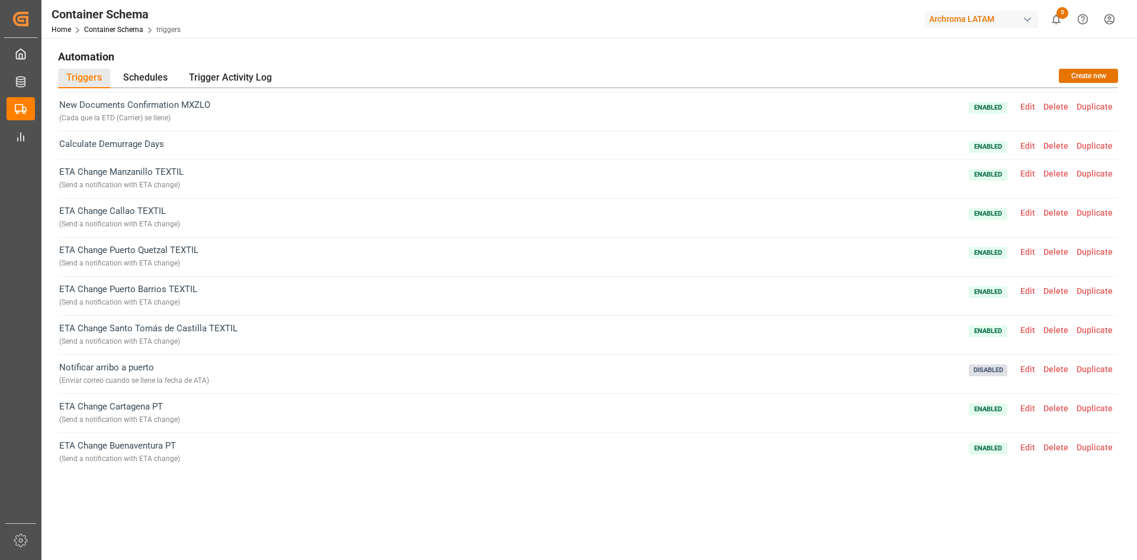
scroll to position [59, 0]
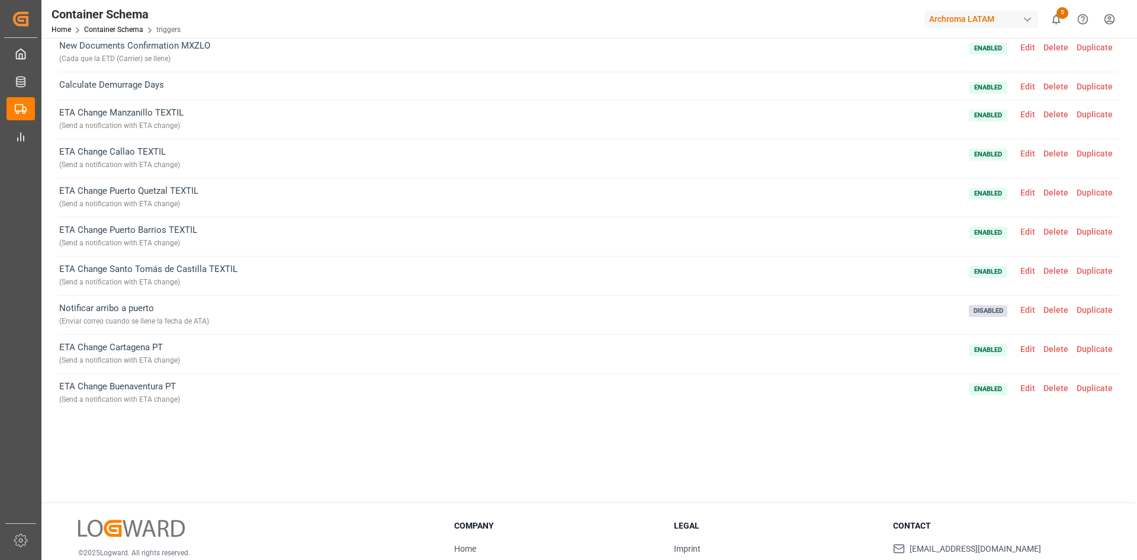
click at [1027, 307] on span "Edit" at bounding box center [1027, 309] width 23 height 9
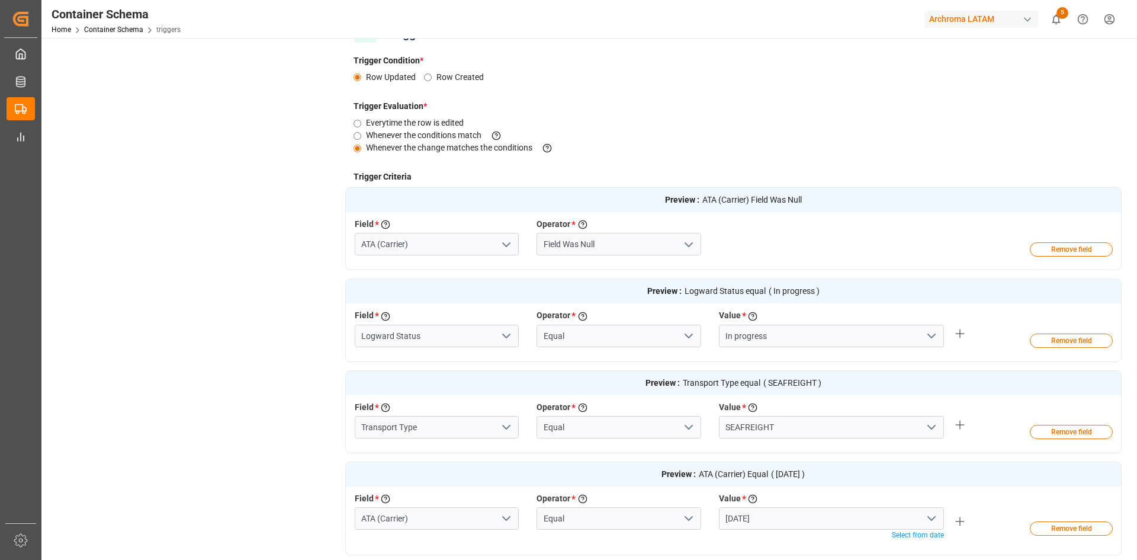
scroll to position [355, 0]
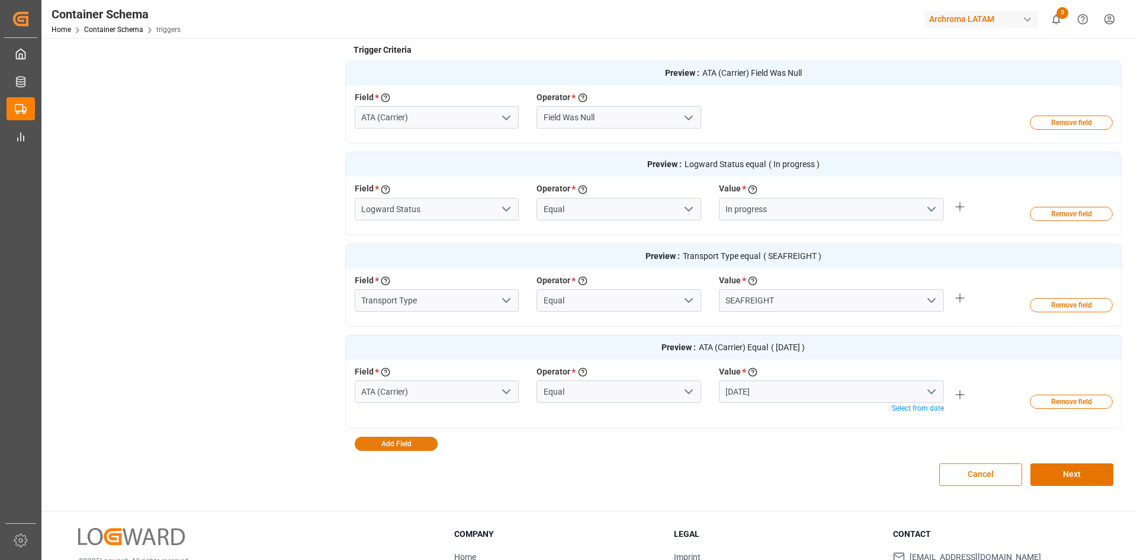
click at [384, 441] on button "Add Field" at bounding box center [396, 444] width 83 height 14
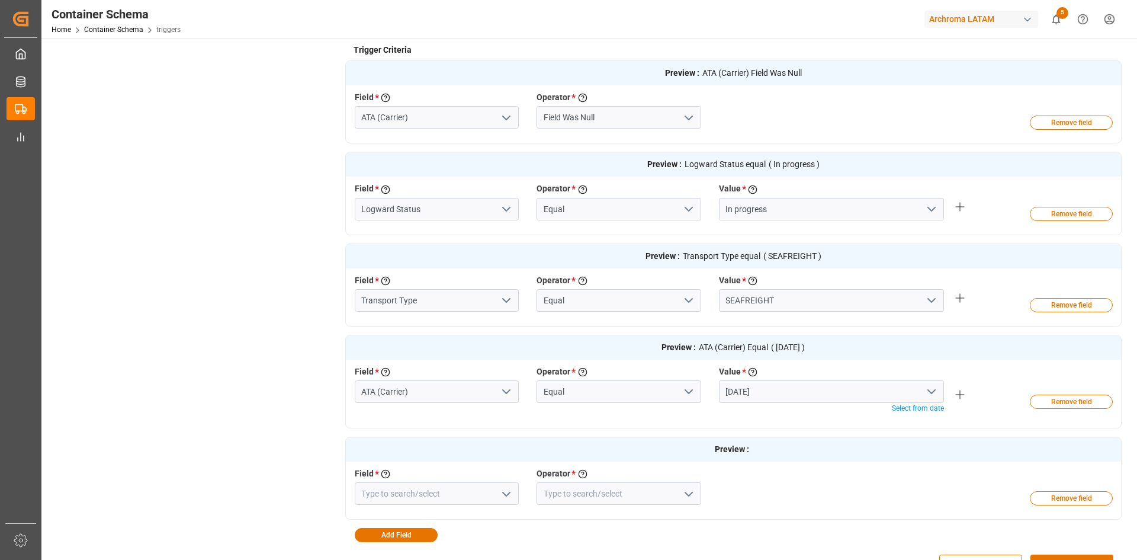
click at [510, 495] on icon "open menu" at bounding box center [506, 494] width 14 height 14
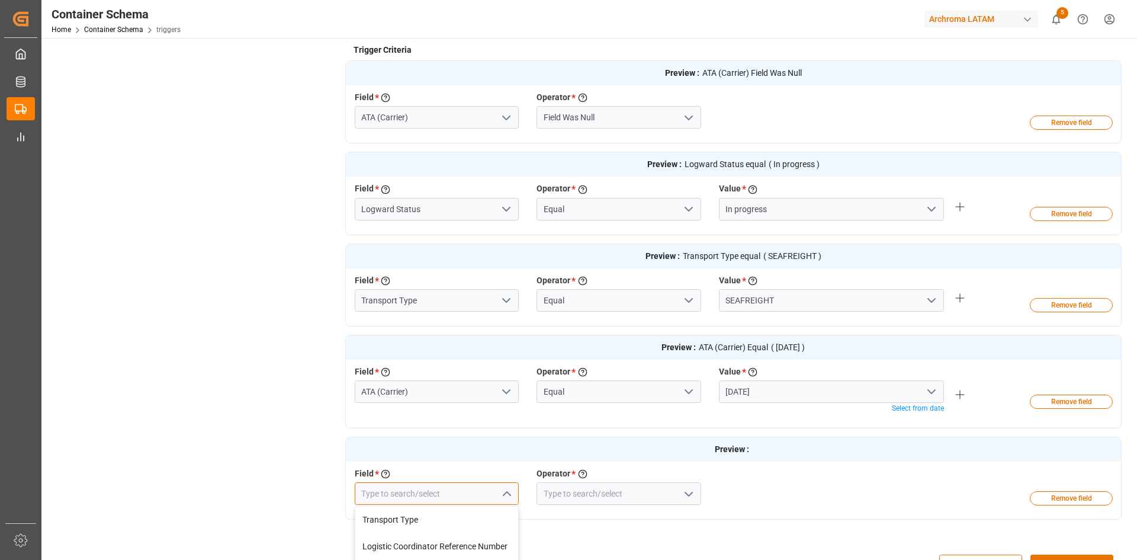
click at [474, 495] on input at bounding box center [437, 493] width 165 height 23
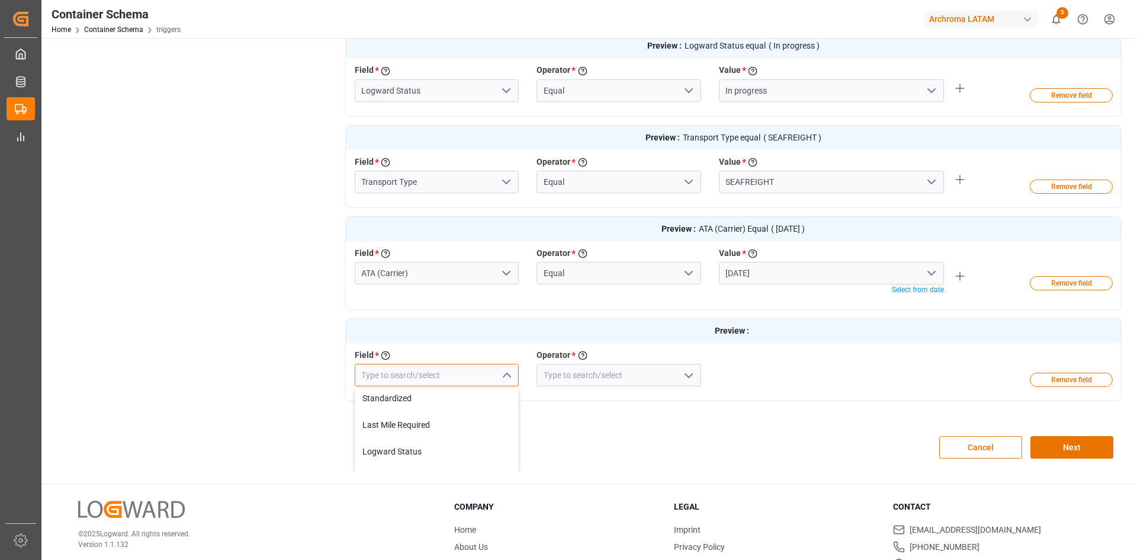
scroll to position [0, 0]
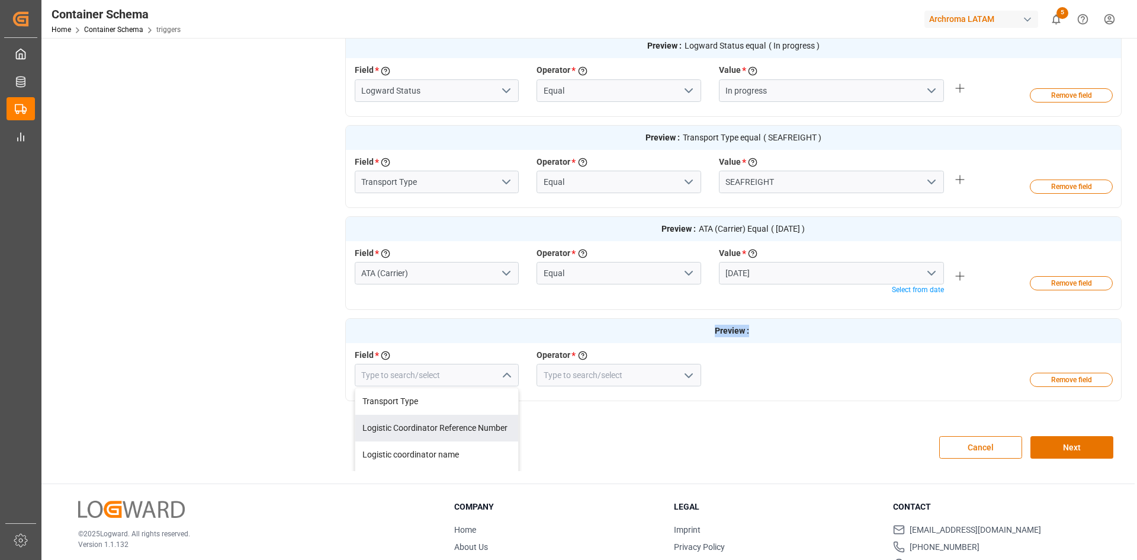
drag, startPoint x: 1122, startPoint y: 300, endPoint x: 1122, endPoint y: 317, distance: 16.6
click at [1122, 317] on div "Trigger Details & Conditions Disabled Send email Add Action Trigger Details Nam…" at bounding box center [588, 23] width 1085 height 911
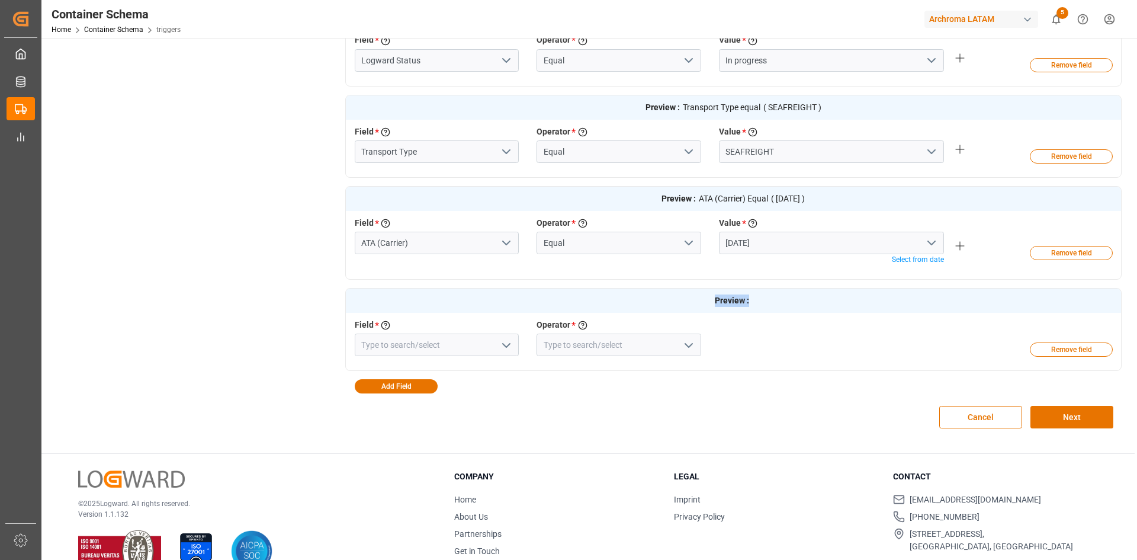
scroll to position [533, 0]
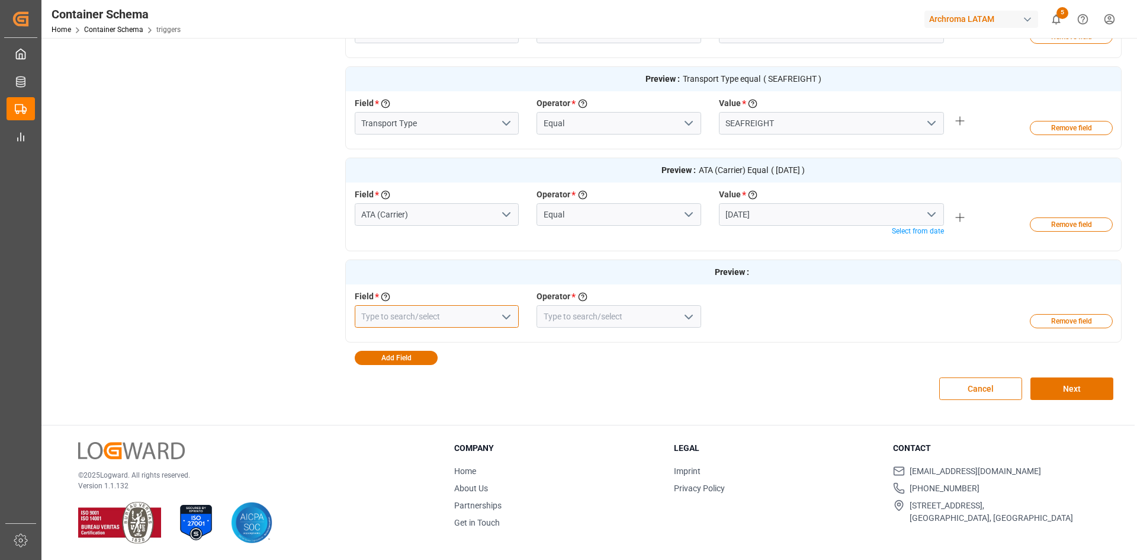
click at [460, 311] on input at bounding box center [437, 316] width 165 height 23
click at [502, 315] on icon "open menu" at bounding box center [506, 317] width 14 height 14
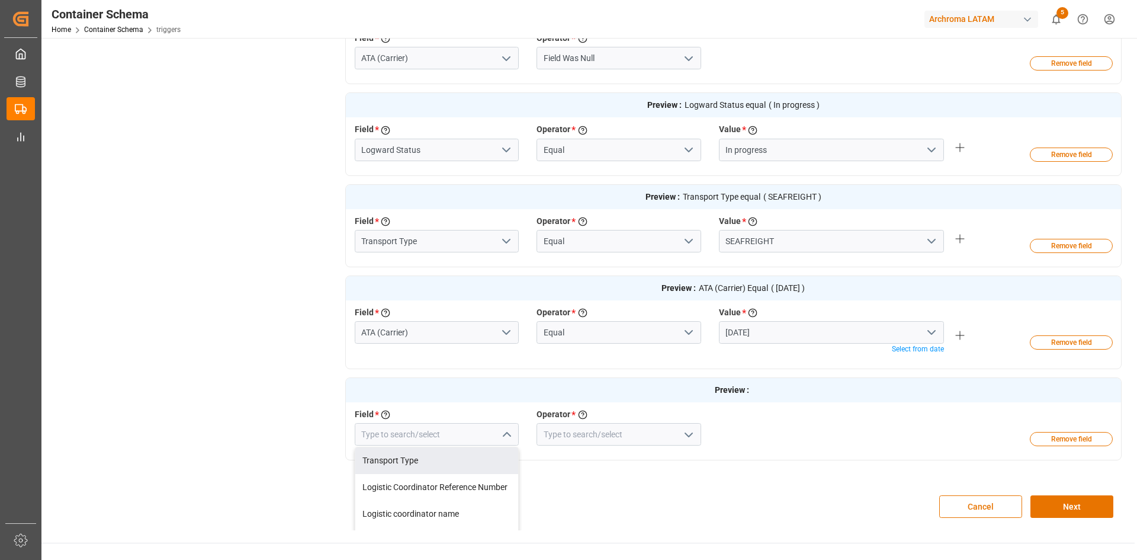
scroll to position [414, 0]
click at [262, 262] on div "Trigger Details & Conditions Disabled Send email Add Action Trigger Details Nam…" at bounding box center [587, 84] width 1067 height 894
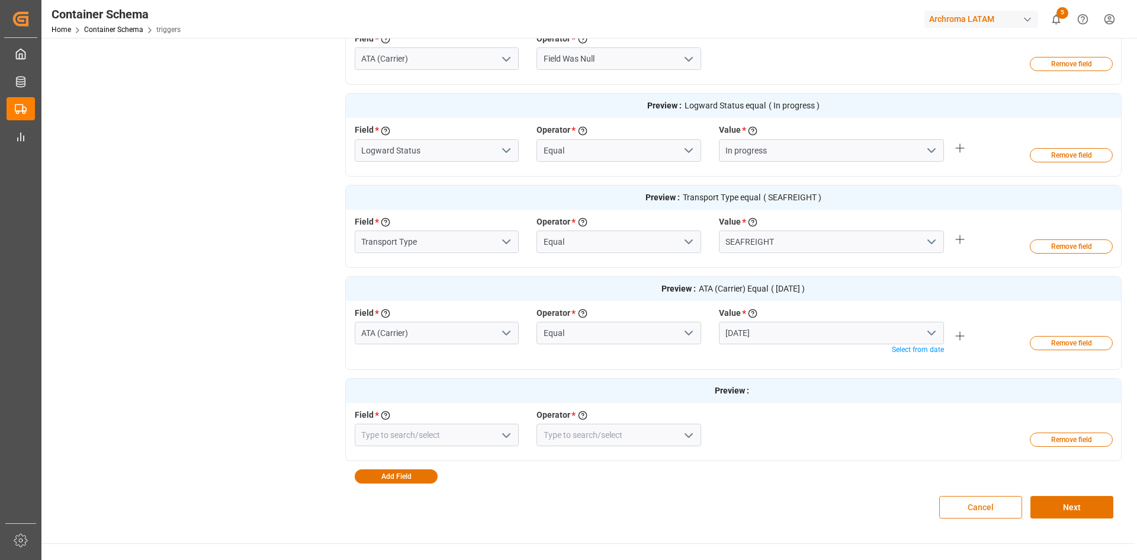
click at [993, 501] on button "Cancel" at bounding box center [980, 507] width 83 height 23
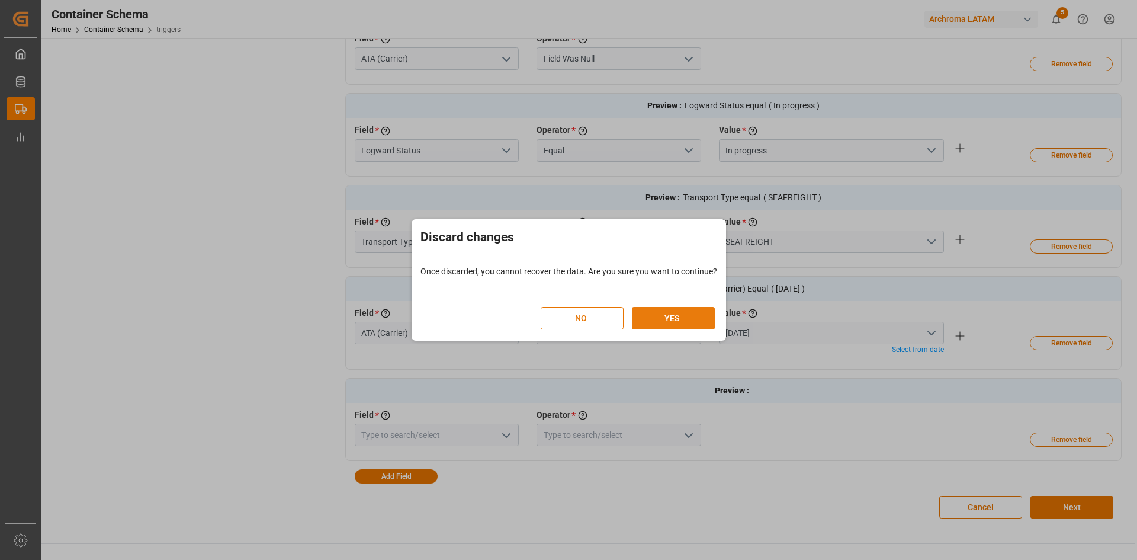
click at [671, 312] on button "YES" at bounding box center [673, 318] width 83 height 23
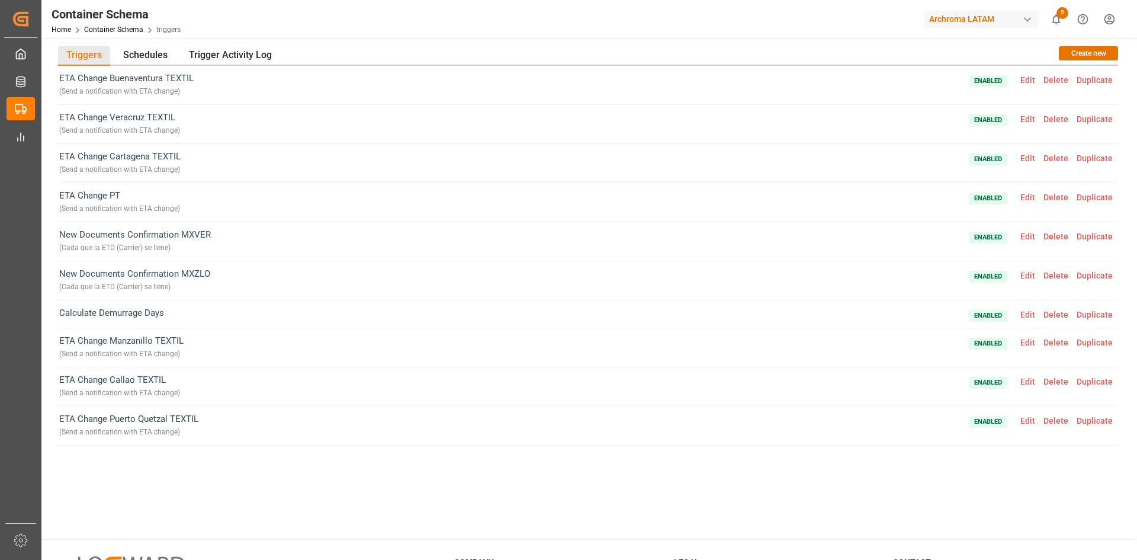
scroll to position [18, 0]
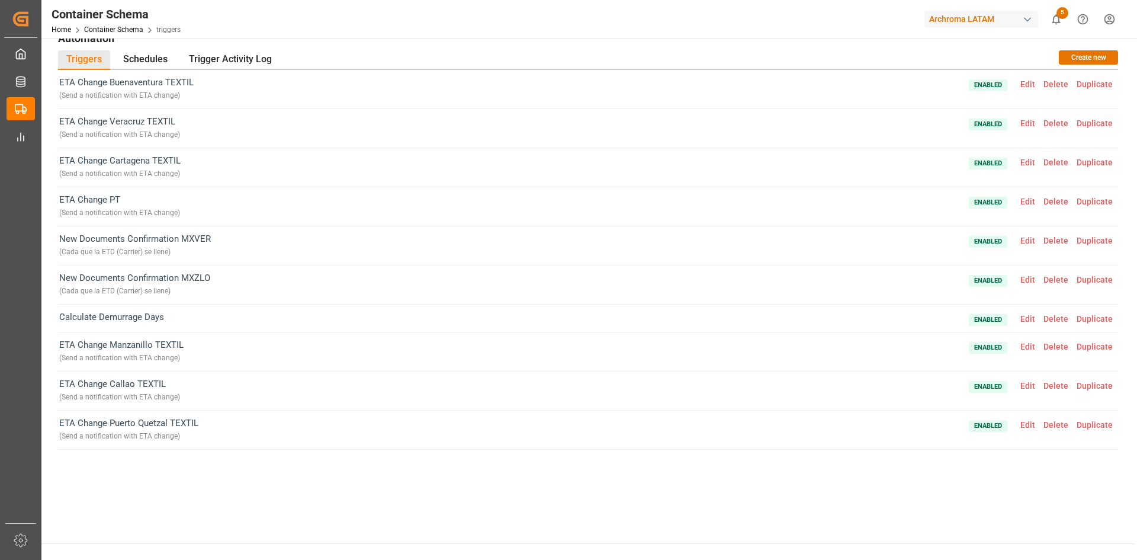
click at [1021, 206] on span "Edit" at bounding box center [1027, 201] width 23 height 9
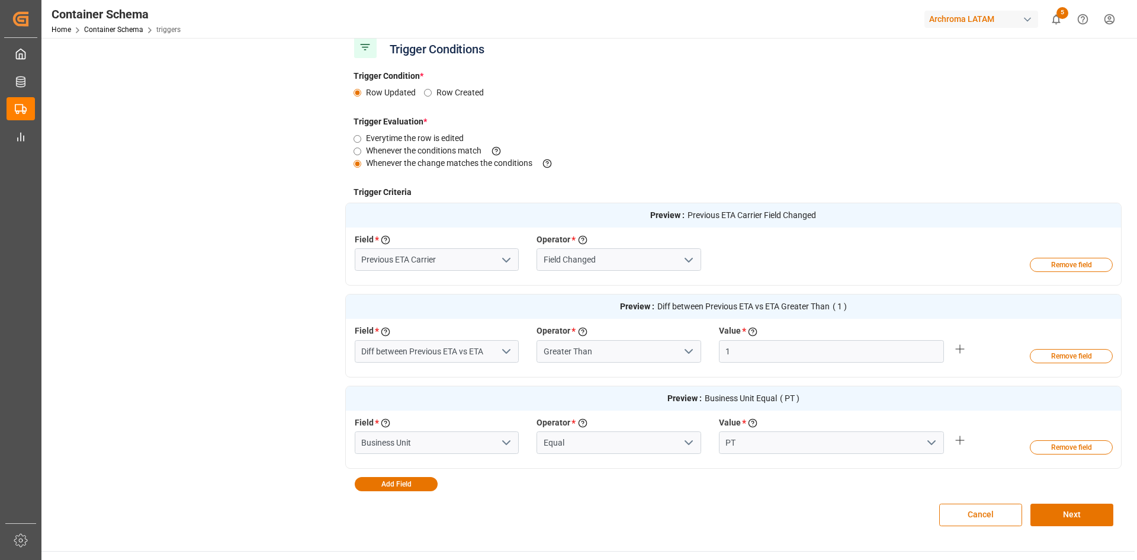
scroll to position [339, 0]
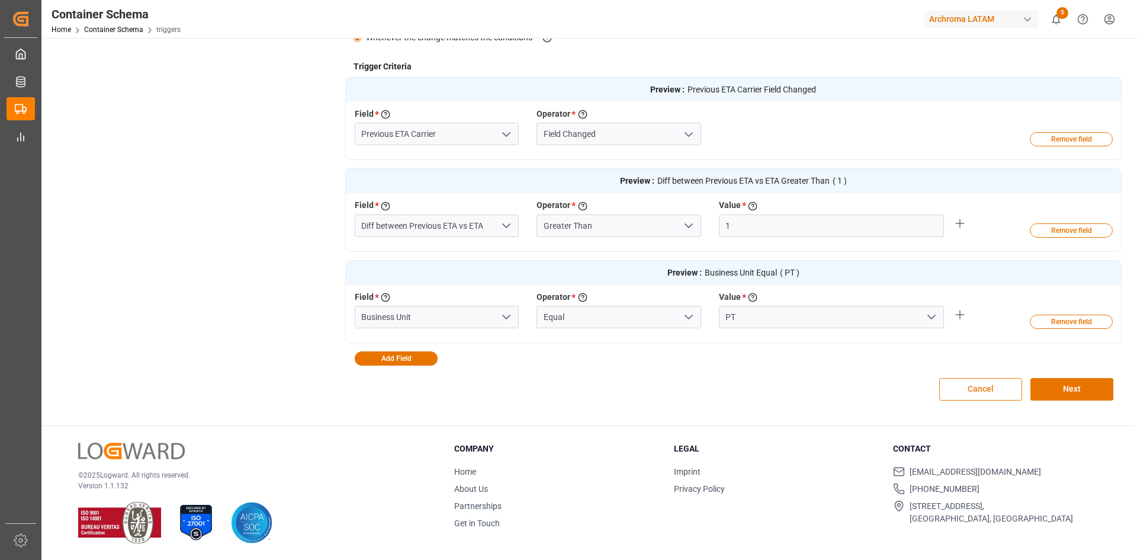
click at [1011, 394] on button "Cancel" at bounding box center [980, 389] width 83 height 23
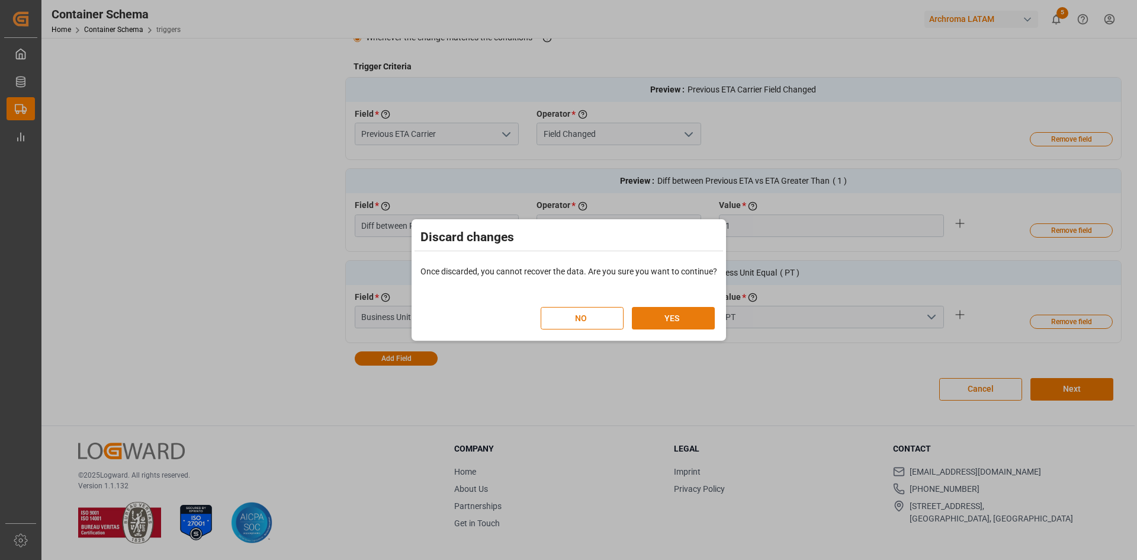
click at [680, 311] on button "YES" at bounding box center [673, 318] width 83 height 23
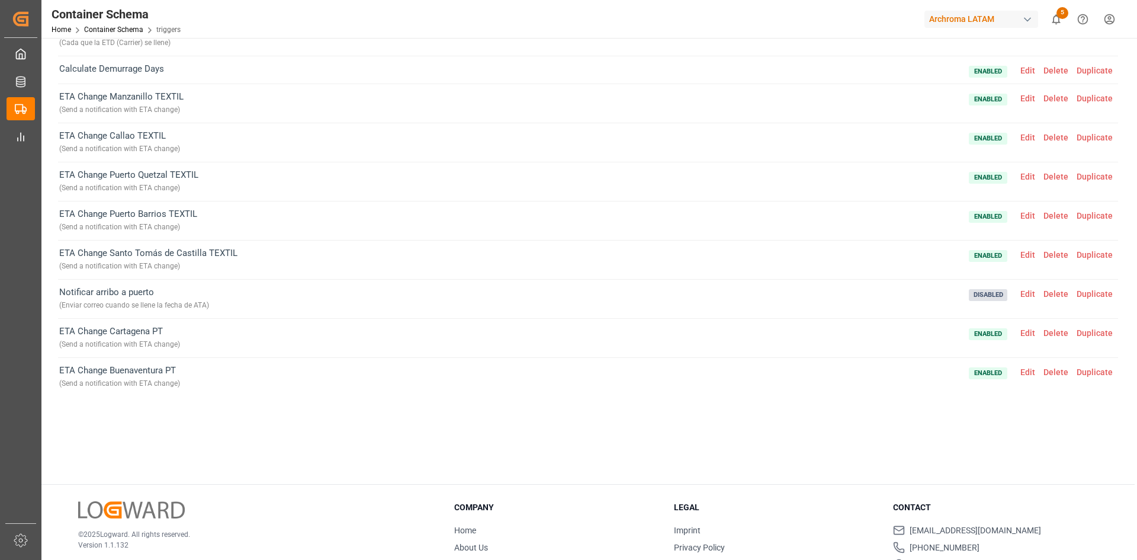
scroll to position [191, 0]
click at [1028, 291] on span "Edit" at bounding box center [1027, 291] width 23 height 9
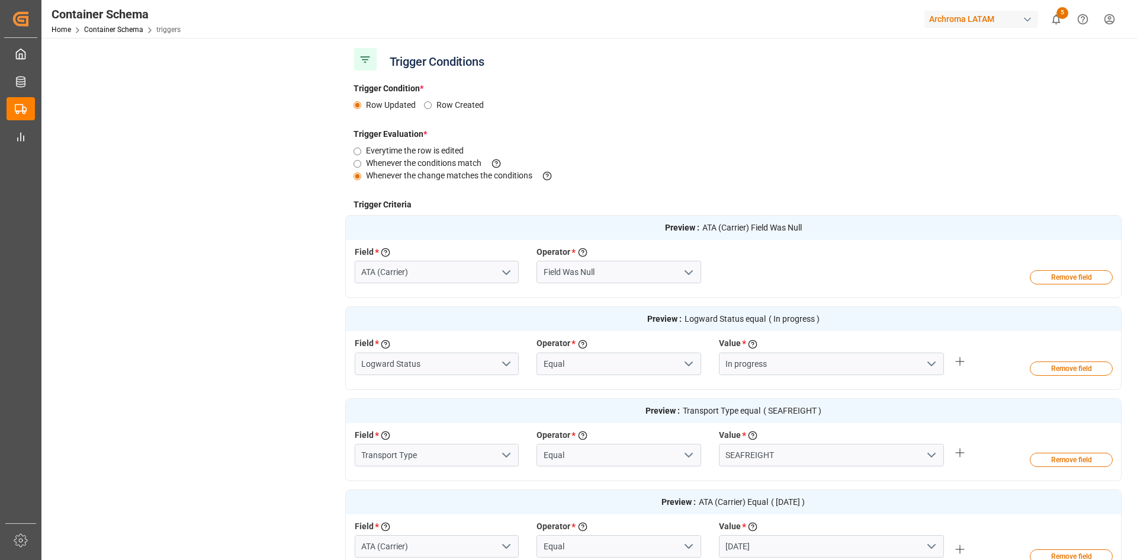
scroll to position [310, 0]
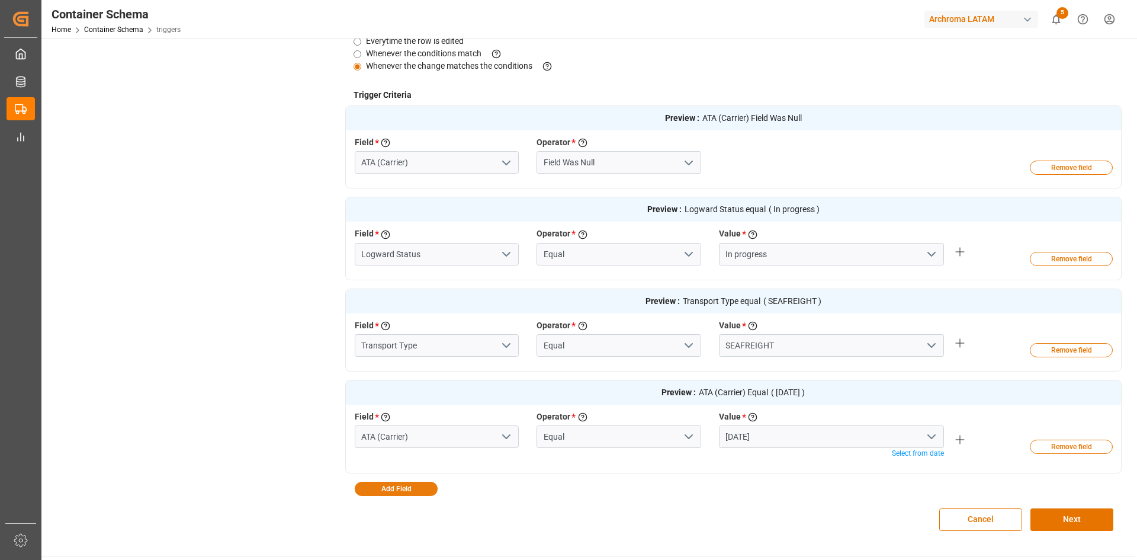
click at [426, 488] on button "Add Field" at bounding box center [396, 489] width 83 height 14
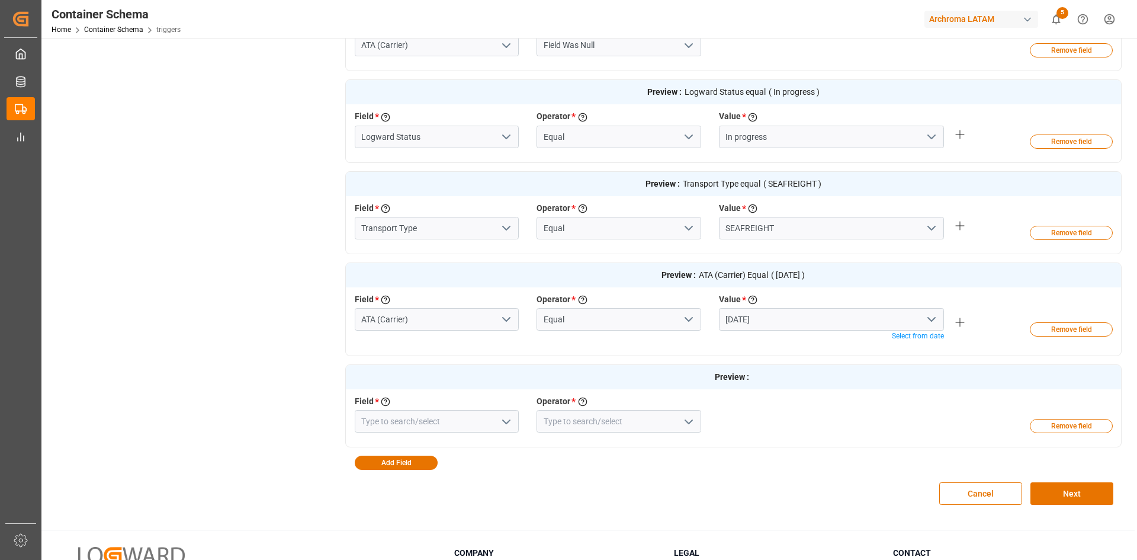
scroll to position [429, 0]
click at [504, 419] on polyline "open menu" at bounding box center [506, 421] width 7 height 4
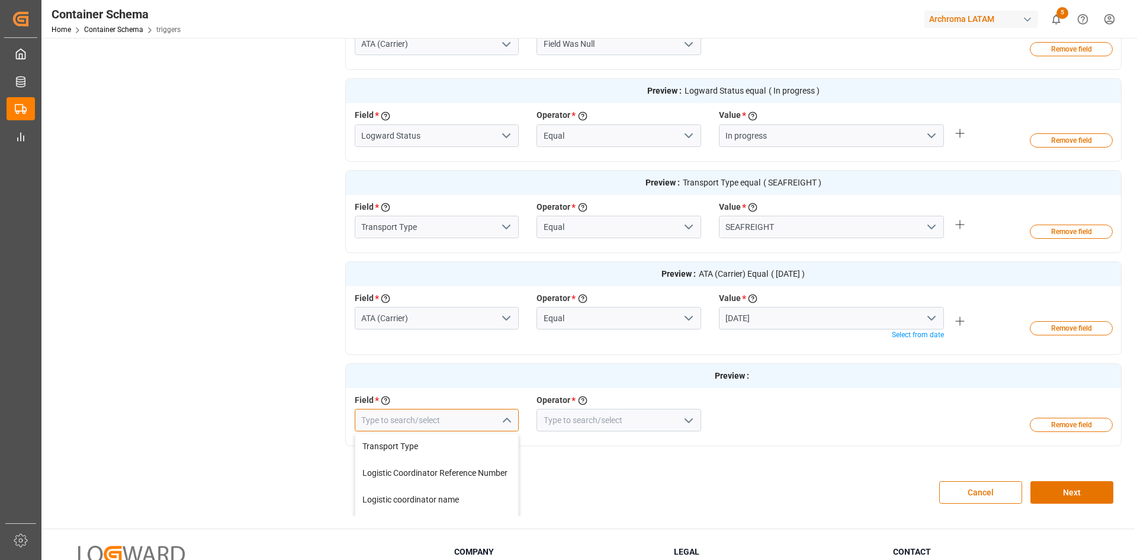
click at [421, 421] on input at bounding box center [437, 420] width 165 height 23
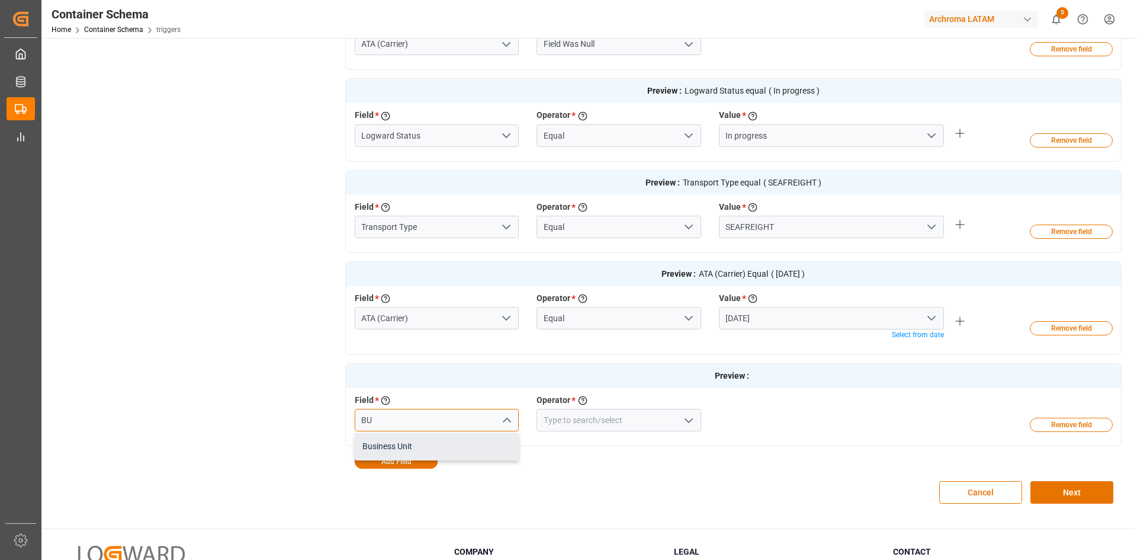
click at [437, 444] on div "Business Unit" at bounding box center [436, 446] width 163 height 27
type input "Business Unit"
click at [684, 421] on icon "open menu" at bounding box center [689, 420] width 14 height 14
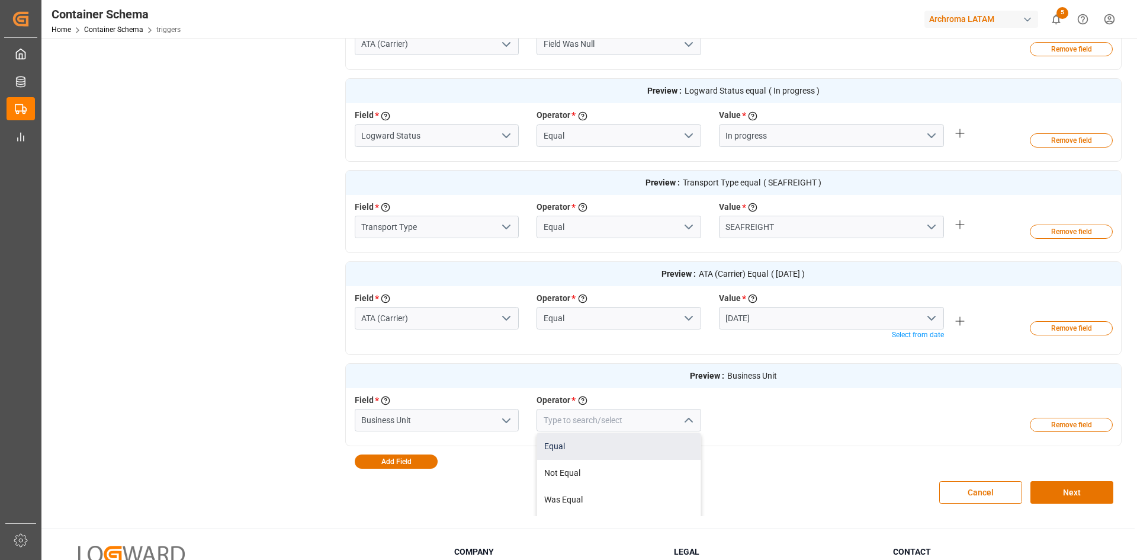
click at [604, 447] on div "Equal" at bounding box center [618, 446] width 163 height 27
type input "Equal"
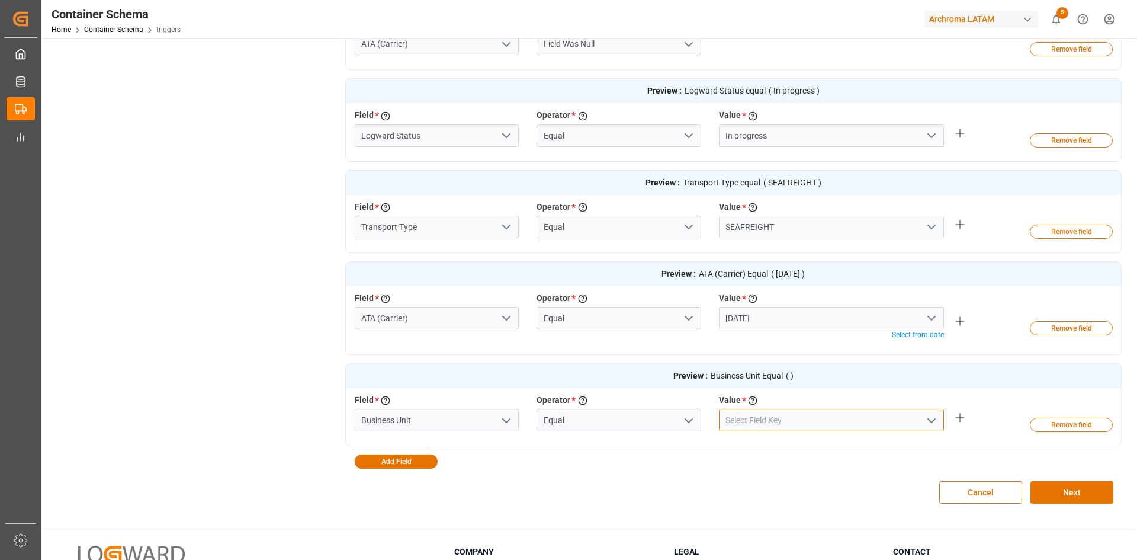
click at [811, 422] on input at bounding box center [831, 420] width 225 height 23
click at [928, 421] on icon "open menu" at bounding box center [932, 420] width 14 height 14
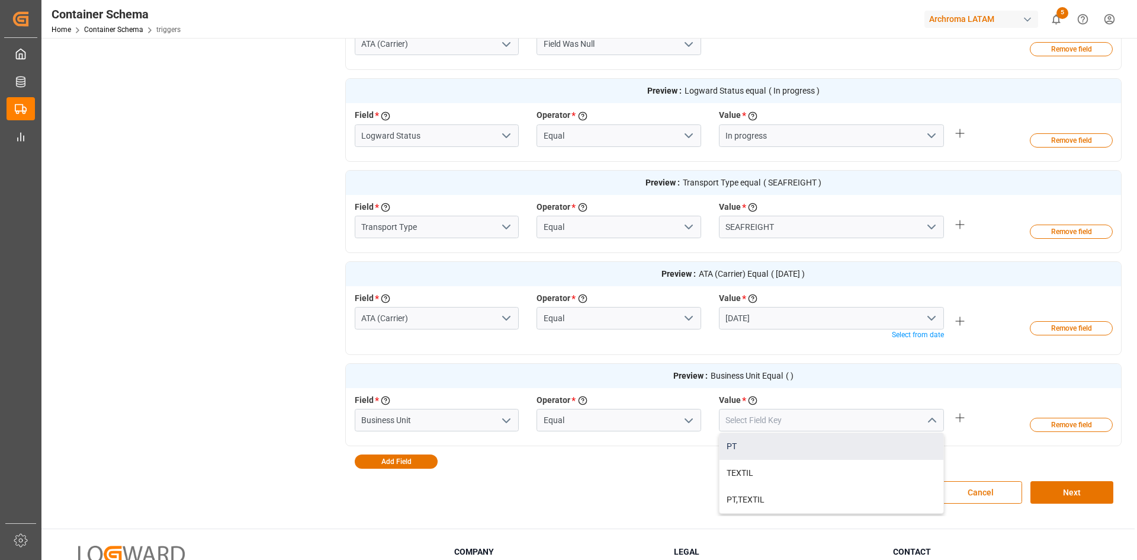
click at [729, 442] on div "PT" at bounding box center [832, 446] width 224 height 27
type input "PT"
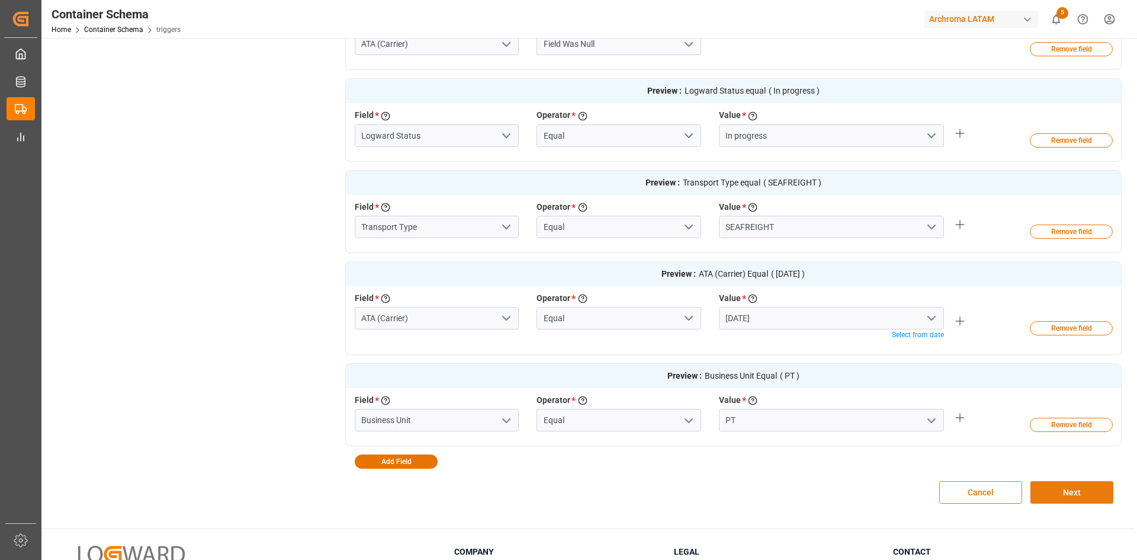
click at [1101, 496] on button "Next" at bounding box center [1072, 492] width 83 height 23
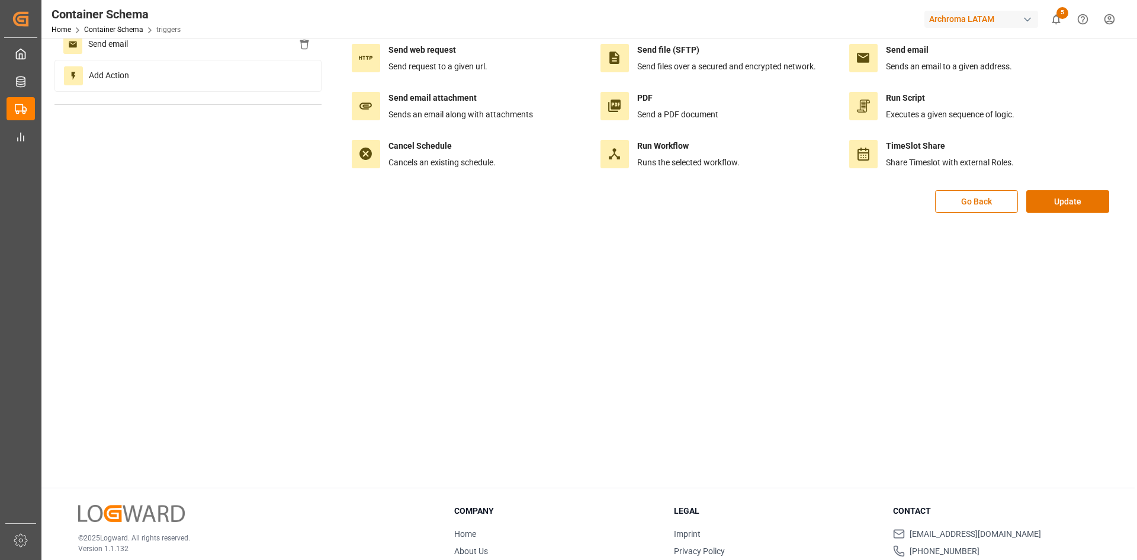
scroll to position [0, 0]
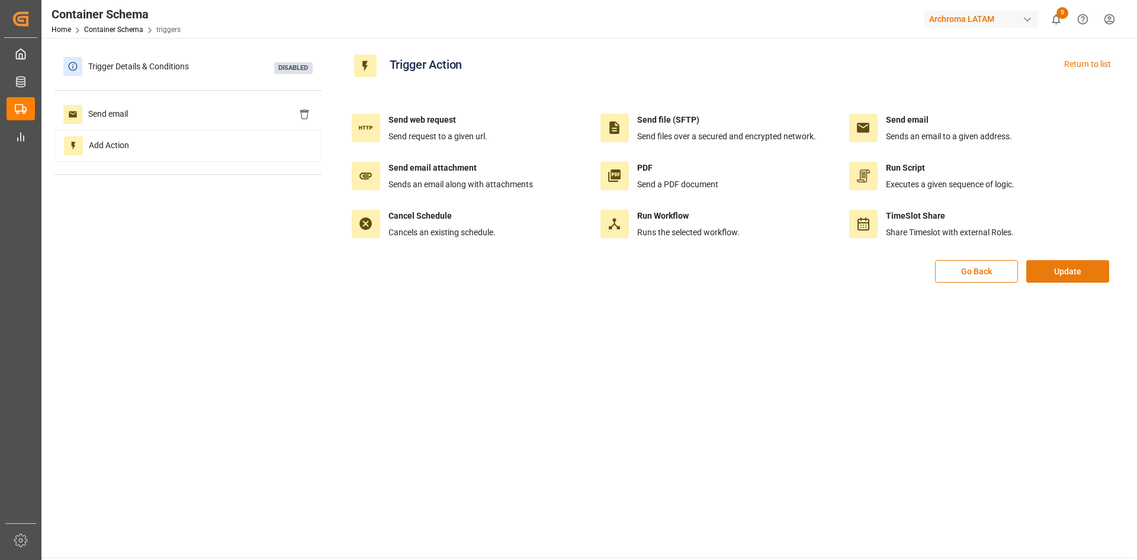
click at [1079, 265] on button "Update" at bounding box center [1068, 271] width 83 height 23
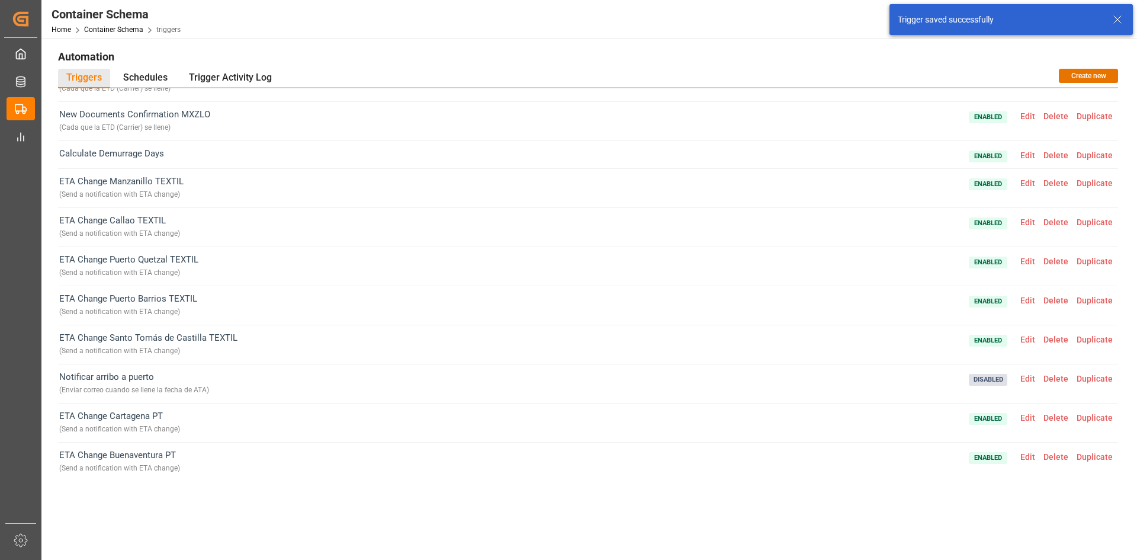
scroll to position [191, 0]
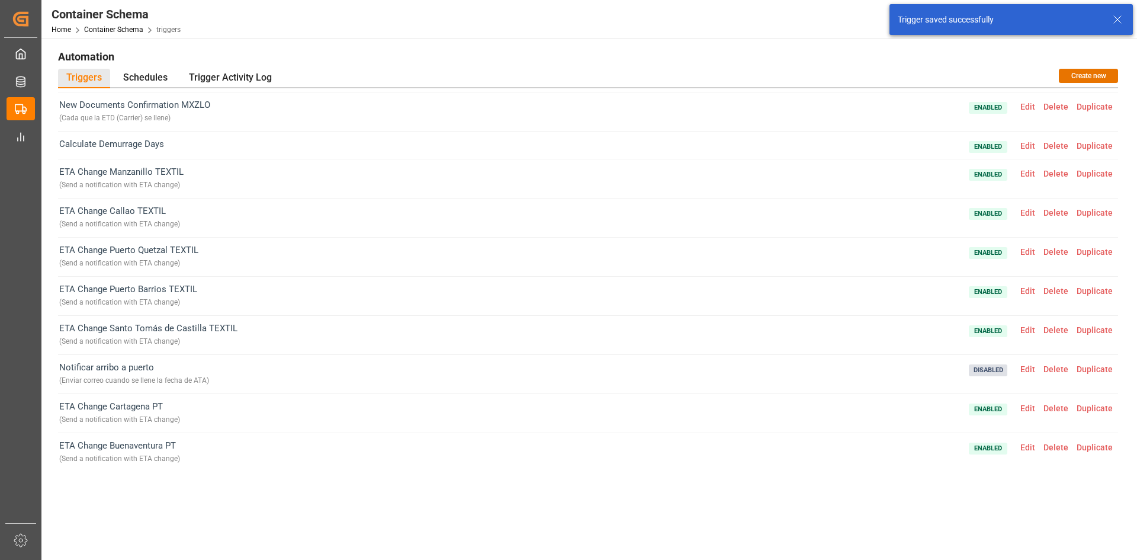
click at [1028, 367] on span "Edit" at bounding box center [1027, 368] width 23 height 9
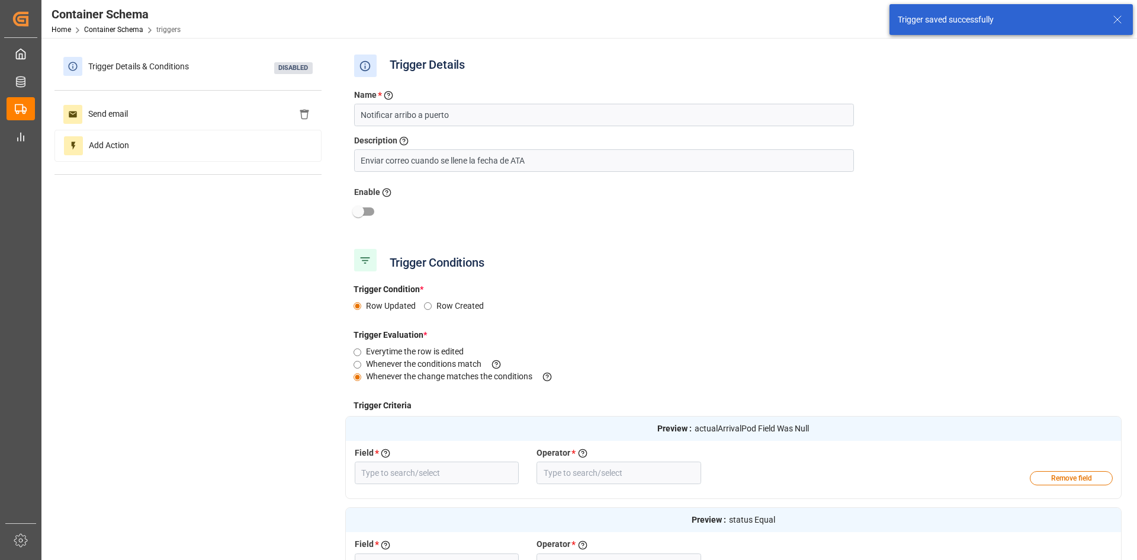
type input "ATA (Carrier)"
type input "Field Was Null"
type input "Logward Status"
type input "Equal"
type input "Transport Type"
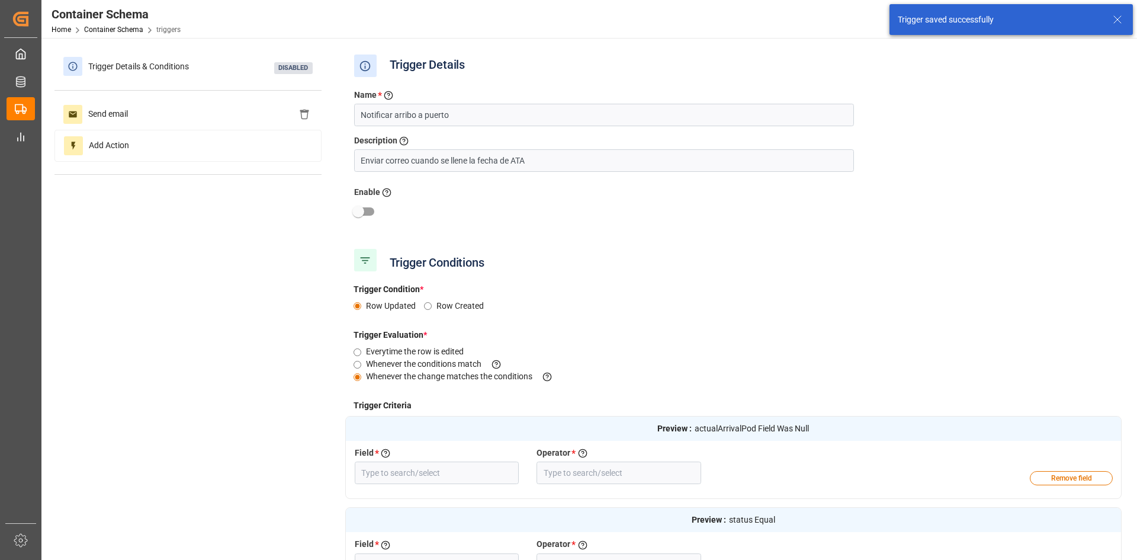
type input "Equal"
type input "ATA (Carrier)"
type input "Equal"
type input "Business Unit"
type input "Equal"
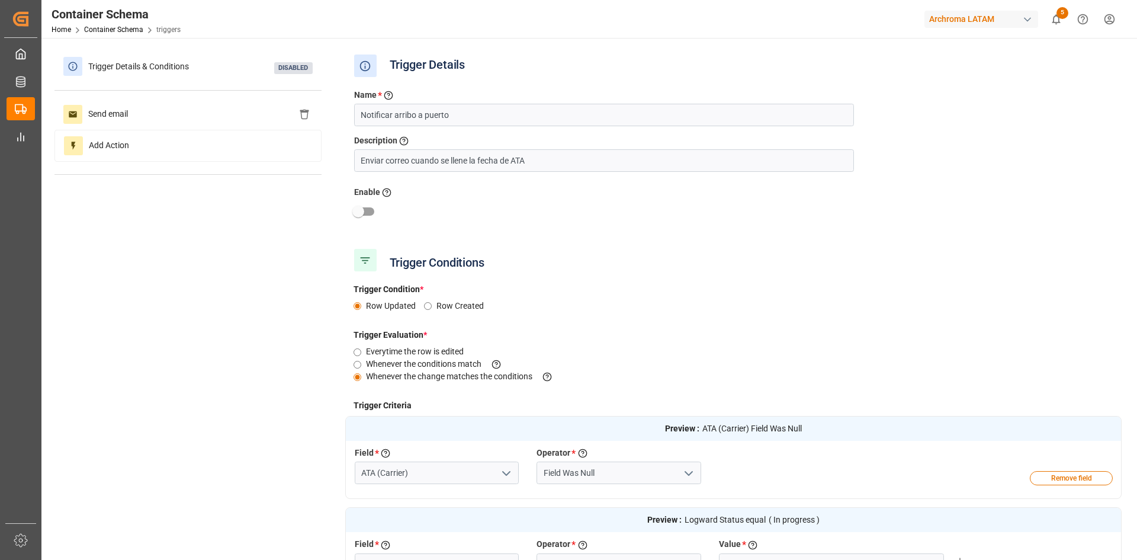
click at [370, 210] on input "checkbox" at bounding box center [359, 211] width 68 height 23
checkbox input "true"
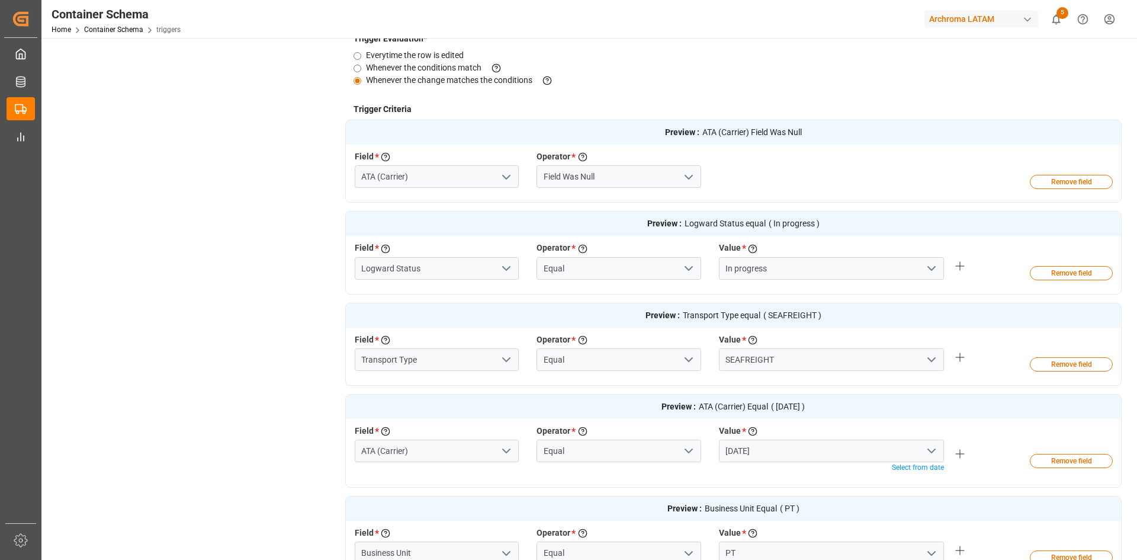
scroll to position [474, 0]
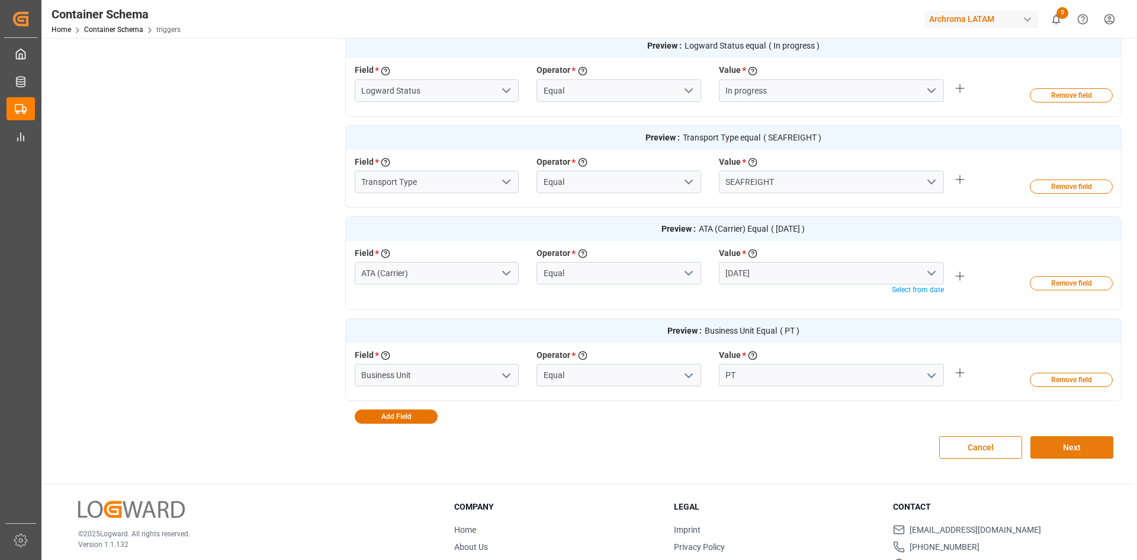
click at [1090, 446] on button "Next" at bounding box center [1072, 447] width 83 height 23
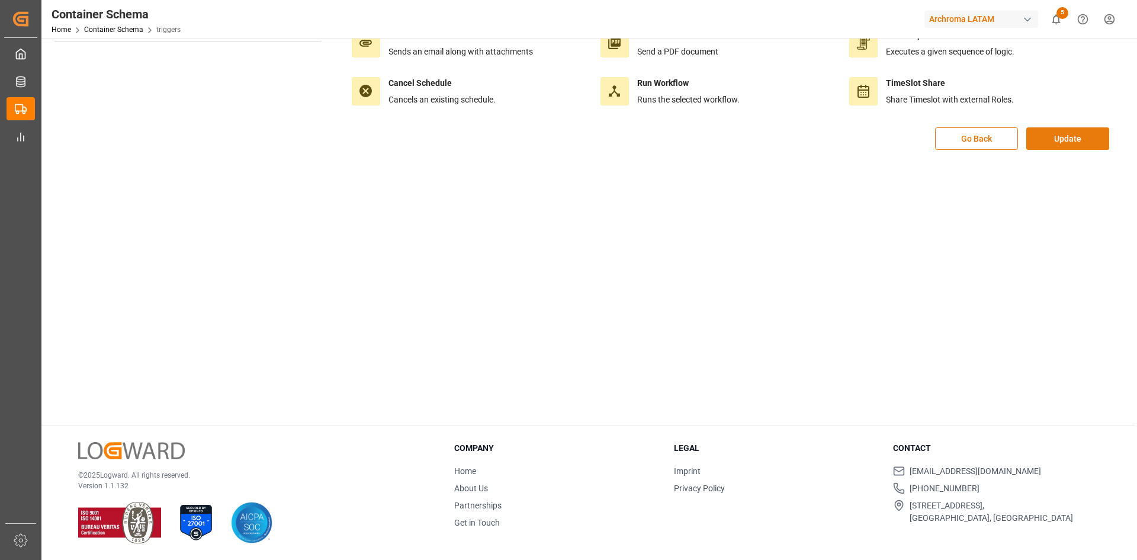
click at [1085, 139] on button "Update" at bounding box center [1068, 138] width 83 height 23
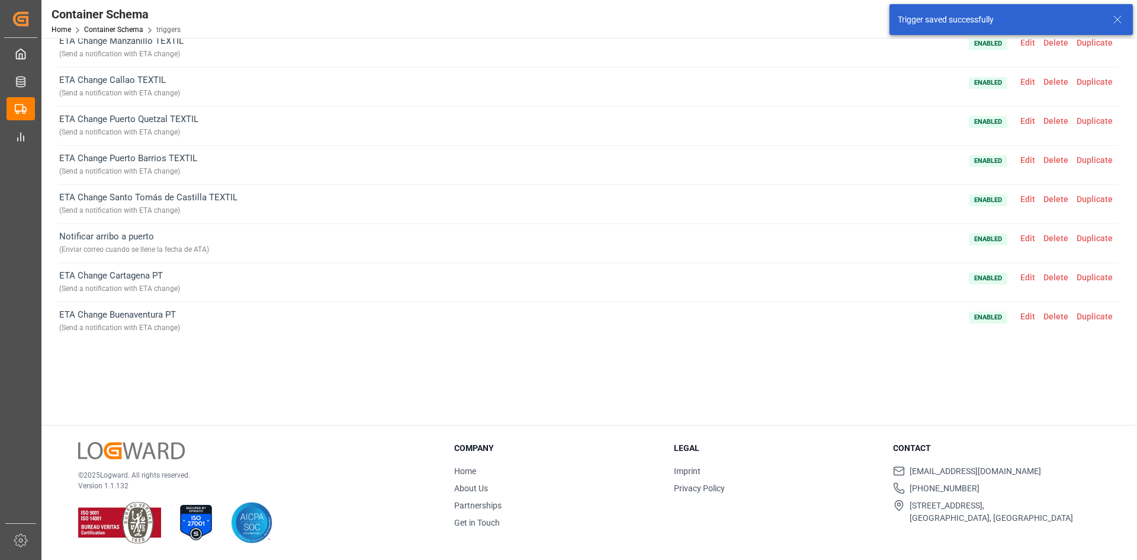
scroll to position [191, 0]
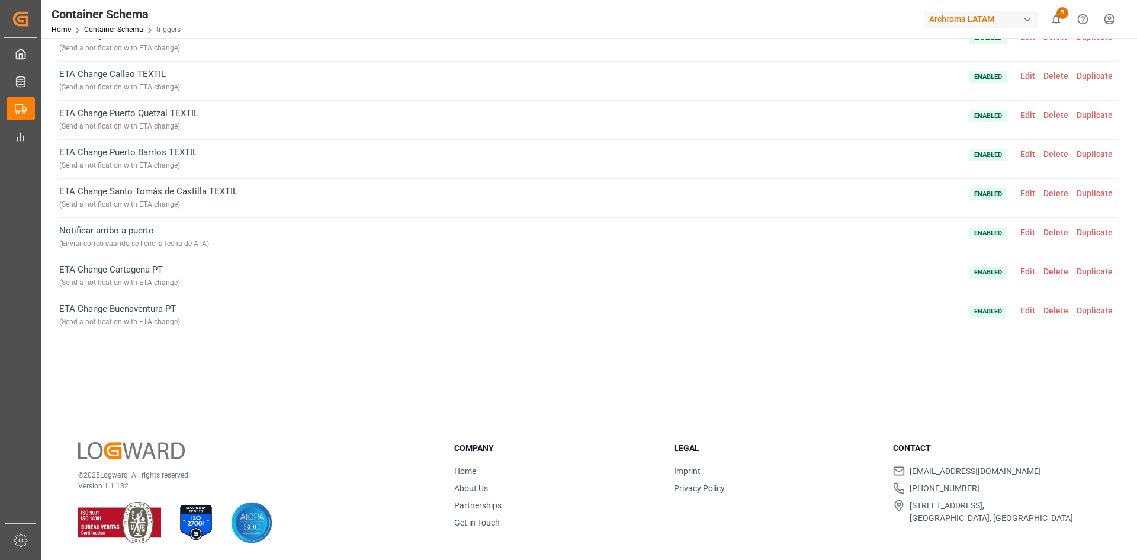
click at [1027, 230] on span "Edit" at bounding box center [1027, 231] width 23 height 9
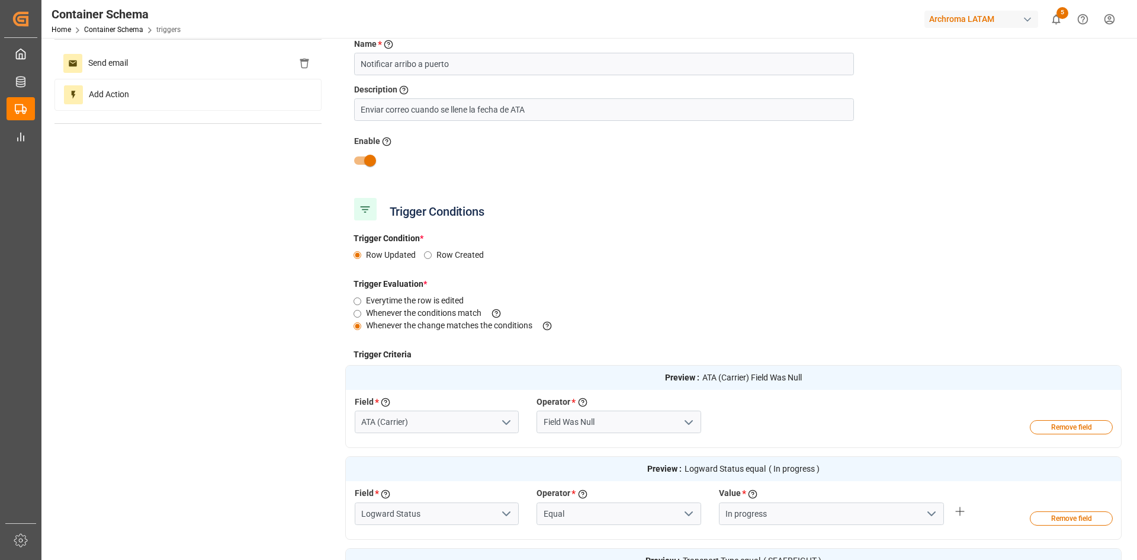
scroll to position [0, 0]
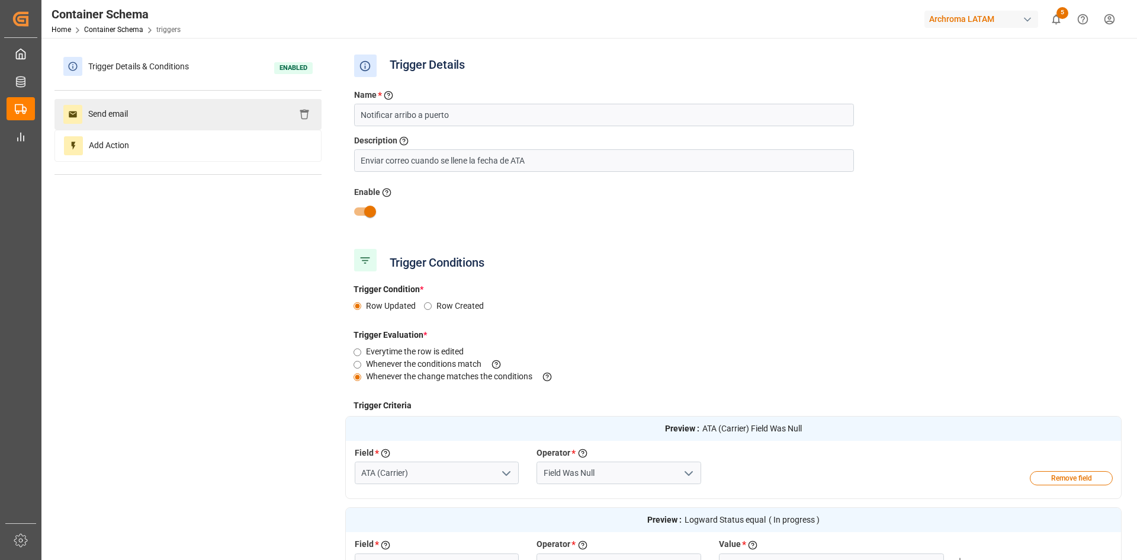
click at [143, 124] on div "Send email" at bounding box center [187, 114] width 267 height 31
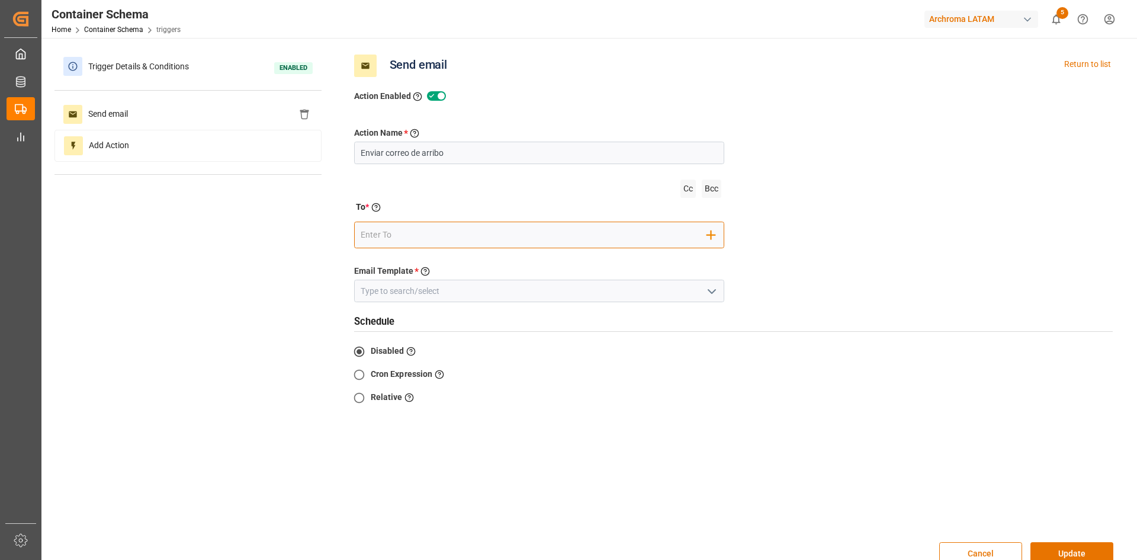
click at [464, 234] on input "email" at bounding box center [534, 235] width 347 height 18
type input "G"
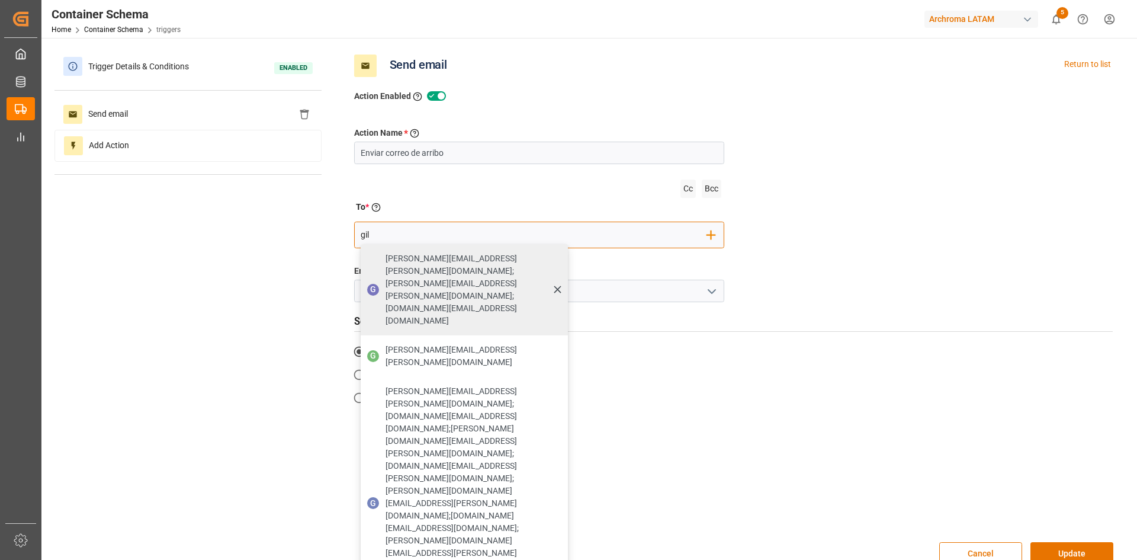
type input "gil"
click at [433, 256] on span "gilberto.mendoza@archroma.com;Elsa.Martinez@archroma.com;sara.lonche@leschaco.c…" at bounding box center [473, 289] width 174 height 75
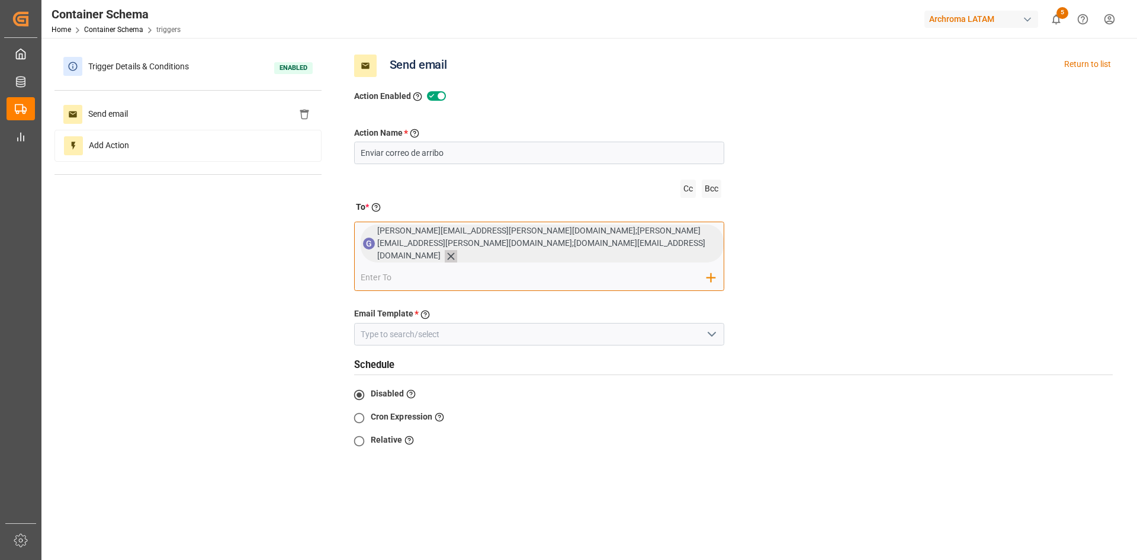
click at [445, 250] on icon at bounding box center [451, 256] width 12 height 12
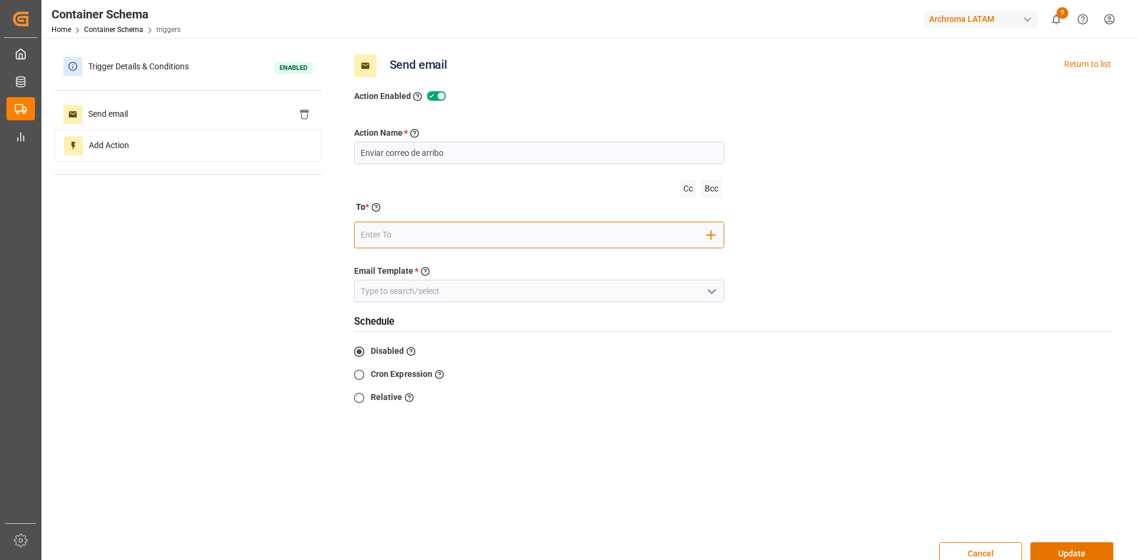
click at [409, 230] on input "email" at bounding box center [534, 235] width 347 height 18
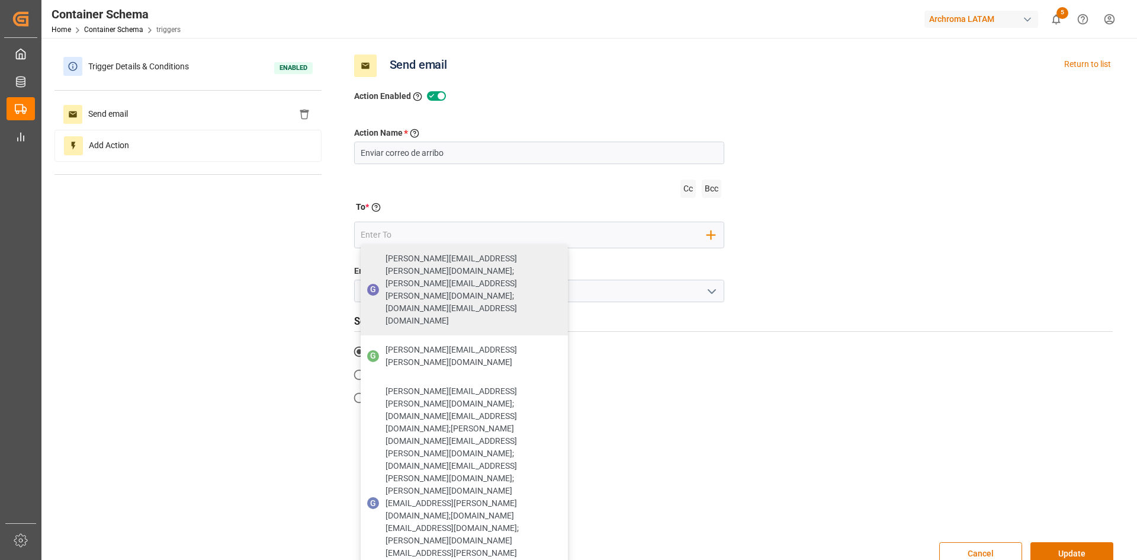
click at [437, 96] on icon at bounding box center [441, 95] width 9 height 9
click at [0, 0] on input "checkbox" at bounding box center [0, 0] width 0 height 0
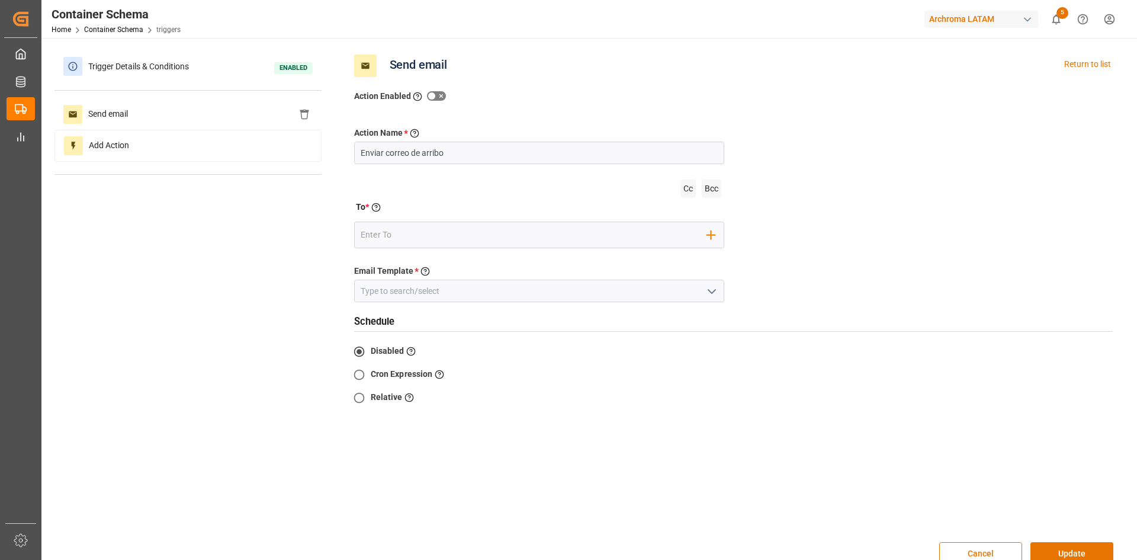
click at [429, 96] on icon at bounding box center [431, 95] width 9 height 9
click at [0, 0] on input "checkbox" at bounding box center [0, 0] width 0 height 0
click at [1012, 548] on button "Cancel" at bounding box center [980, 553] width 83 height 23
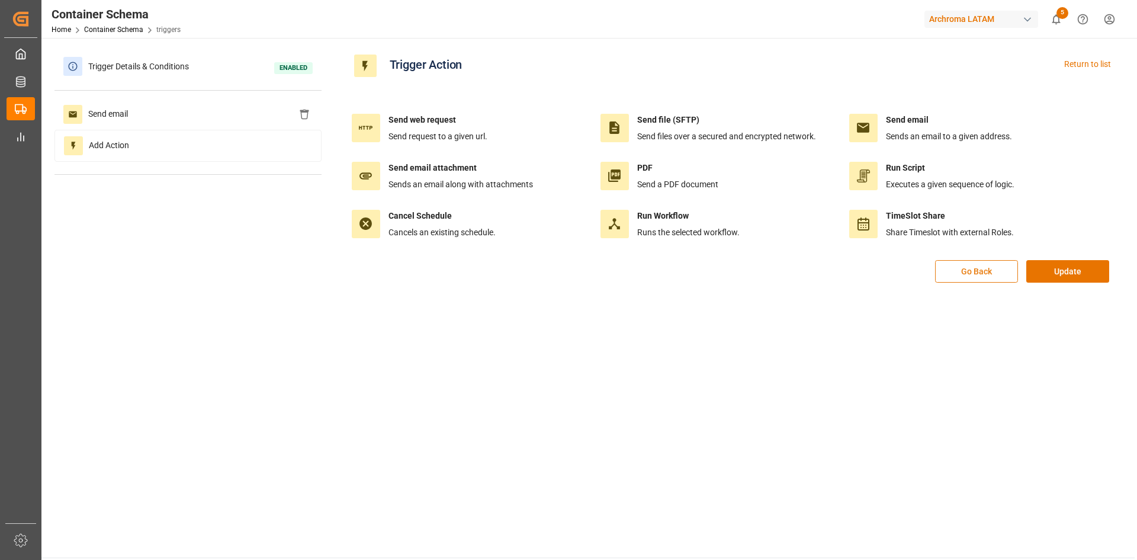
click at [995, 270] on button "Go Back" at bounding box center [976, 271] width 83 height 23
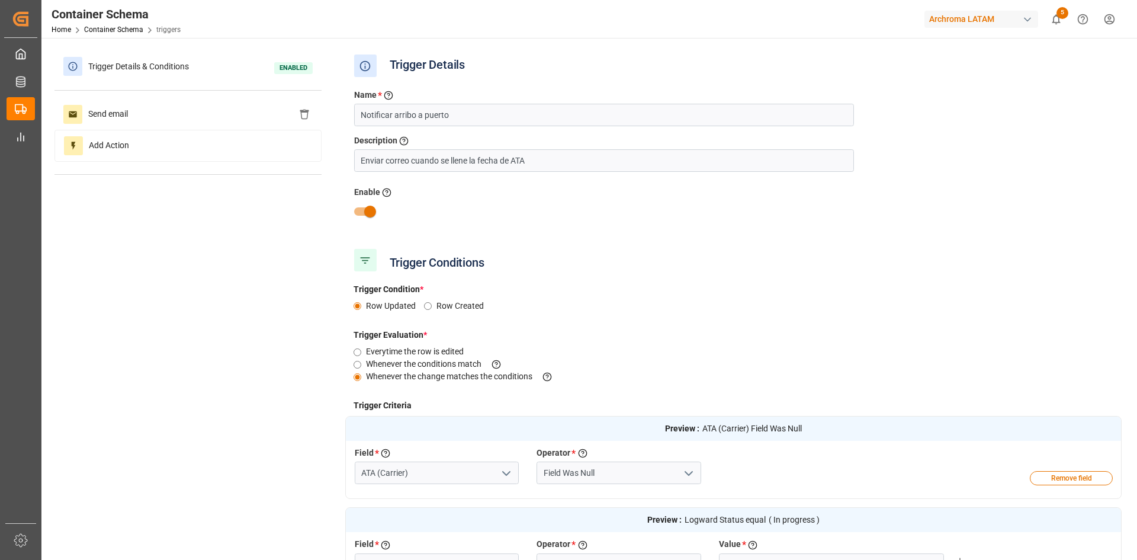
click at [369, 213] on input "checkbox" at bounding box center [370, 211] width 68 height 23
checkbox input "false"
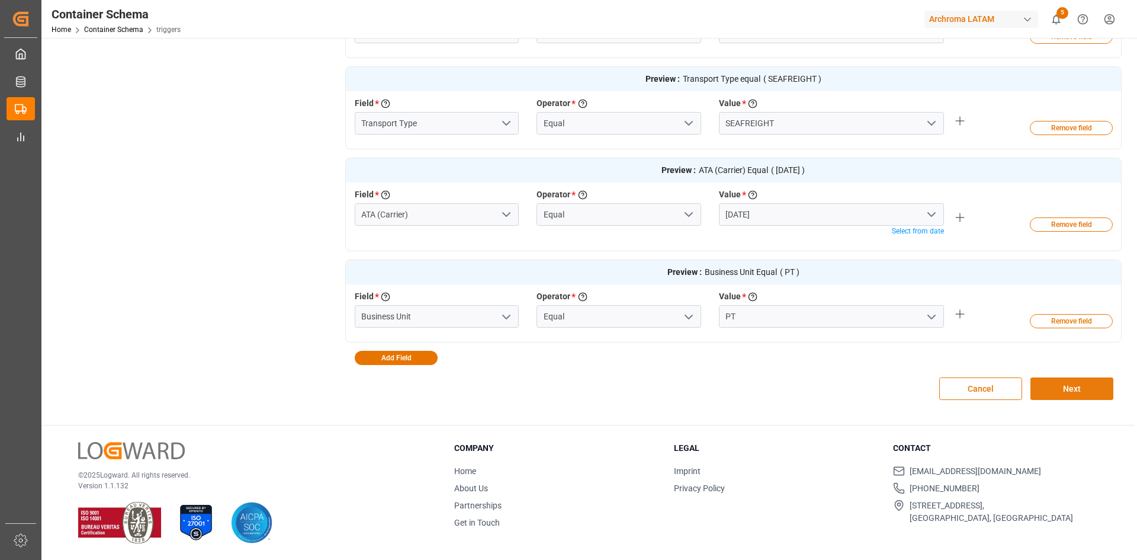
click at [1088, 377] on button "Next" at bounding box center [1072, 388] width 83 height 23
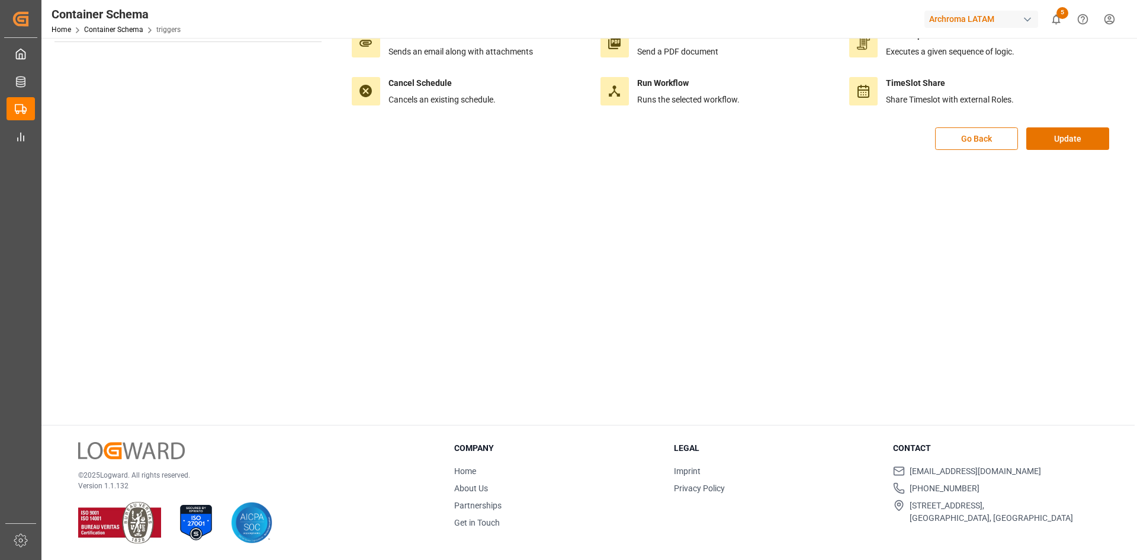
scroll to position [133, 0]
click at [1073, 145] on button "Update" at bounding box center [1068, 138] width 83 height 23
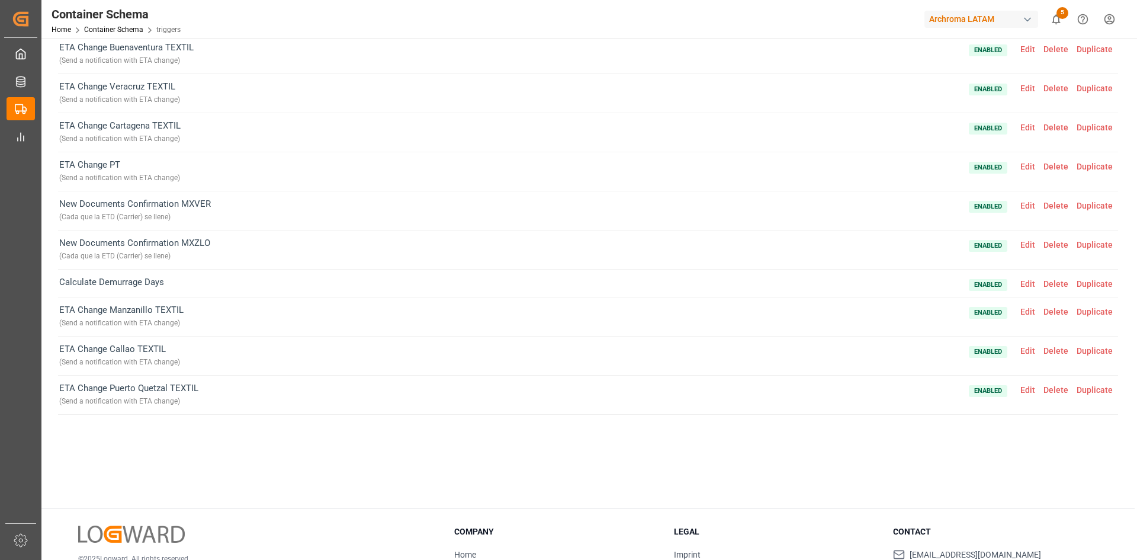
scroll to position [0, 0]
